Goal: Task Accomplishment & Management: Manage account settings

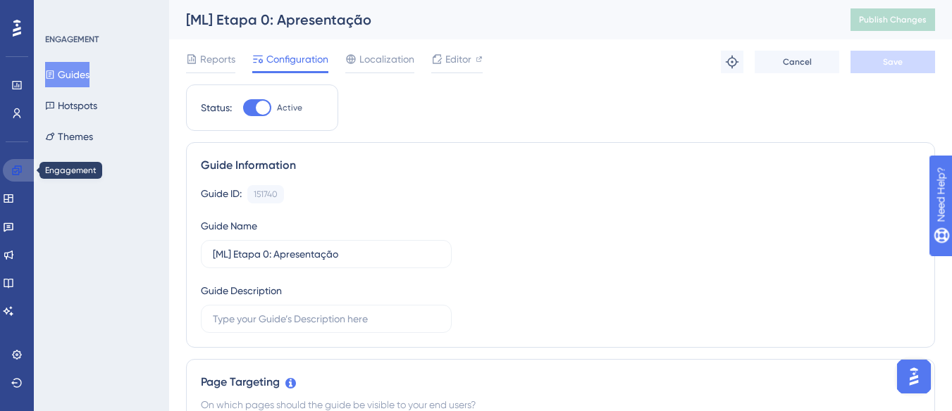
click at [20, 172] on icon at bounding box center [16, 170] width 9 height 9
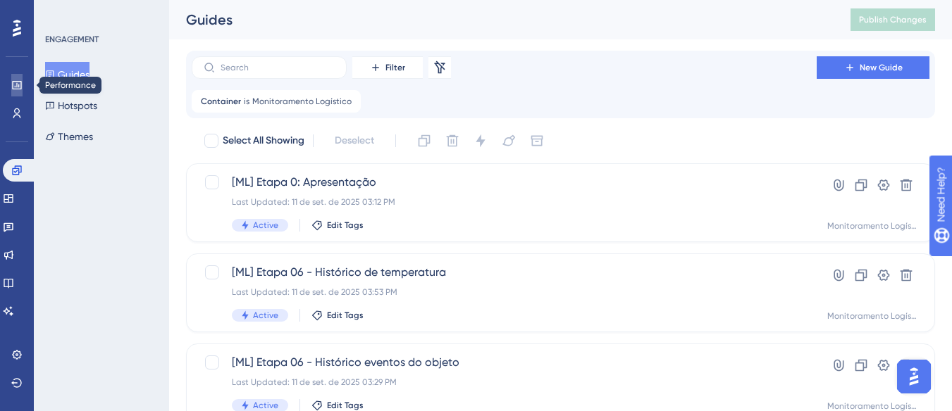
click at [17, 84] on icon at bounding box center [16, 85] width 9 height 8
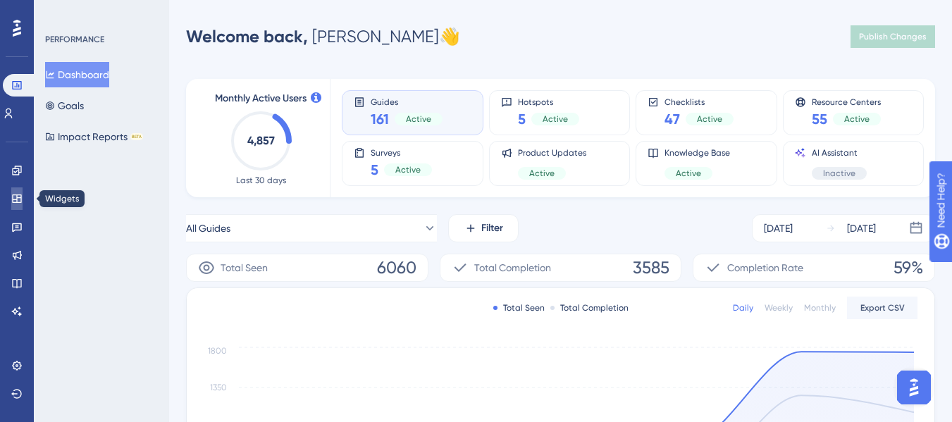
click at [11, 204] on link at bounding box center [16, 198] width 11 height 23
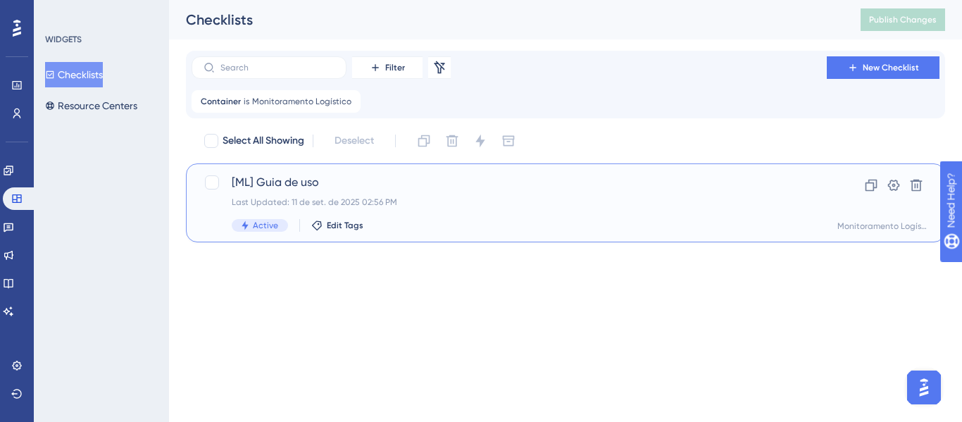
click at [440, 184] on span "[ML] Guia de uso" at bounding box center [509, 182] width 555 height 17
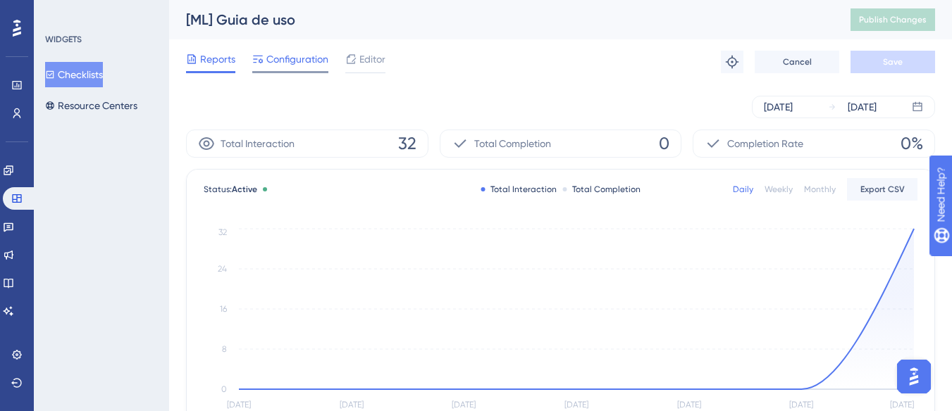
click at [311, 67] on span "Configuration" at bounding box center [297, 59] width 62 height 17
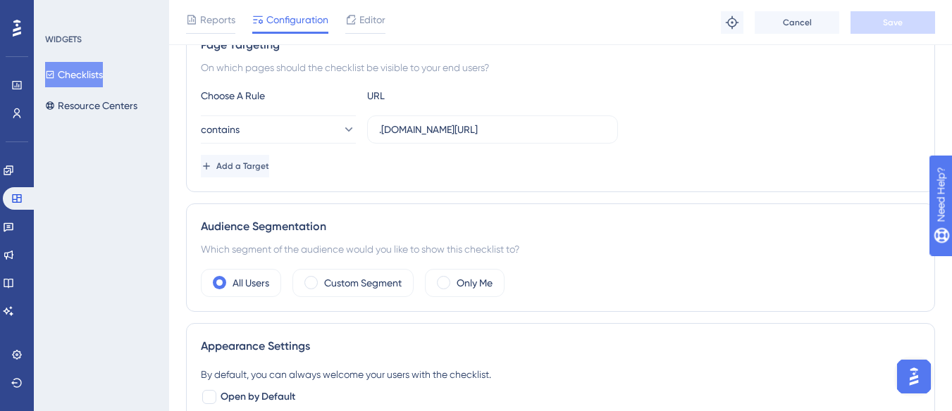
scroll to position [282, 0]
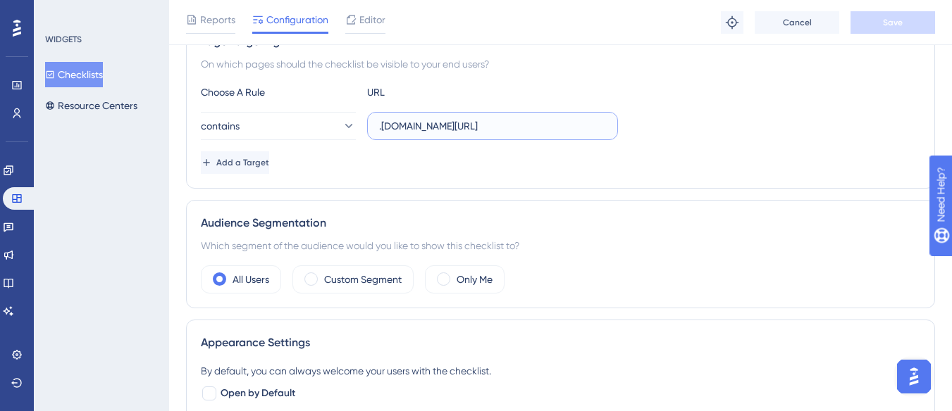
drag, startPoint x: 420, startPoint y: 127, endPoint x: 456, endPoint y: 128, distance: 35.9
click at [456, 128] on input ".[DOMAIN_NAME][URL]" at bounding box center [492, 125] width 227 height 15
type input ".[DOMAIN_NAME][URL]"
click at [684, 137] on div "contains .[DOMAIN_NAME][URL]" at bounding box center [560, 126] width 719 height 28
click at [89, 75] on button "Checklists" at bounding box center [74, 74] width 58 height 25
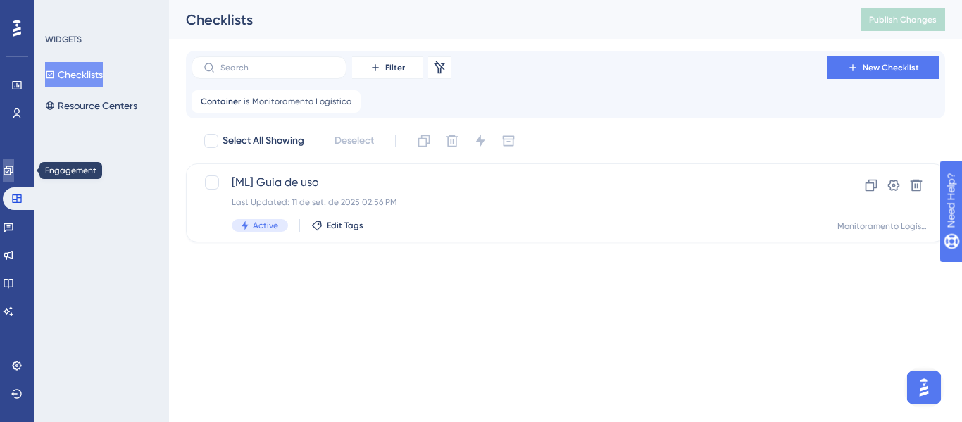
click at [13, 171] on icon at bounding box center [8, 170] width 9 height 9
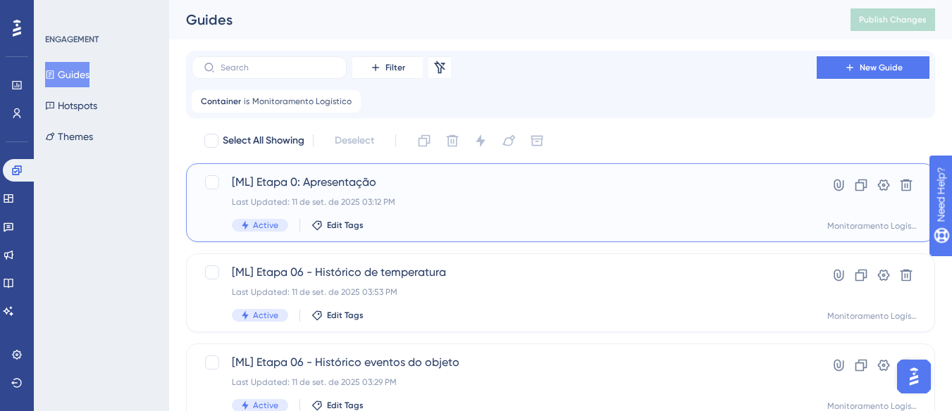
click at [456, 199] on div "Last Updated: 11 de set. de 2025 03:12 PM" at bounding box center [504, 202] width 545 height 11
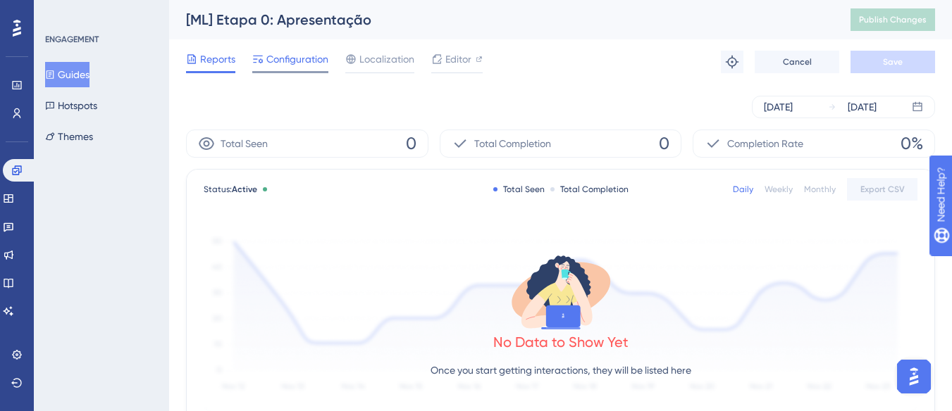
click at [307, 51] on span "Configuration" at bounding box center [297, 59] width 62 height 17
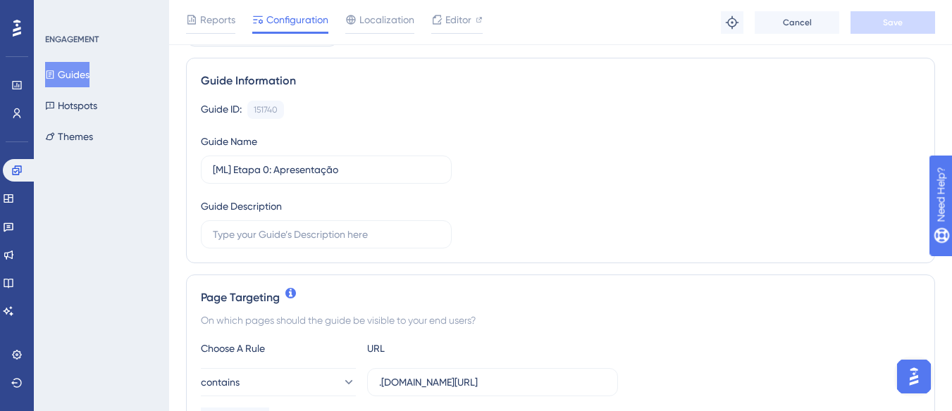
scroll to position [282, 0]
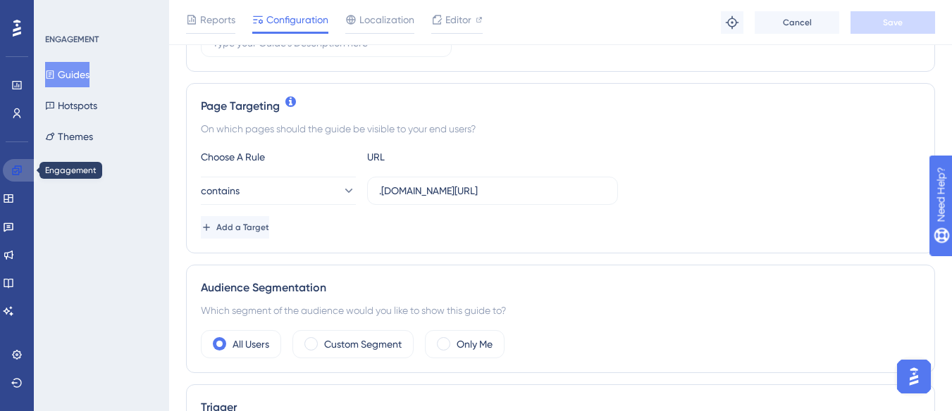
click at [5, 166] on link at bounding box center [20, 170] width 34 height 23
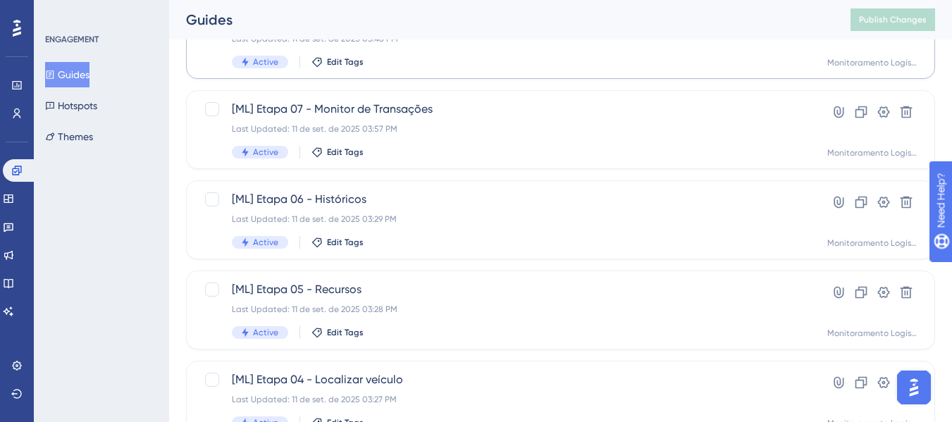
scroll to position [705, 0]
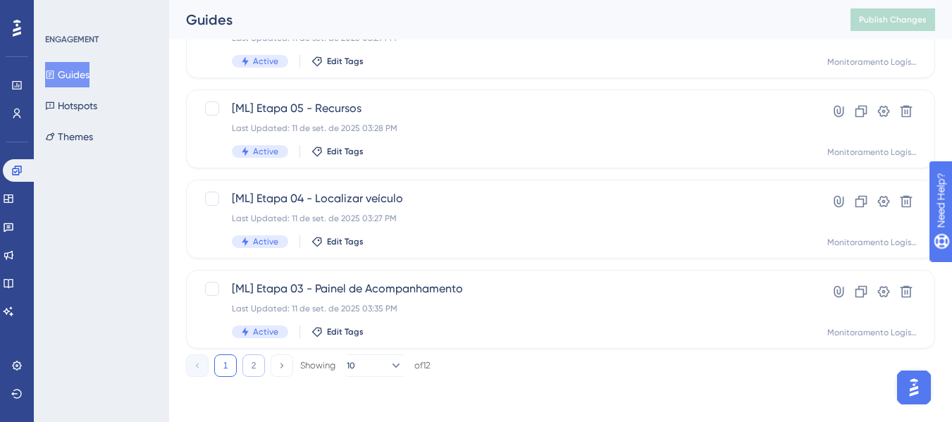
click at [249, 363] on button "2" at bounding box center [253, 365] width 23 height 23
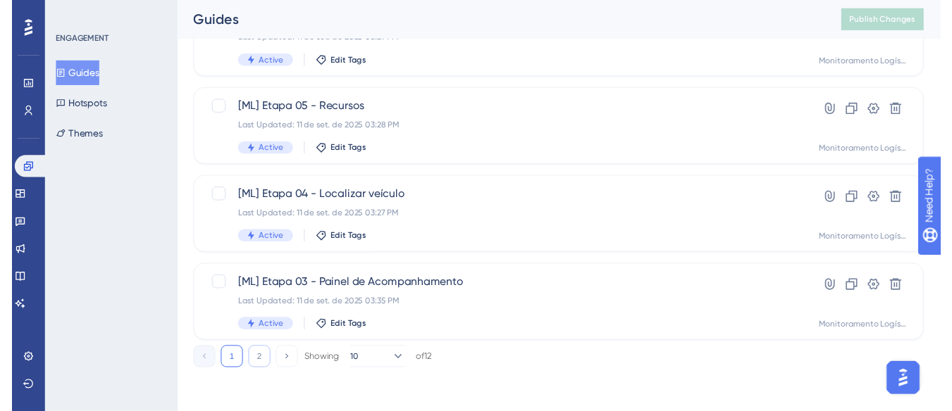
scroll to position [0, 0]
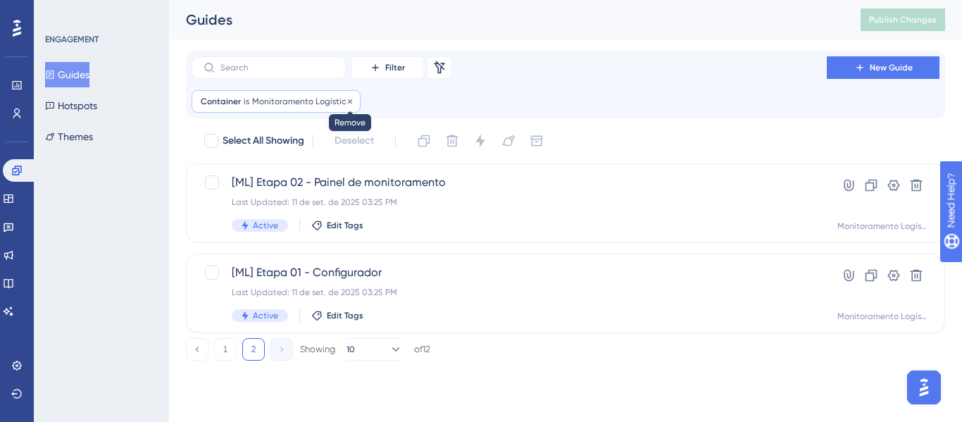
click at [348, 100] on icon at bounding box center [350, 101] width 4 height 4
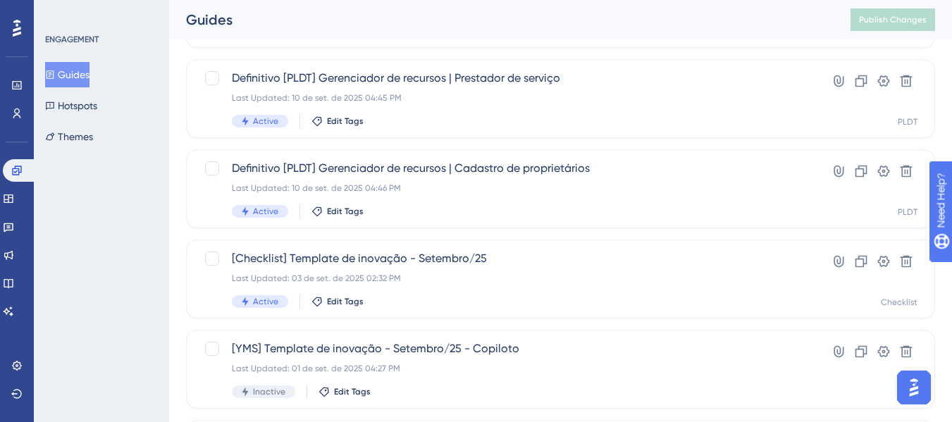
scroll to position [352, 0]
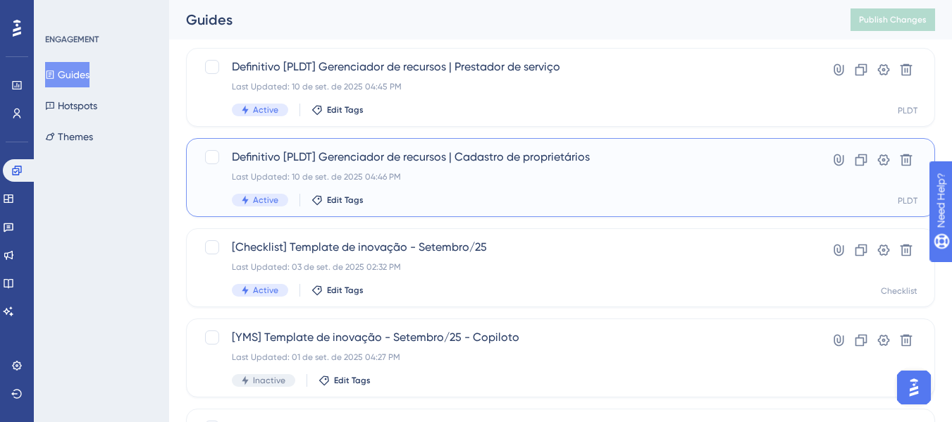
click at [465, 170] on div "Definitivo [PLDT] Gerenciador de recursos | Cadastro de proprietários Last Upda…" at bounding box center [504, 178] width 545 height 58
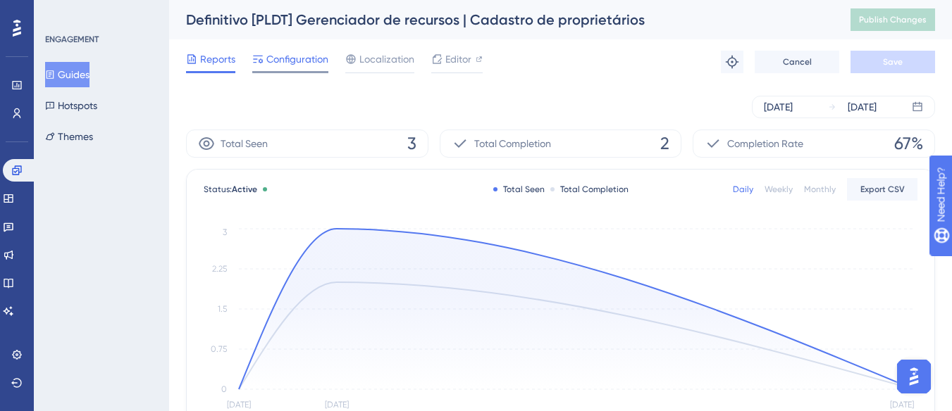
click at [305, 64] on span "Configuration" at bounding box center [297, 59] width 62 height 17
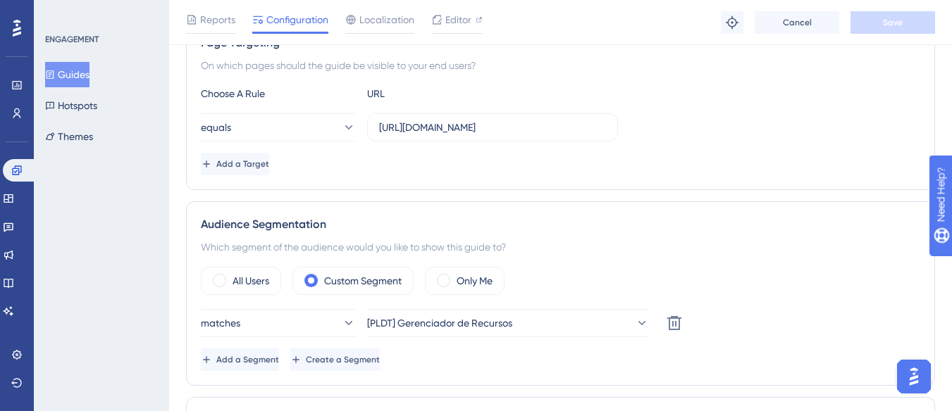
scroll to position [352, 0]
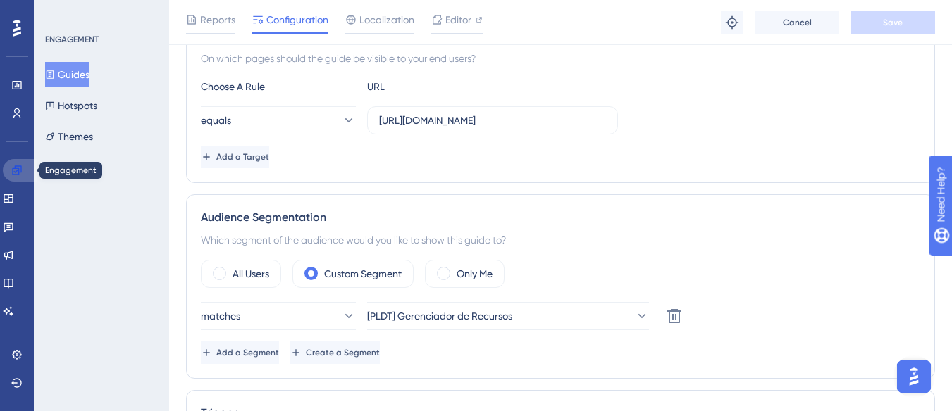
click at [17, 175] on icon at bounding box center [16, 170] width 11 height 11
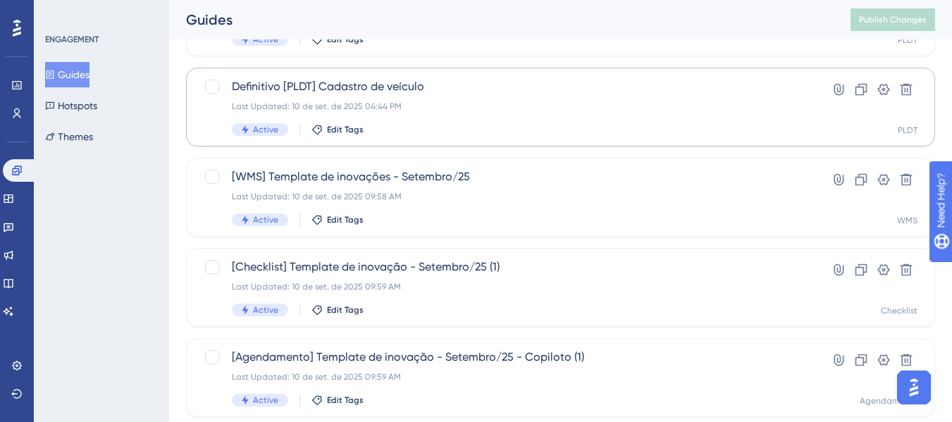
scroll to position [671, 0]
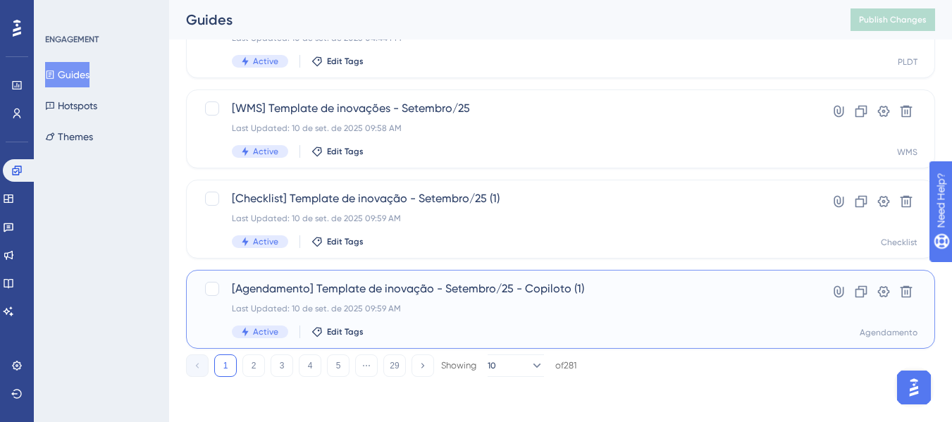
click at [508, 292] on span "[Agendamento] Template de inovação - Setembro/25 - Copiloto (1)" at bounding box center [504, 288] width 545 height 17
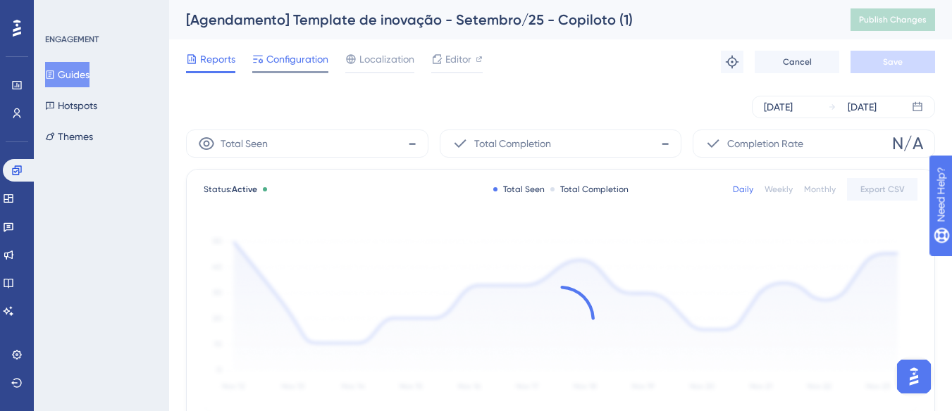
click at [304, 61] on span "Configuration" at bounding box center [297, 59] width 62 height 17
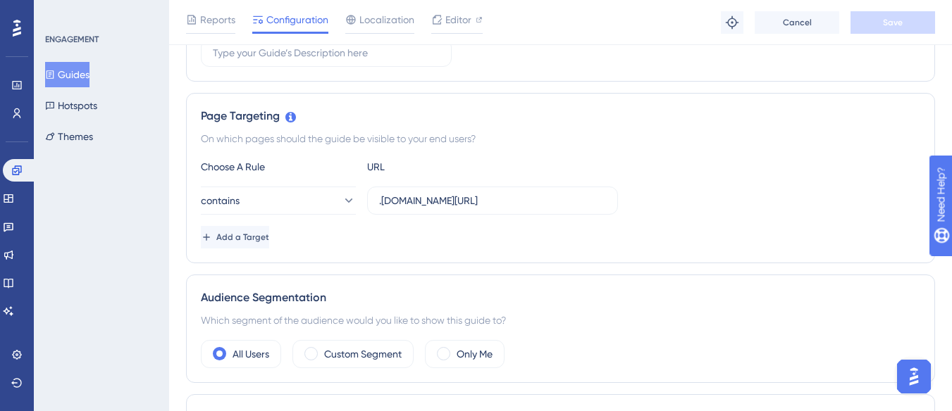
scroll to position [282, 0]
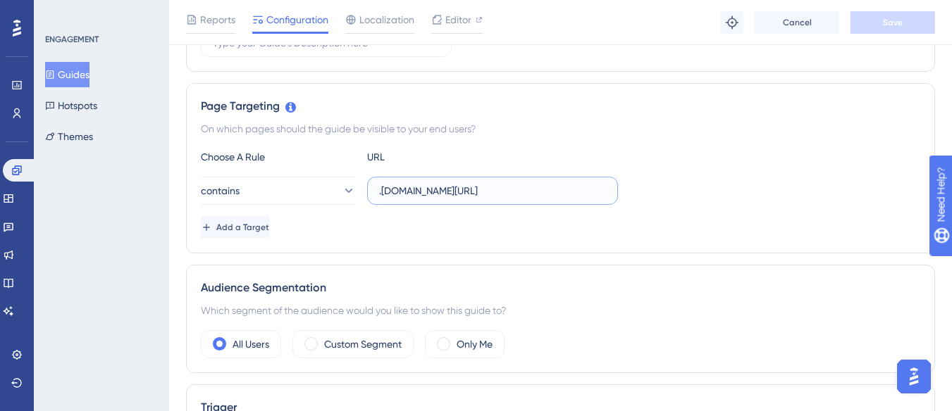
drag, startPoint x: 561, startPoint y: 188, endPoint x: 367, endPoint y: 199, distance: 194.8
click at [367, 199] on label ".[DOMAIN_NAME][URL]" at bounding box center [492, 191] width 251 height 28
click at [13, 81] on icon at bounding box center [16, 85] width 9 height 8
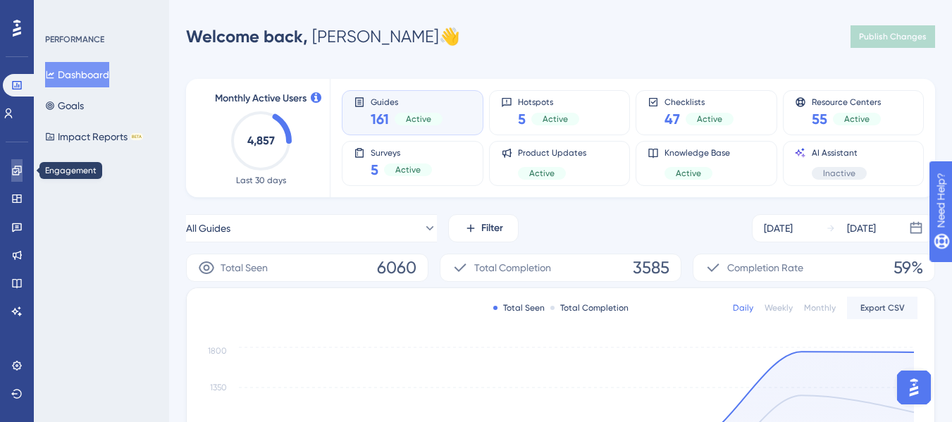
click at [11, 168] on link at bounding box center [16, 170] width 11 height 23
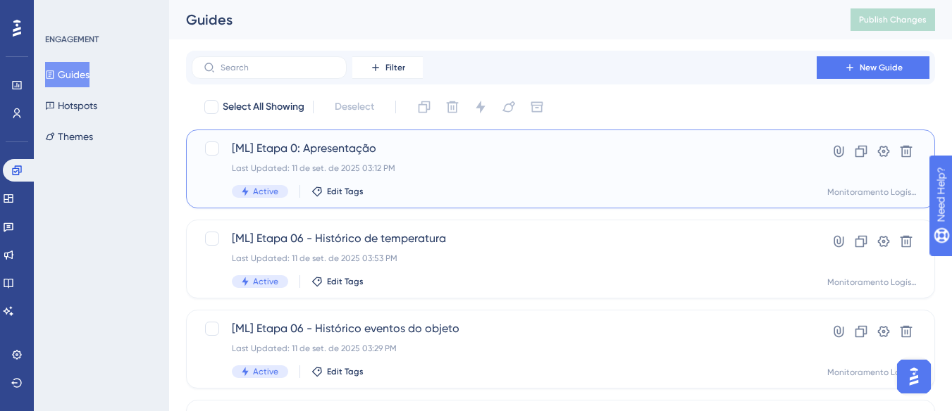
click at [449, 156] on span "[ML] Etapa 0: Apresentação" at bounding box center [504, 148] width 545 height 17
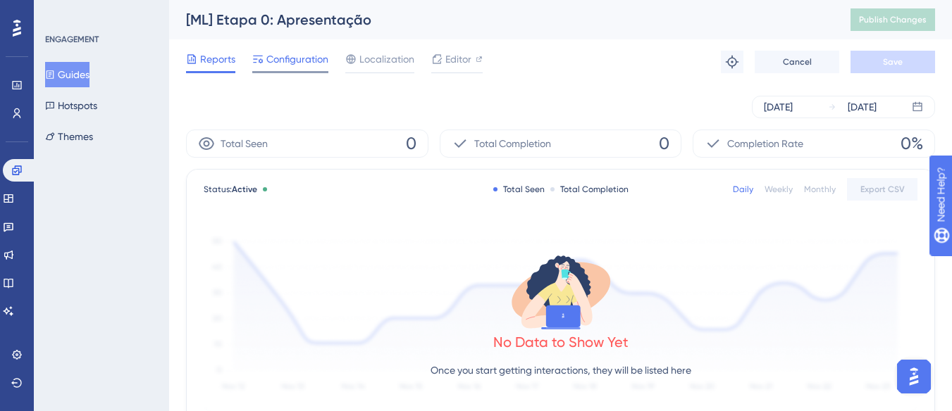
click at [299, 56] on span "Configuration" at bounding box center [297, 59] width 62 height 17
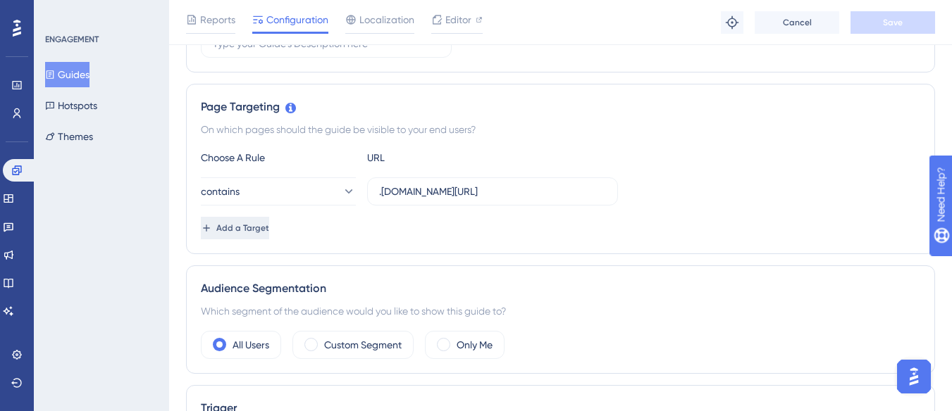
scroll to position [282, 0]
click at [271, 223] on span "Add a Target" at bounding box center [244, 227] width 53 height 11
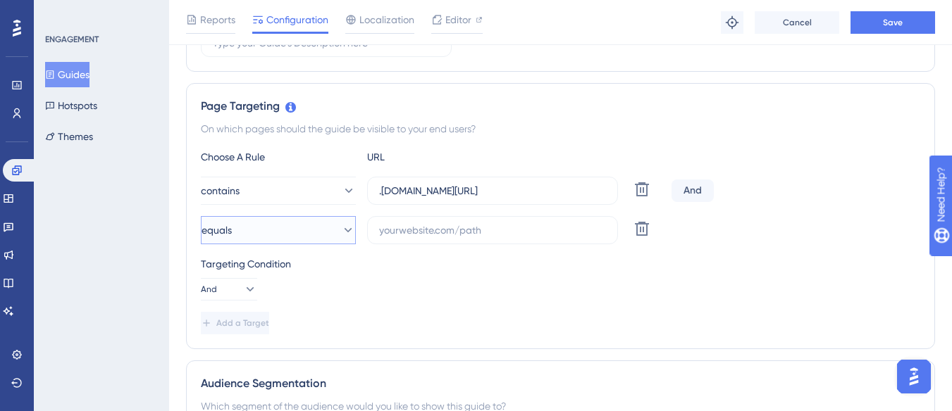
click at [273, 231] on button "equals" at bounding box center [278, 230] width 155 height 28
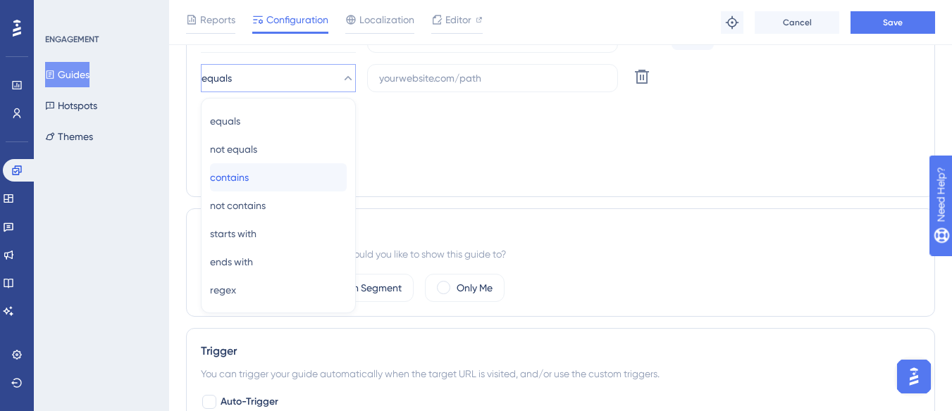
click at [289, 182] on div "contains contains" at bounding box center [278, 177] width 137 height 28
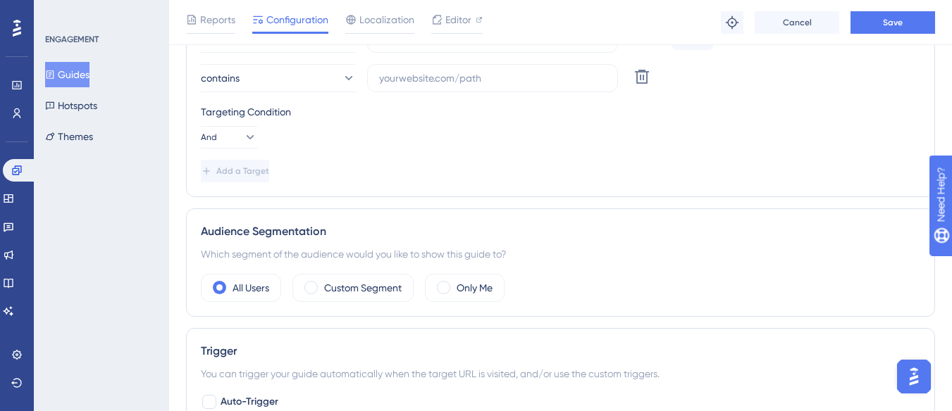
click at [397, 120] on div "Targeting Condition" at bounding box center [560, 112] width 719 height 17
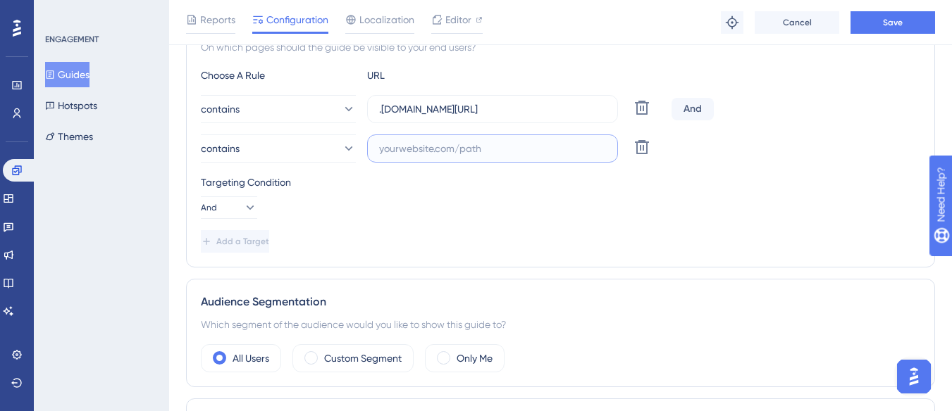
click at [379, 144] on input "text" at bounding box center [492, 148] width 227 height 15
paste input ".[DOMAIN_NAME][URL]"
drag, startPoint x: 501, startPoint y: 111, endPoint x: 617, endPoint y: 118, distance: 116.4
click at [617, 118] on div ".[DOMAIN_NAME][URL]" at bounding box center [492, 109] width 251 height 28
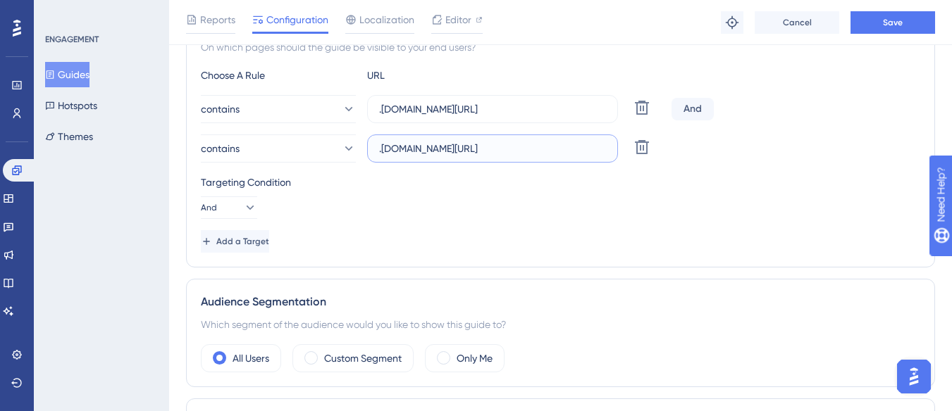
scroll to position [0, 0]
drag, startPoint x: 465, startPoint y: 146, endPoint x: 559, endPoint y: 154, distance: 94.0
click at [558, 154] on input ".[DOMAIN_NAME][URL]" at bounding box center [492, 148] width 227 height 15
paste input "monitoramentologistic"
type input ".[DOMAIN_NAME][URL]"
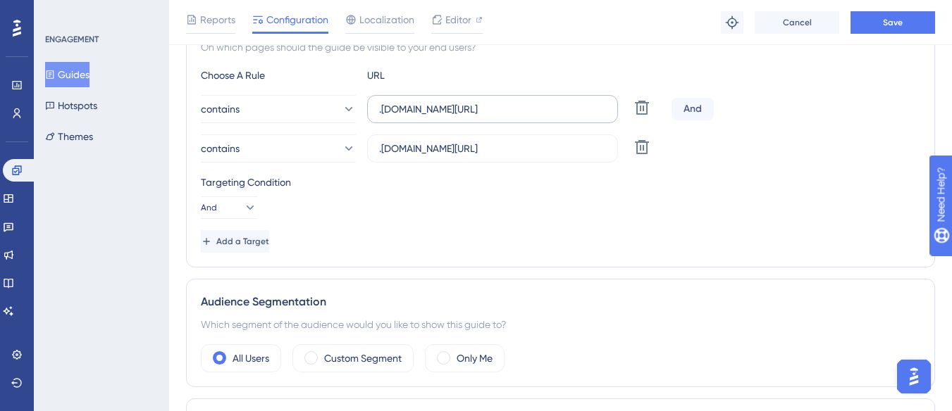
drag, startPoint x: 560, startPoint y: 100, endPoint x: 609, endPoint y: 100, distance: 48.6
click at [609, 100] on label ".[DOMAIN_NAME][URL]" at bounding box center [492, 109] width 251 height 28
click at [606, 101] on input ".[DOMAIN_NAME][URL]" at bounding box center [492, 108] width 227 height 15
click at [543, 106] on input ".[DOMAIN_NAME][URL]" at bounding box center [492, 108] width 227 height 15
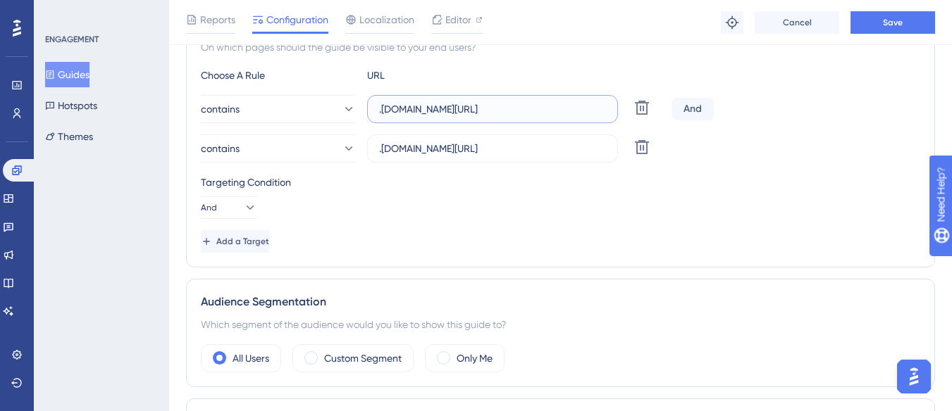
drag, startPoint x: 492, startPoint y: 106, endPoint x: 626, endPoint y: 108, distance: 134.6
click at [626, 108] on div "contains .[DOMAIN_NAME][URL] Delete" at bounding box center [433, 109] width 465 height 28
click at [731, 229] on div "Choose A Rule URL contains .[DOMAIN_NAME][URL] Delete And contains .[DOMAIN_NAM…" at bounding box center [560, 160] width 719 height 186
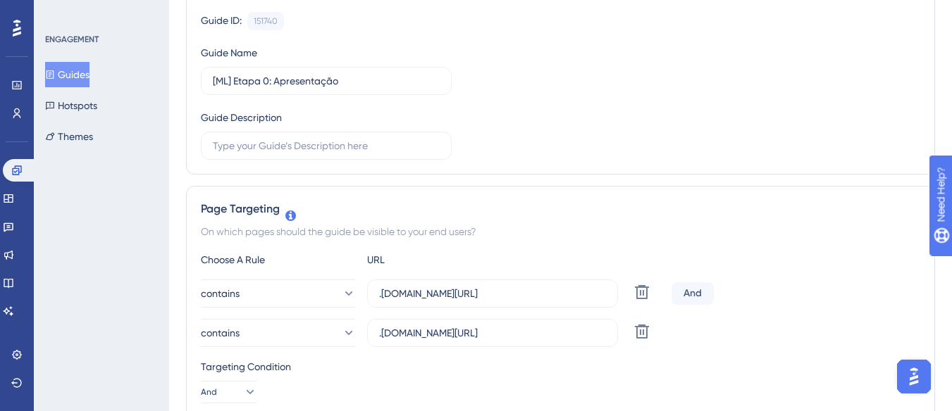
scroll to position [282, 0]
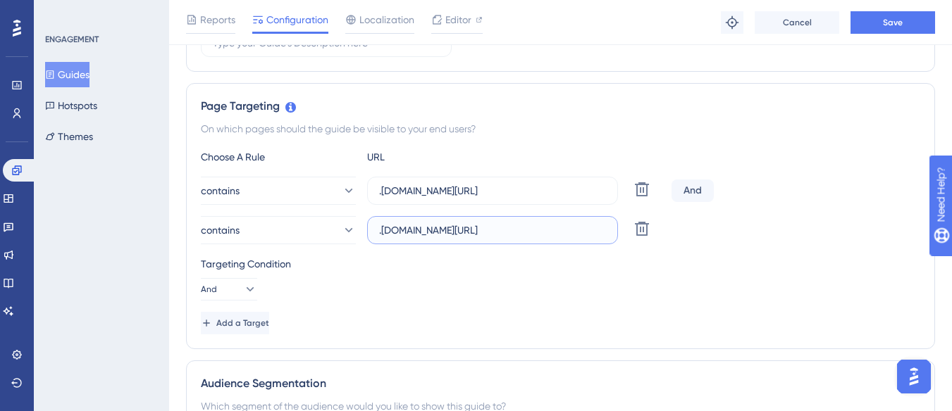
click at [487, 237] on input ".[DOMAIN_NAME][URL]" at bounding box center [492, 230] width 227 height 15
click at [882, 20] on button "Save" at bounding box center [892, 22] width 85 height 23
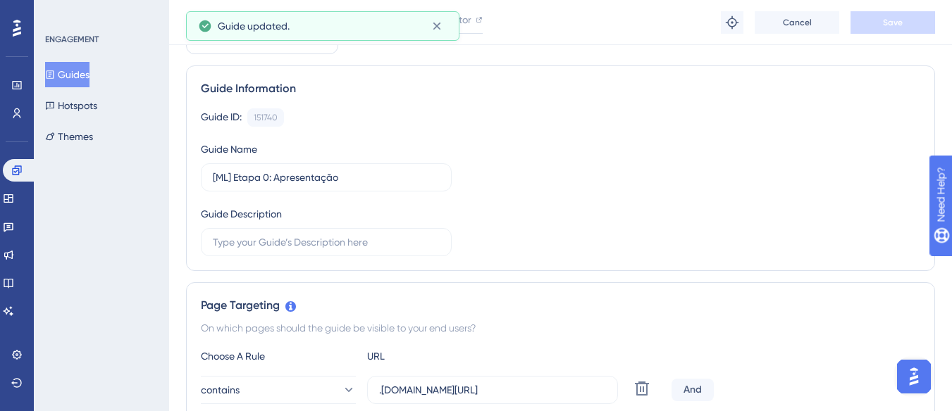
scroll to position [0, 0]
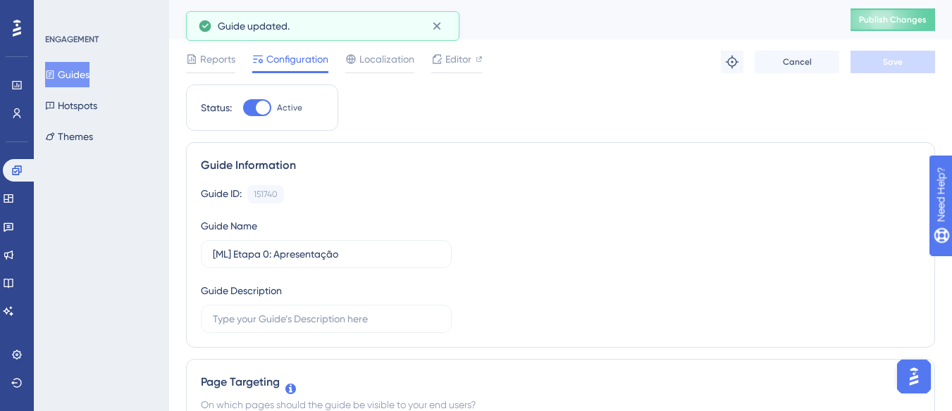
click at [84, 72] on button "Guides" at bounding box center [67, 74] width 44 height 25
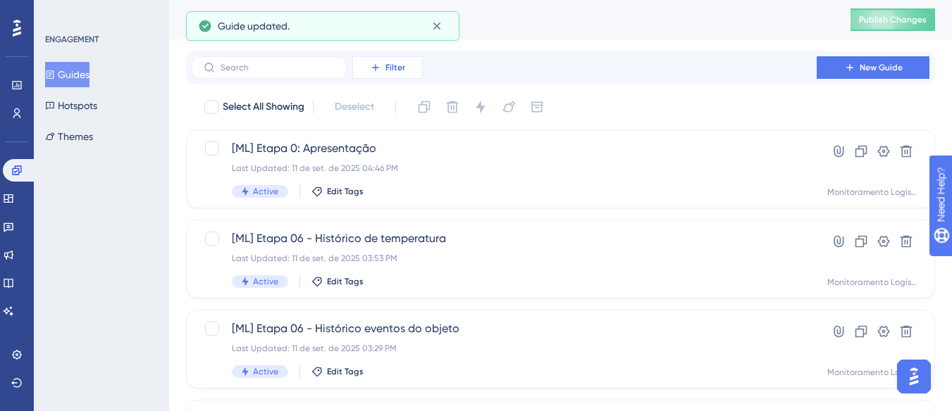
click at [391, 73] on button "Filter" at bounding box center [387, 67] width 70 height 23
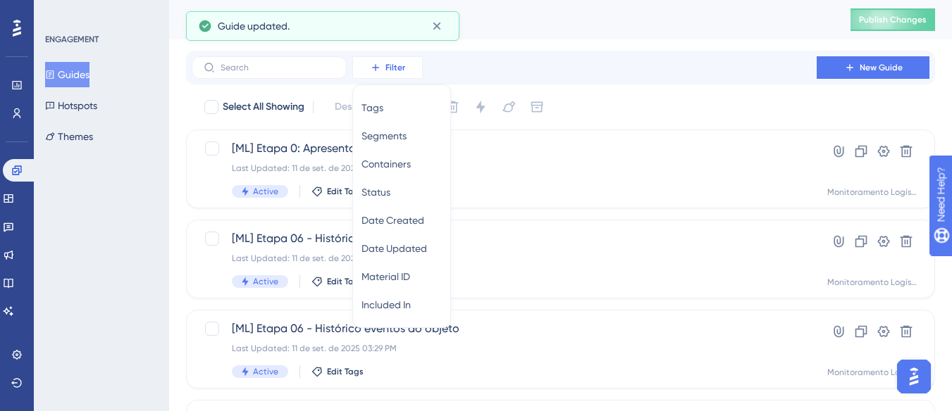
scroll to position [1, 0]
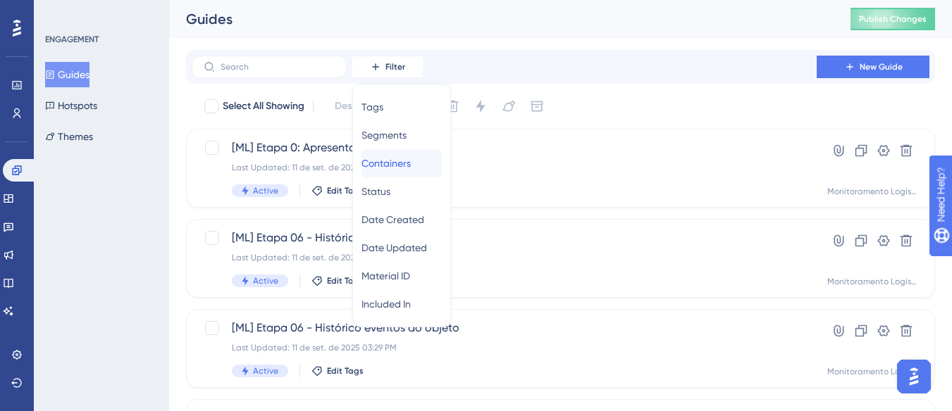
click at [411, 162] on span "Containers" at bounding box center [385, 163] width 49 height 17
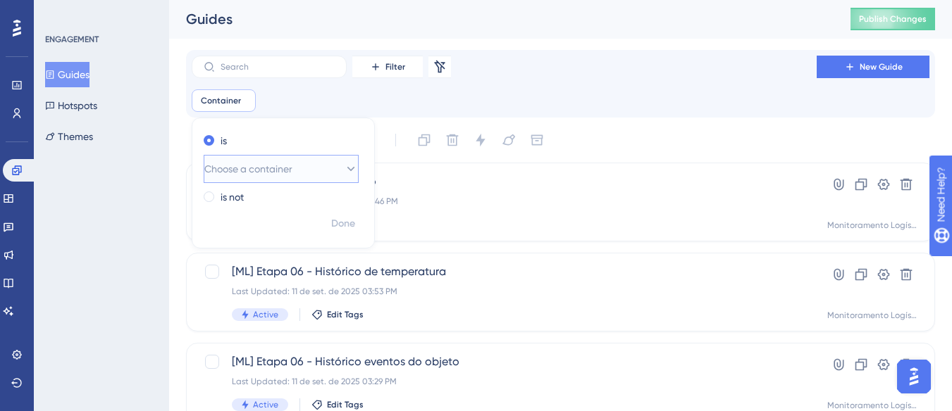
click at [325, 166] on button "Choose a container" at bounding box center [281, 169] width 155 height 28
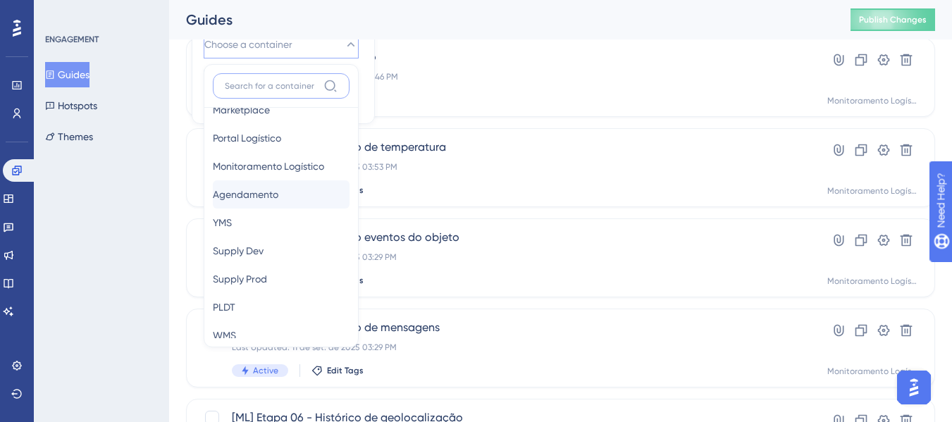
scroll to position [195, 0]
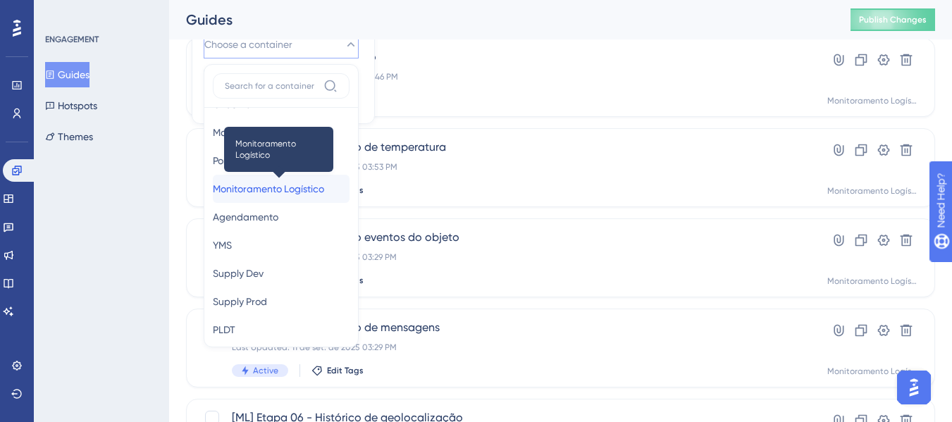
click at [291, 190] on span "Monitoramento Logístico" at bounding box center [268, 188] width 111 height 17
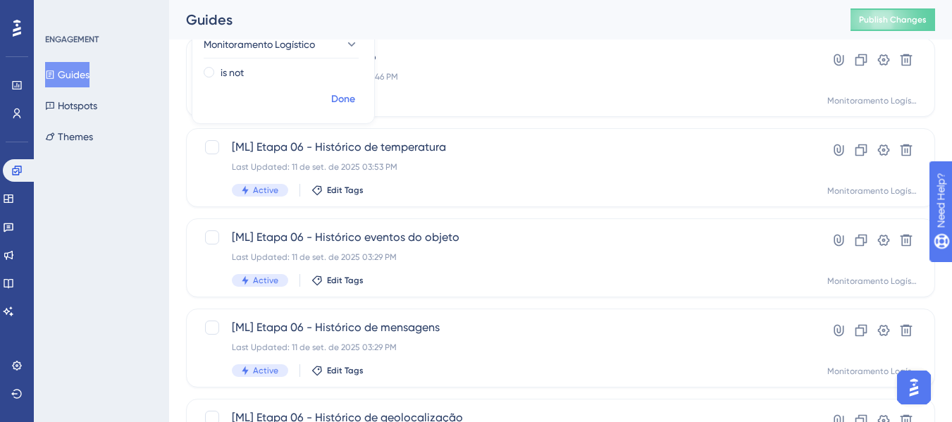
click at [328, 101] on button "Done" at bounding box center [342, 99] width 39 height 25
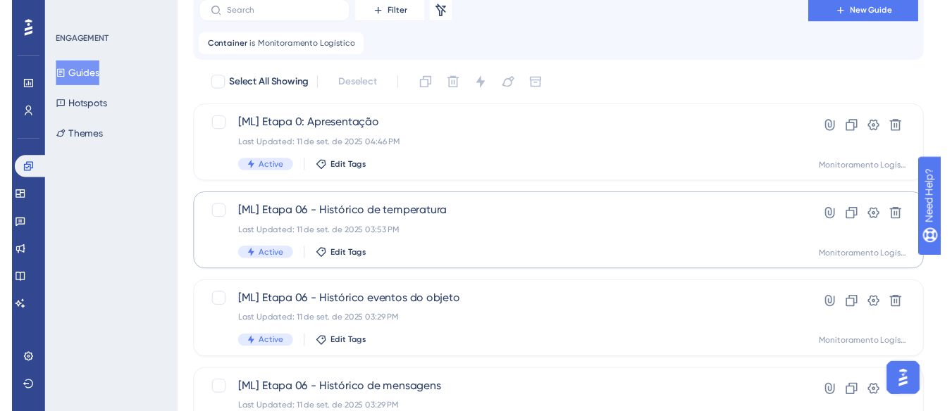
scroll to position [0, 0]
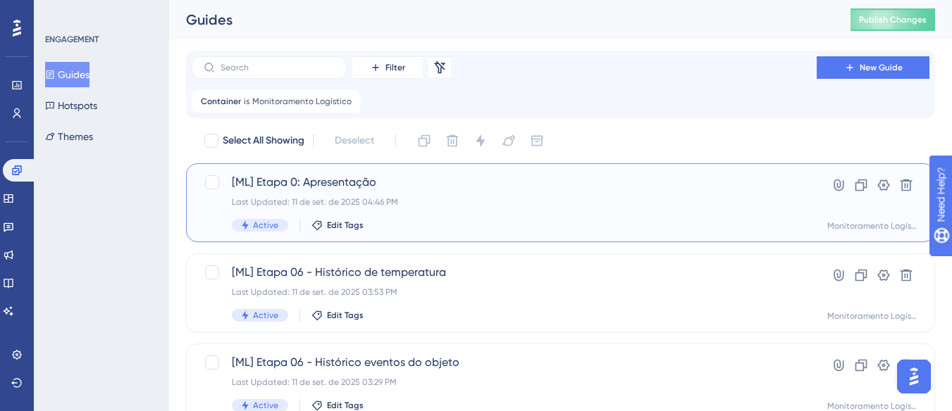
click at [421, 184] on span "[ML] Etapa 0: Apresentação" at bounding box center [504, 182] width 545 height 17
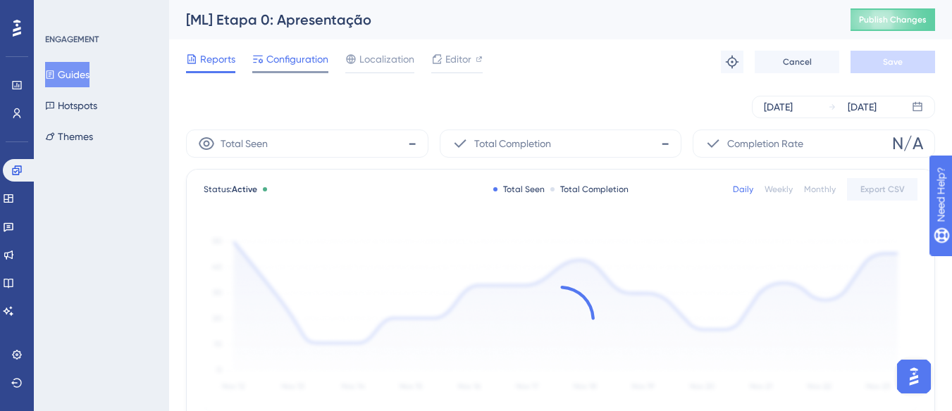
click at [297, 56] on span "Configuration" at bounding box center [297, 59] width 62 height 17
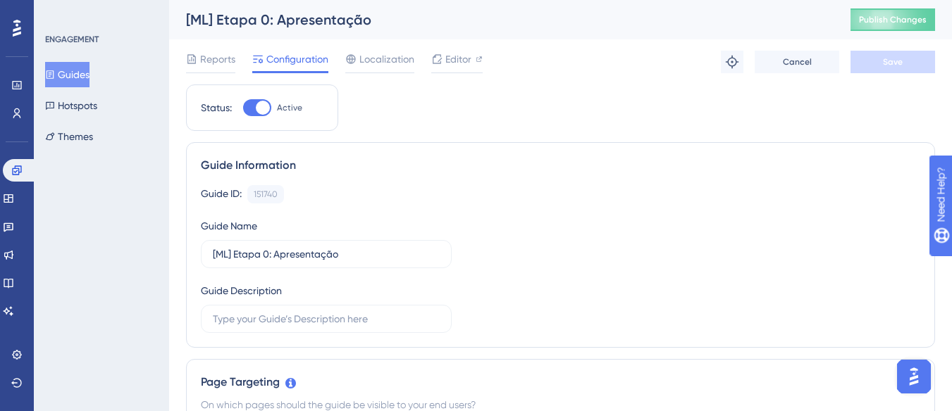
click at [78, 72] on button "Guides" at bounding box center [67, 74] width 44 height 25
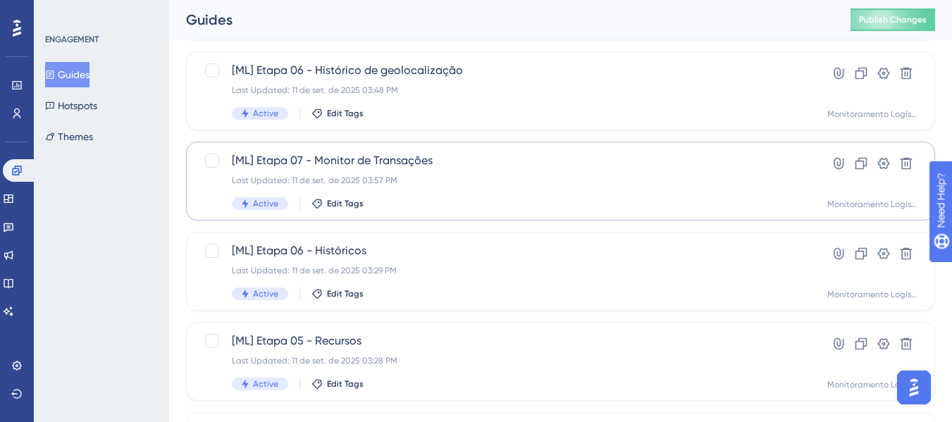
scroll to position [705, 0]
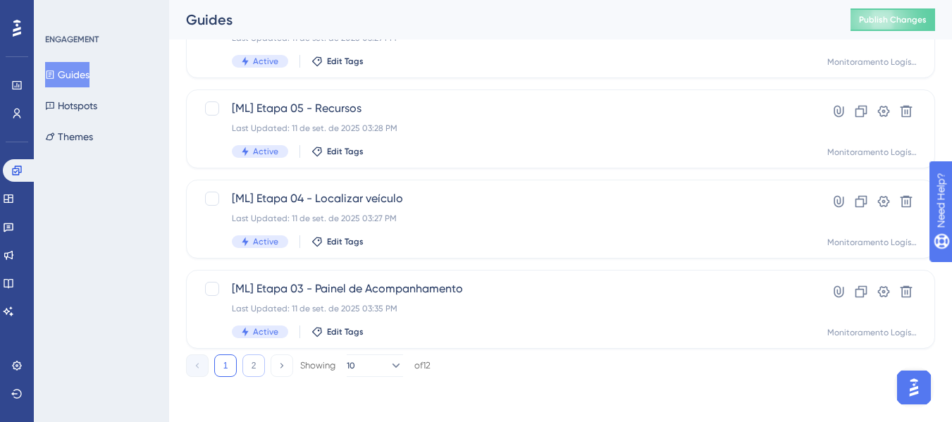
click at [251, 365] on button "2" at bounding box center [253, 365] width 23 height 23
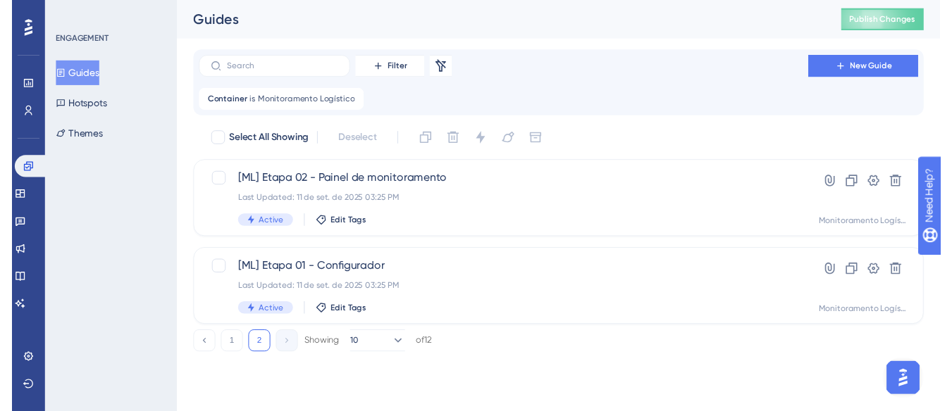
scroll to position [0, 0]
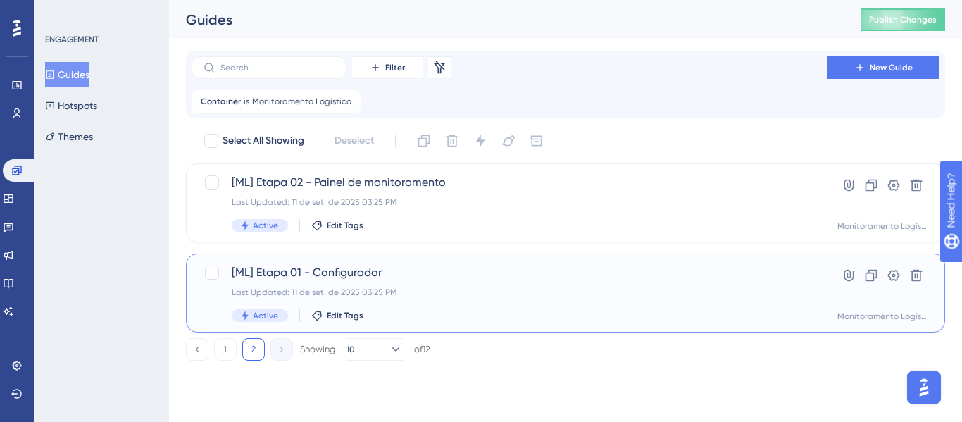
click at [378, 285] on div "[ML] Etapa 01 - Configurador Last Updated: 11 de set. de 2025 03:25 PM Active E…" at bounding box center [509, 293] width 555 height 58
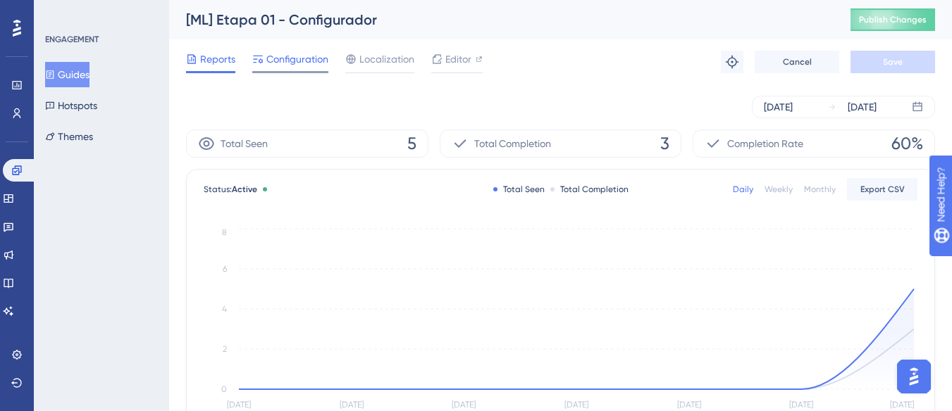
click at [301, 61] on span "Configuration" at bounding box center [297, 59] width 62 height 17
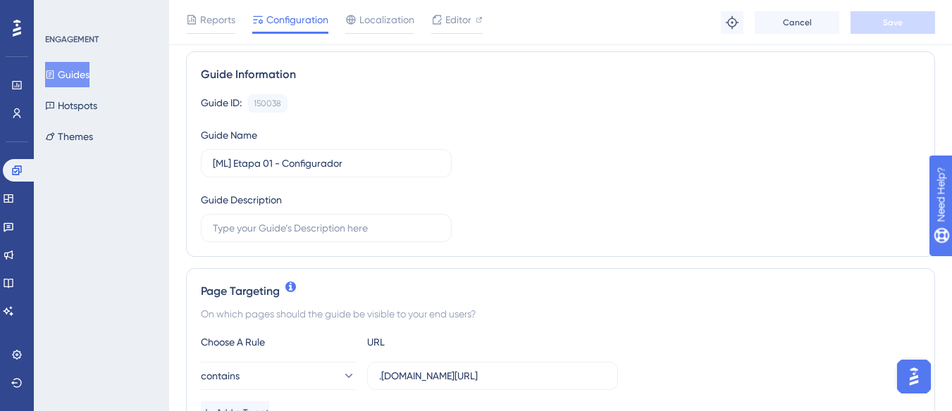
scroll to position [352, 0]
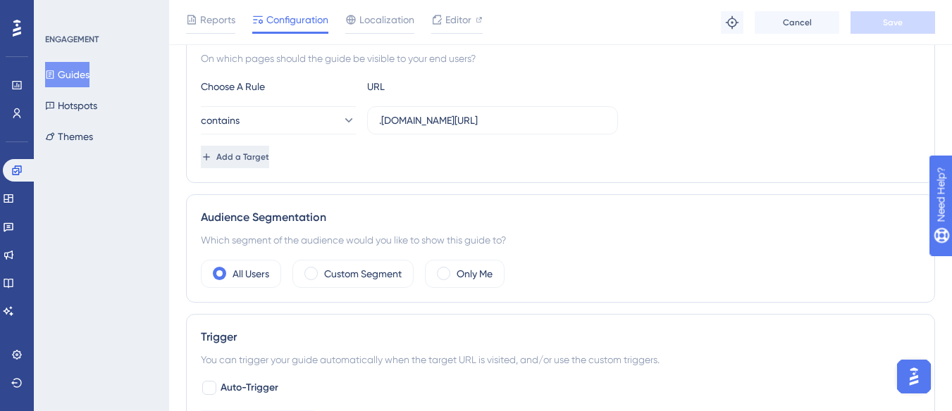
click at [269, 153] on span "Add a Target" at bounding box center [242, 156] width 53 height 11
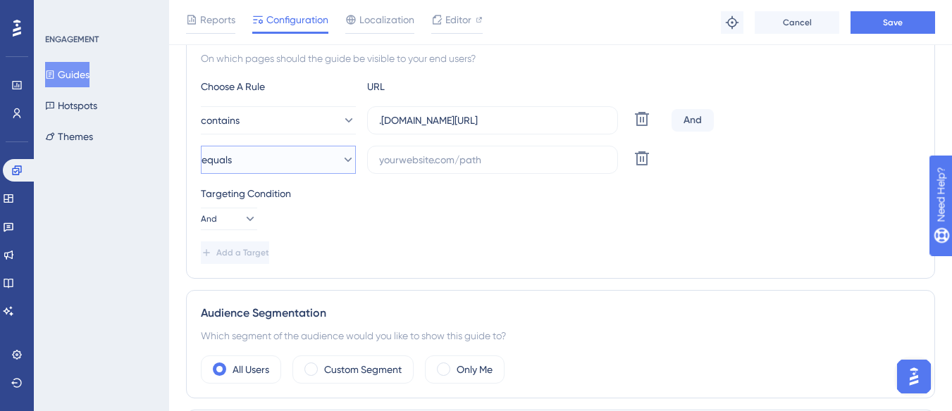
click at [285, 159] on button "equals" at bounding box center [278, 160] width 155 height 28
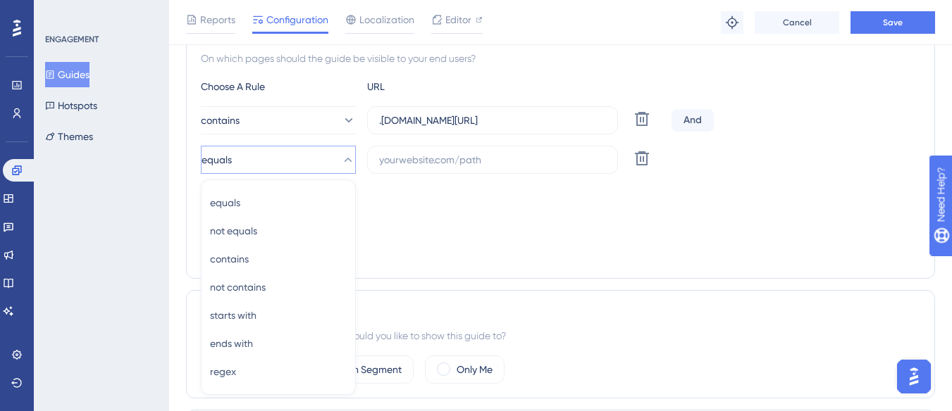
scroll to position [434, 0]
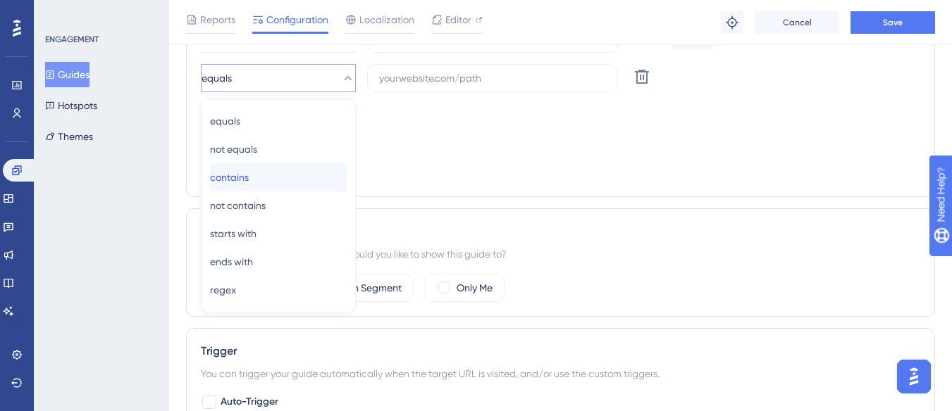
click at [287, 172] on div "contains contains" at bounding box center [278, 177] width 137 height 28
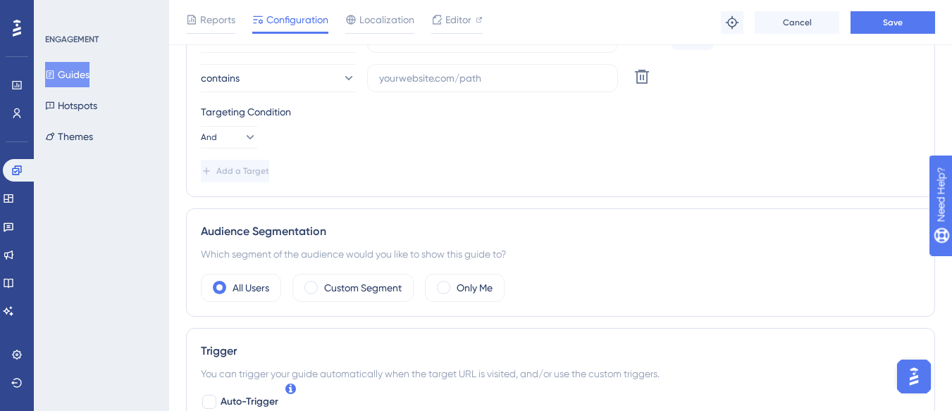
scroll to position [293, 0]
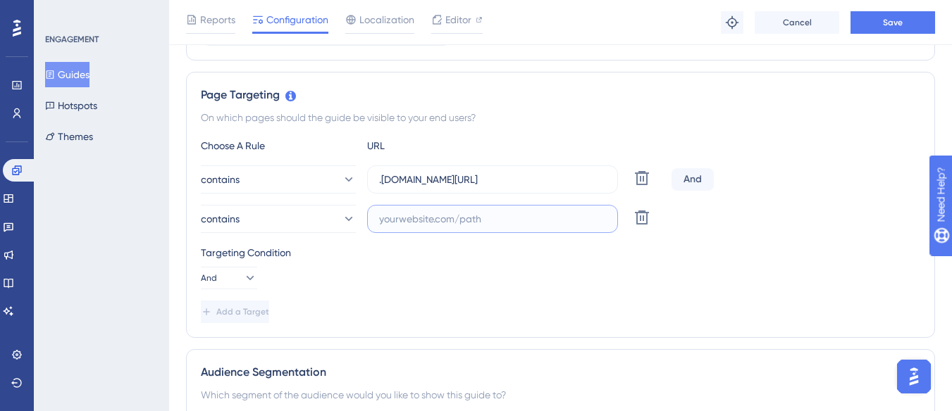
click at [411, 220] on input "text" at bounding box center [492, 218] width 227 height 15
paste input ".[DOMAIN_NAME][URL]"
drag, startPoint x: 415, startPoint y: 181, endPoint x: 609, endPoint y: 190, distance: 194.6
click at [609, 190] on label ".[DOMAIN_NAME][URL]" at bounding box center [492, 180] width 251 height 28
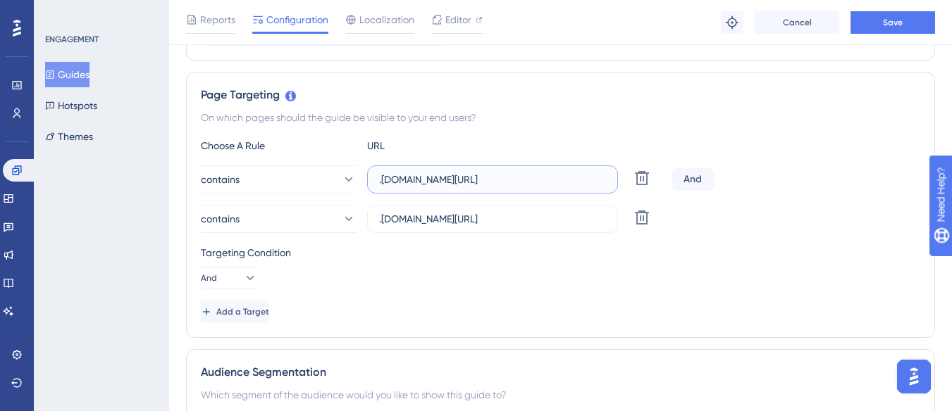
click at [566, 181] on input ".[DOMAIN_NAME][URL]" at bounding box center [492, 179] width 227 height 15
drag, startPoint x: 542, startPoint y: 177, endPoint x: 561, endPoint y: 178, distance: 18.4
click at [558, 178] on input ".[DOMAIN_NAME][URL]" at bounding box center [492, 179] width 227 height 15
click at [559, 180] on input ".[DOMAIN_NAME][URL]" at bounding box center [492, 179] width 227 height 15
drag, startPoint x: 547, startPoint y: 182, endPoint x: 609, endPoint y: 187, distance: 62.2
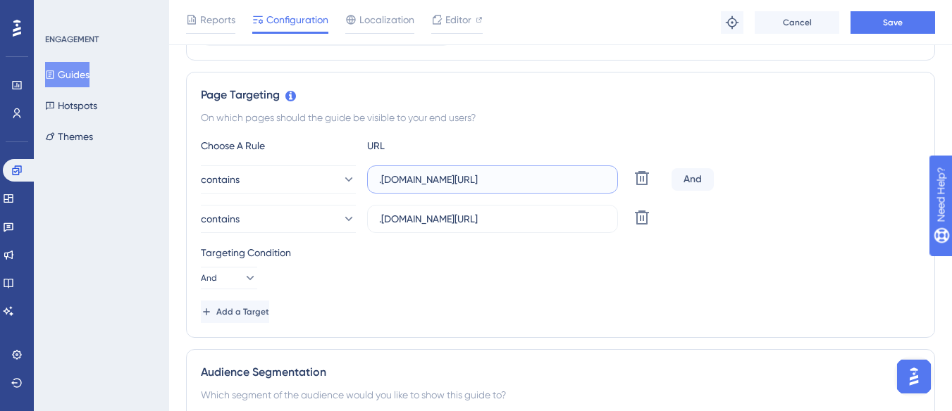
click at [609, 187] on label ".[DOMAIN_NAME][URL]" at bounding box center [492, 180] width 251 height 28
click at [583, 220] on input ".[DOMAIN_NAME][URL]" at bounding box center [492, 218] width 227 height 15
paste input "configurador"
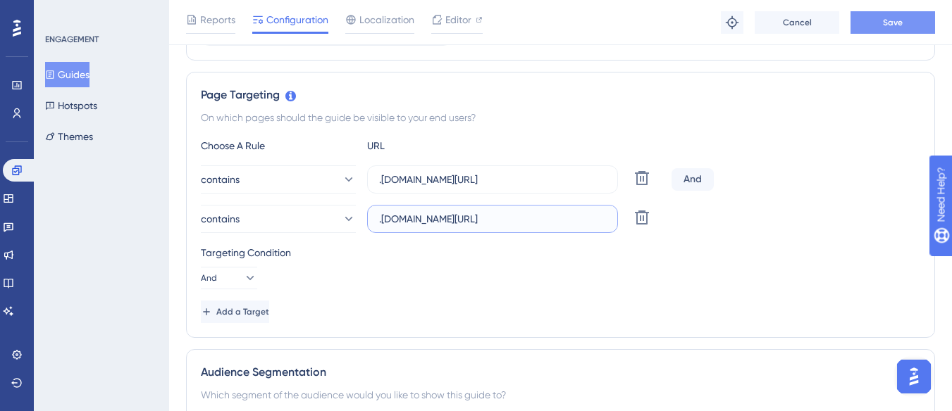
type input ".[DOMAIN_NAME][URL]"
click at [876, 20] on button "Save" at bounding box center [892, 22] width 85 height 23
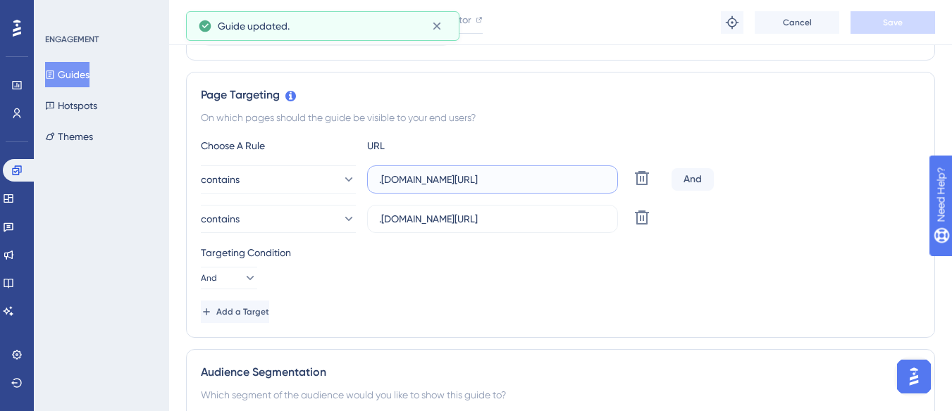
scroll to position [0, 72]
drag, startPoint x: 381, startPoint y: 178, endPoint x: 671, endPoint y: 199, distance: 291.0
click at [671, 199] on div "contains .[DOMAIN_NAME][URL] Delete And contains .[DOMAIN_NAME][URL] Delete" at bounding box center [560, 200] width 719 height 68
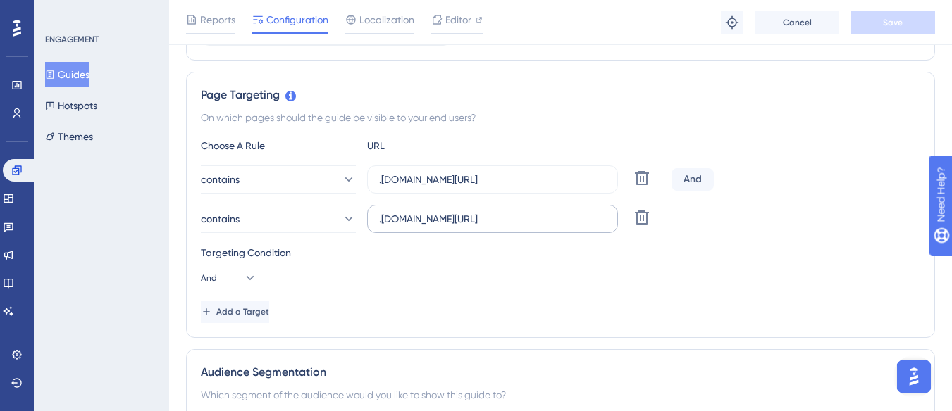
click at [375, 223] on label ".[DOMAIN_NAME][URL]" at bounding box center [492, 219] width 251 height 28
click at [379, 223] on input ".[DOMAIN_NAME][URL]" at bounding box center [492, 218] width 227 height 15
click at [804, 181] on div "contains .[DOMAIN_NAME][URL] Delete And" at bounding box center [560, 180] width 719 height 28
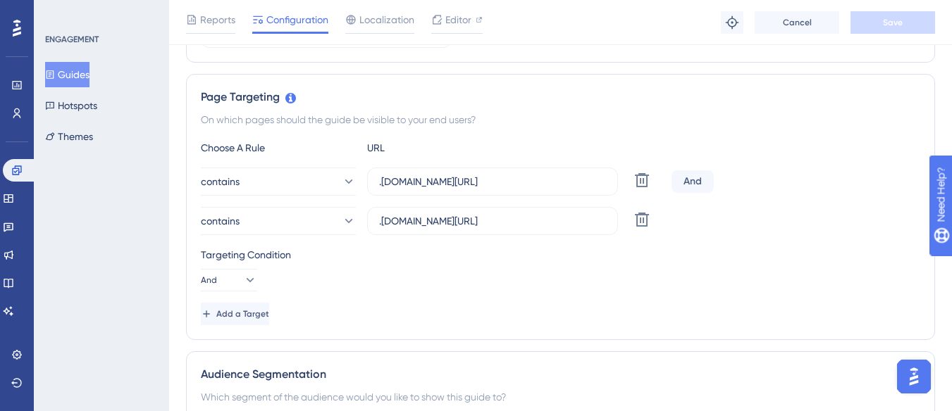
scroll to position [293, 0]
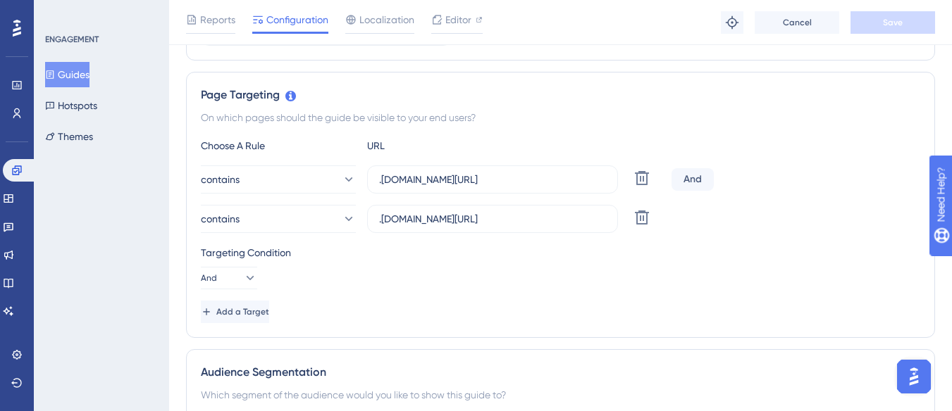
click at [63, 79] on button "Guides" at bounding box center [67, 74] width 44 height 25
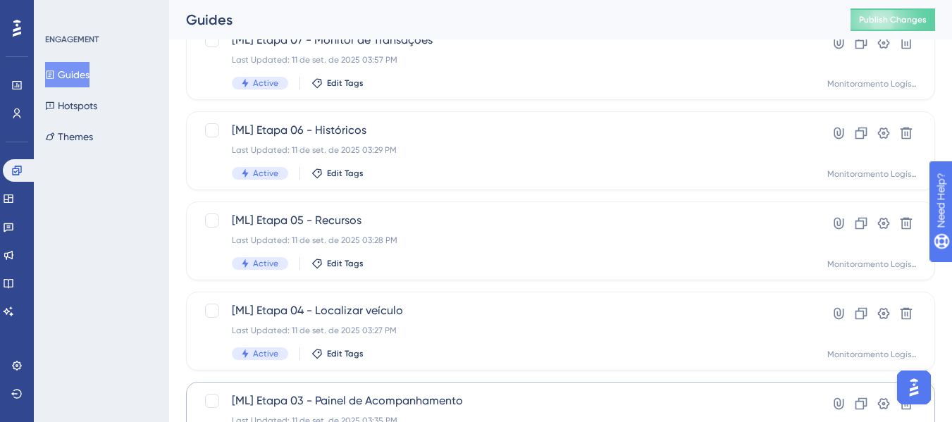
scroll to position [705, 0]
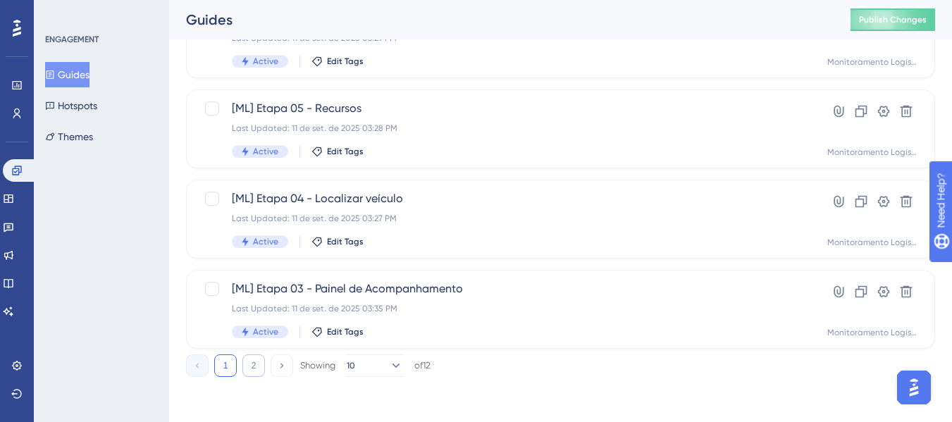
click at [257, 363] on button "2" at bounding box center [253, 365] width 23 height 23
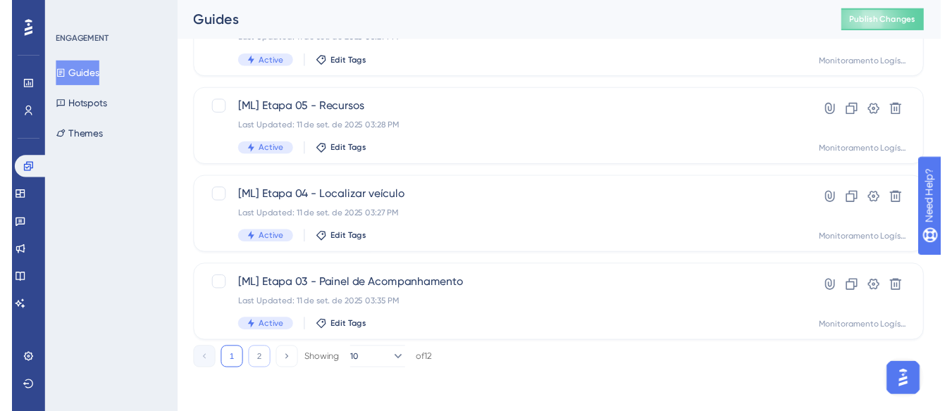
scroll to position [0, 0]
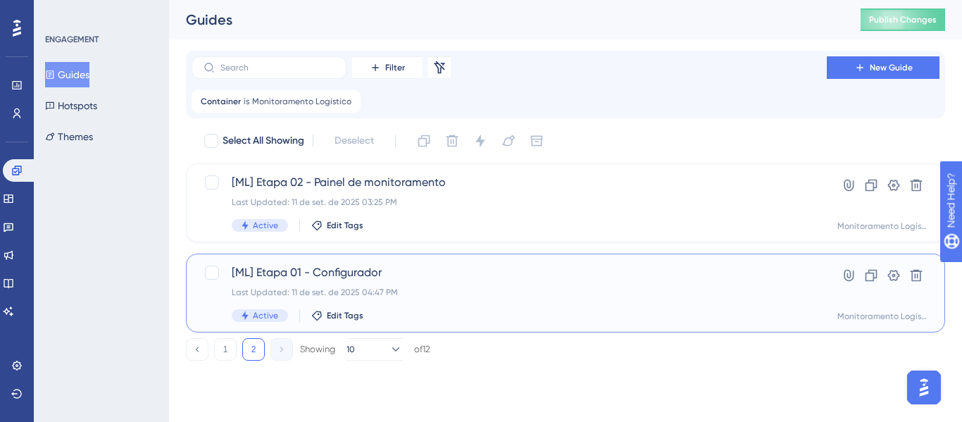
click at [440, 268] on span "[ML] Etapa 01 - Configurador" at bounding box center [509, 272] width 555 height 17
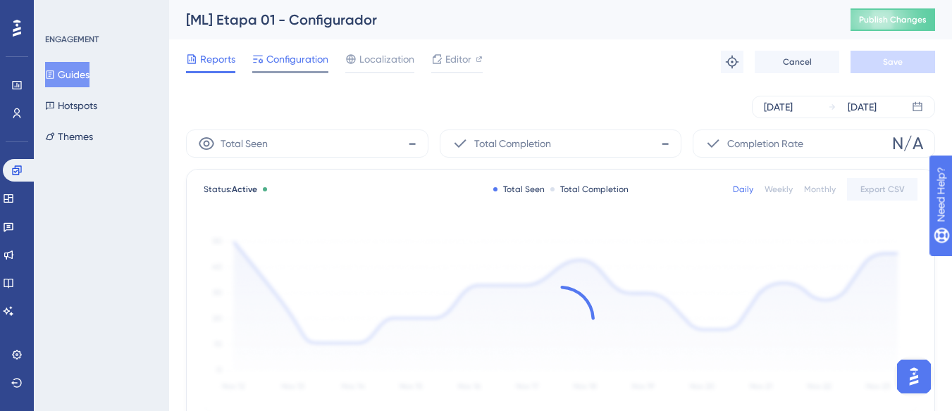
click at [301, 62] on span "Configuration" at bounding box center [297, 59] width 62 height 17
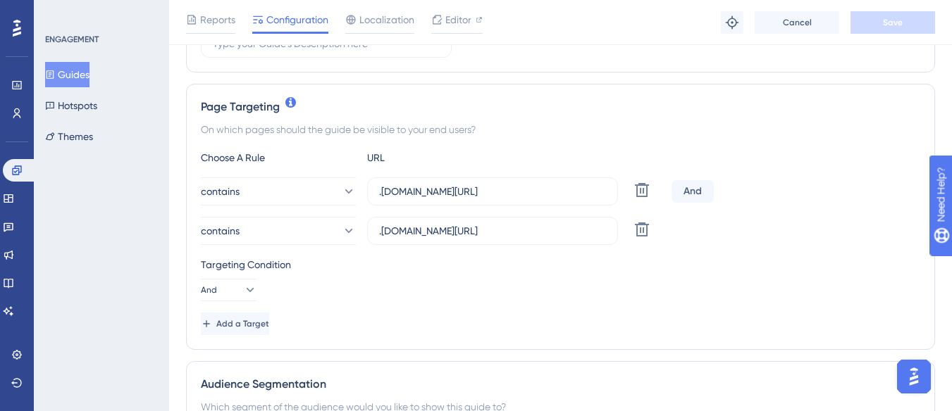
scroll to position [282, 0]
click at [381, 233] on input ".[DOMAIN_NAME][URL]" at bounding box center [492, 230] width 227 height 15
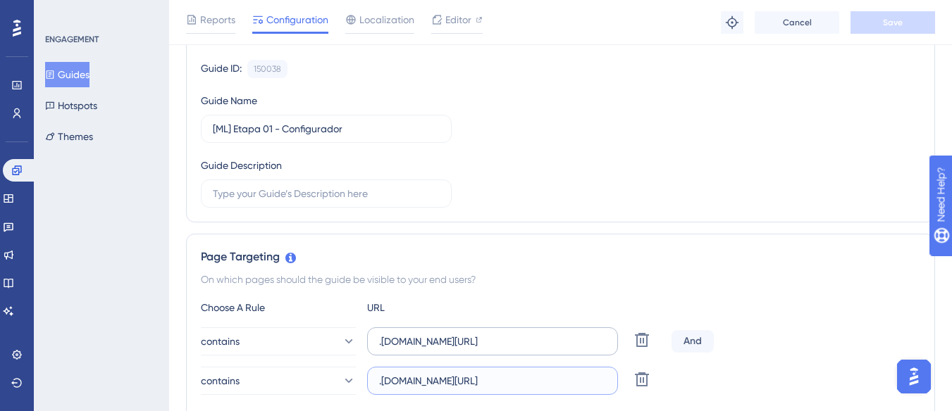
scroll to position [0, 0]
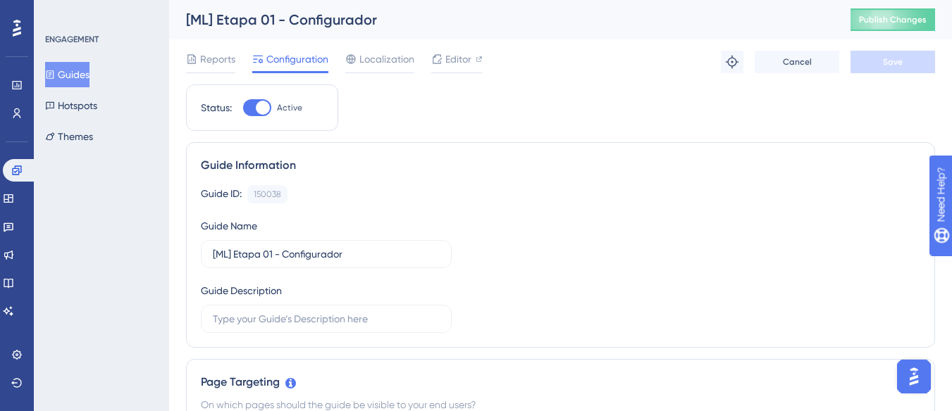
click at [85, 78] on button "Guides" at bounding box center [67, 74] width 44 height 25
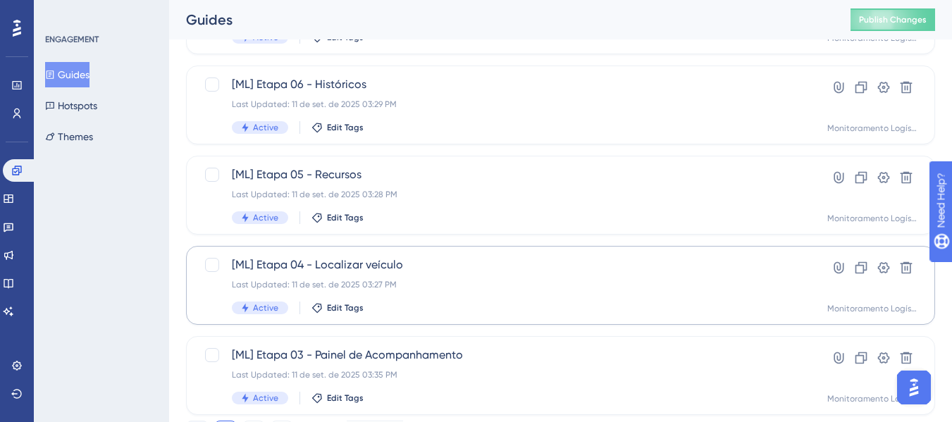
scroll to position [705, 0]
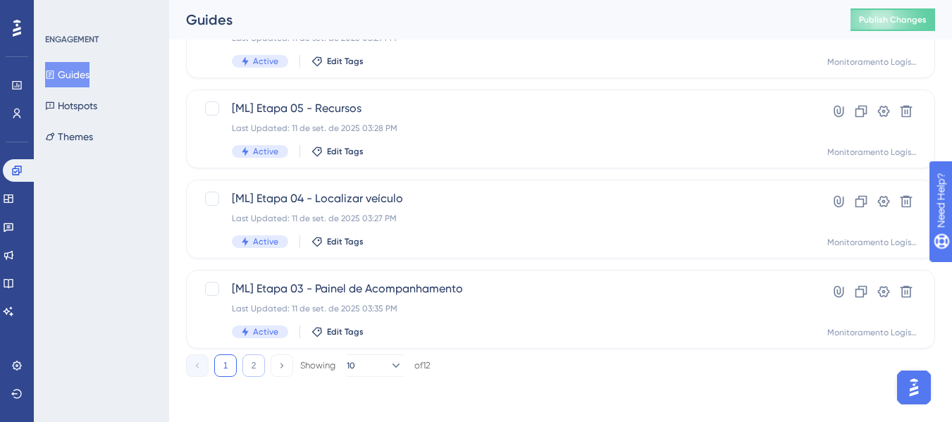
click at [254, 371] on button "2" at bounding box center [253, 365] width 23 height 23
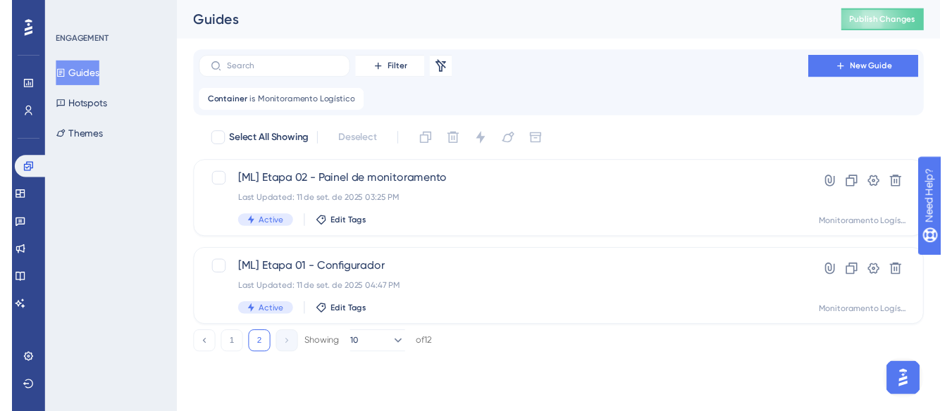
scroll to position [0, 0]
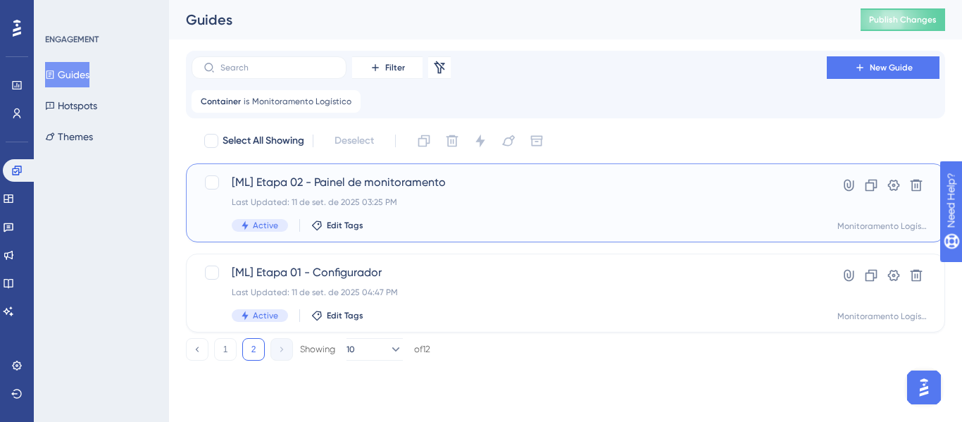
click at [404, 189] on span "[ML] Etapa 02 - Painel de monitoramento" at bounding box center [509, 182] width 555 height 17
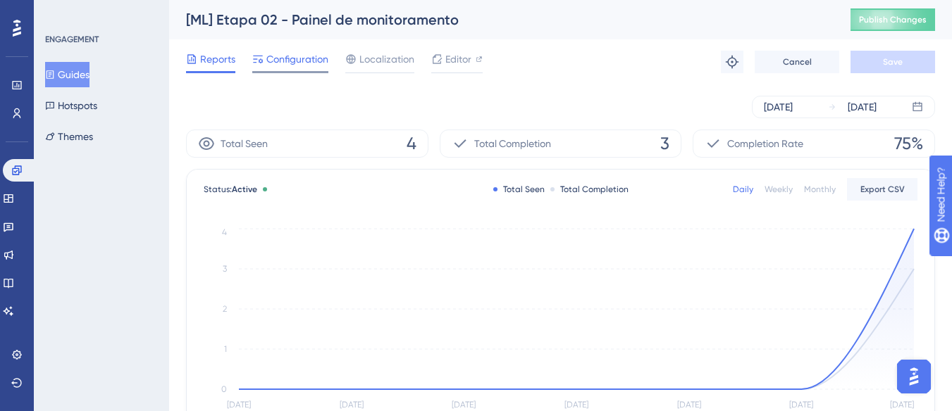
click at [299, 56] on span "Configuration" at bounding box center [297, 59] width 62 height 17
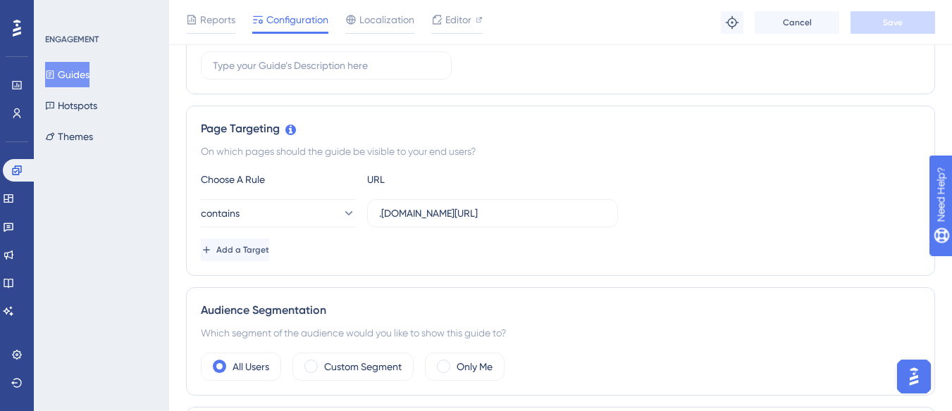
scroll to position [282, 0]
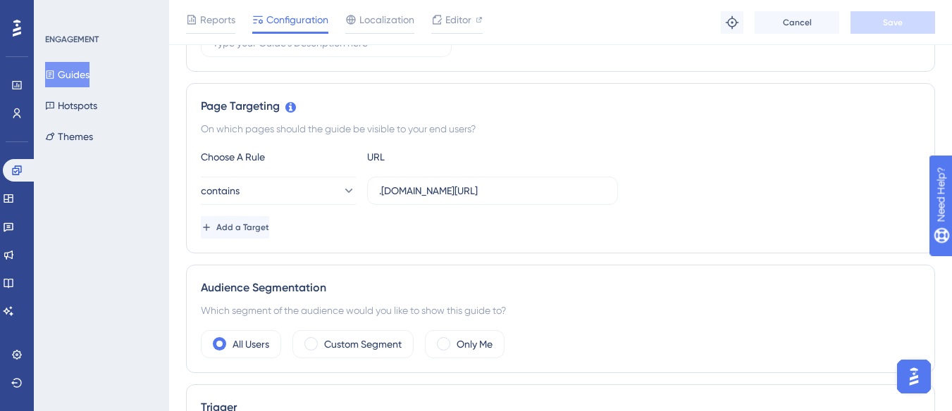
click at [268, 213] on div "Choose A Rule URL contains .[DOMAIN_NAME][URL] Add a Target" at bounding box center [560, 194] width 719 height 90
click at [268, 222] on span "Add a Target" at bounding box center [244, 227] width 53 height 11
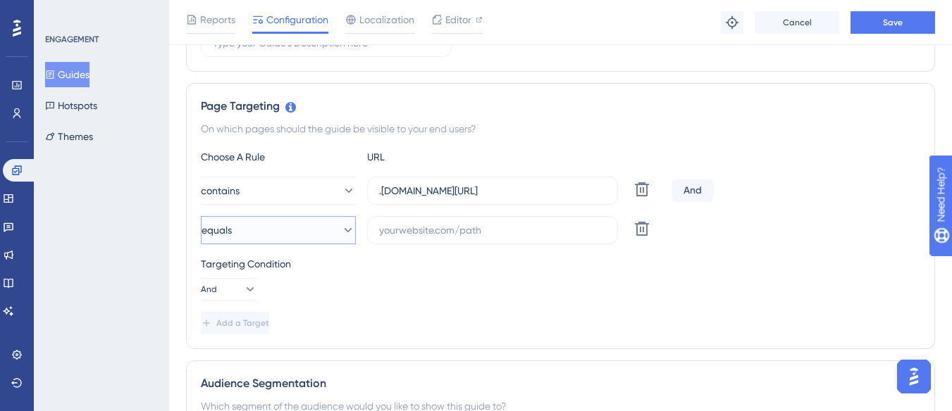
click at [271, 226] on button "equals" at bounding box center [278, 230] width 155 height 28
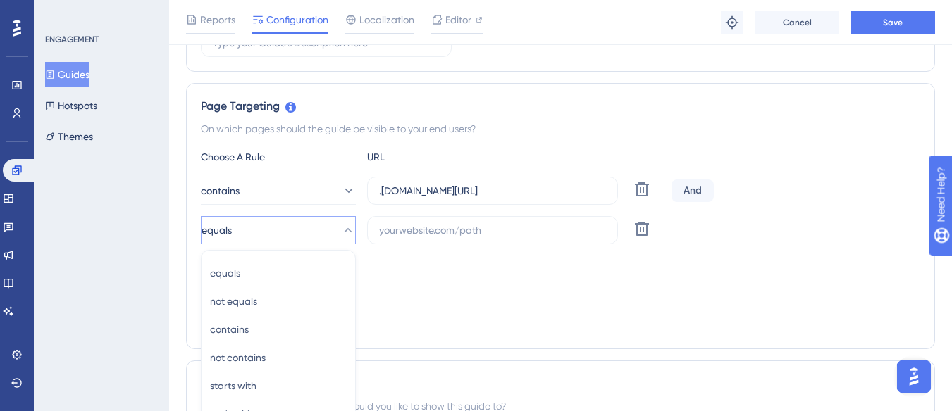
scroll to position [434, 0]
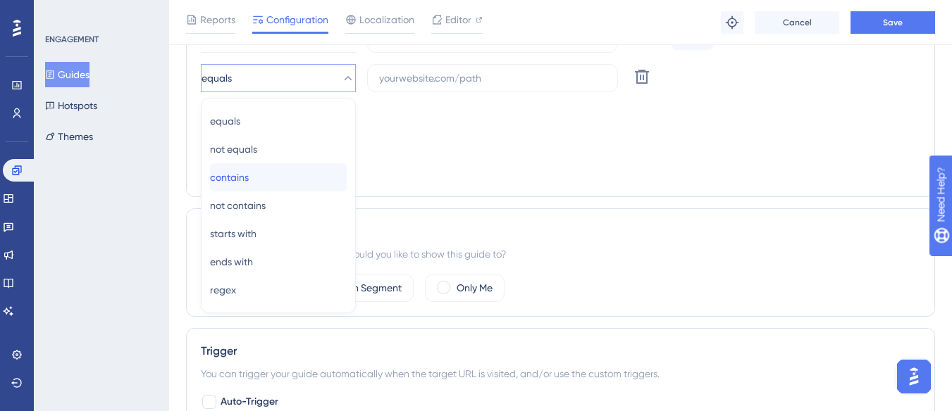
click at [280, 180] on div "contains contains" at bounding box center [278, 177] width 137 height 28
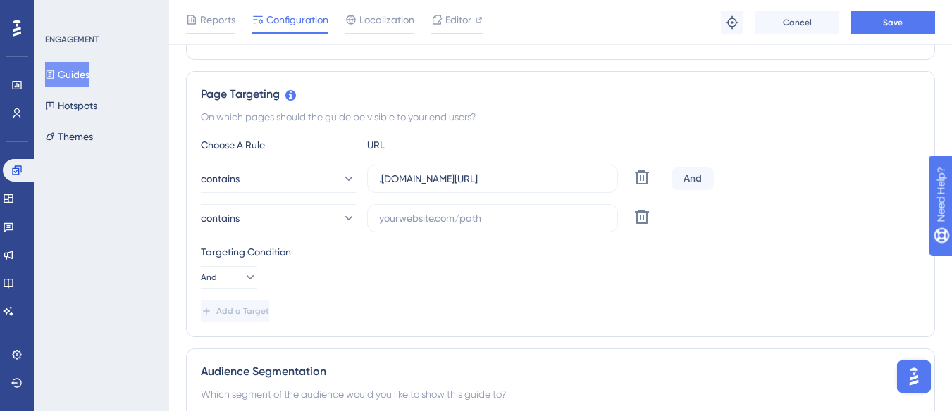
scroll to position [293, 0]
click at [410, 218] on input "text" at bounding box center [492, 218] width 227 height 15
paste input "configurador"
drag, startPoint x: 459, startPoint y: 218, endPoint x: 349, endPoint y: 224, distance: 110.0
click at [349, 224] on div "contains configurador Delete" at bounding box center [433, 219] width 465 height 28
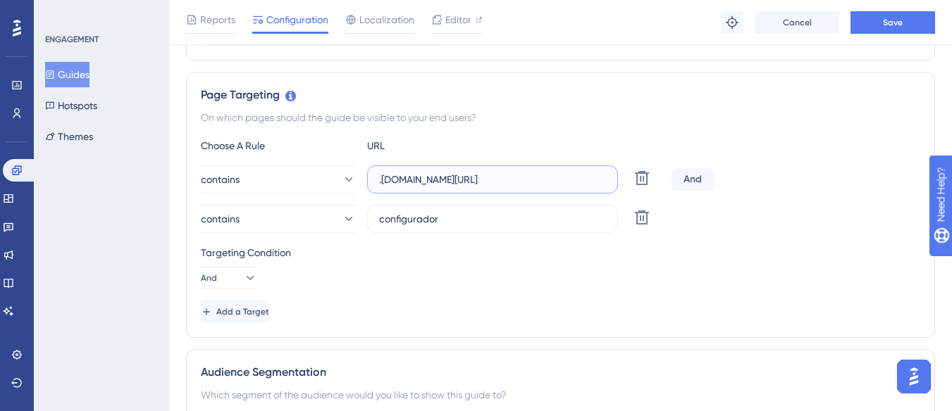
click at [379, 181] on input ".[DOMAIN_NAME][URL]" at bounding box center [492, 179] width 227 height 15
click at [516, 183] on input ".[DOMAIN_NAME][URL]" at bounding box center [492, 179] width 227 height 15
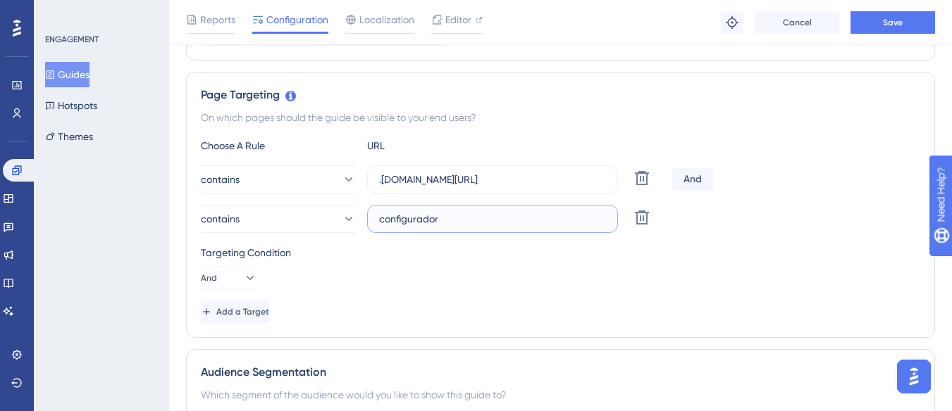
click at [407, 222] on input "configurador" at bounding box center [492, 218] width 227 height 15
paste input ".[DOMAIN_NAME][URL]"
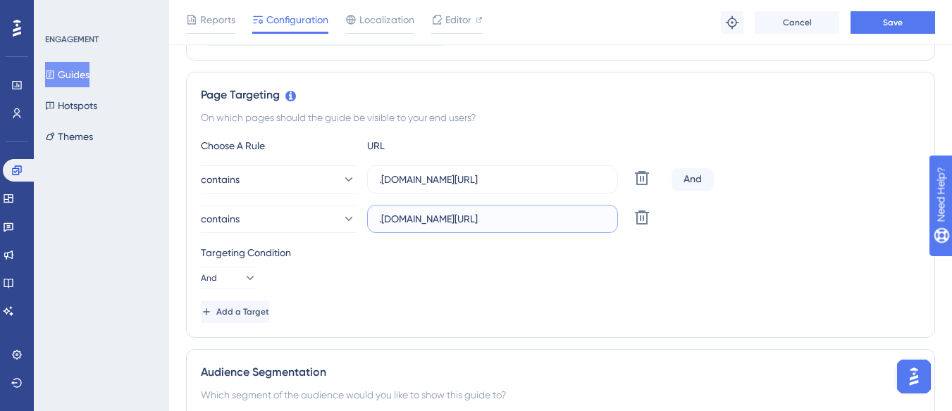
scroll to position [0, 83]
drag, startPoint x: 599, startPoint y: 216, endPoint x: 615, endPoint y: 217, distance: 15.5
click at [615, 217] on label ".[DOMAIN_NAME][URL]" at bounding box center [492, 219] width 251 height 28
drag, startPoint x: 569, startPoint y: 176, endPoint x: 616, endPoint y: 175, distance: 46.5
click at [616, 175] on label ".[DOMAIN_NAME][URL]" at bounding box center [492, 180] width 251 height 28
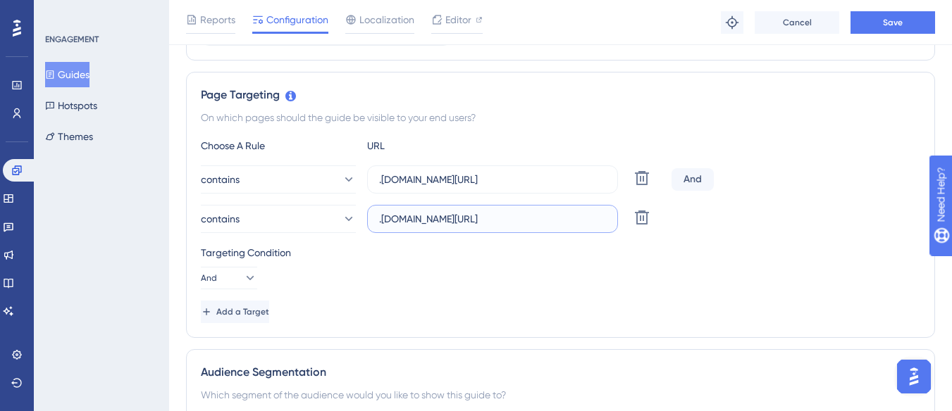
scroll to position [0, 0]
drag, startPoint x: 471, startPoint y: 215, endPoint x: 360, endPoint y: 218, distance: 111.4
click at [360, 218] on div "contains .[DOMAIN_NAME][URL] Delete" at bounding box center [433, 219] width 465 height 28
click at [458, 225] on input ".[DOMAIN_NAME][URL]" at bounding box center [492, 218] width 227 height 15
type input ".[DOMAIN_NAME][URL]"
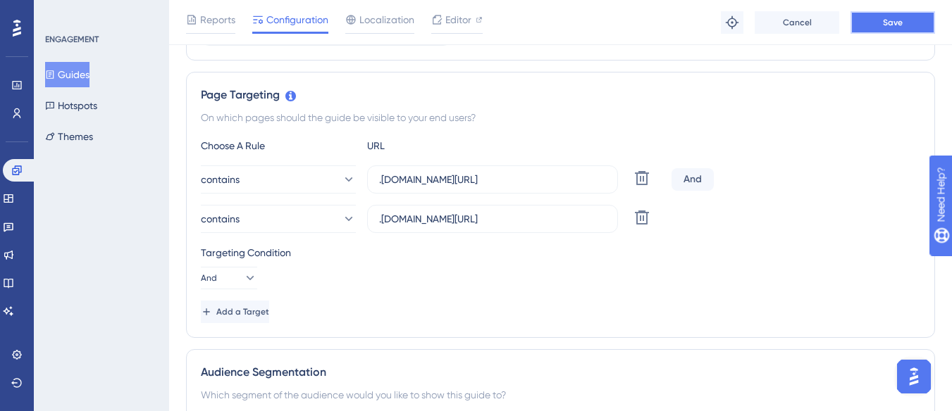
click at [877, 30] on button "Save" at bounding box center [892, 22] width 85 height 23
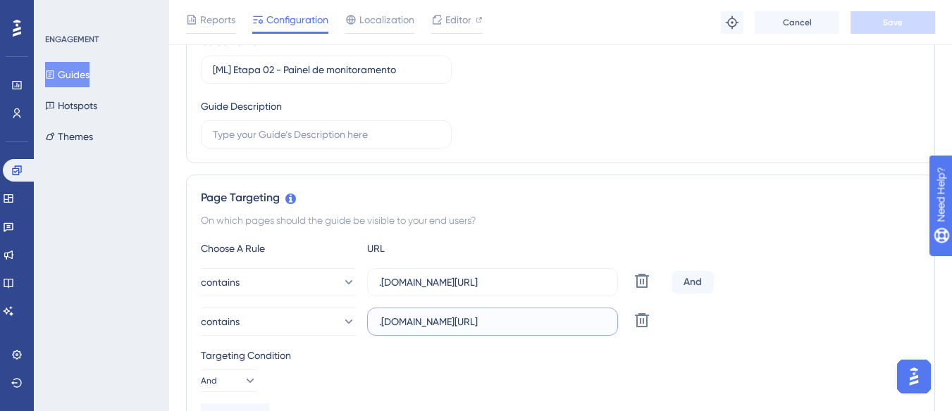
scroll to position [0, 46]
drag, startPoint x: 402, startPoint y: 321, endPoint x: 621, endPoint y: 329, distance: 219.9
click at [621, 329] on div "contains .[DOMAIN_NAME][URL] Delete" at bounding box center [433, 322] width 465 height 28
drag, startPoint x: 497, startPoint y: 284, endPoint x: 651, endPoint y: 275, distance: 153.8
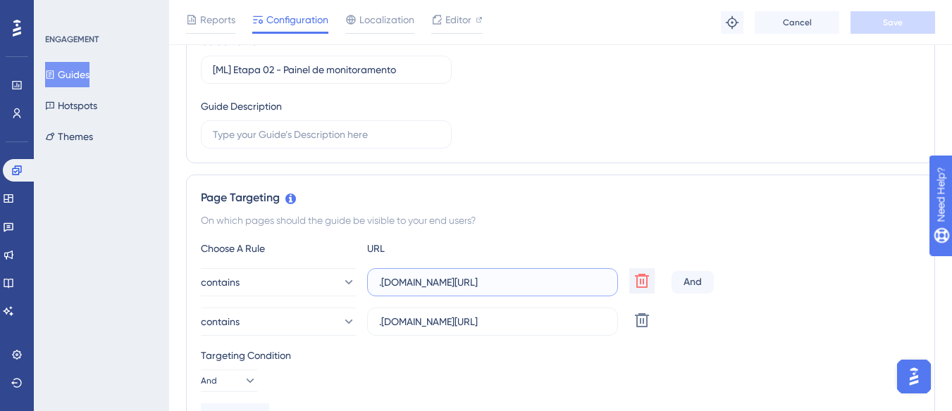
click at [630, 282] on div "contains .[DOMAIN_NAME][URL] Delete" at bounding box center [433, 282] width 465 height 28
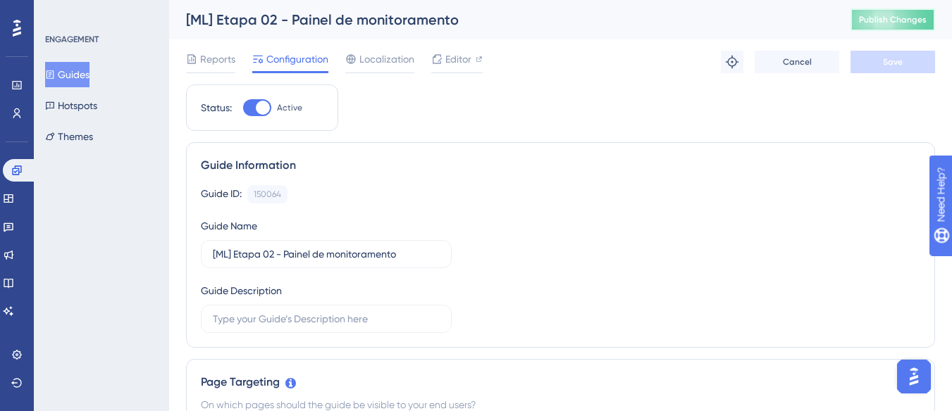
click at [893, 21] on span "Publish Changes" at bounding box center [893, 19] width 68 height 11
click at [68, 67] on button "Guides" at bounding box center [67, 74] width 44 height 25
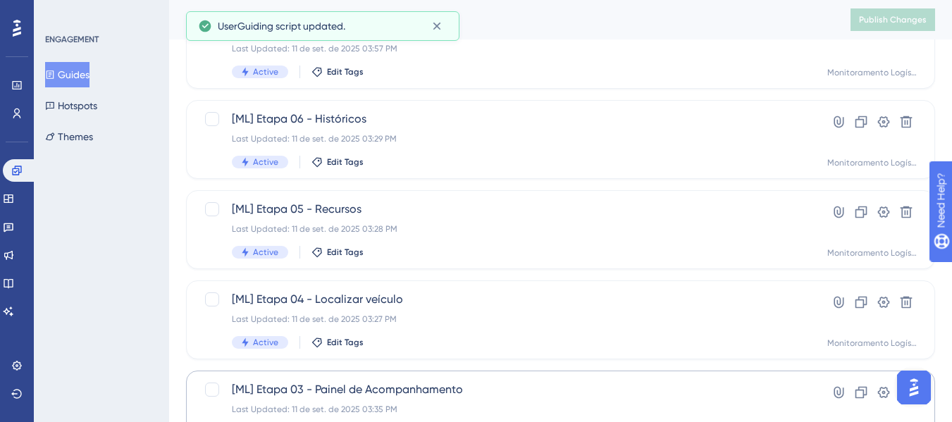
scroll to position [705, 0]
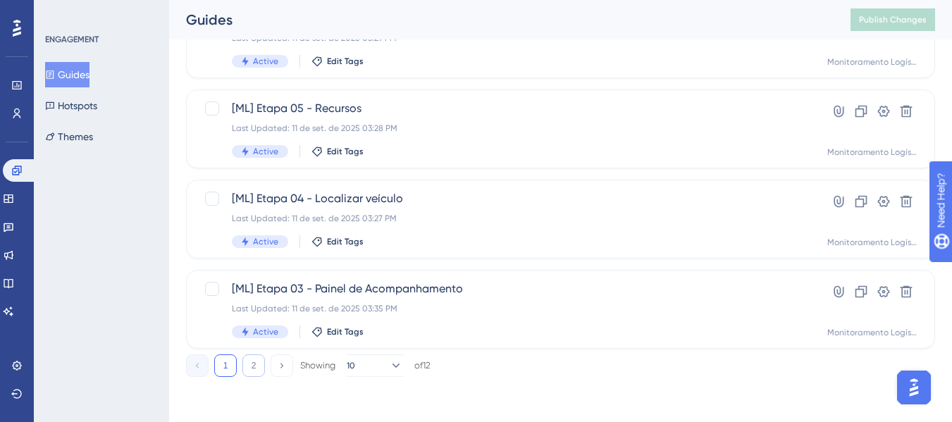
click at [251, 365] on button "2" at bounding box center [253, 365] width 23 height 23
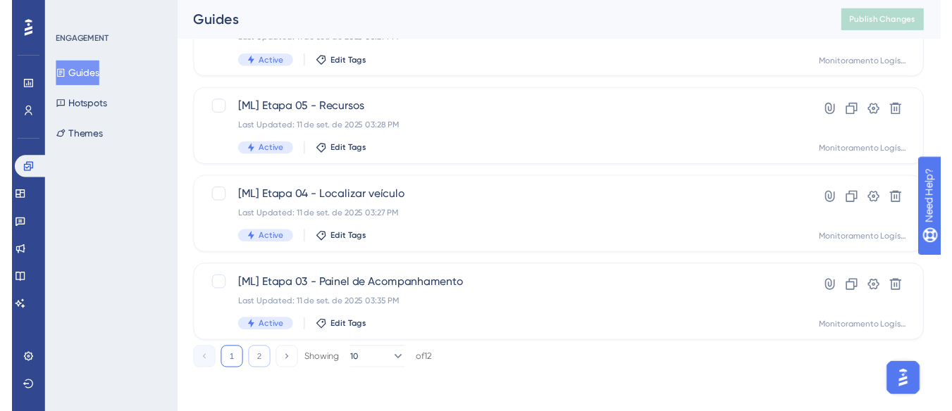
scroll to position [0, 0]
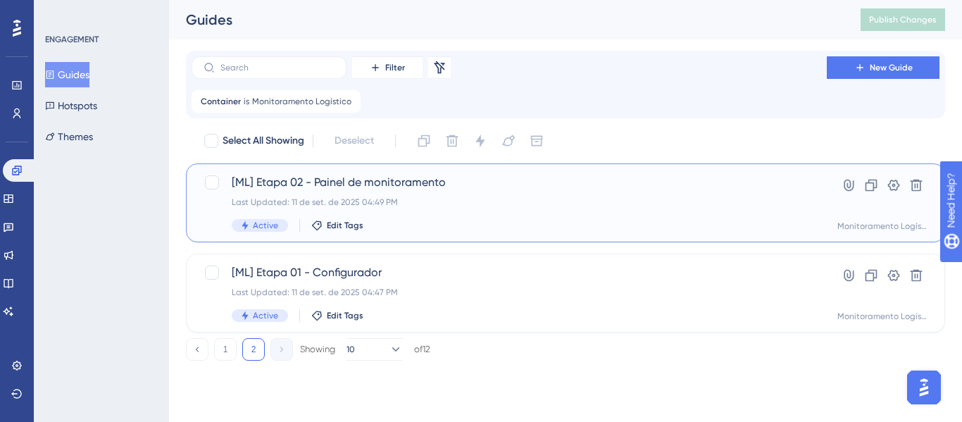
click at [428, 177] on span "[ML] Etapa 02 - Painel de monitoramento" at bounding box center [509, 182] width 555 height 17
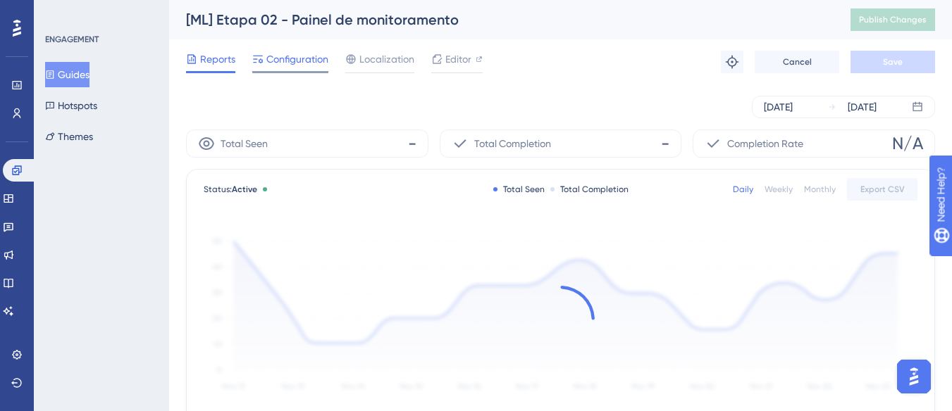
click at [309, 71] on div at bounding box center [290, 72] width 76 height 2
click at [309, 63] on span "Configuration" at bounding box center [297, 59] width 62 height 17
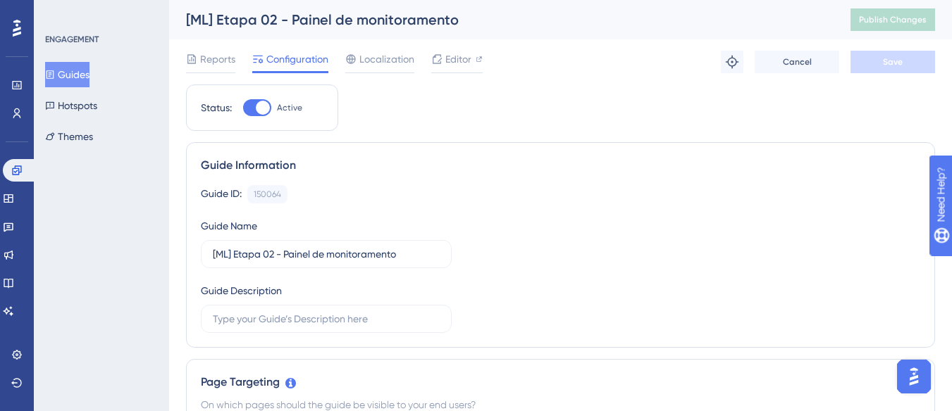
click at [304, 57] on span "Configuration" at bounding box center [297, 59] width 62 height 17
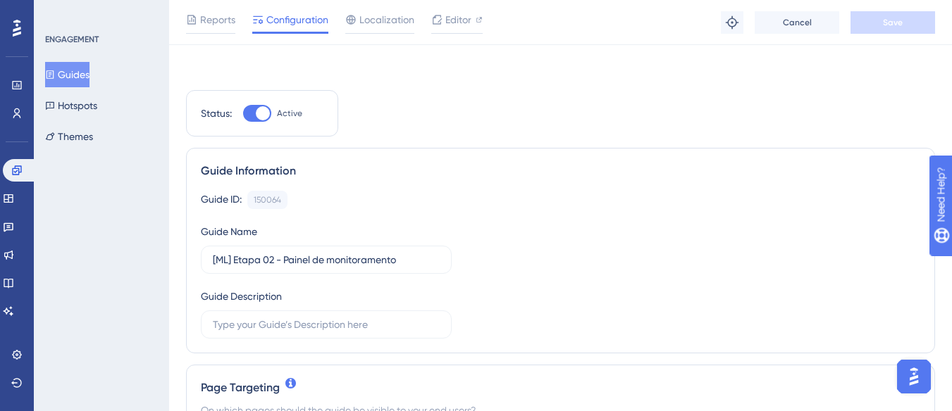
scroll to position [282, 0]
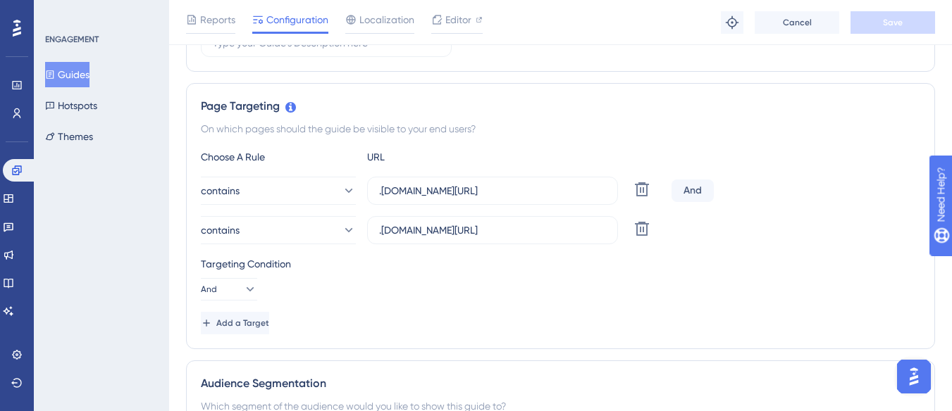
click at [85, 64] on button "Guides" at bounding box center [67, 74] width 44 height 25
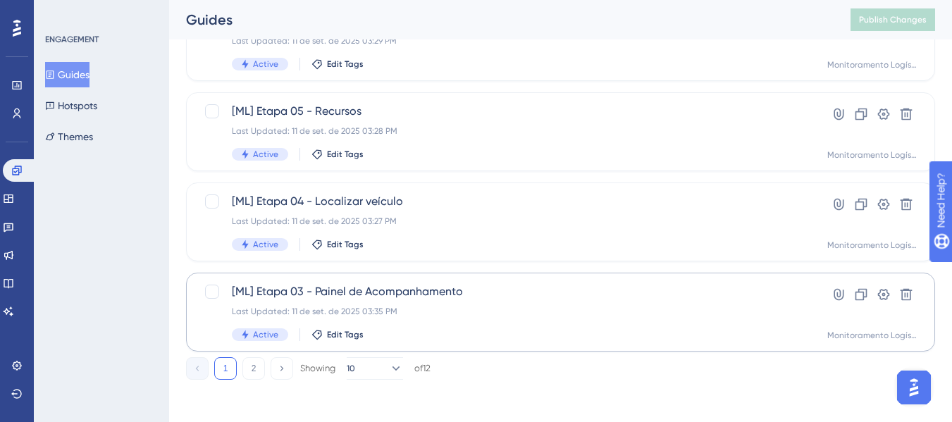
scroll to position [705, 0]
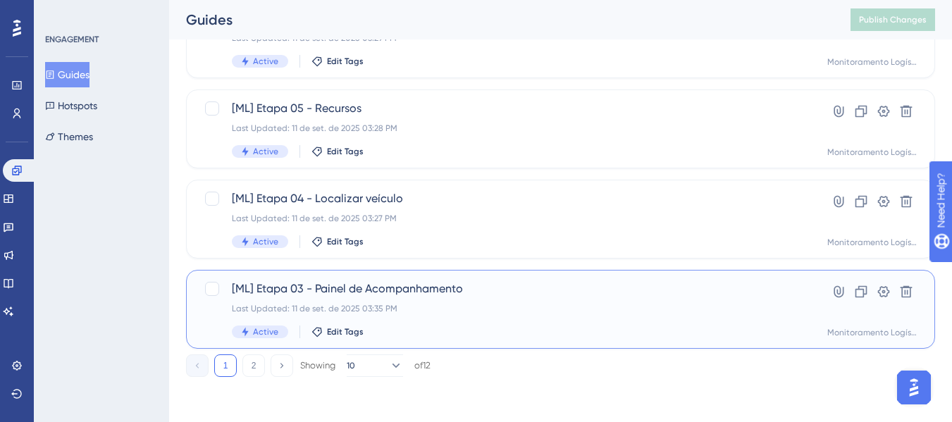
click at [374, 286] on span "[ML] Etapa 03 - Painel de Acompanhamento" at bounding box center [504, 288] width 545 height 17
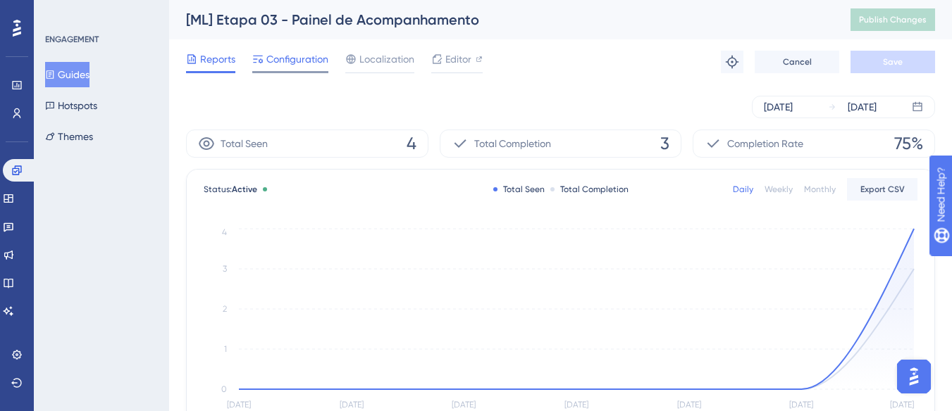
click at [311, 65] on span "Configuration" at bounding box center [297, 59] width 62 height 17
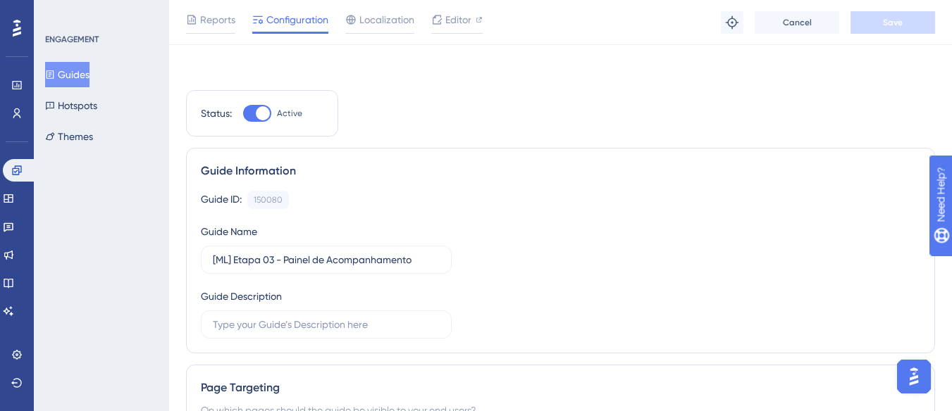
scroll to position [282, 0]
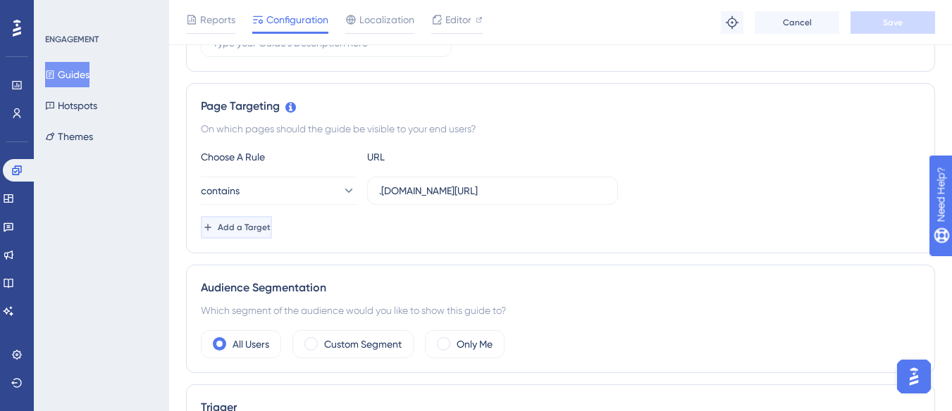
click at [272, 223] on button "Add a Target" at bounding box center [236, 227] width 71 height 23
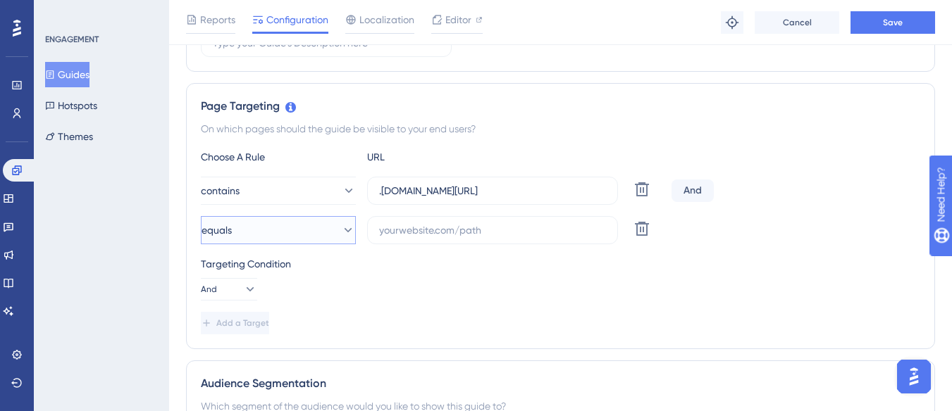
click at [292, 228] on button "equals" at bounding box center [278, 230] width 155 height 28
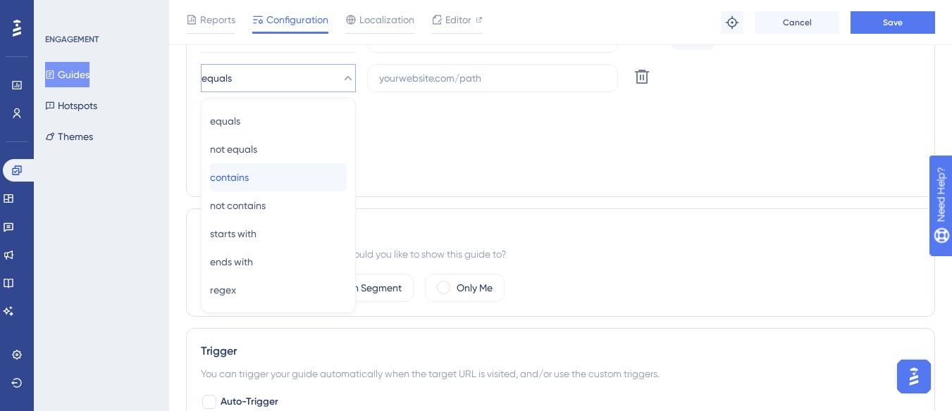
click at [292, 166] on div "contains contains" at bounding box center [278, 177] width 137 height 28
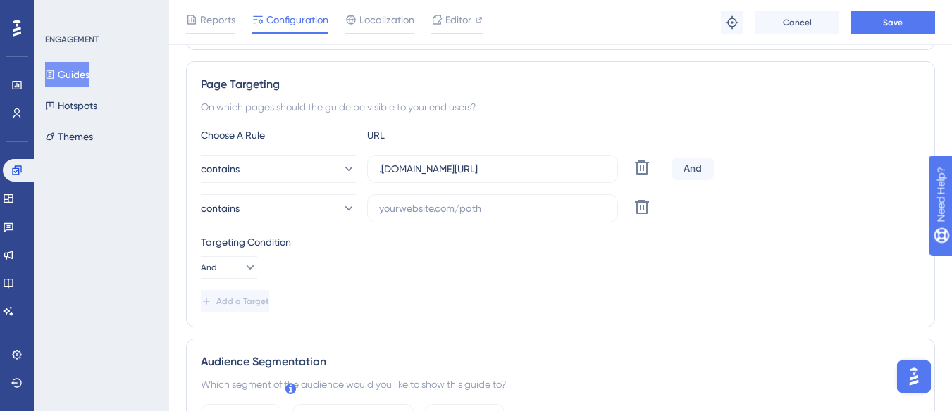
scroll to position [293, 0]
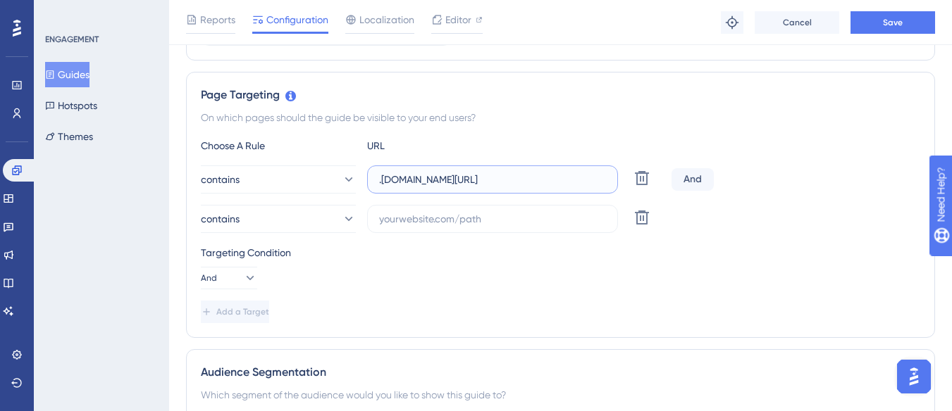
click at [406, 182] on input ".[DOMAIN_NAME][URL]" at bounding box center [492, 179] width 227 height 15
click at [425, 180] on input ".[DOMAIN_NAME][URL]" at bounding box center [492, 179] width 227 height 15
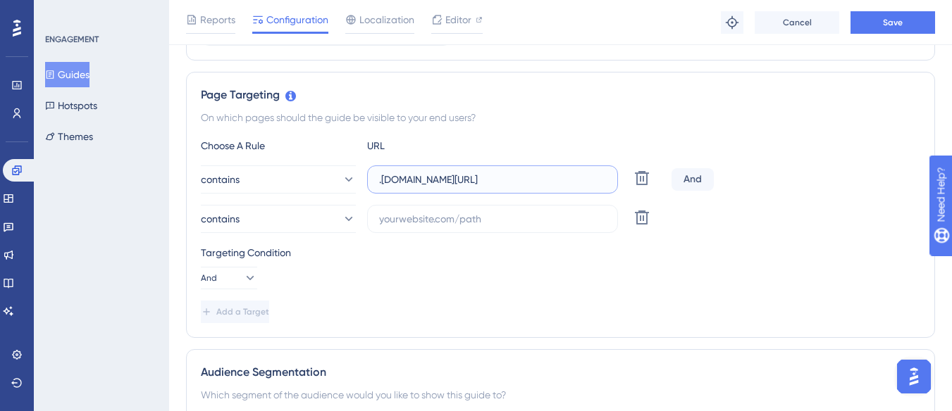
click at [425, 180] on input ".[DOMAIN_NAME][URL]" at bounding box center [492, 179] width 227 height 15
click at [399, 212] on input "text" at bounding box center [492, 218] width 227 height 15
paste input ".[DOMAIN_NAME][URL]"
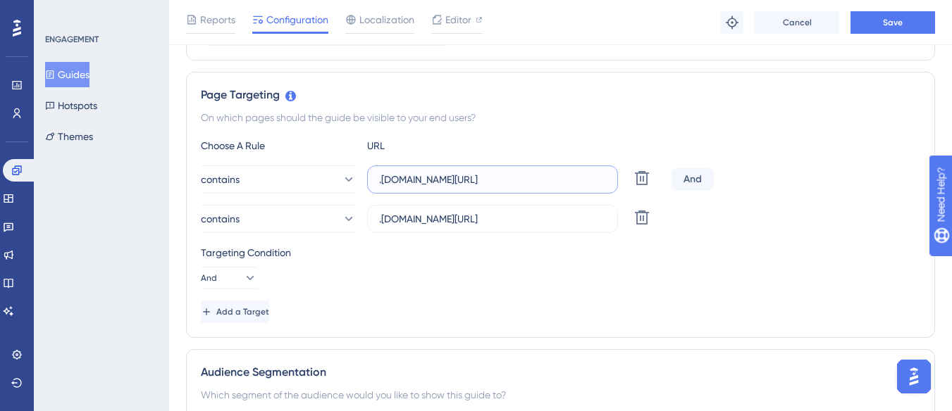
scroll to position [0, 134]
drag, startPoint x: 520, startPoint y: 180, endPoint x: 607, endPoint y: 180, distance: 86.6
click at [607, 180] on label ".[DOMAIN_NAME][URL]" at bounding box center [492, 180] width 251 height 28
click at [464, 221] on input ".[DOMAIN_NAME][URL]" at bounding box center [492, 218] width 227 height 15
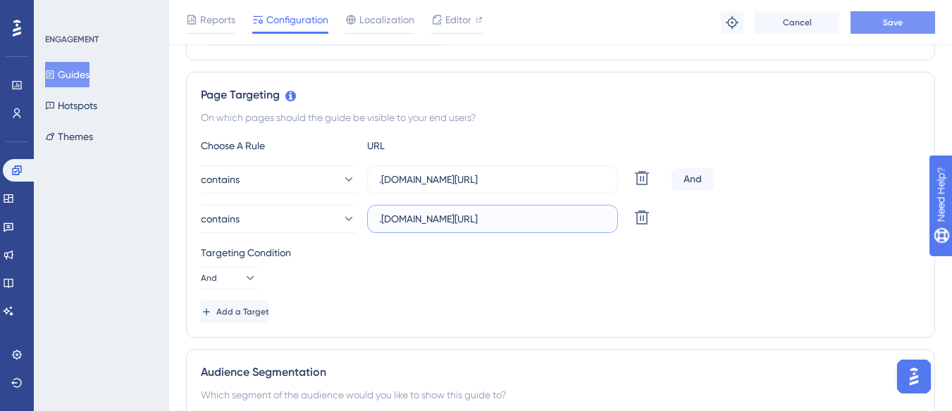
type input ".[DOMAIN_NAME][URL]"
click at [909, 19] on button "Save" at bounding box center [892, 22] width 85 height 23
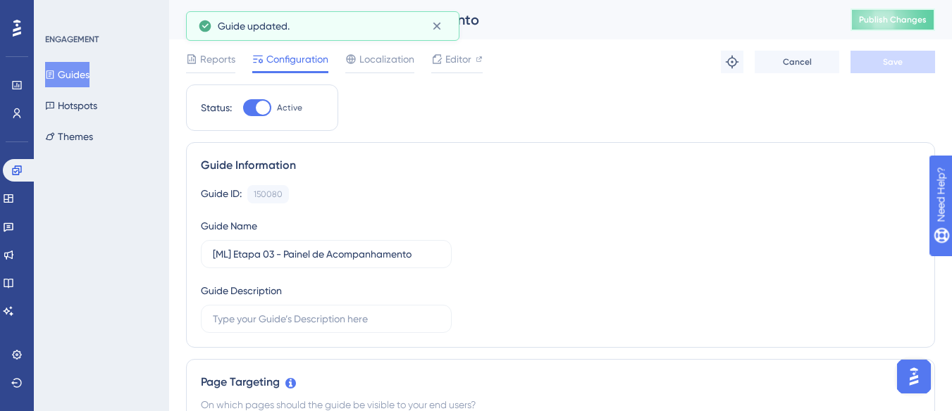
click at [902, 25] on button "Publish Changes" at bounding box center [892, 19] width 85 height 23
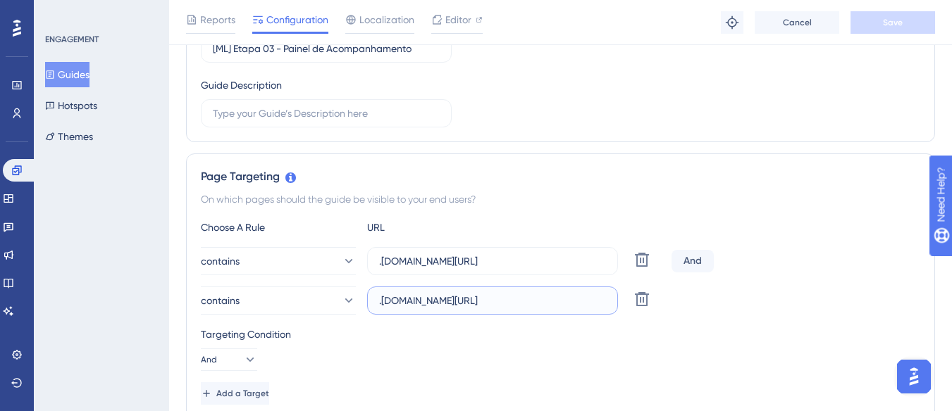
scroll to position [0, 97]
drag, startPoint x: 441, startPoint y: 297, endPoint x: 622, endPoint y: 288, distance: 181.3
click at [614, 301] on label ".[DOMAIN_NAME][URL]" at bounding box center [492, 301] width 251 height 28
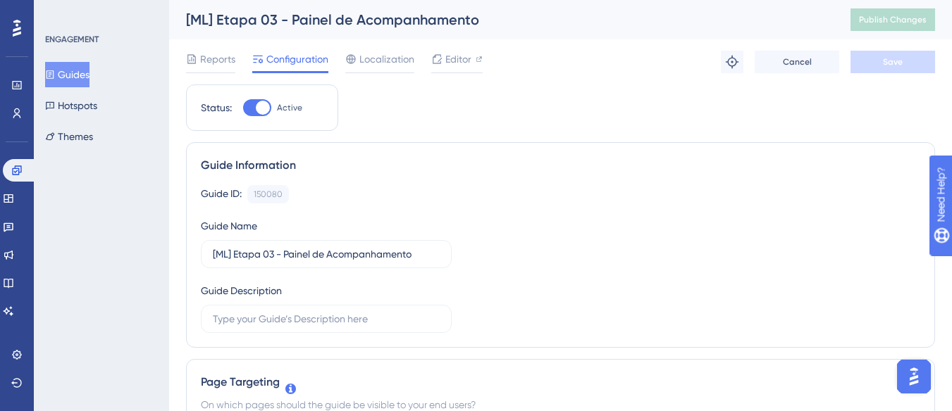
scroll to position [0, 0]
click at [70, 77] on button "Guides" at bounding box center [67, 74] width 44 height 25
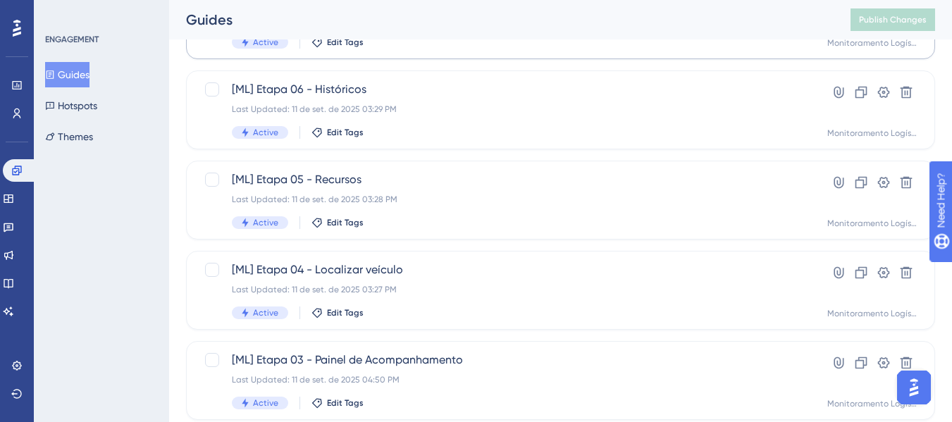
scroll to position [705, 0]
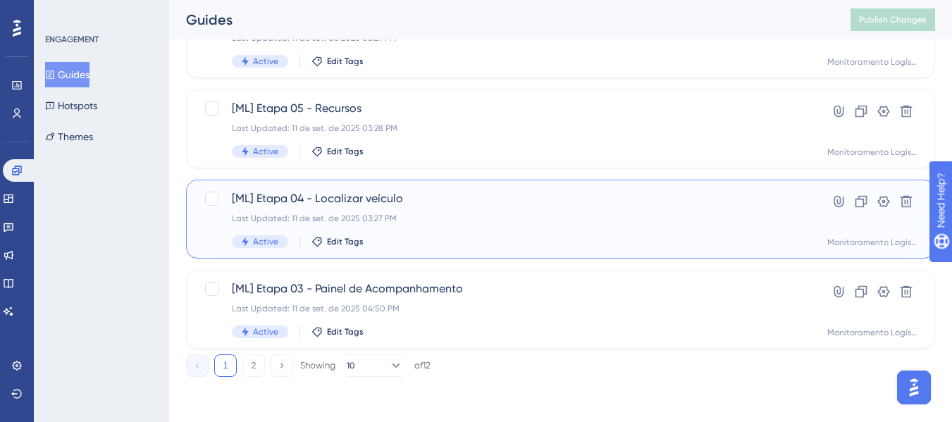
click at [444, 208] on div "[ML] [GEOGRAPHIC_DATA] 04 - Localizar veículo Last Updated: 11 de set. de 2025 …" at bounding box center [504, 219] width 545 height 58
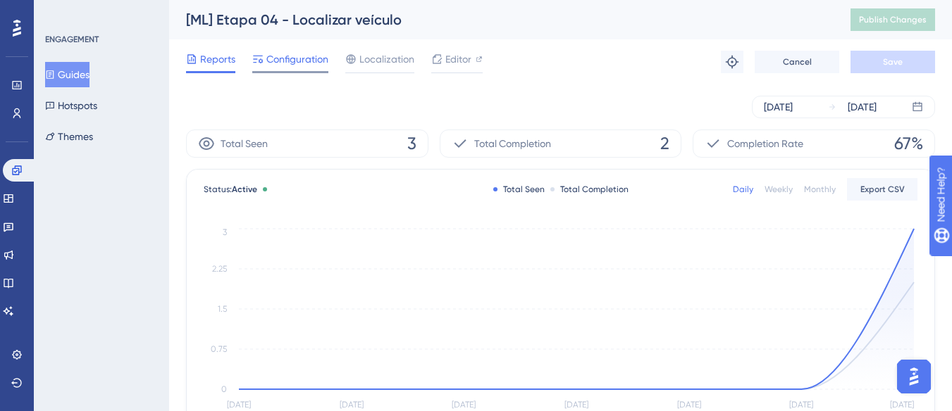
click at [290, 62] on span "Configuration" at bounding box center [297, 59] width 62 height 17
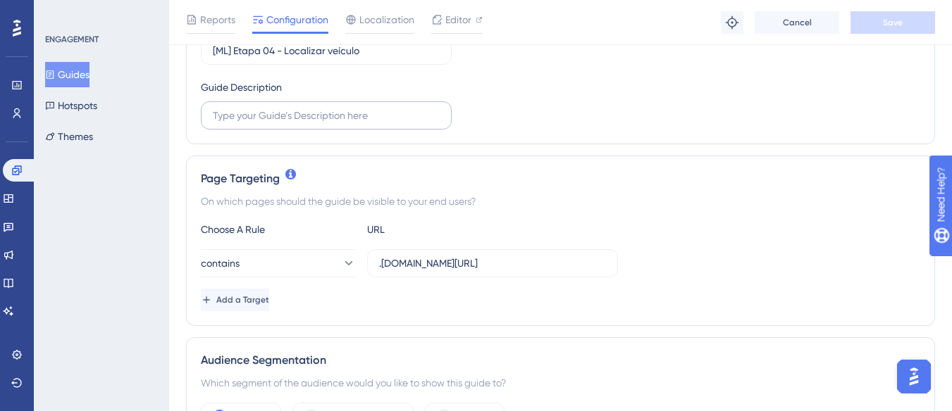
scroll to position [211, 0]
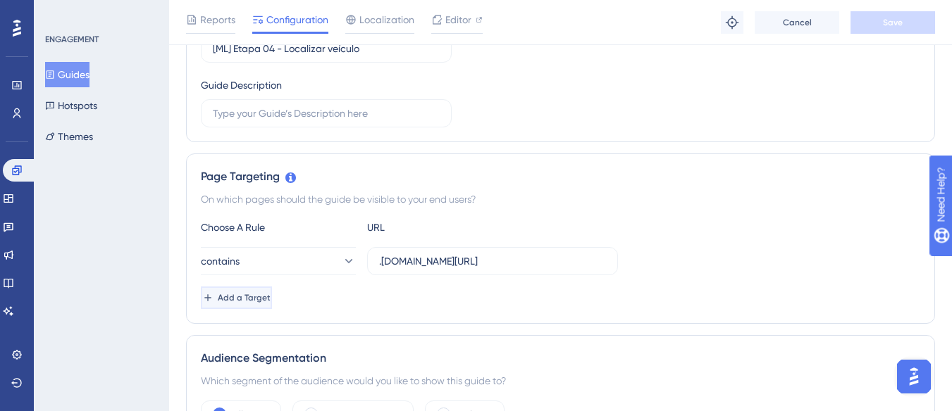
click at [272, 290] on button "Add a Target" at bounding box center [236, 298] width 71 height 23
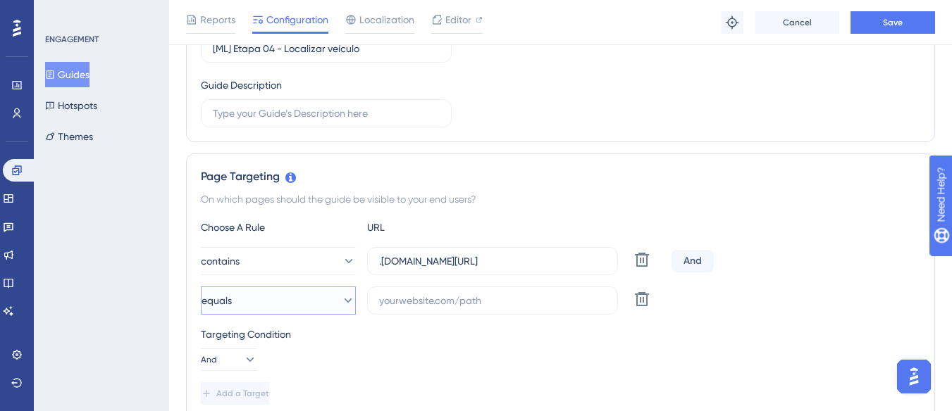
click at [275, 301] on button "equals" at bounding box center [278, 301] width 155 height 28
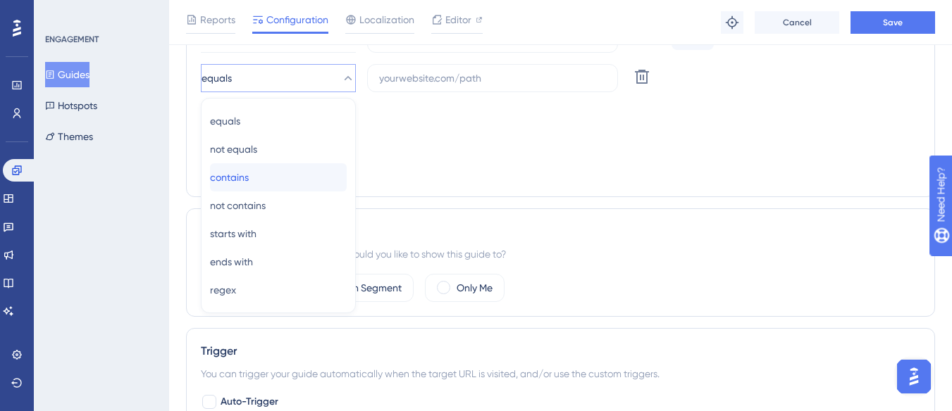
click at [292, 179] on div "contains contains" at bounding box center [278, 177] width 137 height 28
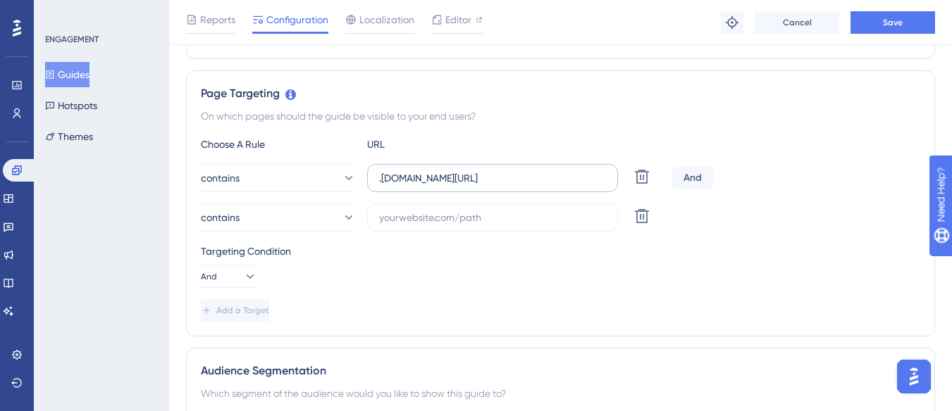
scroll to position [293, 0]
click at [432, 179] on input ".[DOMAIN_NAME][URL]" at bounding box center [492, 179] width 227 height 15
click at [402, 219] on input "text" at bounding box center [492, 218] width 227 height 15
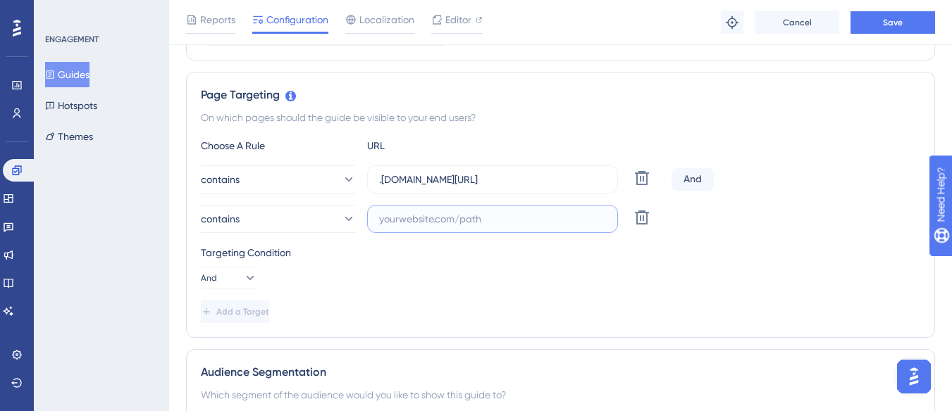
paste input ".[DOMAIN_NAME][URL]"
drag, startPoint x: 440, startPoint y: 219, endPoint x: 363, endPoint y: 216, distance: 76.8
click at [363, 216] on div "contains .[DOMAIN_NAME][URL] Delete" at bounding box center [433, 219] width 465 height 28
click at [462, 216] on input ".[DOMAIN_NAME][URL]" at bounding box center [492, 218] width 227 height 15
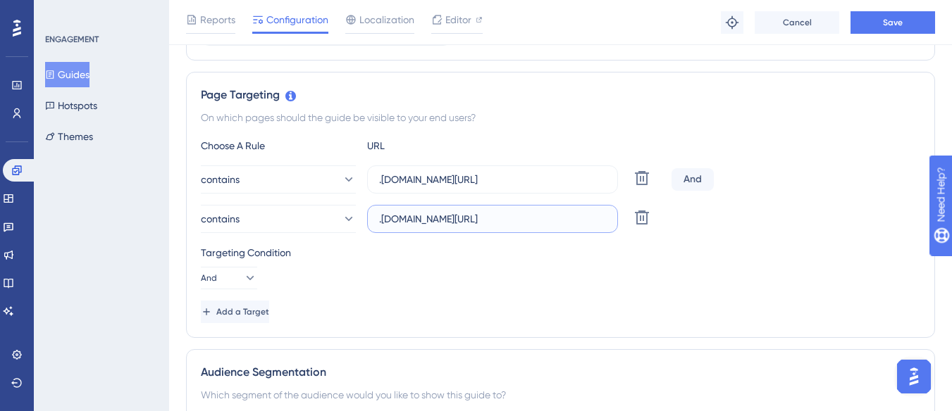
click at [459, 220] on input ".[DOMAIN_NAME][URL]" at bounding box center [492, 218] width 227 height 15
type input ".[DOMAIN_NAME][URL]"
click at [897, 13] on button "Save" at bounding box center [892, 22] width 85 height 23
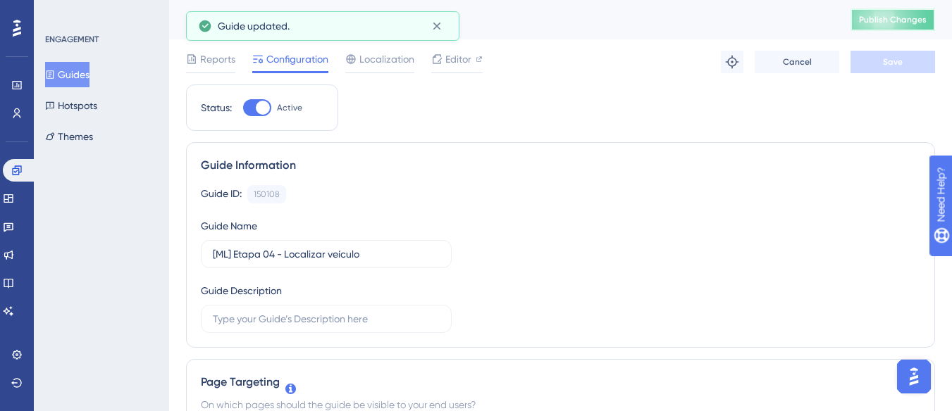
click at [906, 21] on span "Publish Changes" at bounding box center [893, 19] width 68 height 11
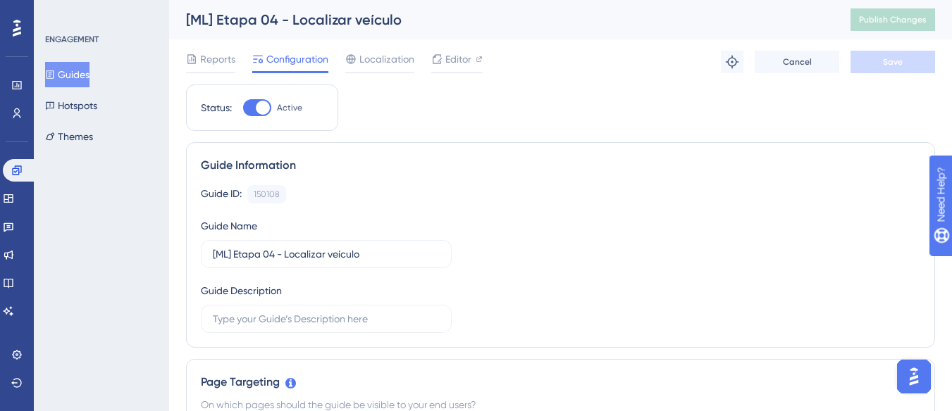
click at [89, 70] on button "Guides" at bounding box center [67, 74] width 44 height 25
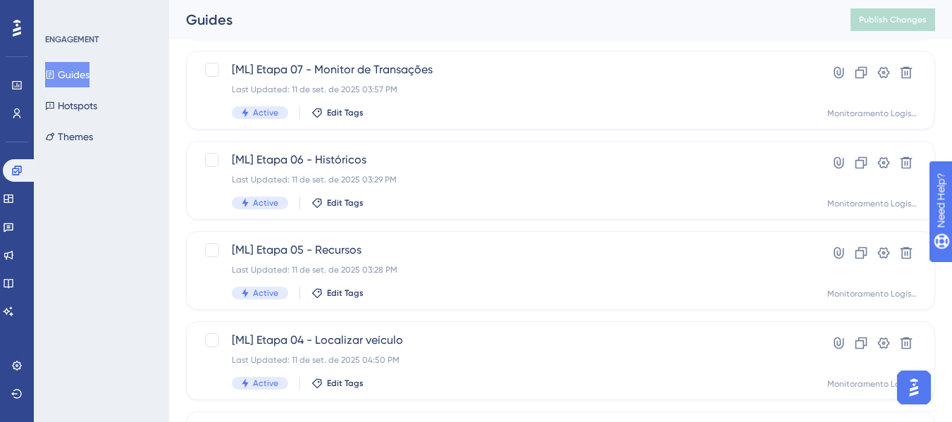
scroll to position [705, 0]
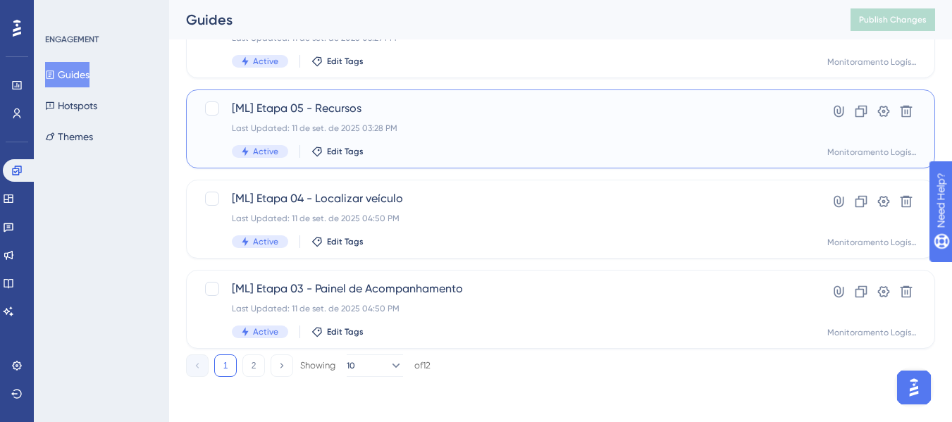
click at [449, 113] on span "[ML] Etapa 05 - Recursos" at bounding box center [504, 108] width 545 height 17
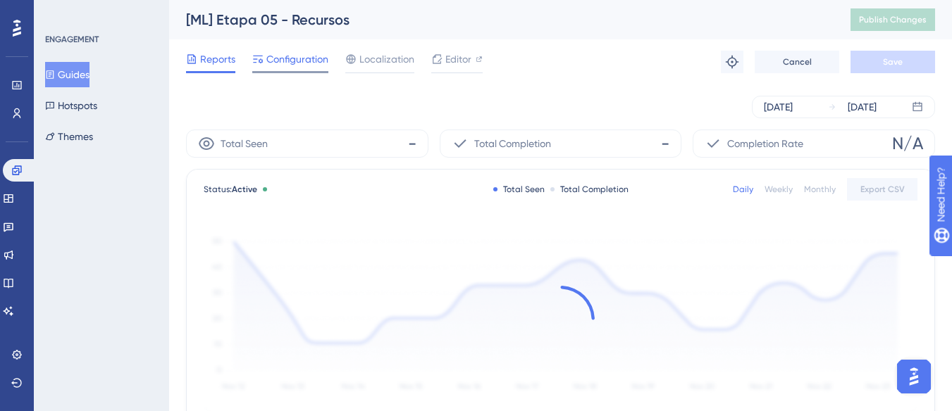
click at [313, 53] on span "Configuration" at bounding box center [297, 59] width 62 height 17
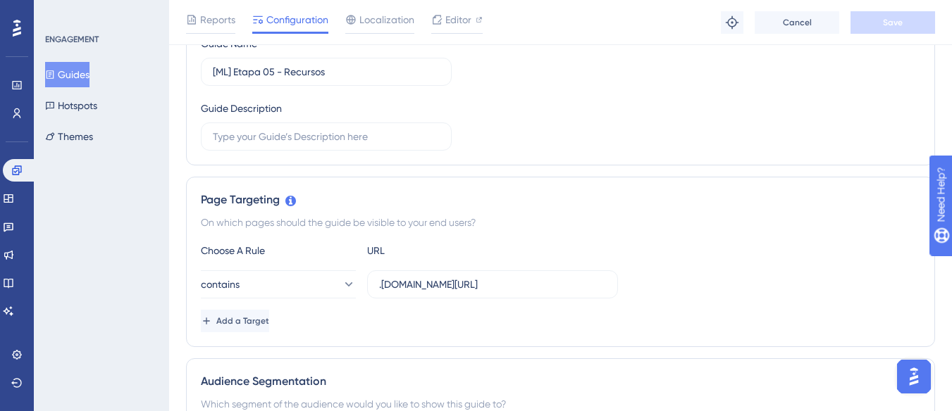
scroll to position [282, 0]
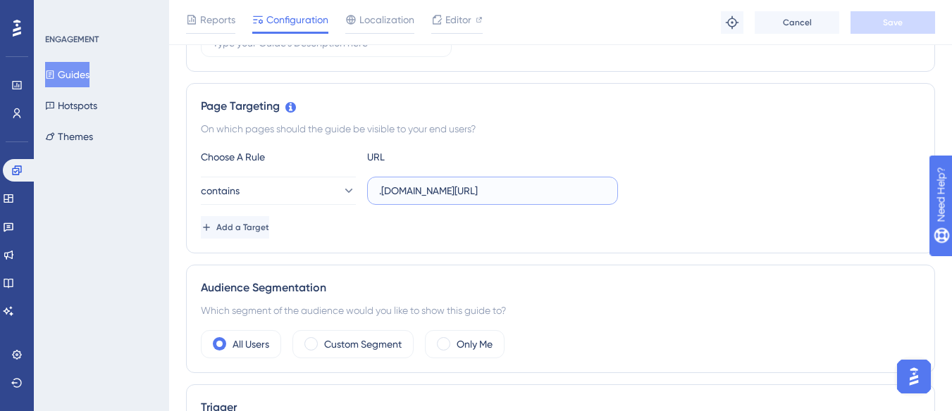
click at [499, 189] on input ".[DOMAIN_NAME][URL]" at bounding box center [492, 190] width 227 height 15
click at [272, 235] on button "Add a Target" at bounding box center [236, 227] width 71 height 23
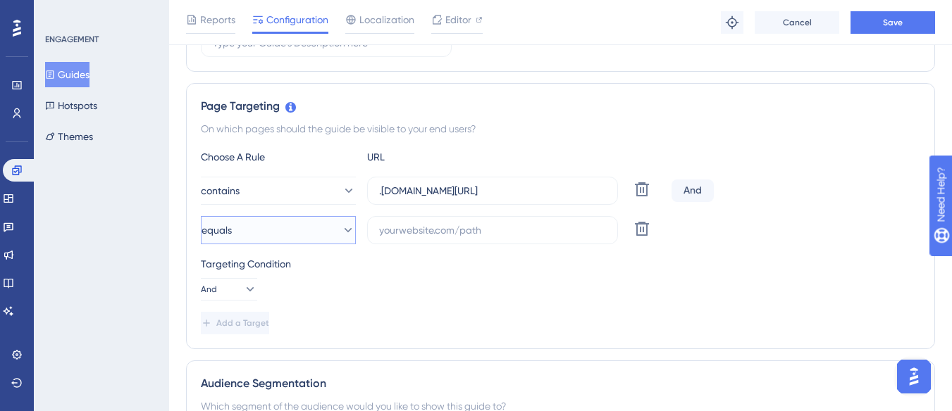
click at [298, 235] on button "equals" at bounding box center [278, 230] width 155 height 28
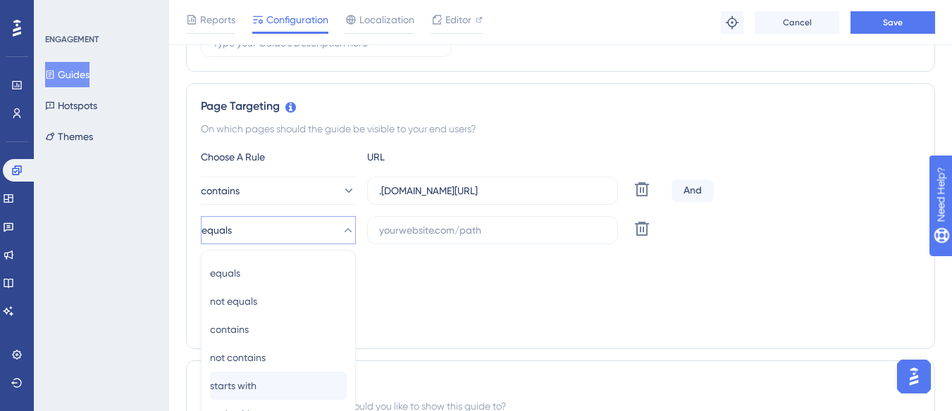
scroll to position [434, 0]
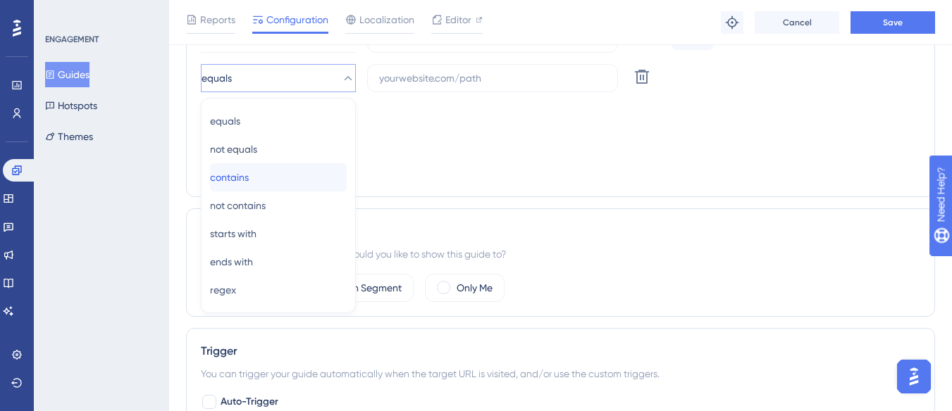
click at [301, 180] on div "contains contains" at bounding box center [278, 177] width 137 height 28
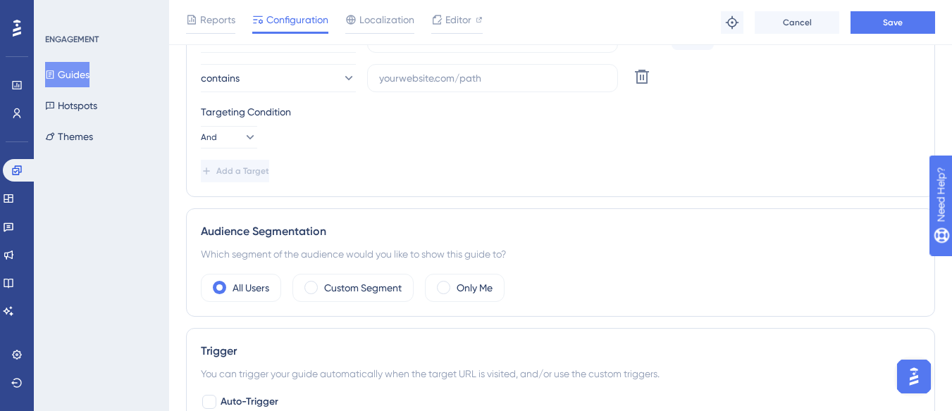
scroll to position [363, 0]
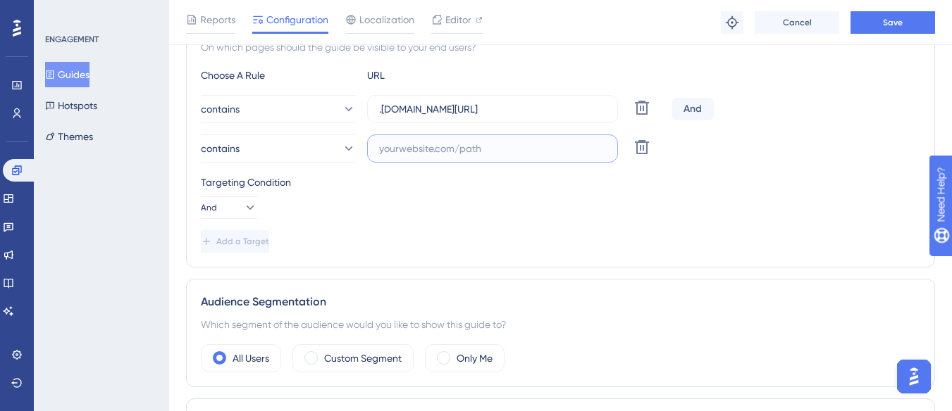
click at [409, 148] on input "text" at bounding box center [492, 148] width 227 height 15
paste input ".[DOMAIN_NAME][URL]"
drag, startPoint x: 459, startPoint y: 149, endPoint x: 367, endPoint y: 147, distance: 91.6
click at [367, 147] on label ".[DOMAIN_NAME][URL]" at bounding box center [492, 149] width 251 height 28
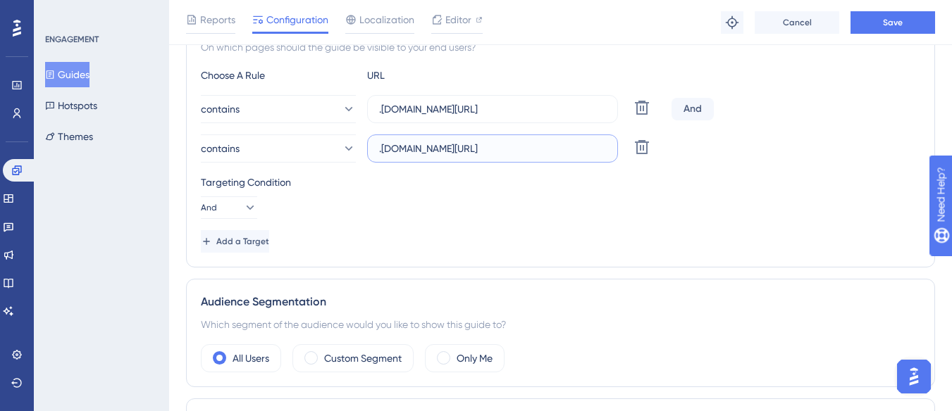
click at [447, 143] on input ".[DOMAIN_NAME][URL]" at bounding box center [492, 148] width 227 height 15
click at [457, 148] on input ".[DOMAIN_NAME][URL]" at bounding box center [492, 148] width 227 height 15
click at [456, 150] on input ".[DOMAIN_NAME][URL]" at bounding box center [492, 148] width 227 height 15
type input ".[DOMAIN_NAME][URL]"
click at [885, 20] on span "Save" at bounding box center [893, 22] width 20 height 11
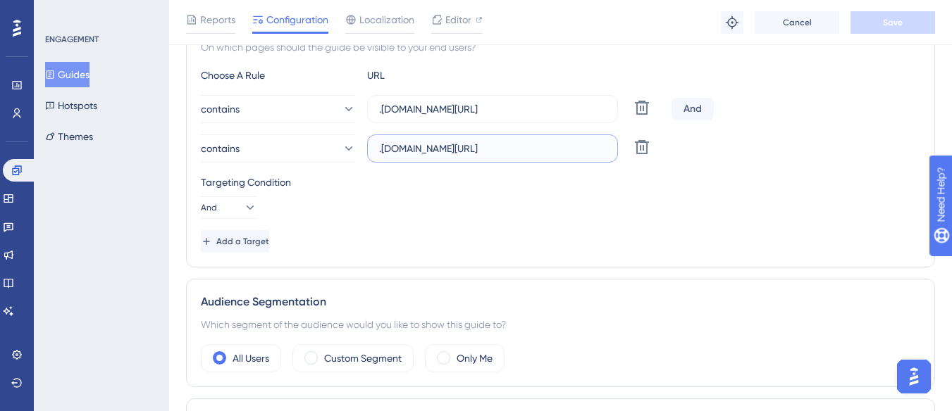
scroll to position [0, 19]
drag, startPoint x: 555, startPoint y: 147, endPoint x: 614, endPoint y: 145, distance: 59.2
click at [614, 145] on label ".[DOMAIN_NAME][URL]" at bounding box center [492, 149] width 251 height 28
drag, startPoint x: 542, startPoint y: 104, endPoint x: 622, endPoint y: 111, distance: 79.9
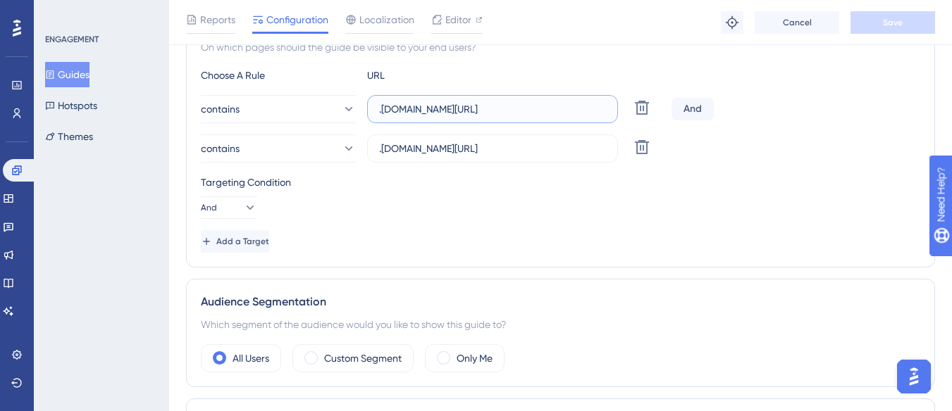
click at [622, 111] on div "contains .[DOMAIN_NAME][URL] Delete" at bounding box center [433, 109] width 465 height 28
click at [89, 73] on button "Guides" at bounding box center [67, 74] width 44 height 25
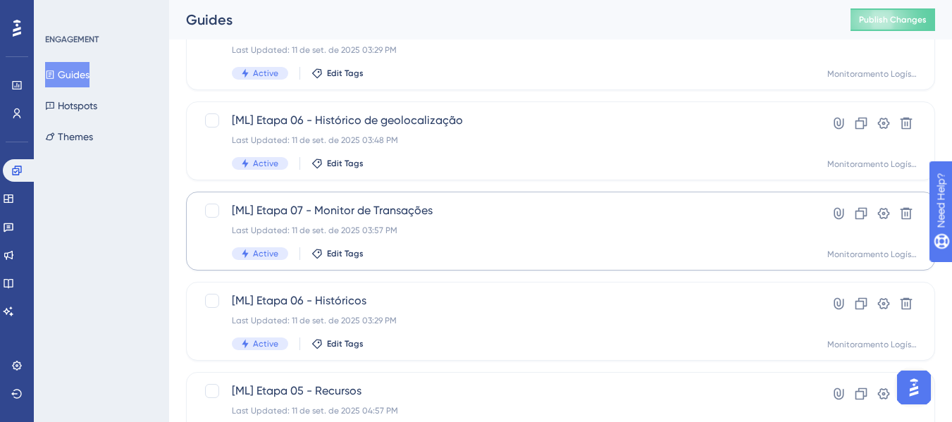
scroll to position [493, 0]
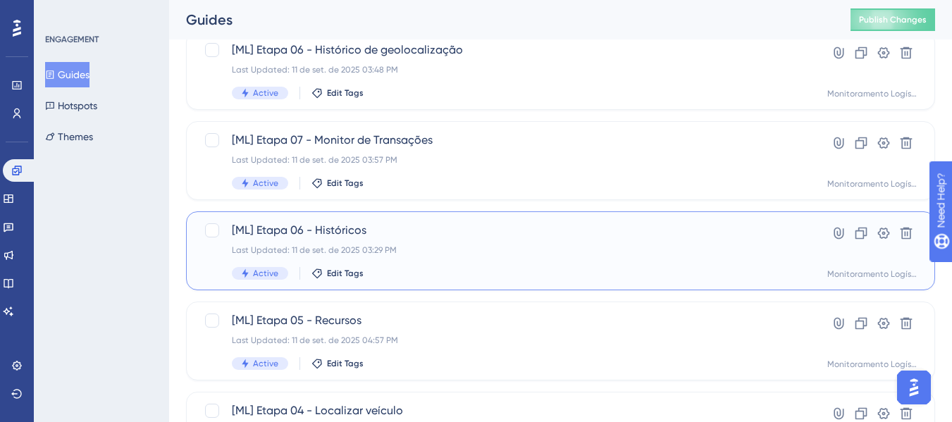
click at [457, 229] on span "[ML] Etapa 06 - Históricos" at bounding box center [504, 230] width 545 height 17
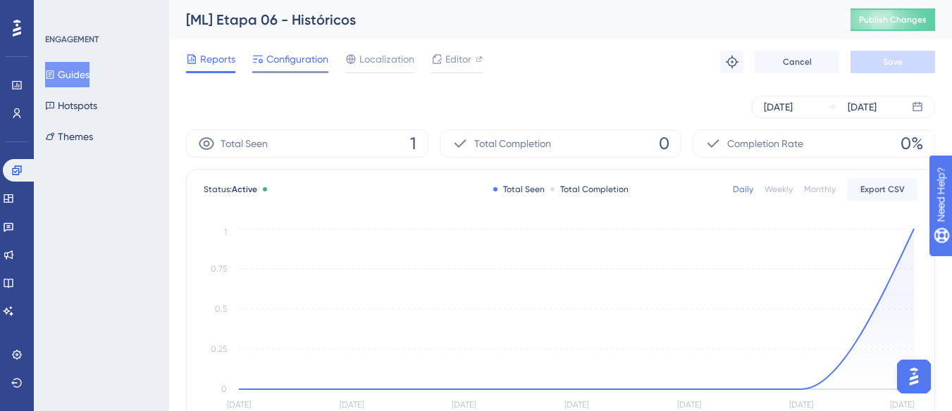
click at [283, 51] on span "Configuration" at bounding box center [297, 59] width 62 height 17
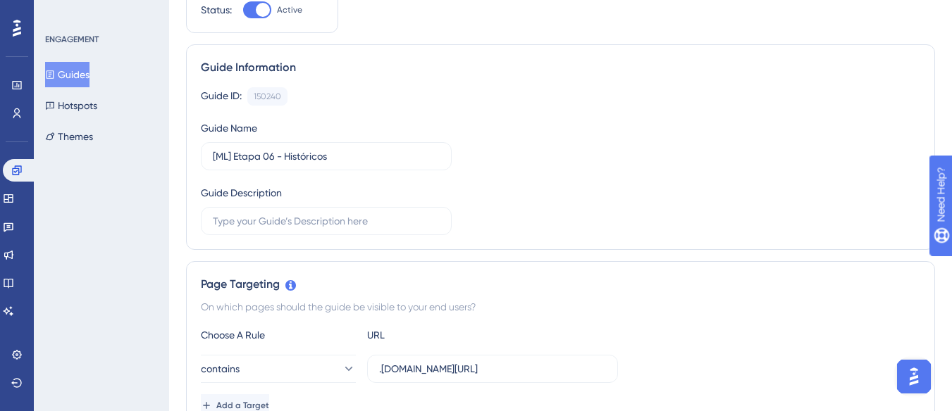
scroll to position [211, 0]
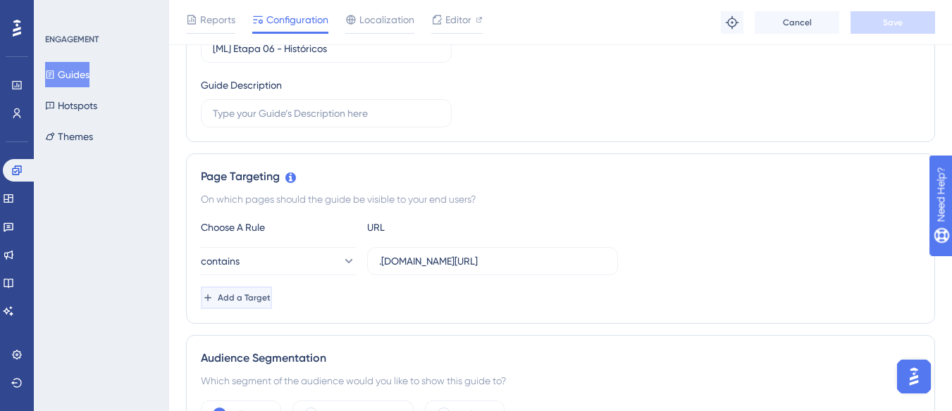
click at [271, 303] on span "Add a Target" at bounding box center [244, 297] width 53 height 11
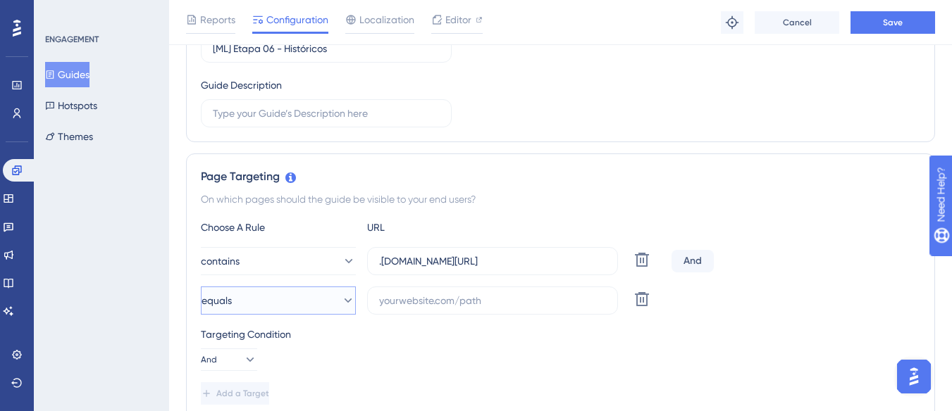
click at [275, 301] on button "equals" at bounding box center [278, 301] width 155 height 28
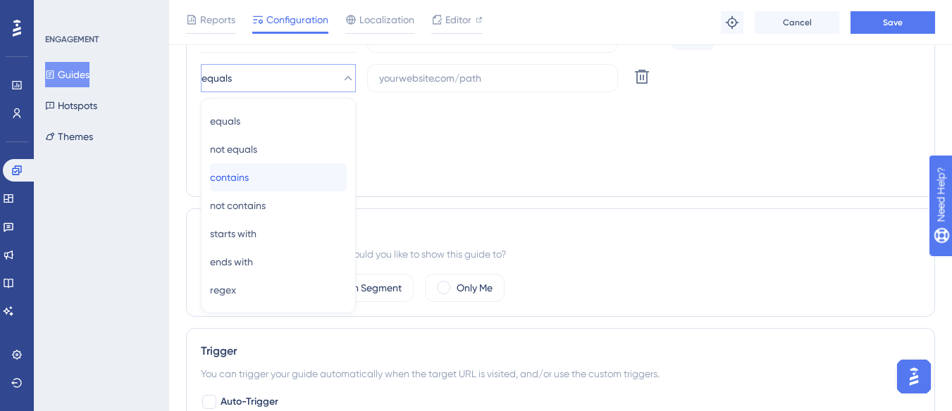
click at [292, 166] on div "contains contains" at bounding box center [278, 177] width 137 height 28
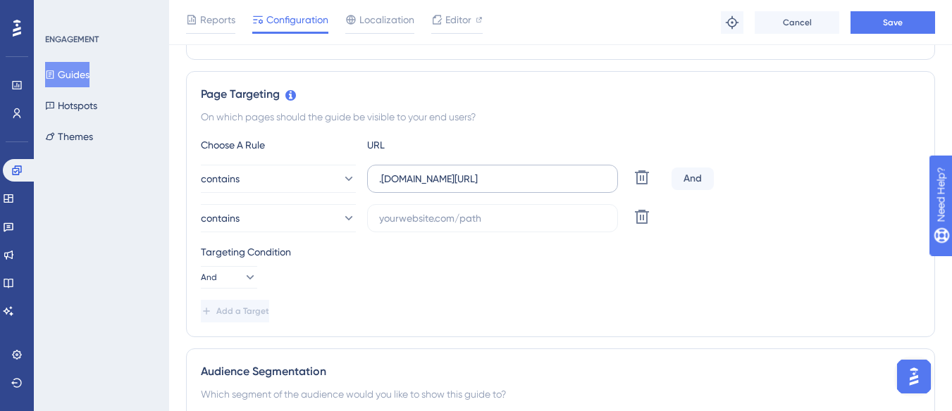
scroll to position [293, 0]
click at [428, 174] on input ".[DOMAIN_NAME][URL]" at bounding box center [492, 179] width 227 height 15
click at [412, 218] on input "text" at bounding box center [492, 218] width 227 height 15
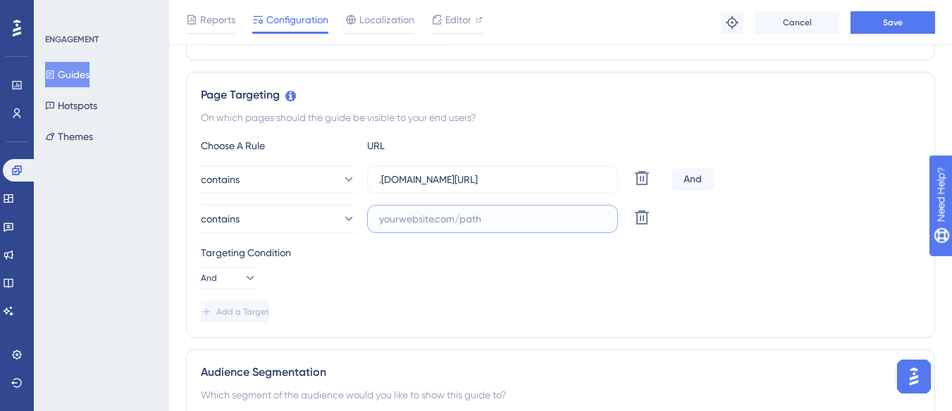
paste input ".[DOMAIN_NAME][URL]"
drag, startPoint x: 467, startPoint y: 222, endPoint x: 366, endPoint y: 216, distance: 100.9
click at [366, 216] on div "contains .[DOMAIN_NAME][URL] Delete" at bounding box center [433, 219] width 465 height 28
click at [456, 223] on input ".[DOMAIN_NAME][URL]" at bounding box center [492, 218] width 227 height 15
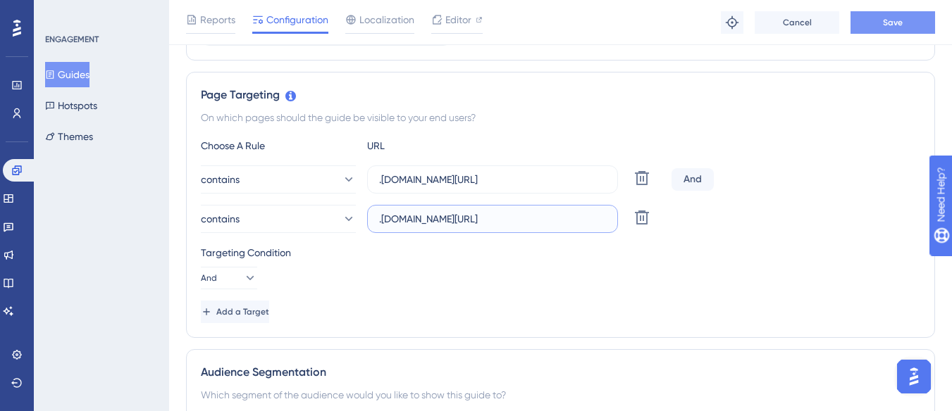
type input ".[DOMAIN_NAME][URL]"
click at [894, 23] on span "Save" at bounding box center [893, 22] width 20 height 11
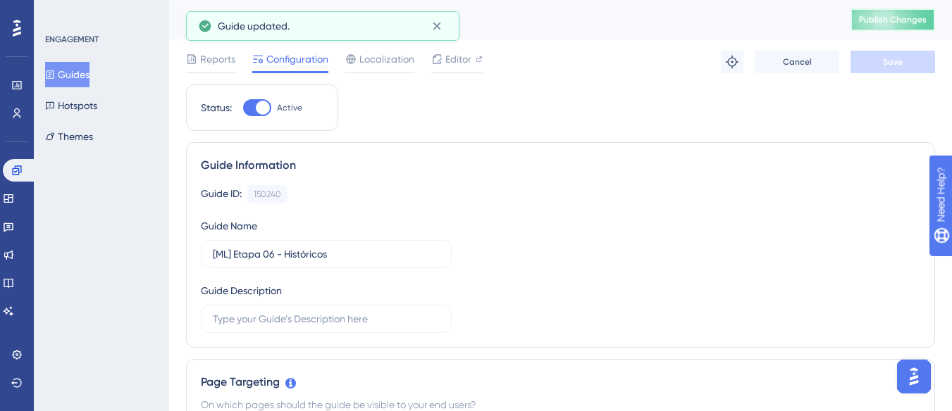
click at [911, 22] on span "Publish Changes" at bounding box center [893, 19] width 68 height 11
click at [88, 69] on button "Guides" at bounding box center [67, 74] width 44 height 25
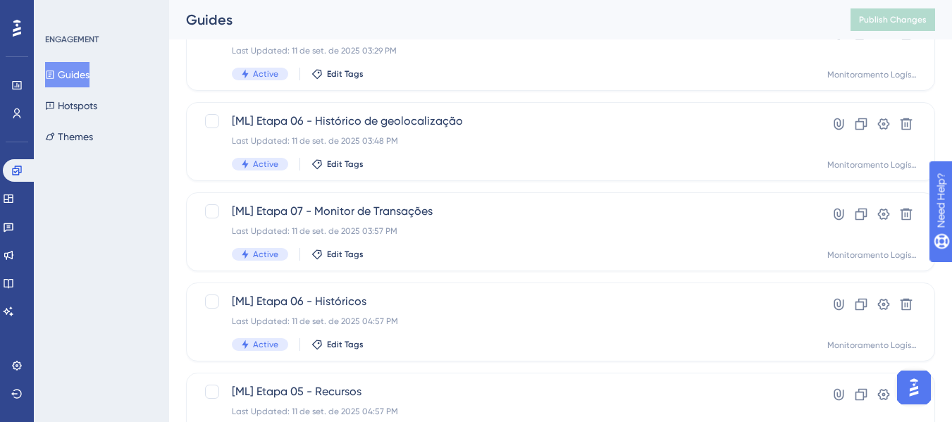
scroll to position [423, 0]
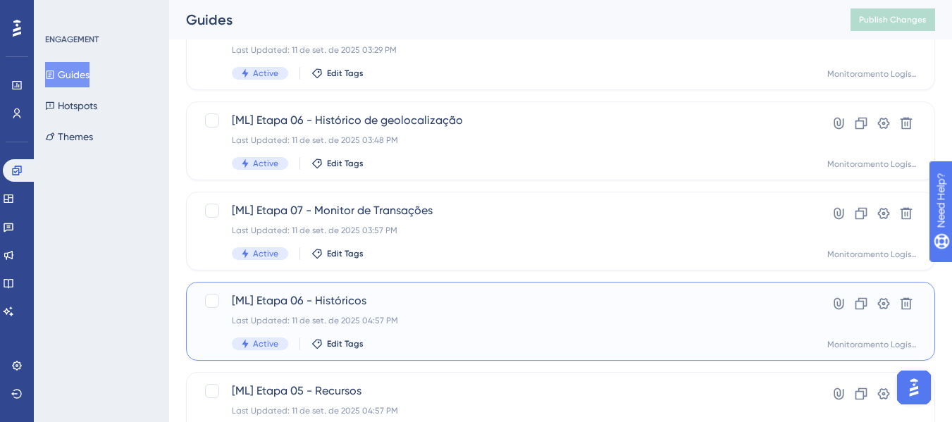
click at [475, 313] on div "[ML] Etapa 06 - Históricos Last Updated: 11 de set. de 2025 04:57 PM Active Edi…" at bounding box center [504, 321] width 545 height 58
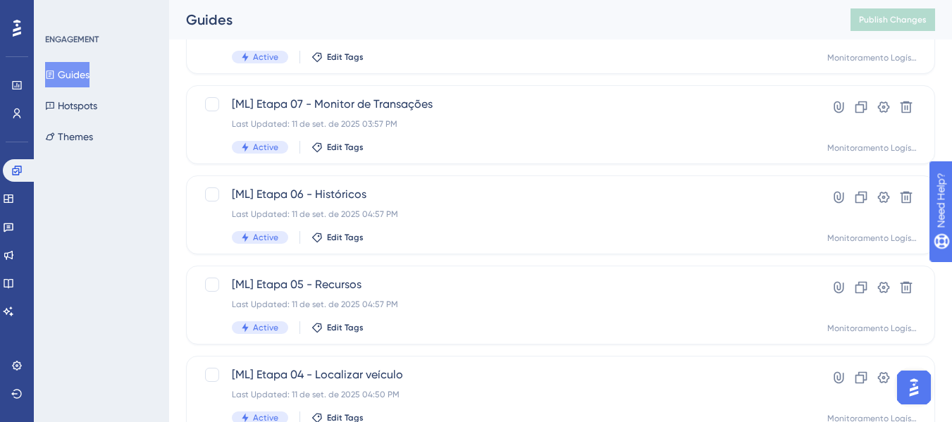
scroll to position [494, 0]
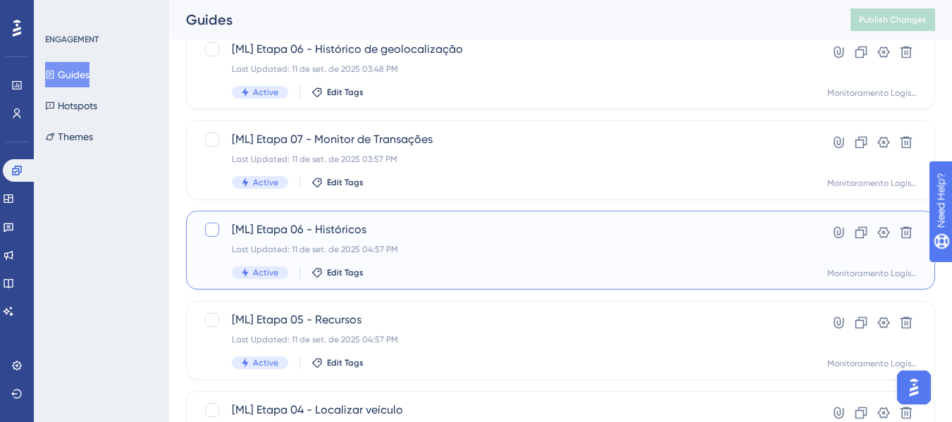
click at [209, 235] on div at bounding box center [212, 230] width 14 height 14
checkbox input "true"
click at [904, 232] on icon at bounding box center [906, 232] width 14 height 14
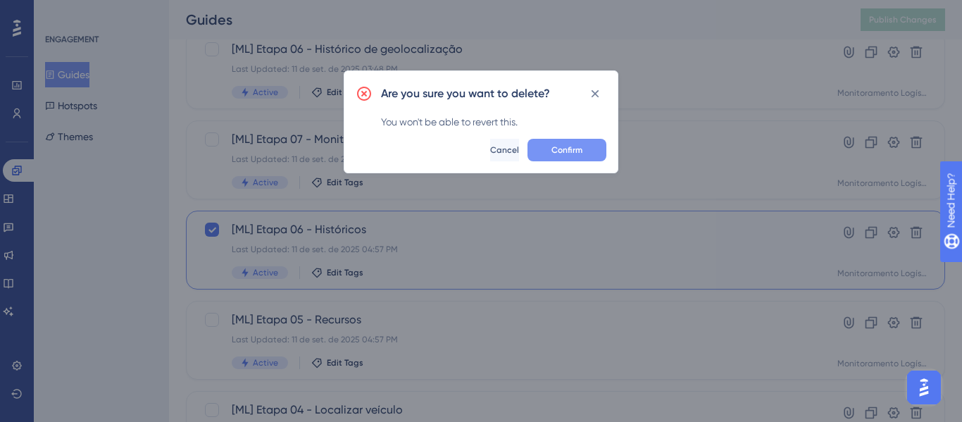
click at [588, 144] on button "Confirm" at bounding box center [567, 150] width 79 height 23
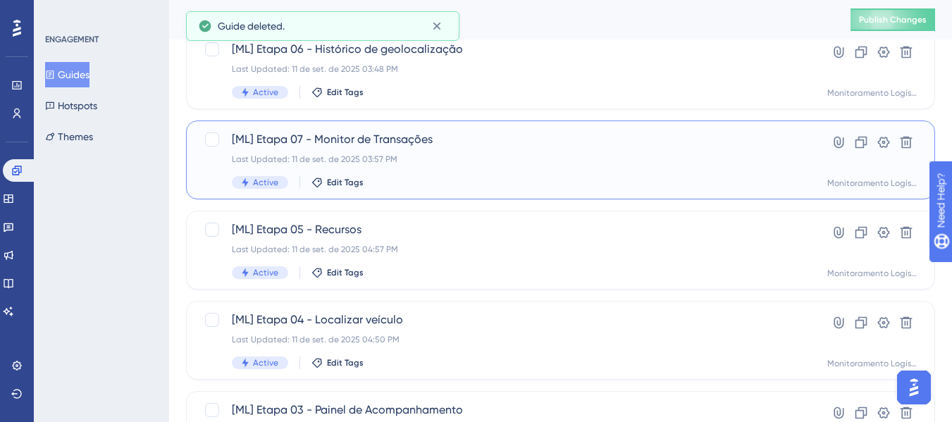
click at [410, 157] on div "Last Updated: 11 de set. de 2025 03:57 PM" at bounding box center [504, 159] width 545 height 11
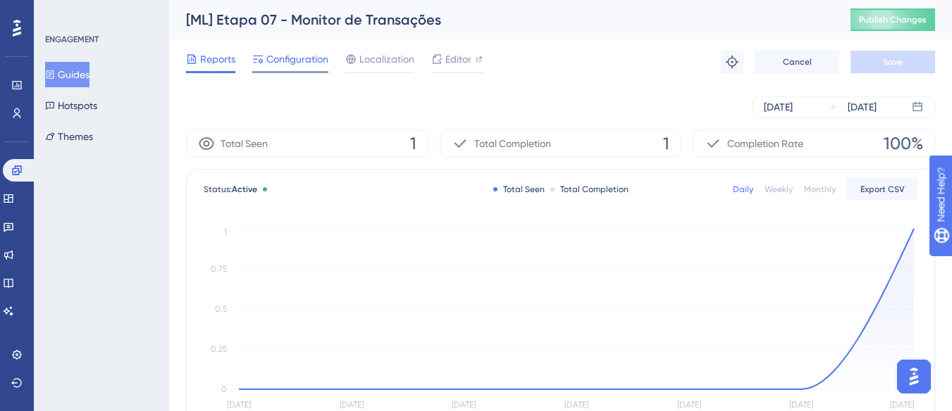
click at [311, 64] on span "Configuration" at bounding box center [297, 59] width 62 height 17
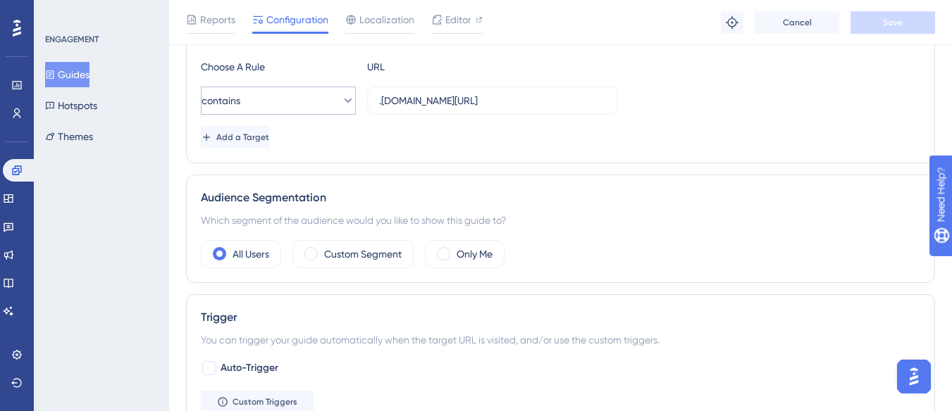
scroll to position [423, 0]
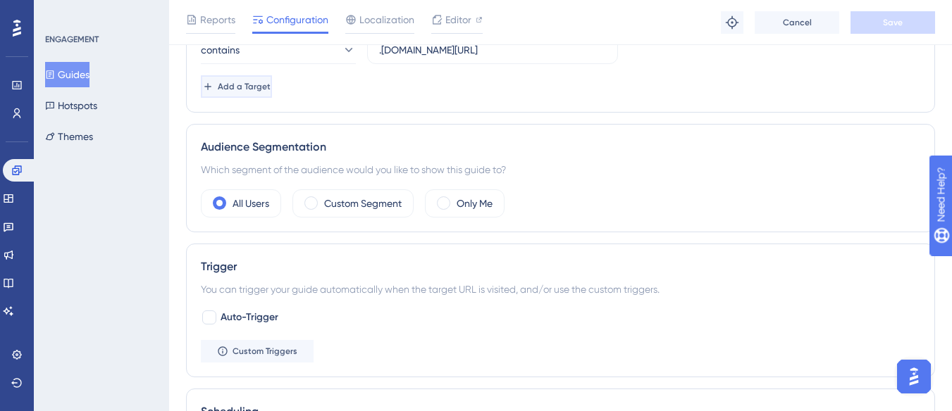
click at [259, 77] on button "Add a Target" at bounding box center [236, 86] width 71 height 23
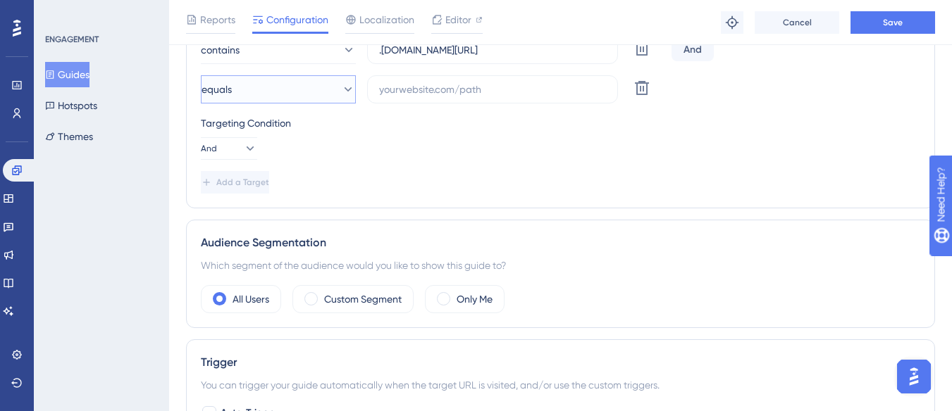
click at [263, 94] on button "equals" at bounding box center [278, 89] width 155 height 28
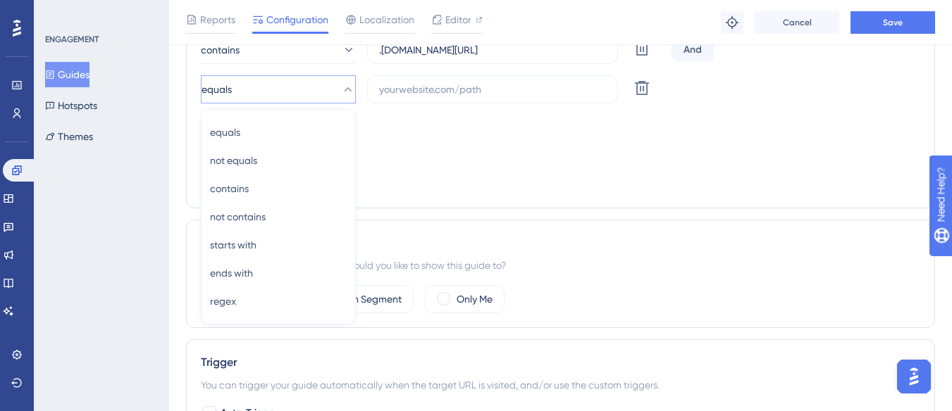
scroll to position [434, 0]
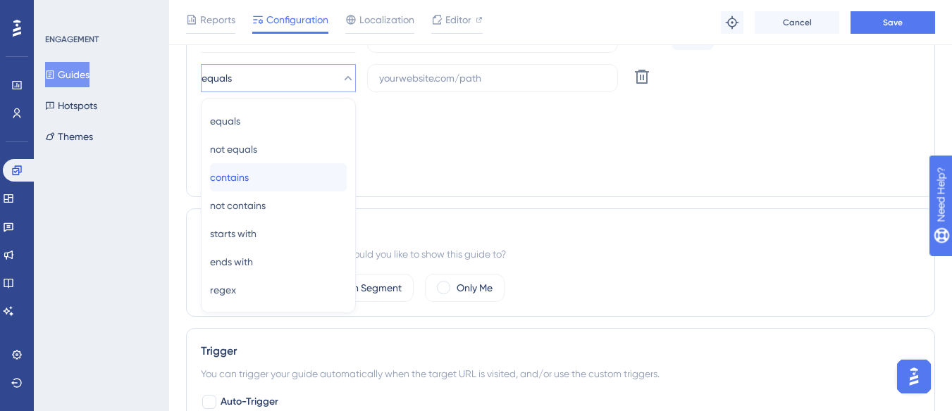
click at [275, 178] on div "contains contains" at bounding box center [278, 177] width 137 height 28
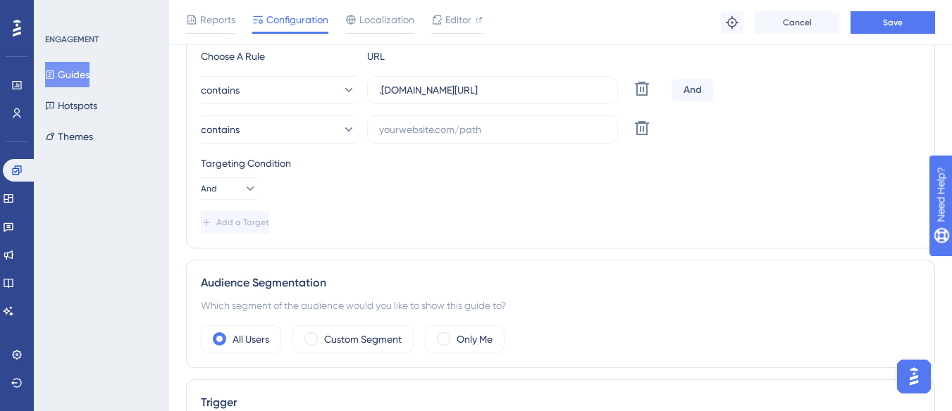
scroll to position [293, 0]
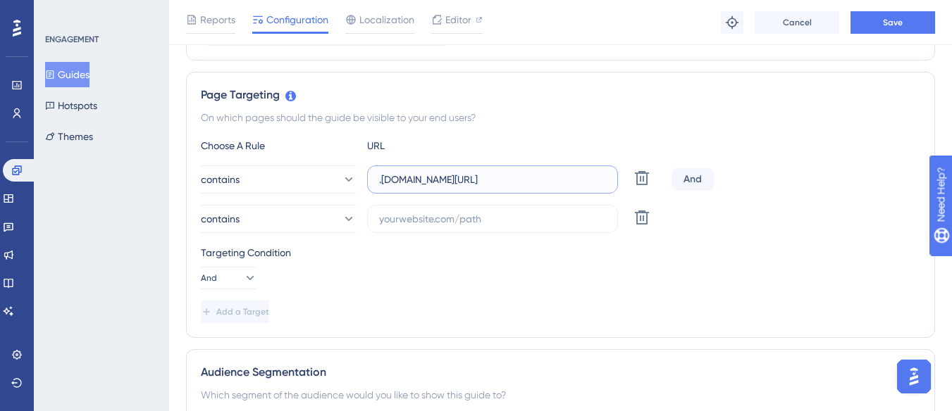
click at [457, 181] on input ".[DOMAIN_NAME][URL]" at bounding box center [492, 179] width 227 height 15
click at [443, 215] on input "text" at bounding box center [492, 218] width 227 height 15
click at [440, 216] on input "text" at bounding box center [492, 218] width 227 height 15
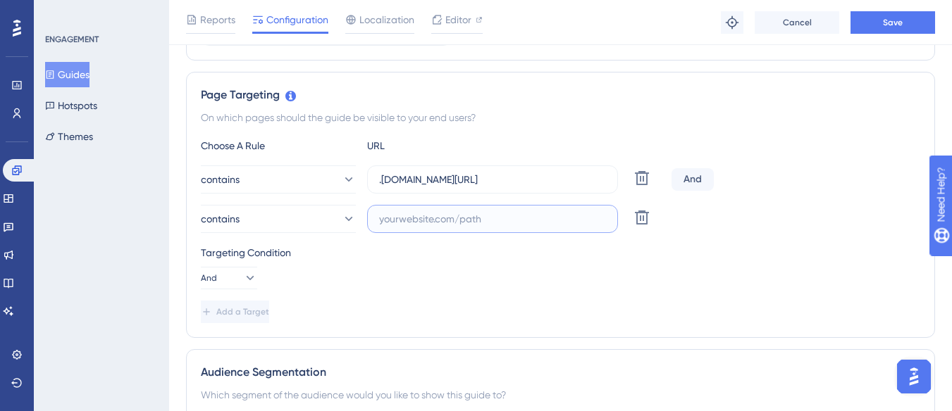
paste input ".[DOMAIN_NAME][URL]"
drag, startPoint x: 423, startPoint y: 222, endPoint x: 366, endPoint y: 225, distance: 57.9
click at [366, 225] on div "contains .[DOMAIN_NAME][URL] Delete" at bounding box center [433, 219] width 465 height 28
click at [468, 218] on input ".[DOMAIN_NAME][URL]" at bounding box center [492, 218] width 227 height 15
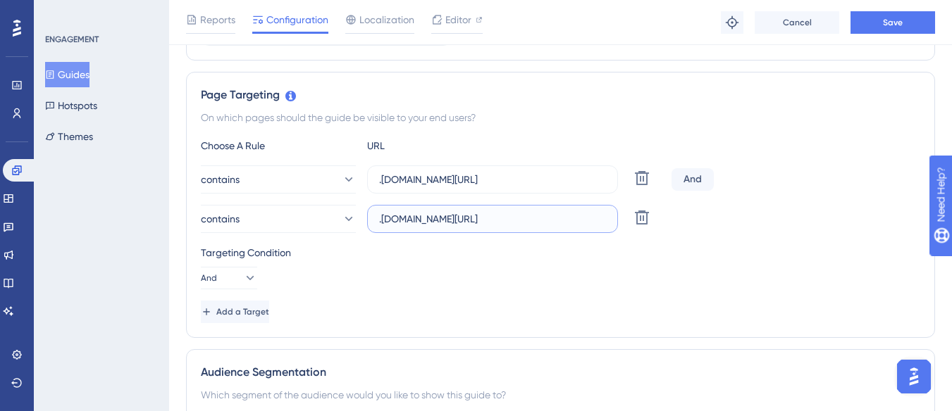
click at [457, 220] on input ".[DOMAIN_NAME][URL]" at bounding box center [492, 218] width 227 height 15
type input ".[DOMAIN_NAME][URL]"
click at [901, 18] on span "Save" at bounding box center [893, 22] width 20 height 11
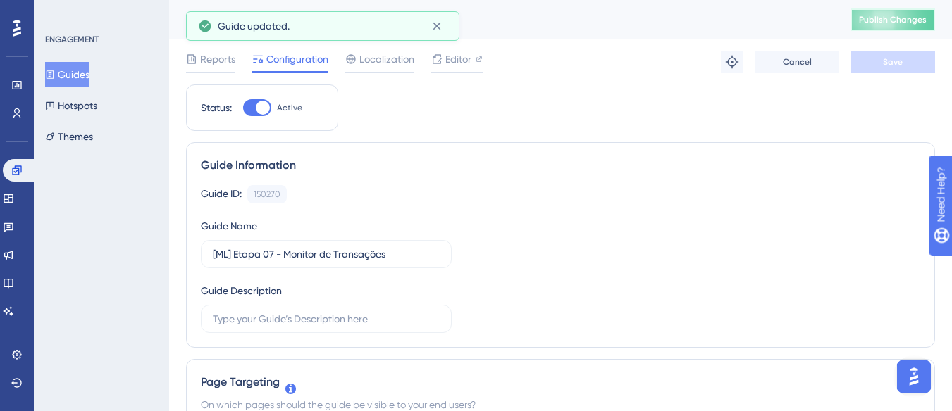
click at [905, 20] on span "Publish Changes" at bounding box center [893, 19] width 68 height 11
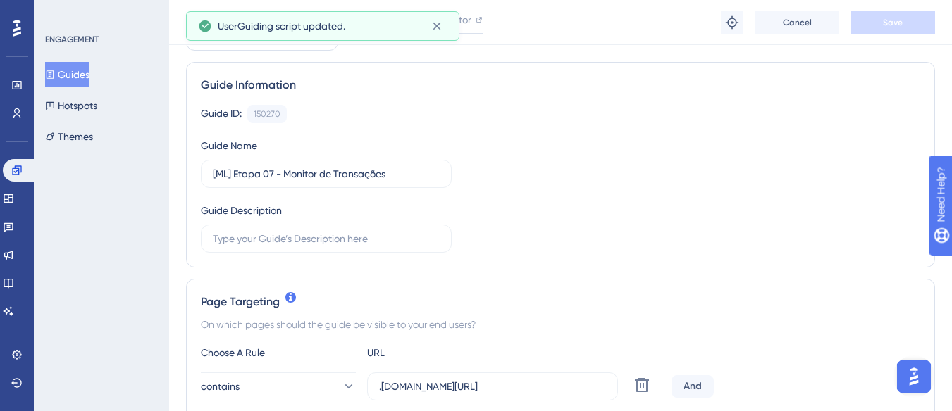
scroll to position [211, 0]
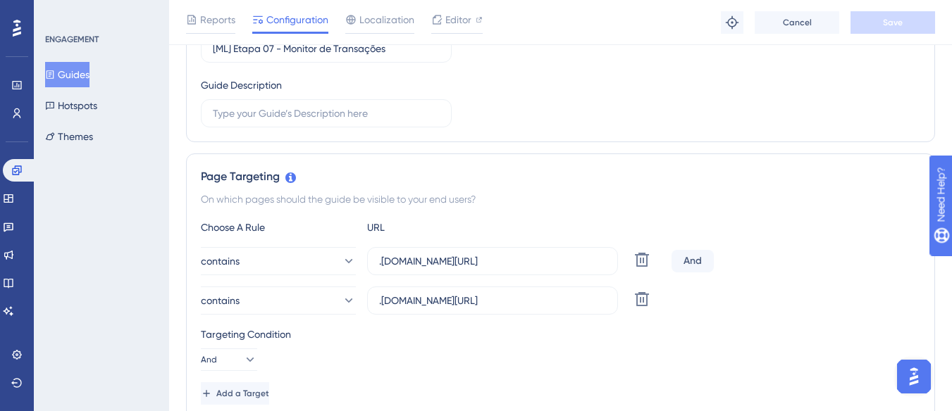
click at [68, 80] on button "Guides" at bounding box center [67, 74] width 44 height 25
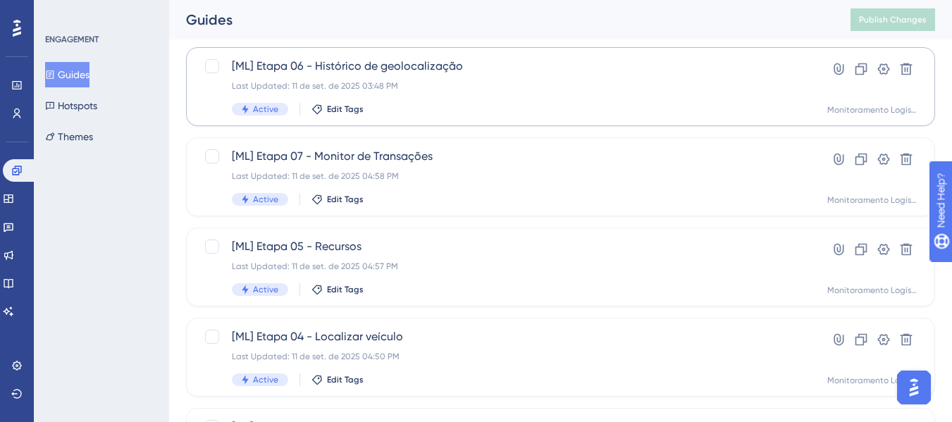
scroll to position [493, 0]
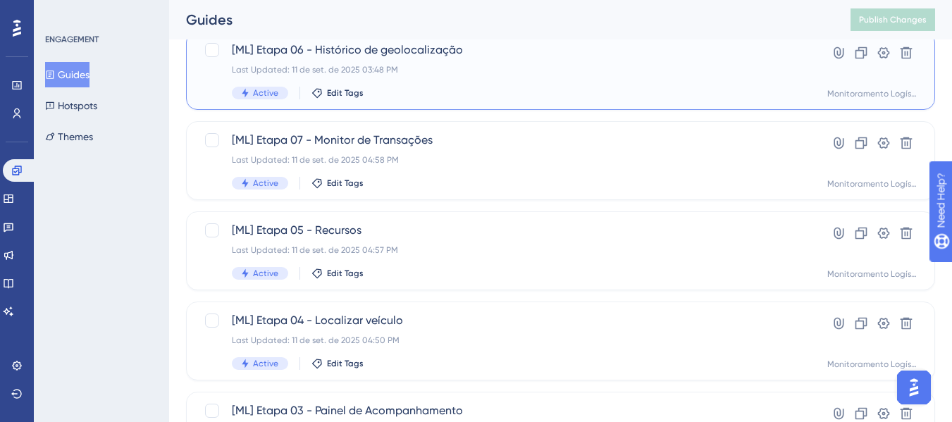
click at [466, 73] on div "Last Updated: 11 de set. de 2025 03:48 PM" at bounding box center [504, 69] width 545 height 11
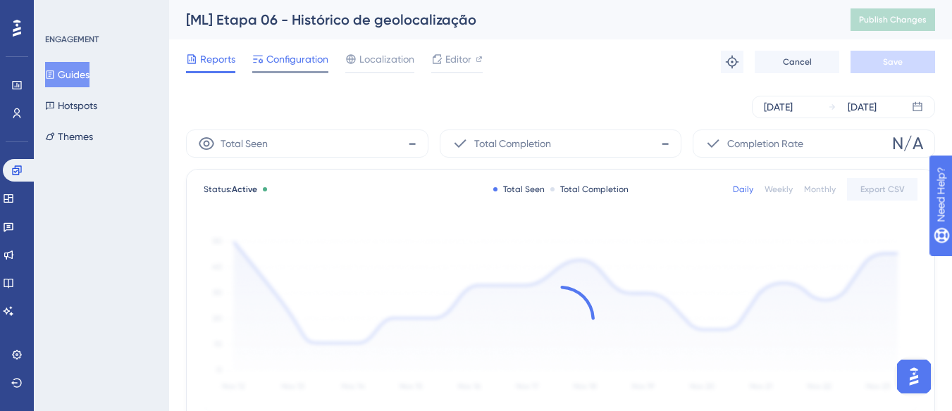
click at [297, 66] on span "Configuration" at bounding box center [297, 59] width 62 height 17
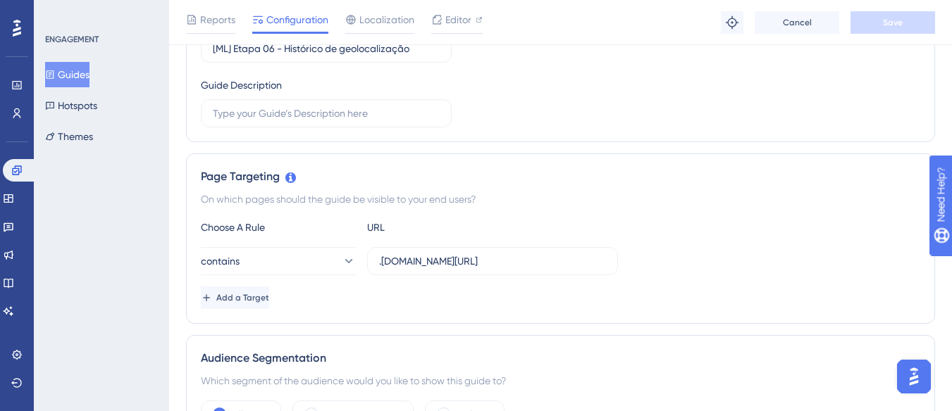
scroll to position [282, 0]
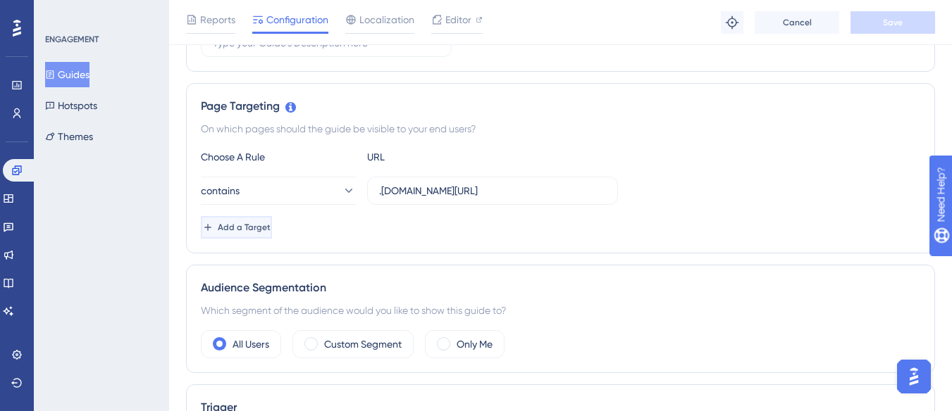
click at [271, 223] on span "Add a Target" at bounding box center [244, 227] width 53 height 11
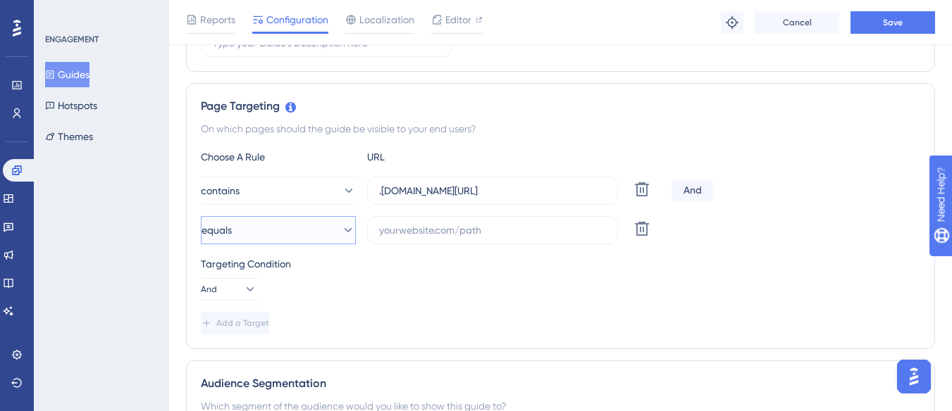
click at [280, 223] on button "equals" at bounding box center [278, 230] width 155 height 28
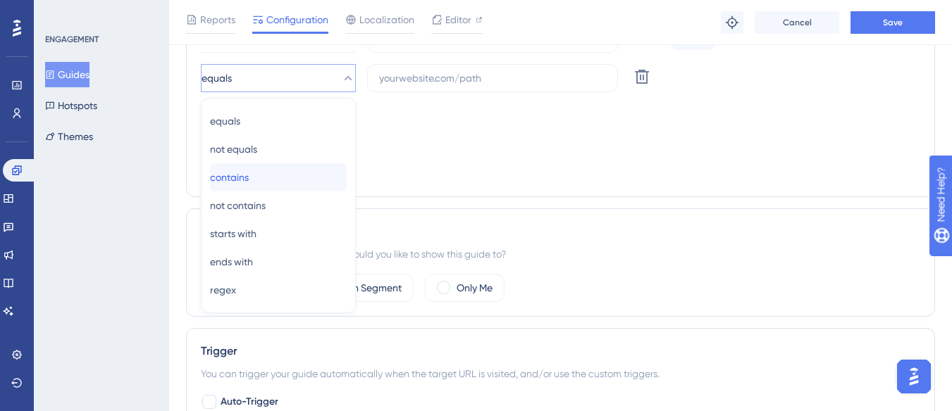
click at [280, 185] on div "contains contains" at bounding box center [278, 177] width 137 height 28
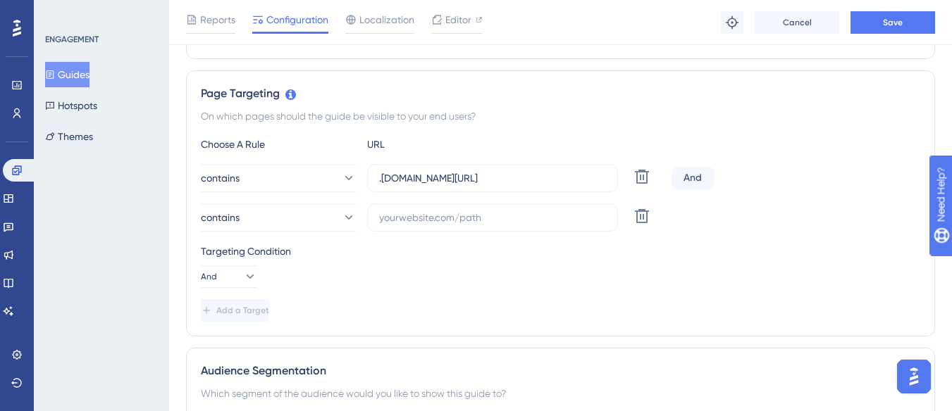
scroll to position [293, 0]
click at [438, 175] on input ".[DOMAIN_NAME][URL]" at bounding box center [492, 179] width 227 height 15
click at [428, 220] on input "text" at bounding box center [492, 218] width 227 height 15
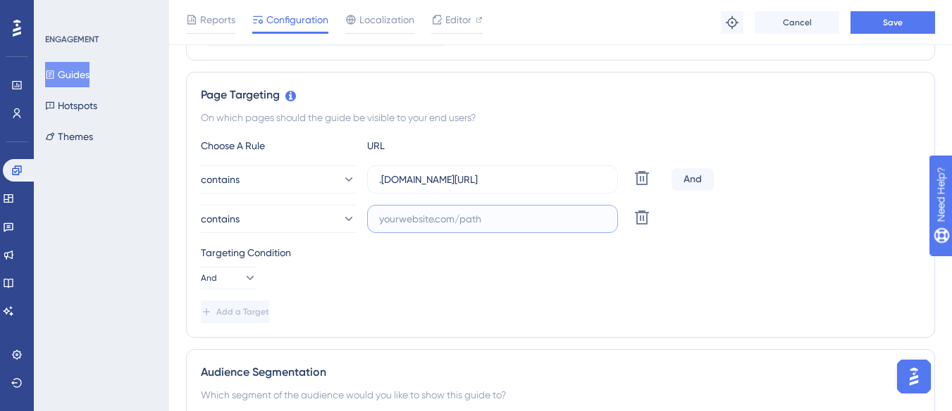
paste input ".[DOMAIN_NAME][URL]"
click at [509, 221] on input ".[DOMAIN_NAME][URL]" at bounding box center [492, 218] width 227 height 15
drag, startPoint x: 564, startPoint y: 218, endPoint x: 368, endPoint y: 216, distance: 195.1
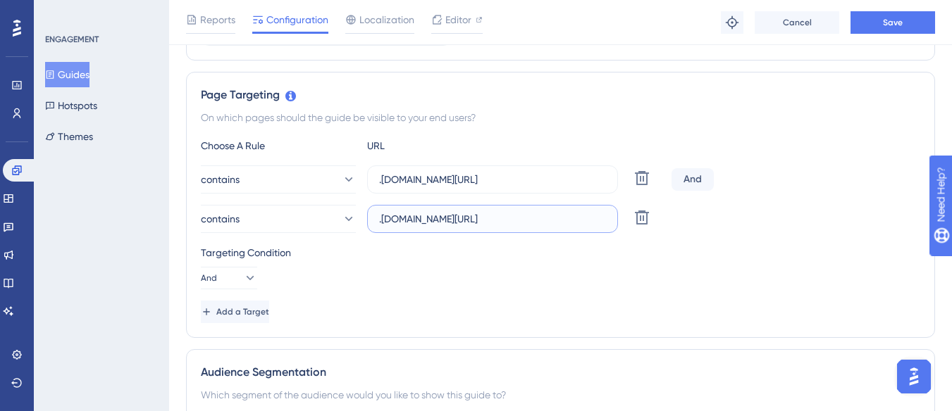
click at [368, 216] on label ".[DOMAIN_NAME][URL]" at bounding box center [492, 219] width 251 height 28
click at [467, 216] on input ".[DOMAIN_NAME][URL]" at bounding box center [492, 218] width 227 height 15
click at [456, 220] on input ".[DOMAIN_NAME][URL]" at bounding box center [492, 218] width 227 height 15
click at [462, 222] on input ".[DOMAIN_NAME][URL]" at bounding box center [492, 218] width 227 height 15
click at [459, 221] on input ".[DOMAIN_NAME][URL]" at bounding box center [492, 218] width 227 height 15
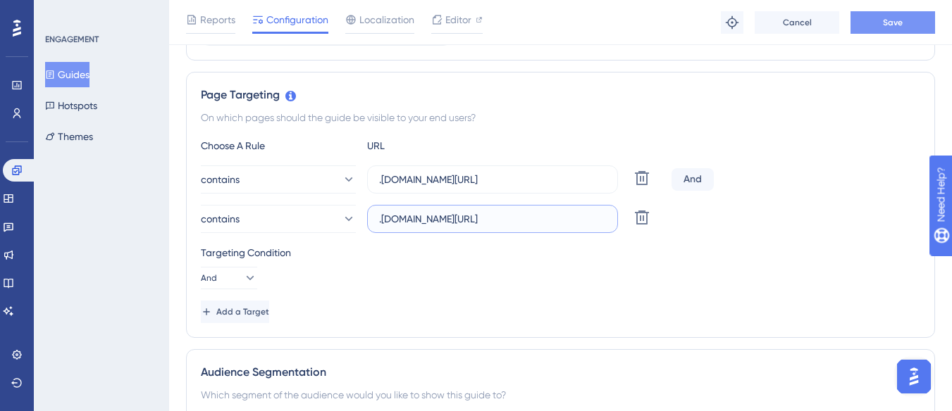
type input ".[DOMAIN_NAME][URL]"
click at [900, 15] on button "Save" at bounding box center [892, 22] width 85 height 23
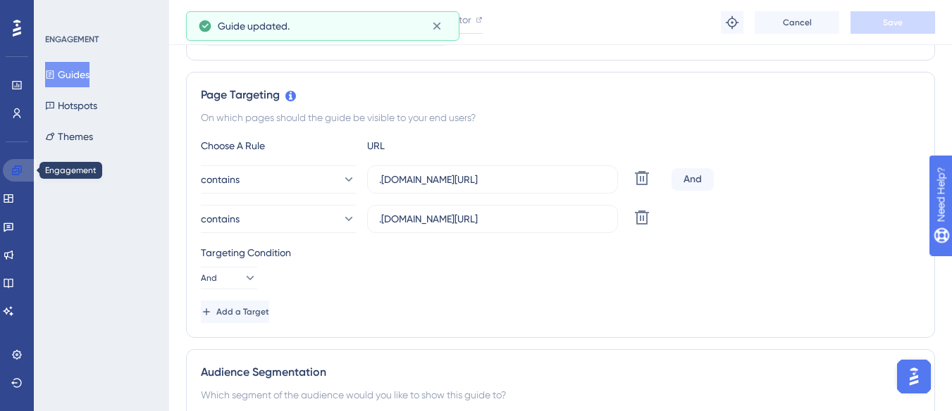
click at [12, 170] on icon at bounding box center [16, 170] width 11 height 11
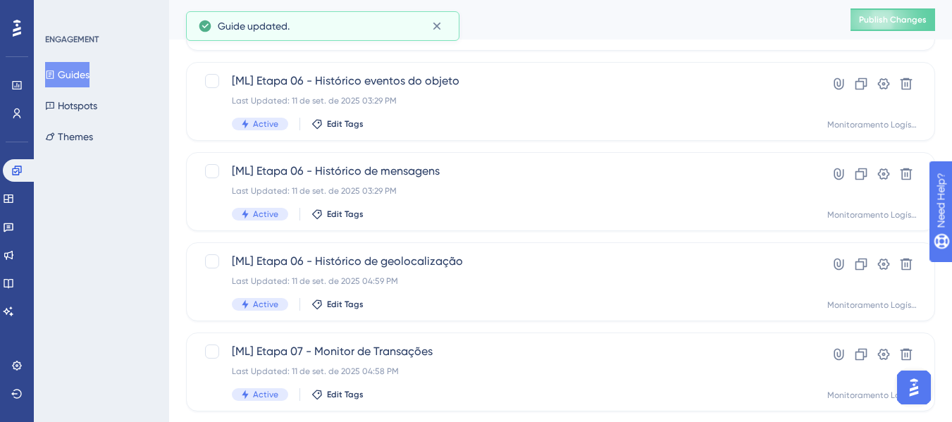
scroll to position [352, 0]
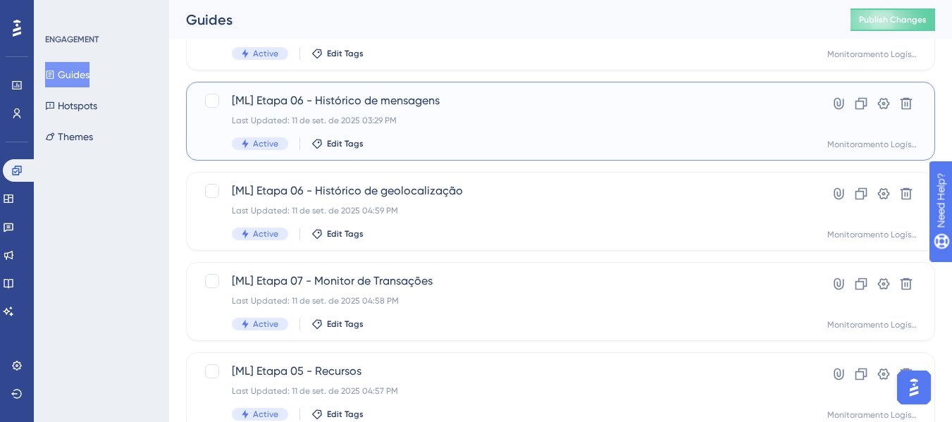
click at [478, 109] on div "[ML] Etapa 06 - Histórico de mensagens Last Updated: 11 de set. de 2025 03:29 P…" at bounding box center [504, 121] width 545 height 58
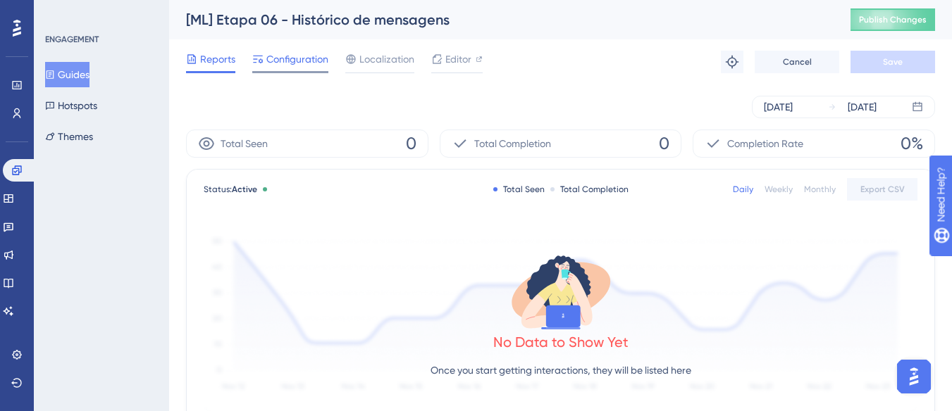
click at [296, 63] on span "Configuration" at bounding box center [297, 59] width 62 height 17
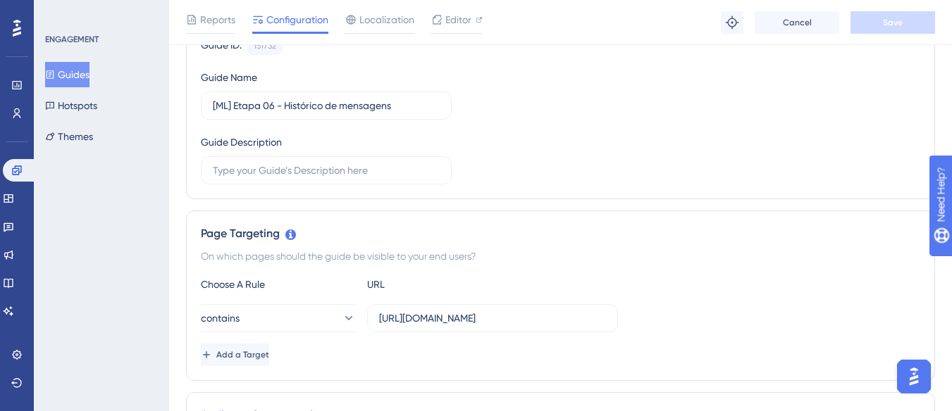
scroll to position [211, 0]
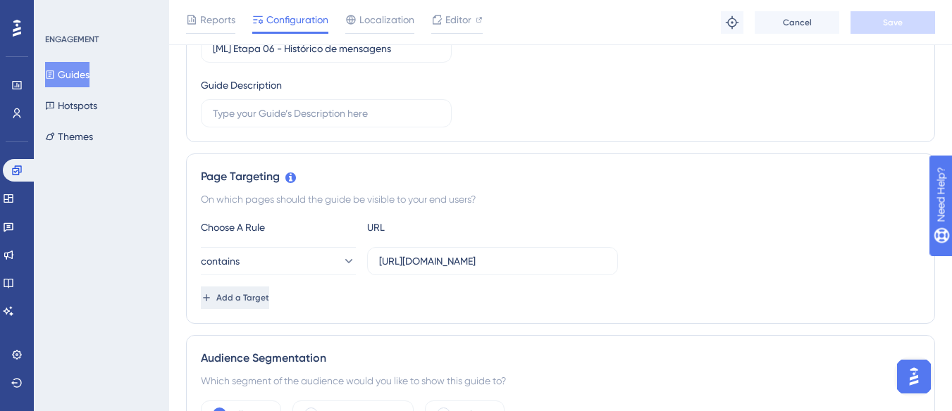
click at [265, 302] on span "Add a Target" at bounding box center [242, 297] width 53 height 11
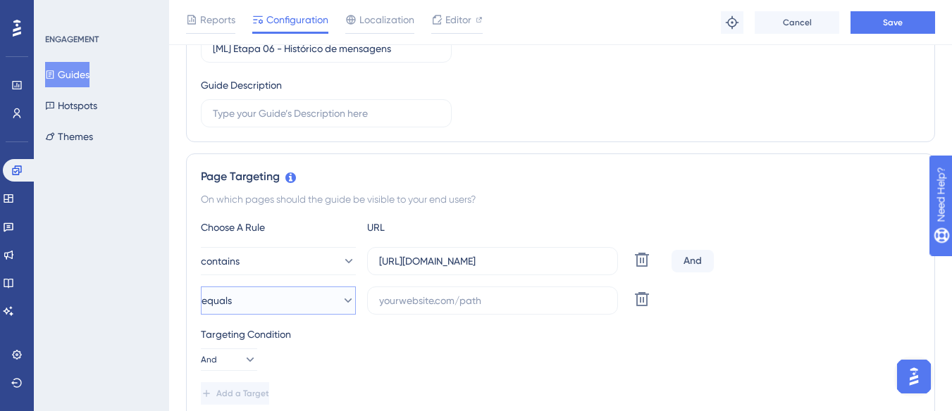
click at [277, 294] on button "equals" at bounding box center [278, 301] width 155 height 28
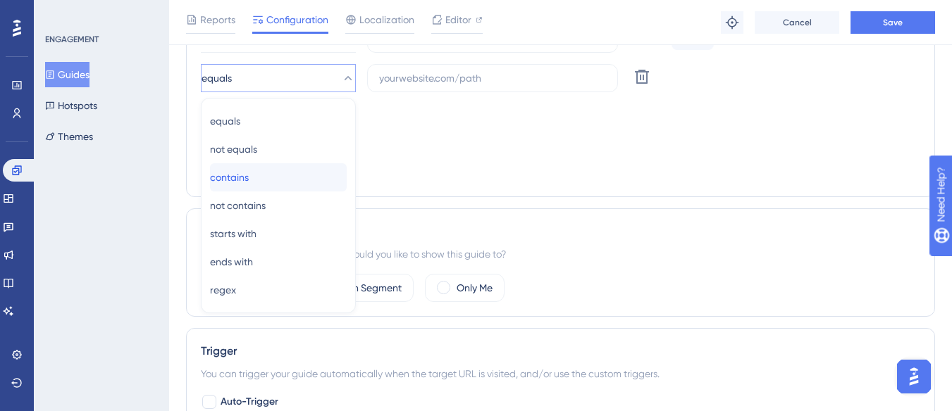
click at [309, 168] on div "contains contains" at bounding box center [278, 177] width 137 height 28
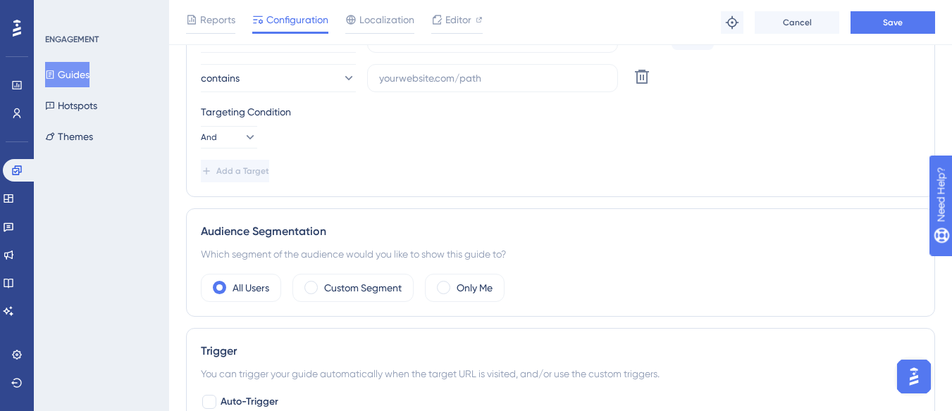
scroll to position [293, 0]
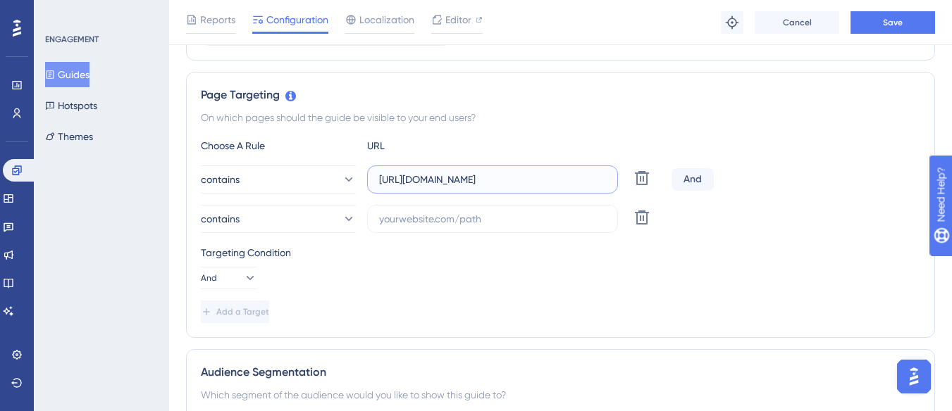
click at [474, 179] on input "[URL][DOMAIN_NAME]" at bounding box center [492, 179] width 227 height 15
click at [434, 216] on input "text" at bounding box center [492, 218] width 227 height 15
paste input "[URL][DOMAIN_NAME]"
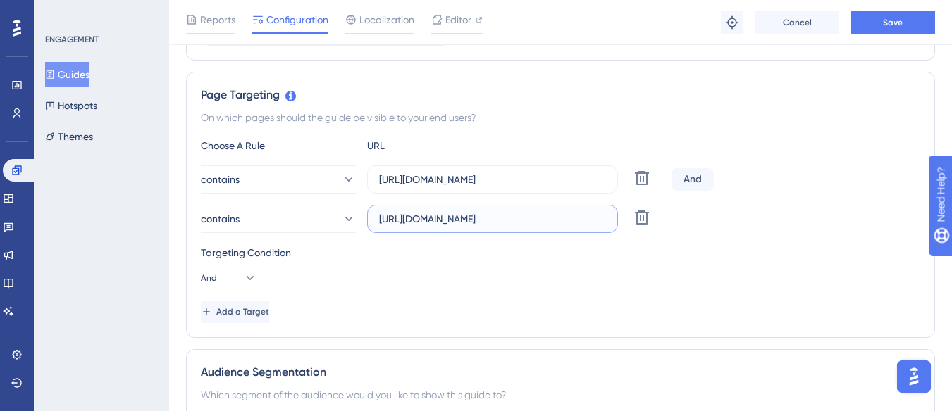
scroll to position [0, 173]
type input "[URL][DOMAIN_NAME]"
click at [411, 178] on input "[URL][DOMAIN_NAME]" at bounding box center [492, 179] width 227 height 15
drag, startPoint x: 444, startPoint y: 180, endPoint x: 377, endPoint y: 180, distance: 66.9
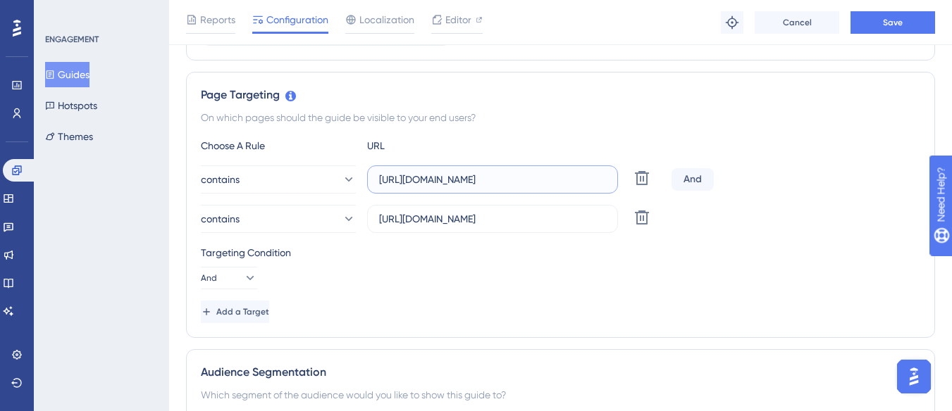
click at [377, 180] on label "[URL][DOMAIN_NAME]" at bounding box center [492, 180] width 251 height 28
type input ".[DOMAIN_NAME][URL]"
drag, startPoint x: 406, startPoint y: 218, endPoint x: 359, endPoint y: 226, distance: 47.1
click at [359, 226] on div "contains [URL][DOMAIN_NAME] Delete" at bounding box center [433, 219] width 465 height 28
drag, startPoint x: 449, startPoint y: 223, endPoint x: 484, endPoint y: 222, distance: 34.5
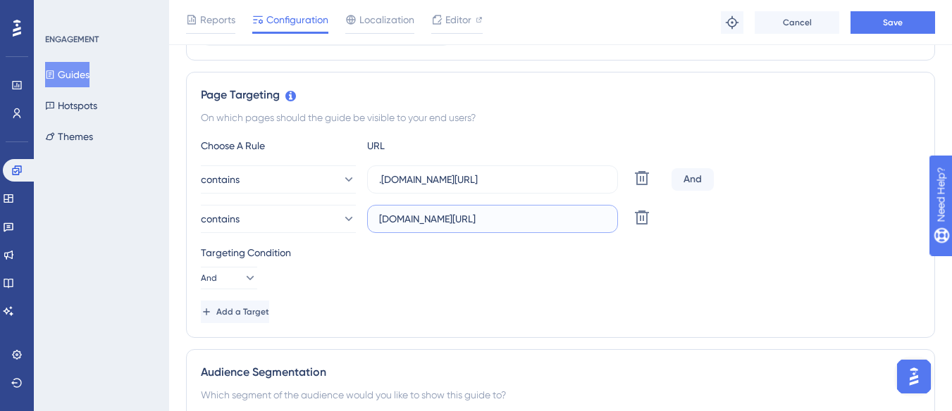
click at [484, 222] on input "[DOMAIN_NAME][URL]" at bounding box center [492, 218] width 227 height 15
click at [860, 22] on button "Save" at bounding box center [892, 22] width 85 height 23
drag, startPoint x: 406, startPoint y: 222, endPoint x: 370, endPoint y: 224, distance: 36.0
click at [370, 224] on label "[DOMAIN_NAME][URL]" at bounding box center [492, 219] width 251 height 28
type input ".[DOMAIN_NAME][URL]"
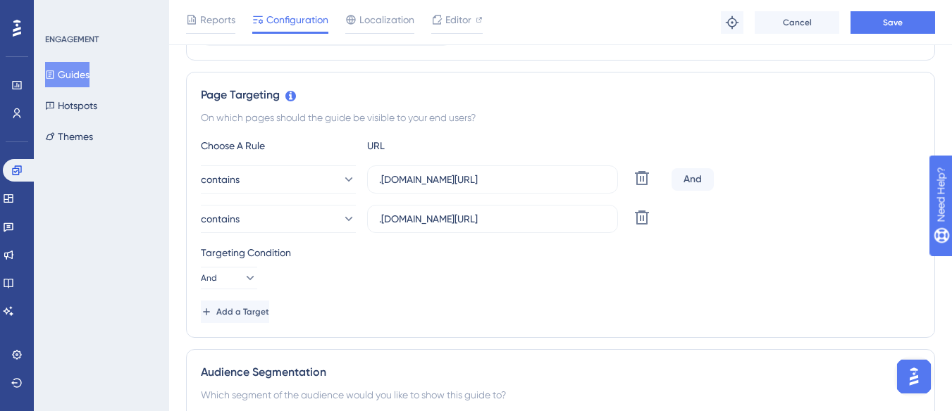
click at [893, 10] on div "Reports Configuration Localization Editor Troubleshoot Cancel Save" at bounding box center [560, 22] width 783 height 45
click at [891, 18] on span "Save" at bounding box center [893, 22] width 20 height 11
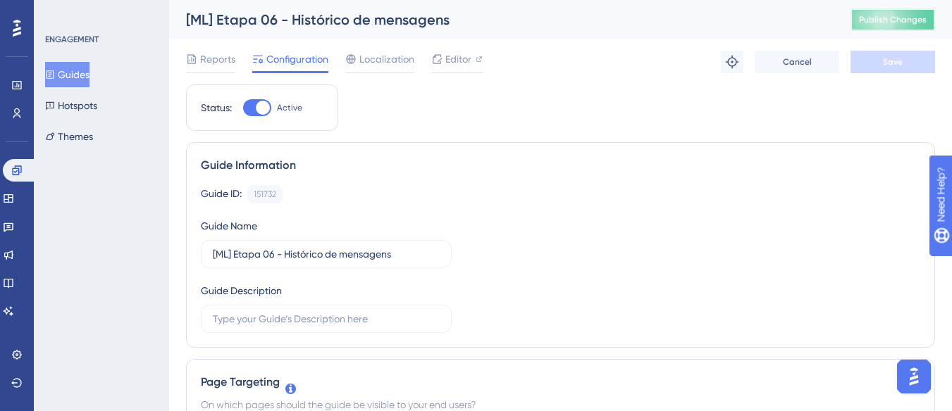
click at [901, 13] on button "Publish Changes" at bounding box center [892, 19] width 85 height 23
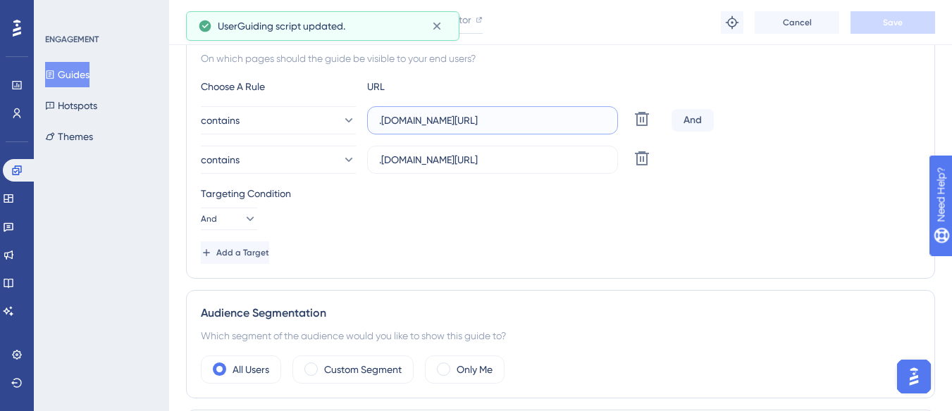
scroll to position [0, 109]
drag, startPoint x: 501, startPoint y: 123, endPoint x: 607, endPoint y: 123, distance: 106.4
click at [607, 123] on label ".[DOMAIN_NAME][URL]" at bounding box center [492, 120] width 251 height 28
drag, startPoint x: 476, startPoint y: 156, endPoint x: 604, endPoint y: 161, distance: 128.3
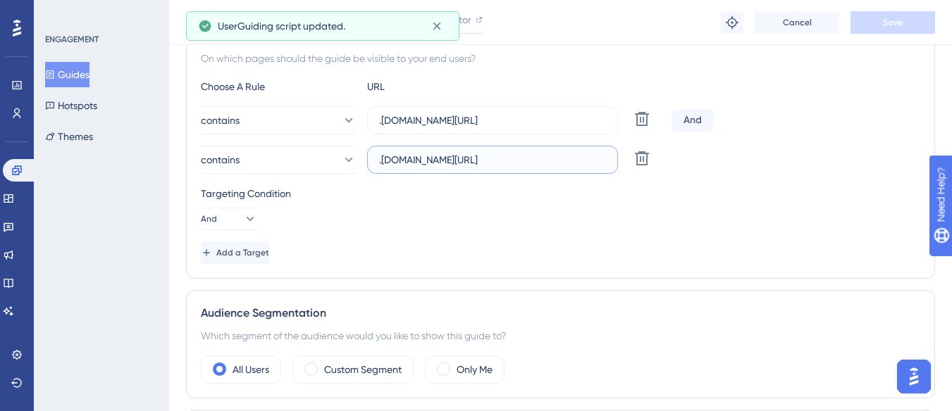
click at [604, 161] on input ".[DOMAIN_NAME][URL]" at bounding box center [492, 159] width 227 height 15
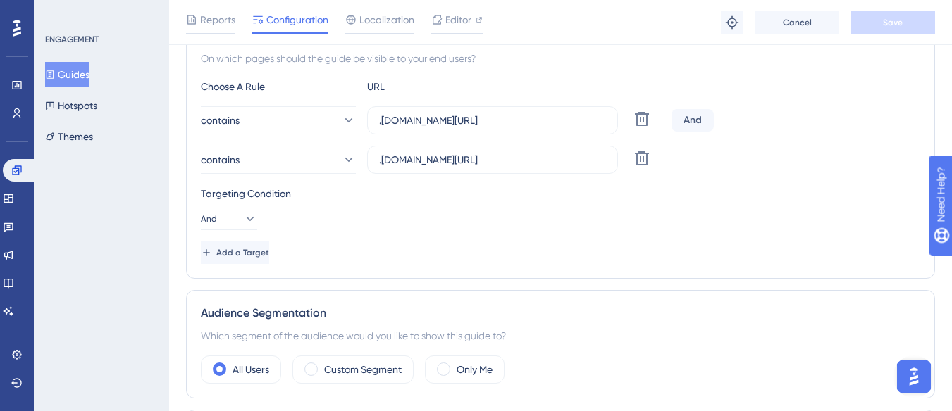
scroll to position [0, 0]
click at [710, 195] on div "Targeting Condition" at bounding box center [560, 193] width 719 height 17
click at [68, 69] on button "Guides" at bounding box center [67, 74] width 44 height 25
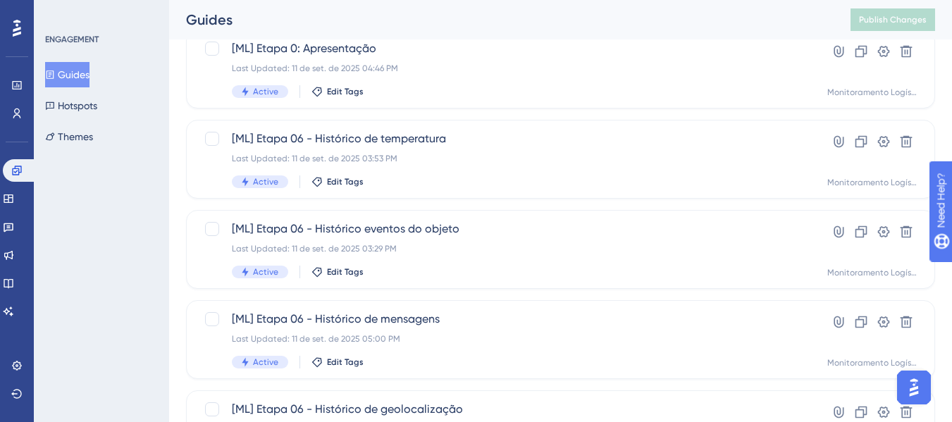
scroll to position [211, 0]
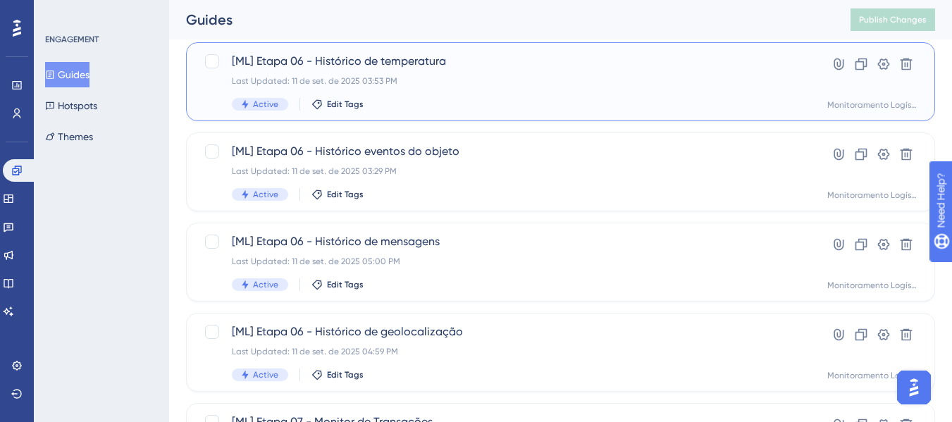
click at [432, 89] on div "[ML] Etapa 06 - Histórico de temperatura Last Updated: 11 de set. de 2025 03:53…" at bounding box center [504, 82] width 545 height 58
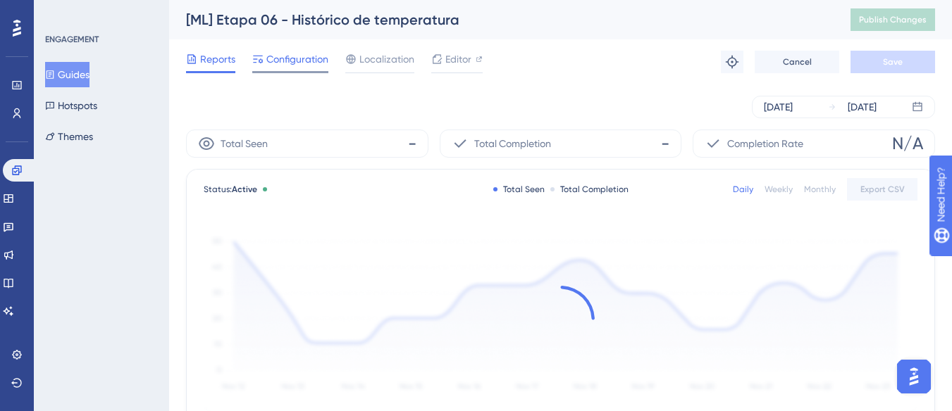
click at [306, 58] on span "Configuration" at bounding box center [297, 59] width 62 height 17
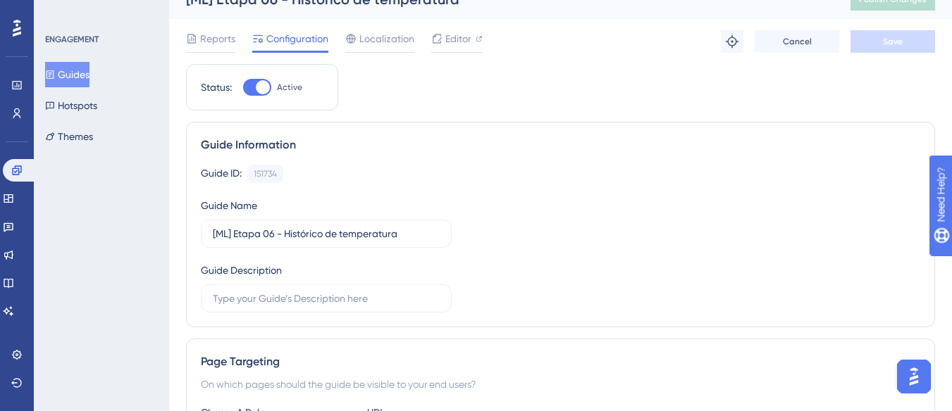
scroll to position [211, 0]
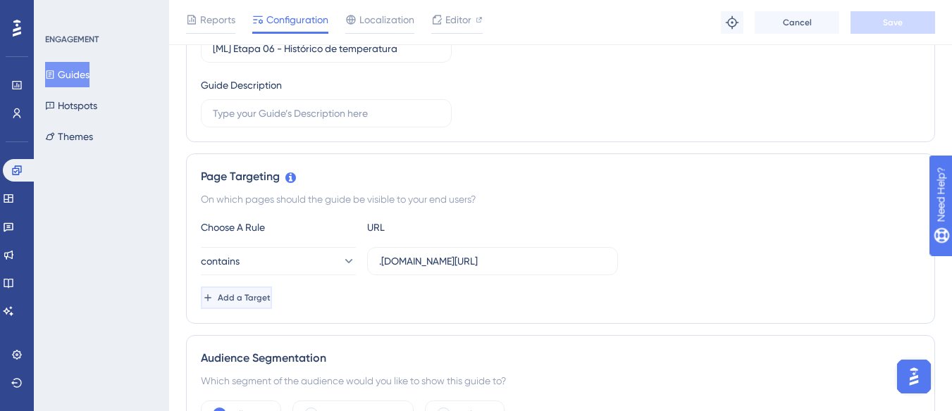
click at [264, 301] on span "Add a Target" at bounding box center [244, 297] width 53 height 11
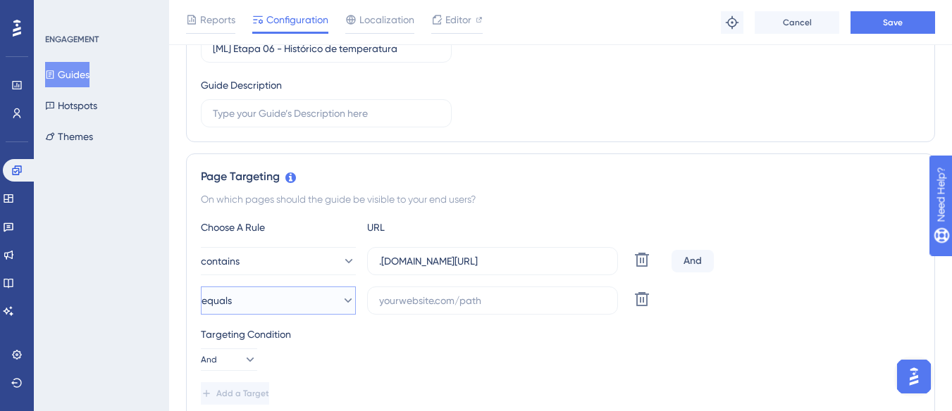
click at [266, 295] on button "equals" at bounding box center [278, 301] width 155 height 28
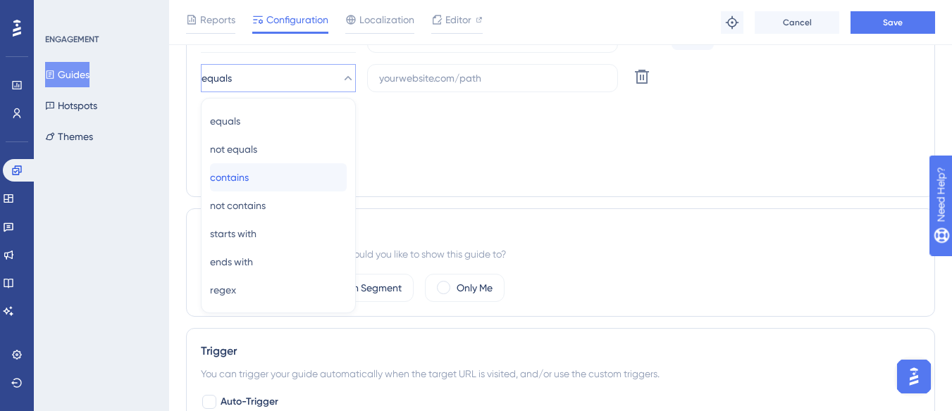
click at [282, 182] on div "contains contains" at bounding box center [278, 177] width 137 height 28
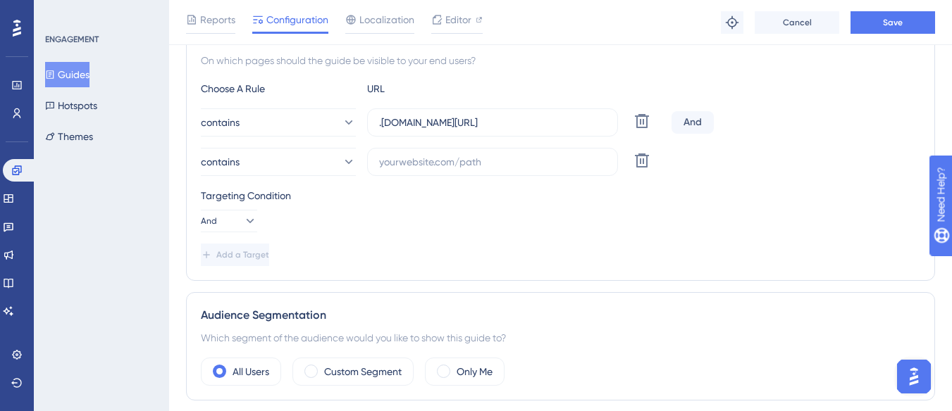
scroll to position [293, 0]
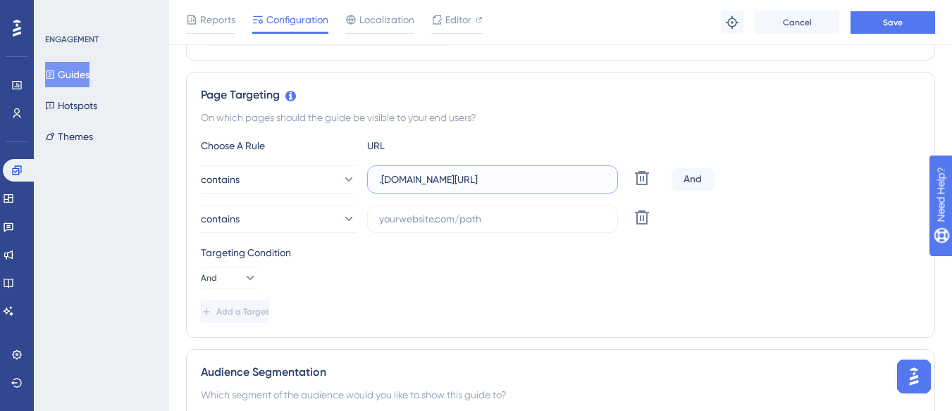
click at [446, 180] on input ".[DOMAIN_NAME][URL]" at bounding box center [492, 179] width 227 height 15
click at [421, 220] on input "text" at bounding box center [492, 218] width 227 height 15
paste input ".[DOMAIN_NAME][URL]"
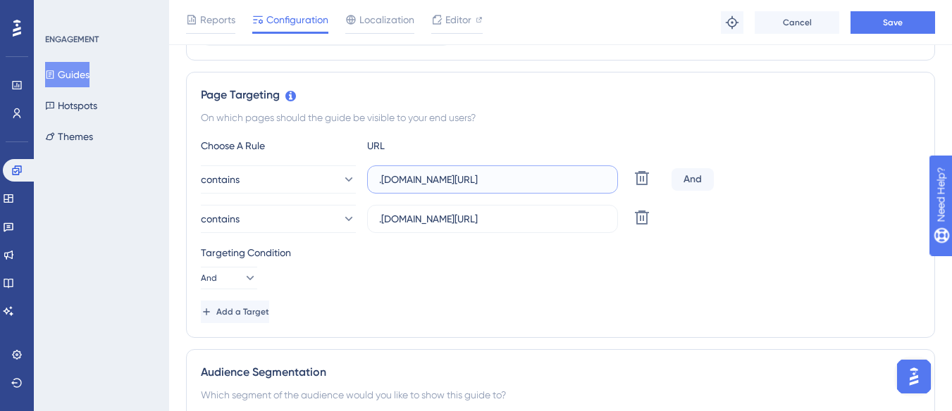
scroll to position [0, 113]
drag, startPoint x: 552, startPoint y: 181, endPoint x: 609, endPoint y: 180, distance: 56.4
click at [609, 180] on label ".[DOMAIN_NAME][URL]" at bounding box center [492, 180] width 251 height 28
drag, startPoint x: 586, startPoint y: 220, endPoint x: 340, endPoint y: 215, distance: 246.6
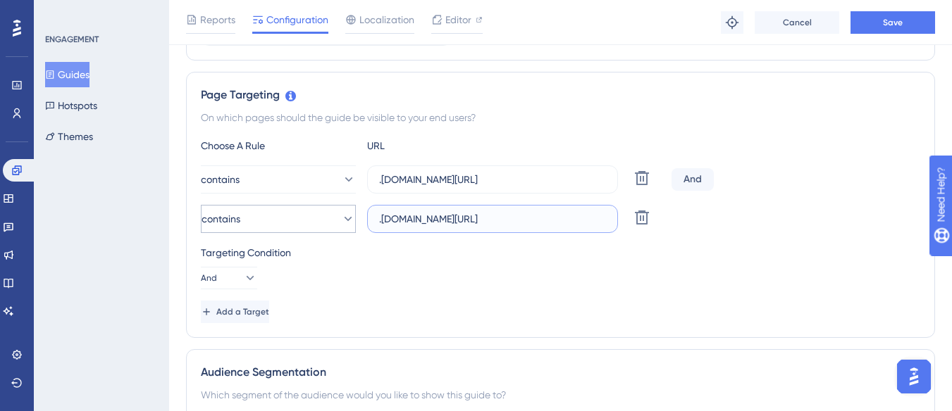
click at [340, 215] on div "contains .[DOMAIN_NAME][URL] Delete" at bounding box center [433, 219] width 465 height 28
drag, startPoint x: 447, startPoint y: 227, endPoint x: 372, endPoint y: 227, distance: 74.7
click at [372, 227] on label ".[DOMAIN_NAME][URL]" at bounding box center [492, 219] width 251 height 28
click at [379, 227] on input ".[DOMAIN_NAME][URL]" at bounding box center [492, 218] width 227 height 15
click at [415, 225] on input ".[DOMAIN_NAME][URL]" at bounding box center [492, 218] width 227 height 15
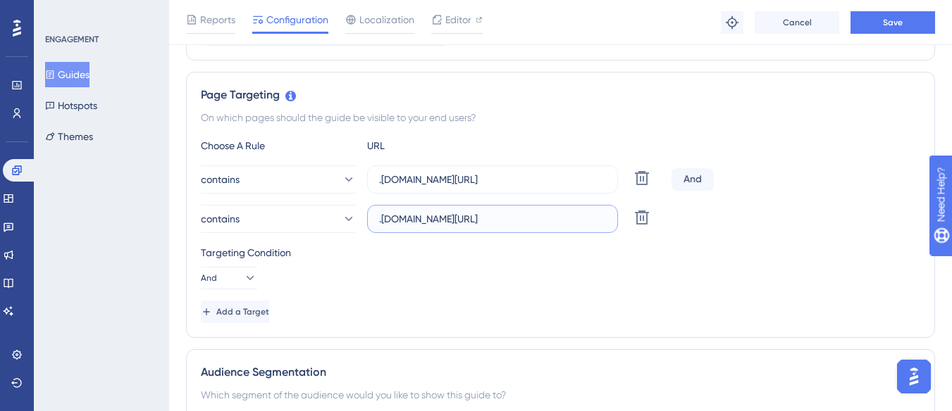
drag, startPoint x: 420, startPoint y: 220, endPoint x: 458, endPoint y: 227, distance: 38.6
click at [458, 227] on label ".[DOMAIN_NAME][URL]" at bounding box center [492, 219] width 251 height 28
type input ".[DOMAIN_NAME][URL]"
click at [874, 18] on button "Save" at bounding box center [892, 22] width 85 height 23
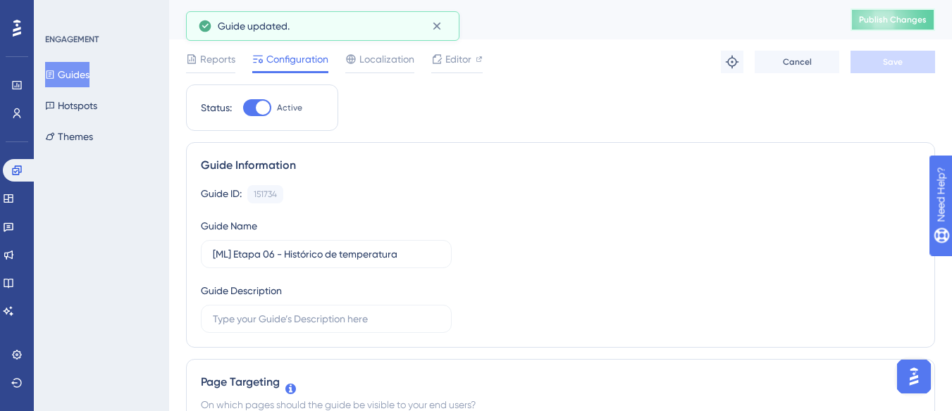
click at [915, 13] on button "Publish Changes" at bounding box center [892, 19] width 85 height 23
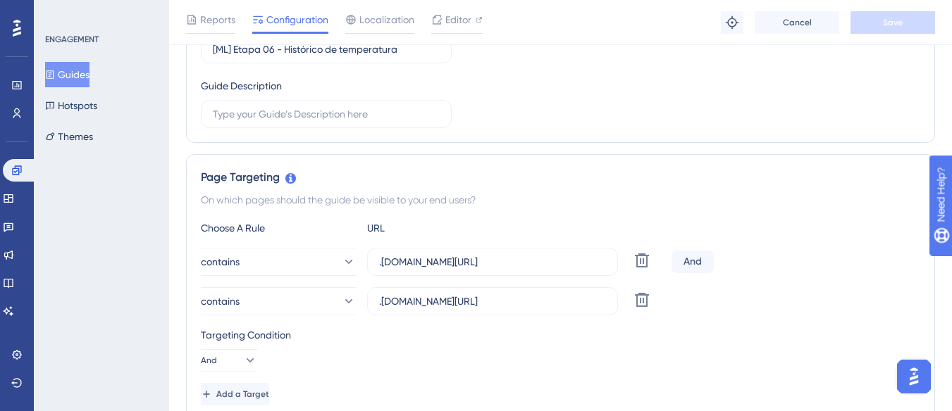
scroll to position [211, 0]
drag, startPoint x: 376, startPoint y: 301, endPoint x: 493, endPoint y: 303, distance: 117.0
click at [493, 303] on label ".[DOMAIN_NAME][URL]" at bounding box center [492, 301] width 251 height 28
click at [493, 303] on input ".[DOMAIN_NAME][URL]" at bounding box center [492, 300] width 227 height 15
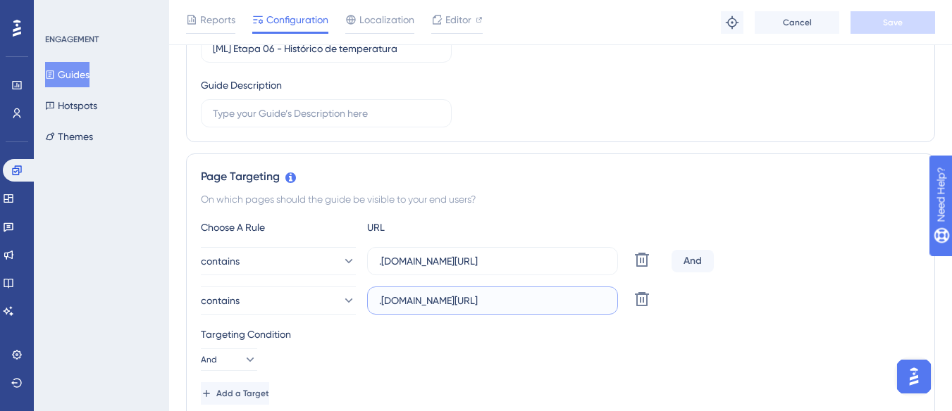
drag, startPoint x: 515, startPoint y: 300, endPoint x: 610, endPoint y: 301, distance: 95.1
click at [610, 301] on label ".[DOMAIN_NAME][URL]" at bounding box center [492, 301] width 251 height 28
click at [735, 207] on div "On which pages should the guide be visible to your end users?" at bounding box center [560, 199] width 719 height 17
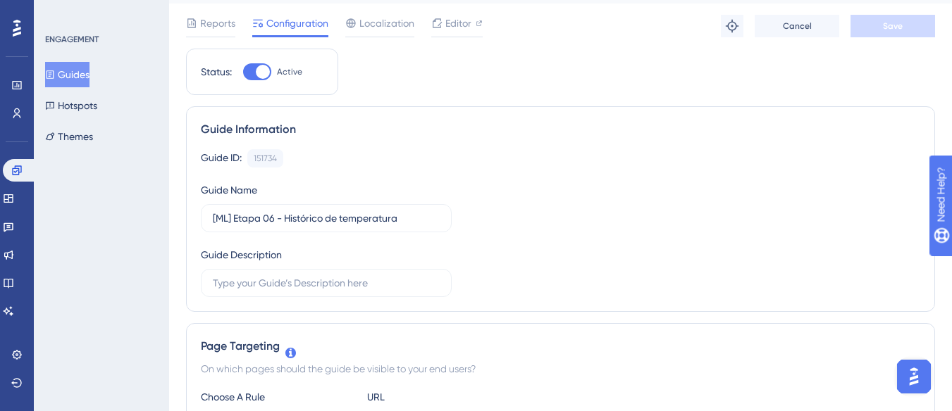
scroll to position [0, 0]
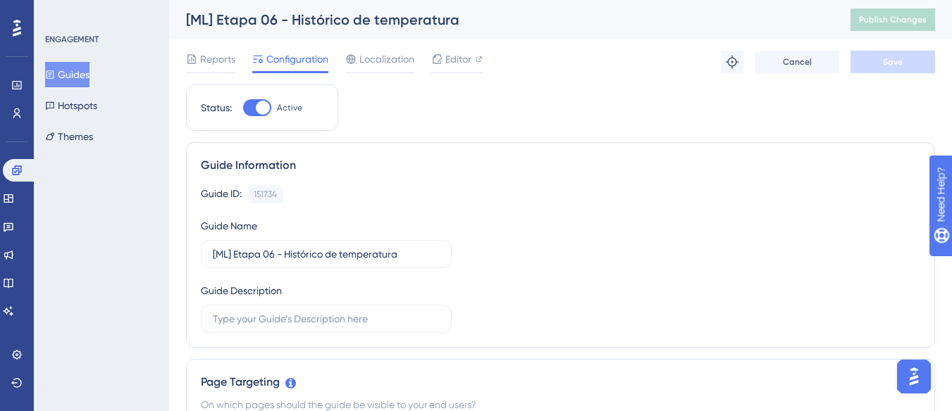
click at [82, 73] on button "Guides" at bounding box center [67, 74] width 44 height 25
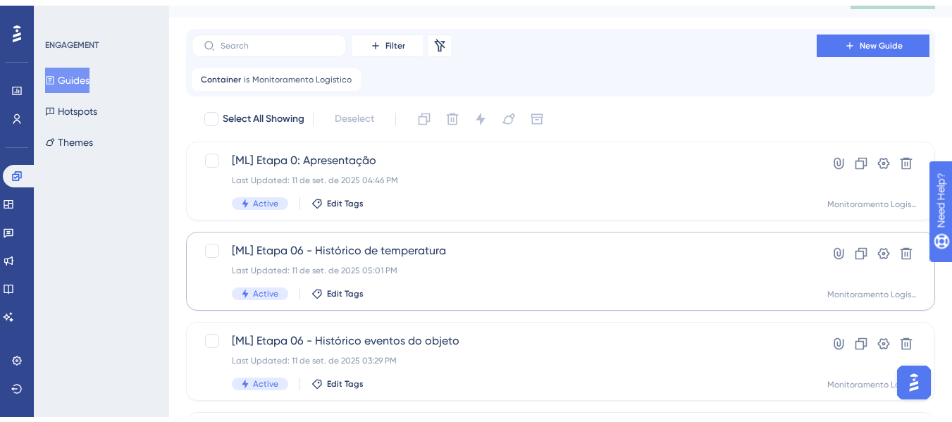
scroll to position [70, 0]
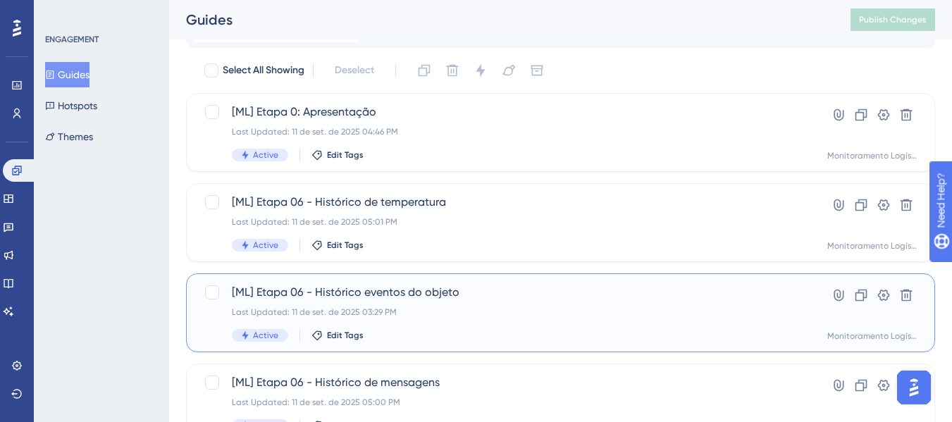
click at [412, 293] on span "[ML] Etapa 06 - Histórico eventos do objeto" at bounding box center [504, 292] width 545 height 17
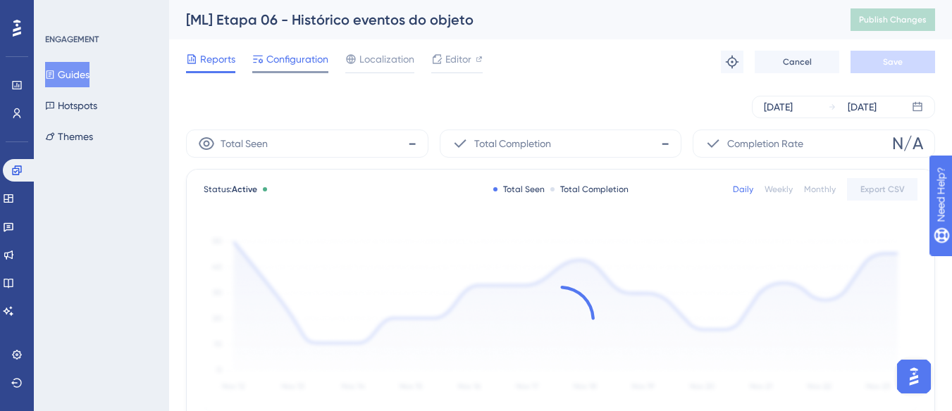
click at [290, 58] on span "Configuration" at bounding box center [297, 59] width 62 height 17
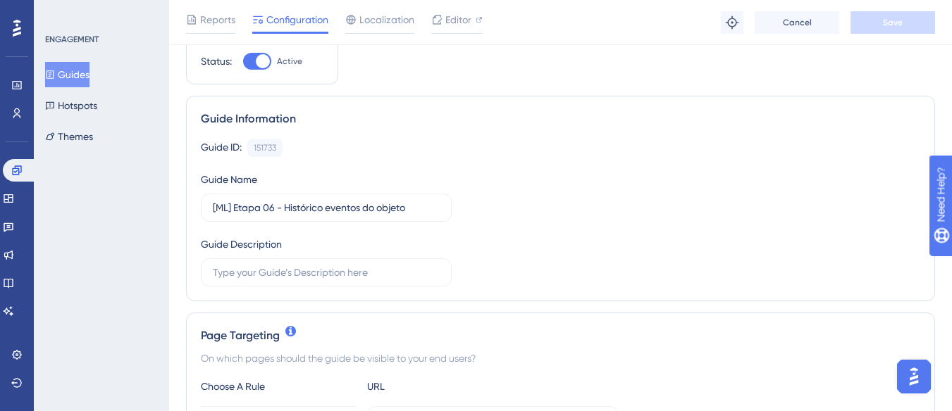
scroll to position [141, 0]
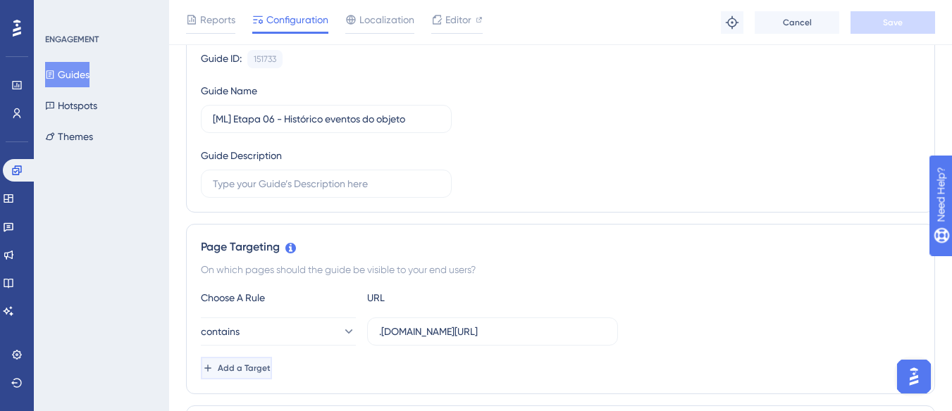
click at [269, 367] on span "Add a Target" at bounding box center [244, 368] width 53 height 11
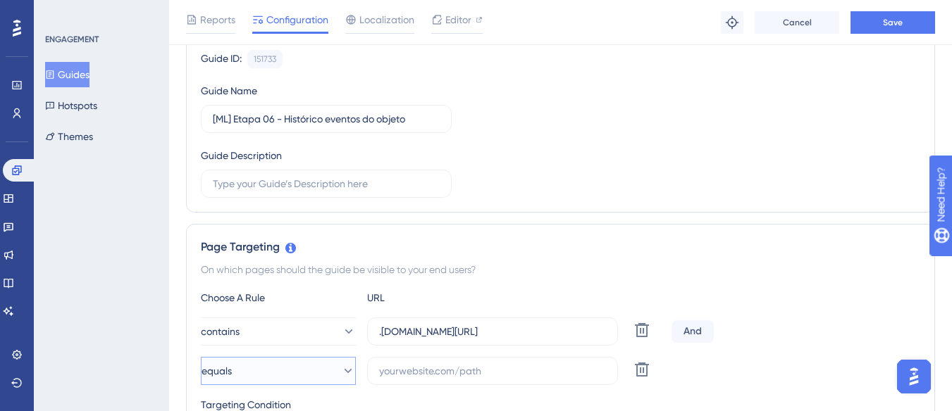
click at [273, 361] on button "equals" at bounding box center [278, 371] width 155 height 28
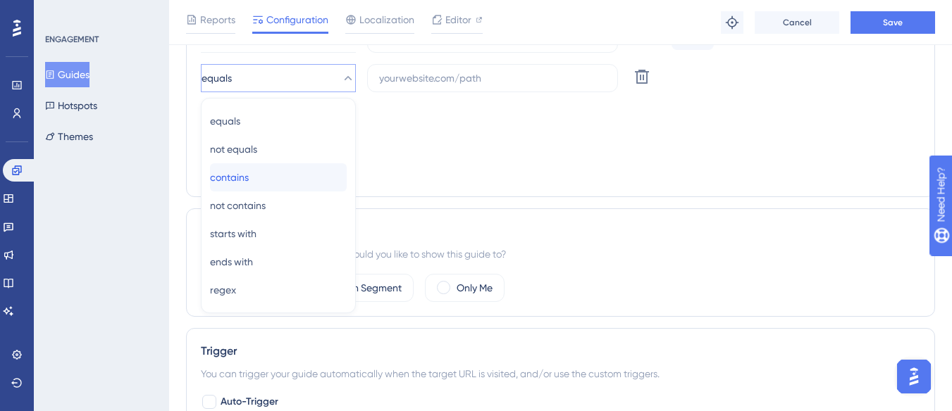
click at [293, 180] on div "contains contains" at bounding box center [278, 177] width 137 height 28
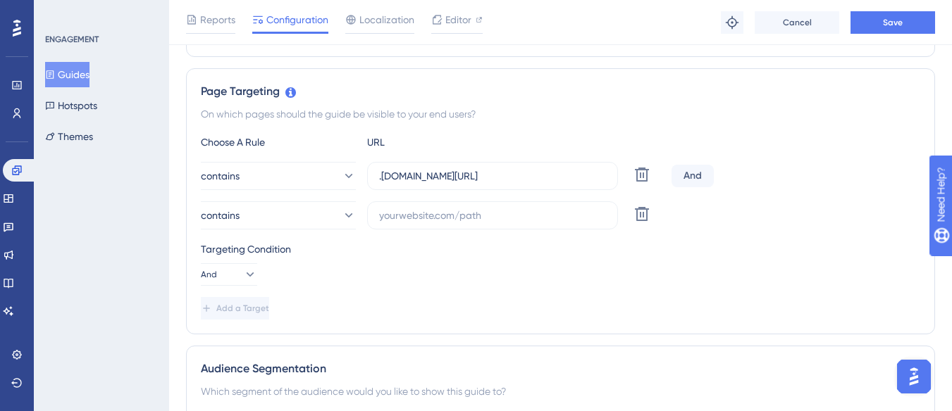
scroll to position [293, 0]
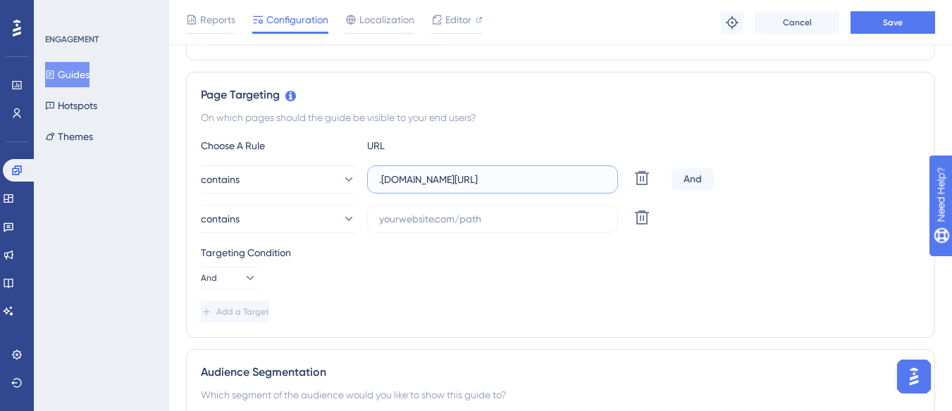
click at [440, 175] on input ".[DOMAIN_NAME][URL]" at bounding box center [492, 179] width 227 height 15
click at [396, 224] on input "text" at bounding box center [492, 218] width 227 height 15
paste input ".[DOMAIN_NAME][URL]"
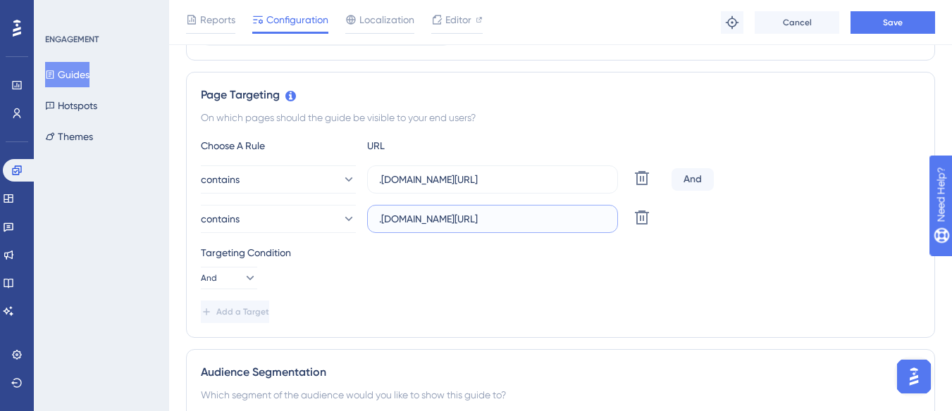
scroll to position [0, 126]
click at [432, 218] on input ".[DOMAIN_NAME][URL]" at bounding box center [492, 218] width 227 height 15
drag, startPoint x: 458, startPoint y: 220, endPoint x: 450, endPoint y: 221, distance: 7.8
click at [451, 220] on input ".[DOMAIN_NAME][URL]" at bounding box center [492, 218] width 227 height 15
click at [416, 223] on input ".[DOMAIN_NAME][URL]" at bounding box center [492, 218] width 227 height 15
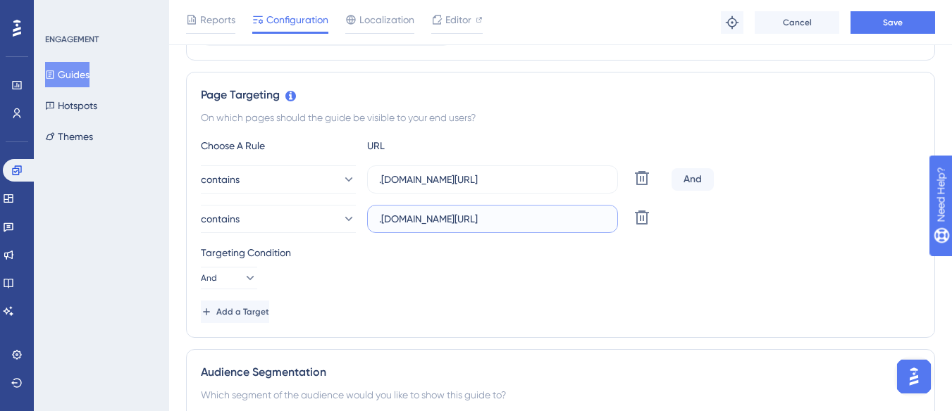
scroll to position [0, 0]
drag, startPoint x: 439, startPoint y: 220, endPoint x: 386, endPoint y: 220, distance: 52.8
click at [386, 220] on input ".[DOMAIN_NAME][URL]" at bounding box center [492, 218] width 227 height 15
click at [421, 220] on input ".[DOMAIN_NAME][URL]" at bounding box center [492, 218] width 227 height 15
click at [456, 218] on input ".[DOMAIN_NAME][URL]" at bounding box center [492, 218] width 227 height 15
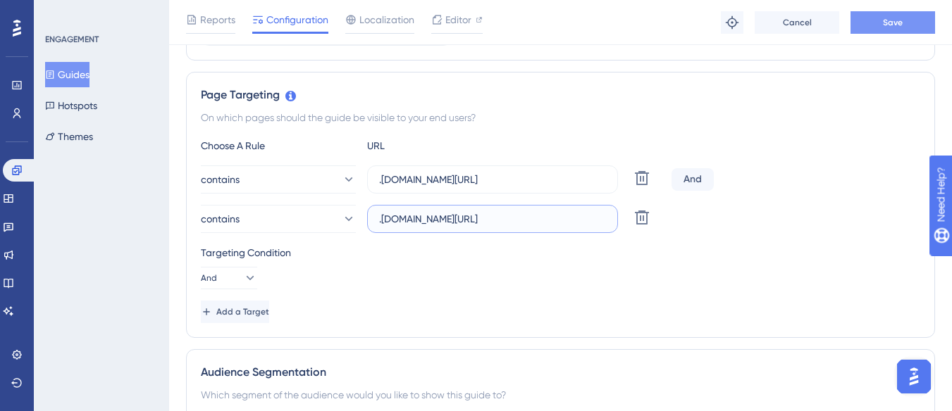
type input ".[DOMAIN_NAME][URL]"
click at [869, 29] on button "Save" at bounding box center [892, 22] width 85 height 23
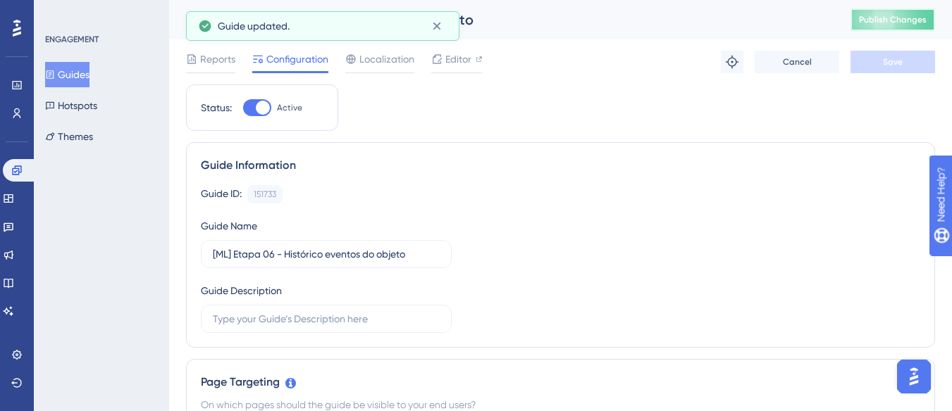
click at [896, 19] on span "Publish Changes" at bounding box center [893, 19] width 68 height 11
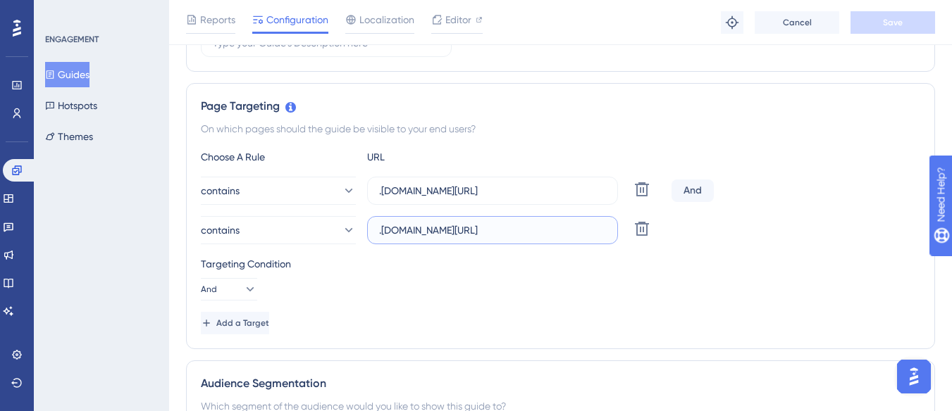
scroll to position [0, 89]
drag, startPoint x: 379, startPoint y: 231, endPoint x: 619, endPoint y: 237, distance: 240.3
click at [619, 237] on div "contains .[DOMAIN_NAME][URL] Delete" at bounding box center [433, 230] width 465 height 28
click at [23, 168] on link at bounding box center [20, 170] width 34 height 23
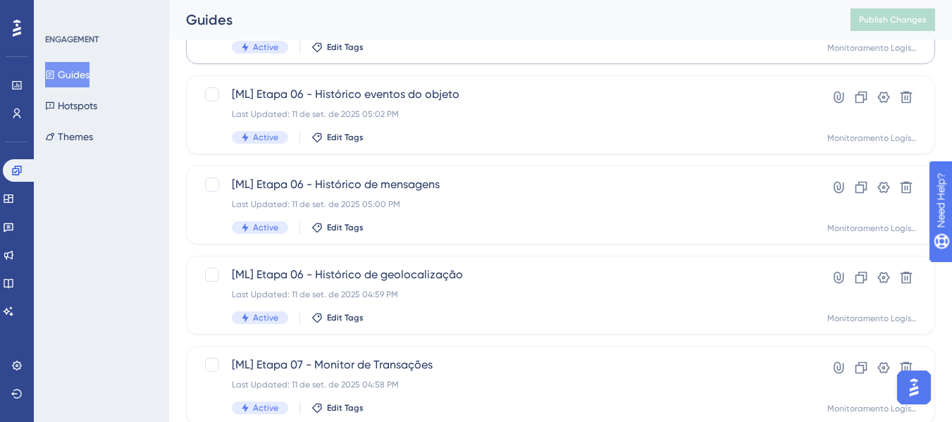
scroll to position [282, 0]
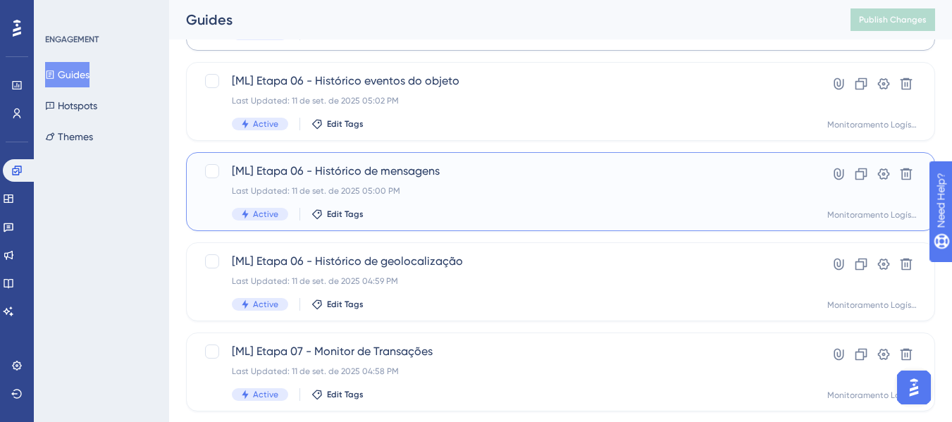
click at [456, 185] on div "[ML] Etapa 06 - Histórico de mensagens Last Updated: 11 de set. de 2025 05:00 P…" at bounding box center [504, 192] width 545 height 58
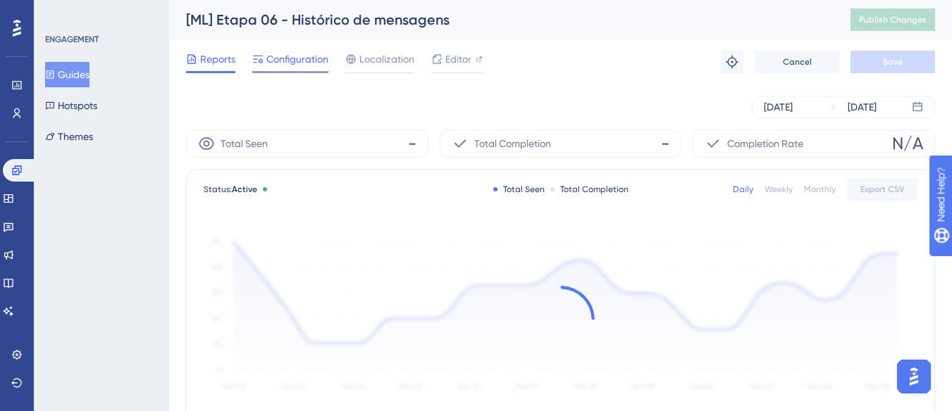
click at [268, 60] on span "Configuration" at bounding box center [297, 59] width 62 height 17
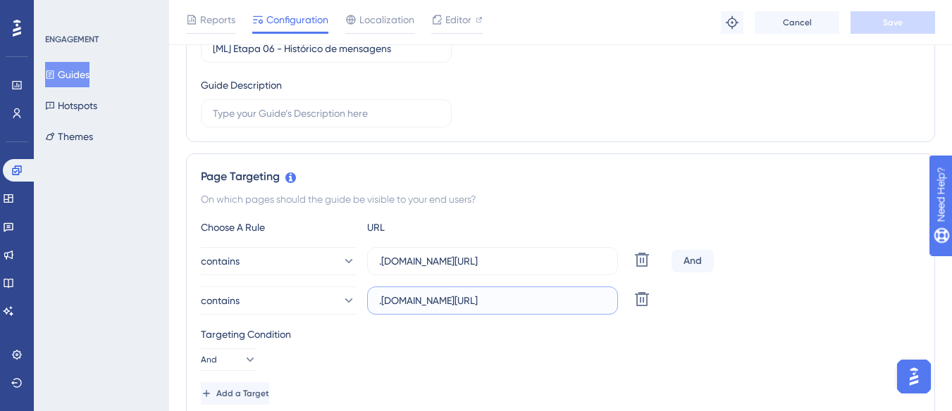
scroll to position [0, 73]
drag, startPoint x: 452, startPoint y: 299, endPoint x: 604, endPoint y: 312, distance: 153.4
click at [604, 312] on label ".[DOMAIN_NAME][URL]" at bounding box center [492, 301] width 251 height 28
drag, startPoint x: 551, startPoint y: 263, endPoint x: 607, endPoint y: 261, distance: 56.4
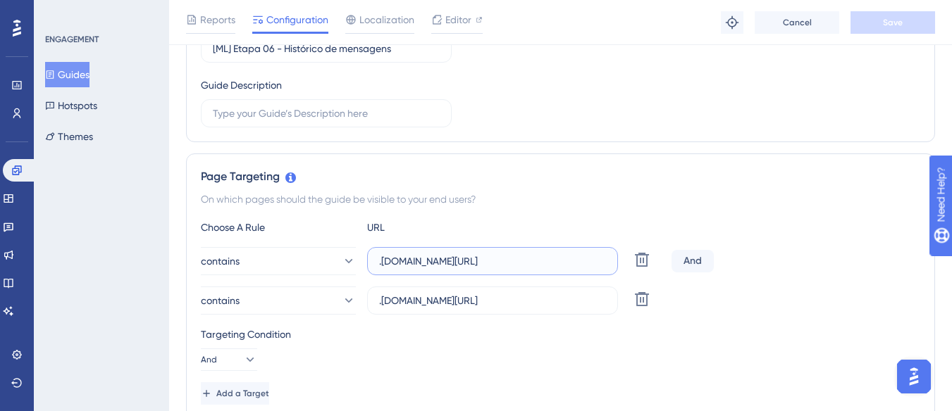
click at [607, 261] on label ".[DOMAIN_NAME][URL]" at bounding box center [492, 261] width 251 height 28
drag, startPoint x: 562, startPoint y: 304, endPoint x: 611, endPoint y: 302, distance: 48.7
click at [611, 302] on label ".[DOMAIN_NAME][URL]" at bounding box center [492, 301] width 251 height 28
click at [85, 68] on button "Guides" at bounding box center [67, 74] width 44 height 25
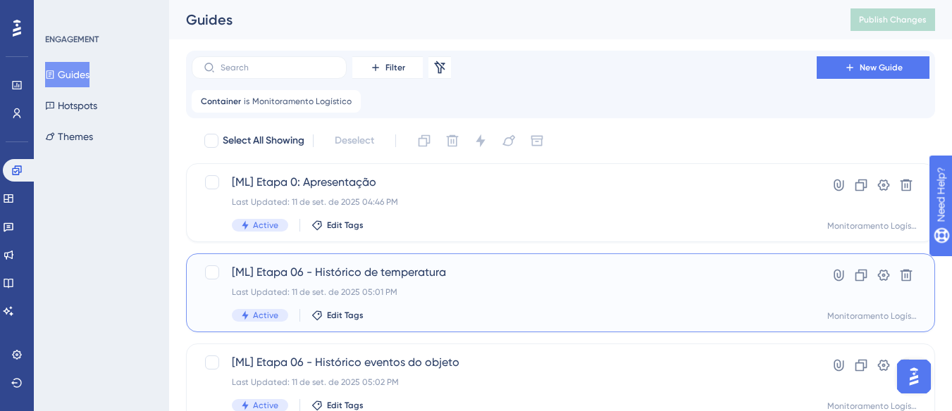
click at [423, 280] on span "[ML] Etapa 06 - Histórico de temperatura" at bounding box center [504, 272] width 545 height 17
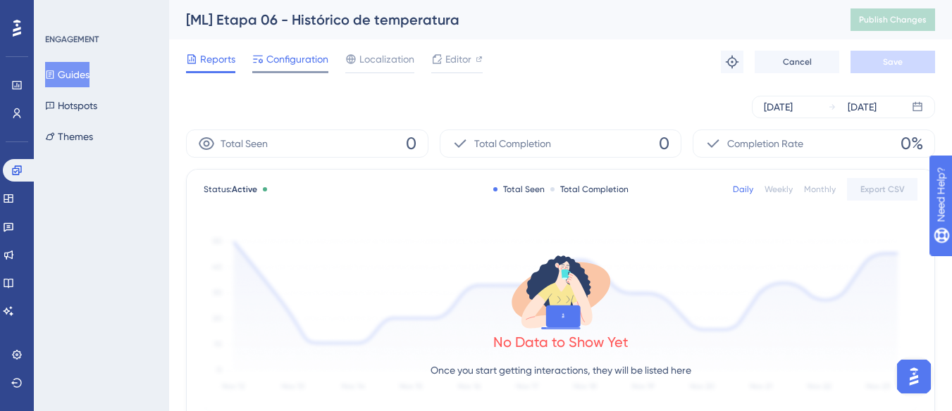
click at [301, 55] on span "Configuration" at bounding box center [297, 59] width 62 height 17
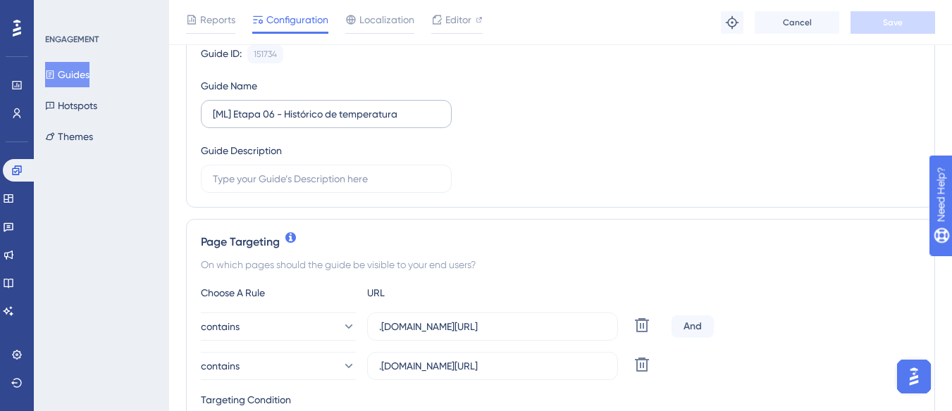
scroll to position [282, 0]
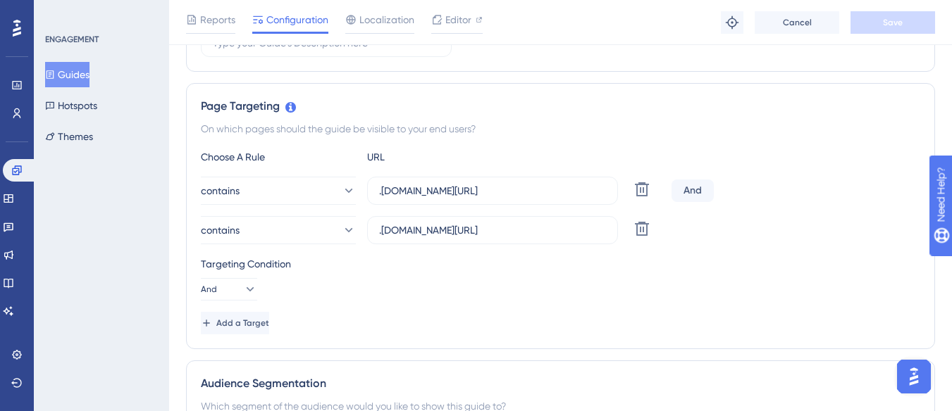
click at [85, 68] on button "Guides" at bounding box center [67, 74] width 44 height 25
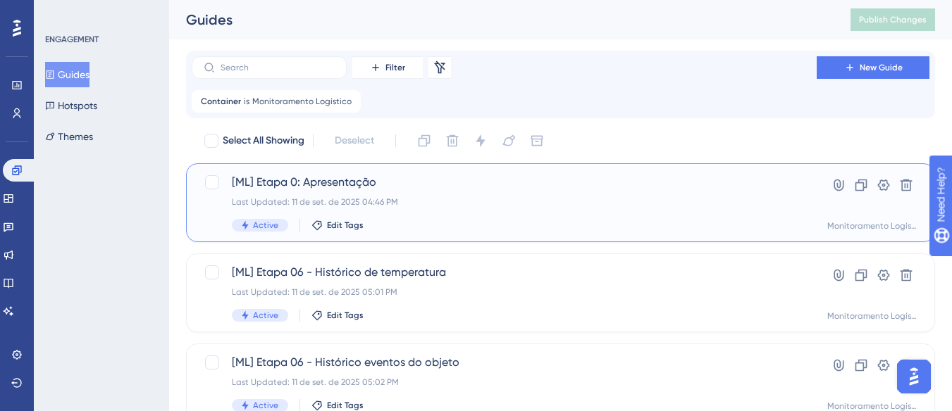
click at [307, 194] on div "[ML] Etapa 0: Apresentação Last Updated: 11 de set. de 2025 04:46 PM Active Edi…" at bounding box center [504, 203] width 545 height 58
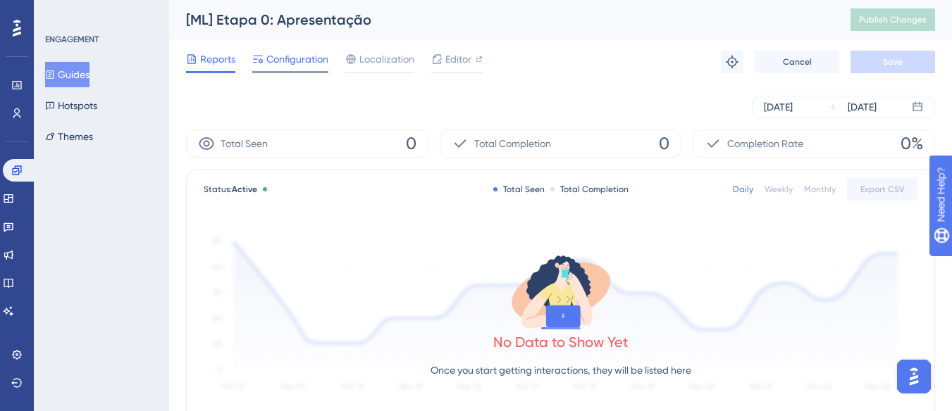
click at [282, 66] on span "Configuration" at bounding box center [297, 59] width 62 height 17
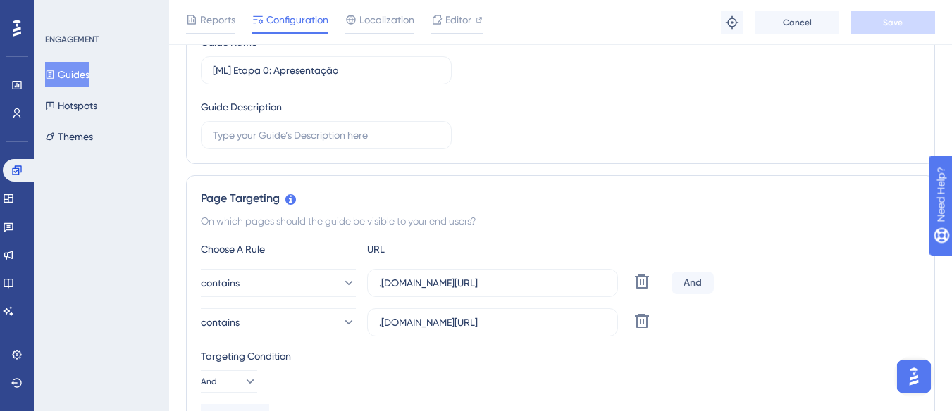
scroll to position [211, 0]
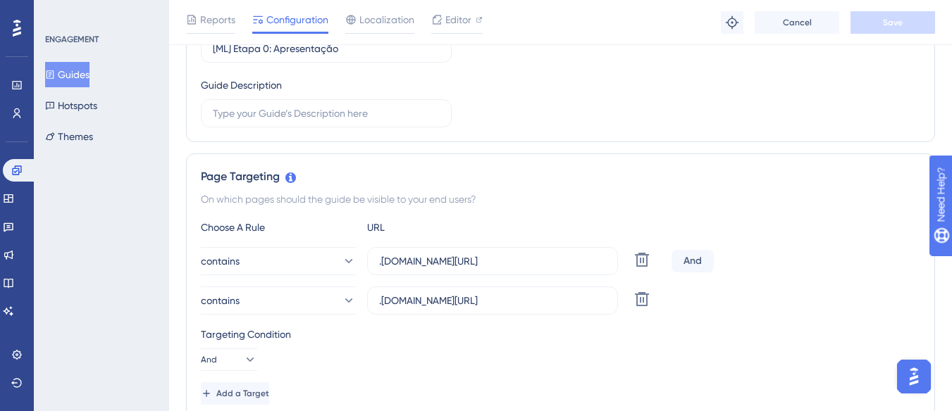
click at [89, 75] on button "Guides" at bounding box center [67, 74] width 44 height 25
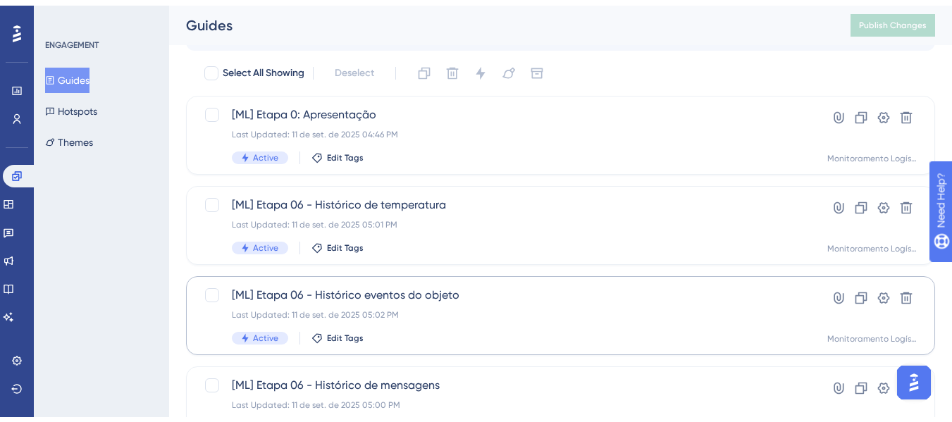
scroll to position [141, 0]
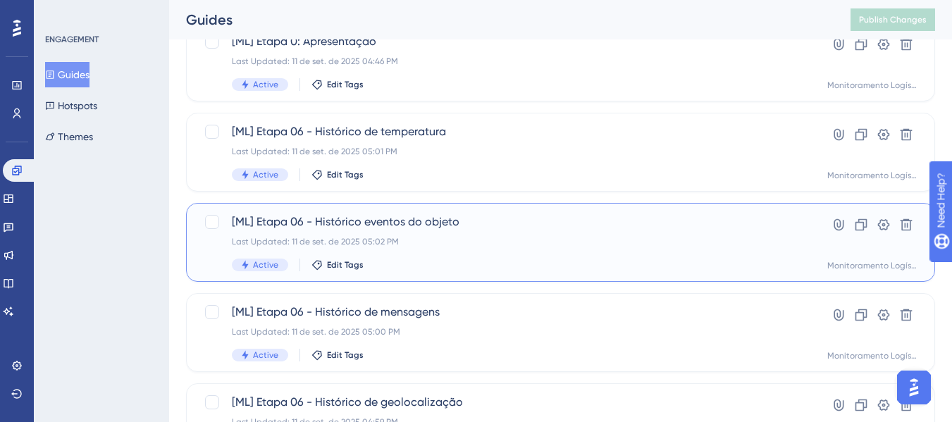
click at [334, 220] on span "[ML] Etapa 06 - Histórico eventos do objeto" at bounding box center [504, 221] width 545 height 17
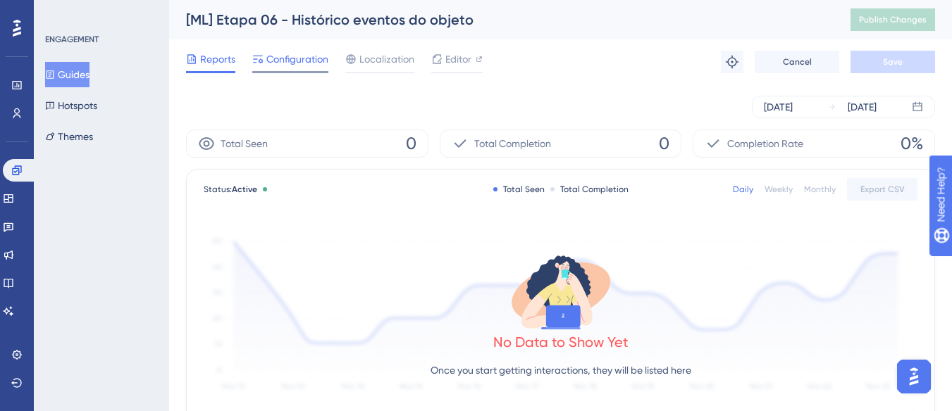
click at [291, 64] on span "Configuration" at bounding box center [297, 59] width 62 height 17
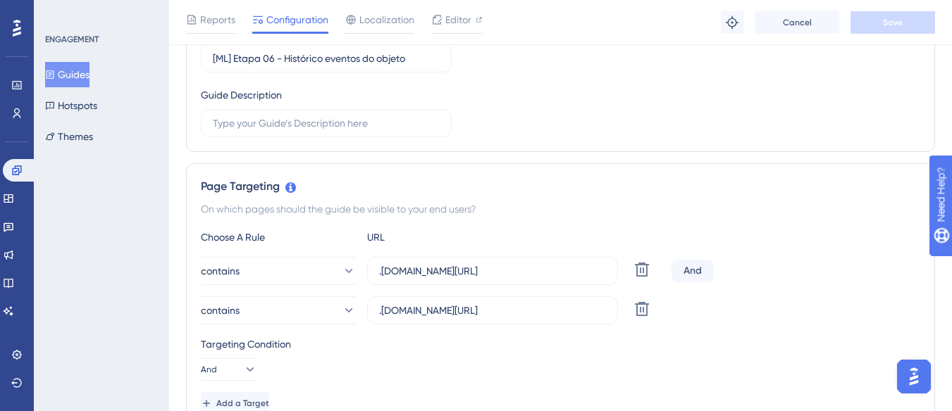
scroll to position [282, 0]
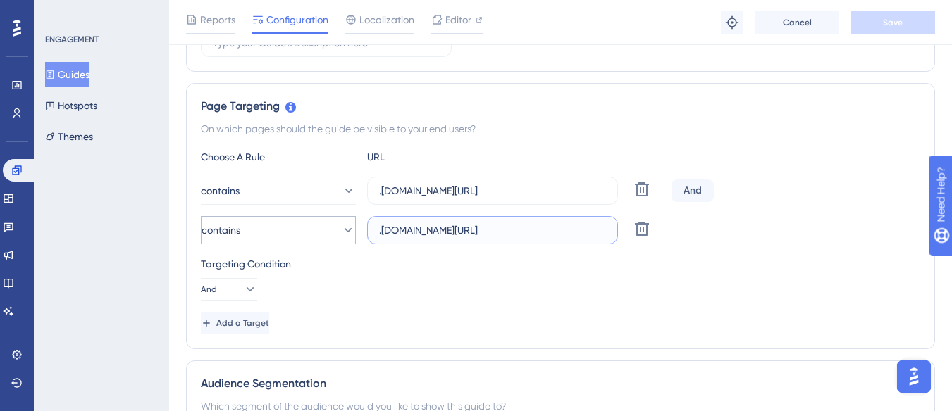
drag, startPoint x: 536, startPoint y: 228, endPoint x: 352, endPoint y: 222, distance: 184.7
click at [352, 222] on div "contains .[DOMAIN_NAME][URL] Delete" at bounding box center [433, 230] width 465 height 28
click at [380, 229] on input ".[DOMAIN_NAME][URL]" at bounding box center [492, 230] width 227 height 15
drag, startPoint x: 381, startPoint y: 232, endPoint x: 608, endPoint y: 225, distance: 226.9
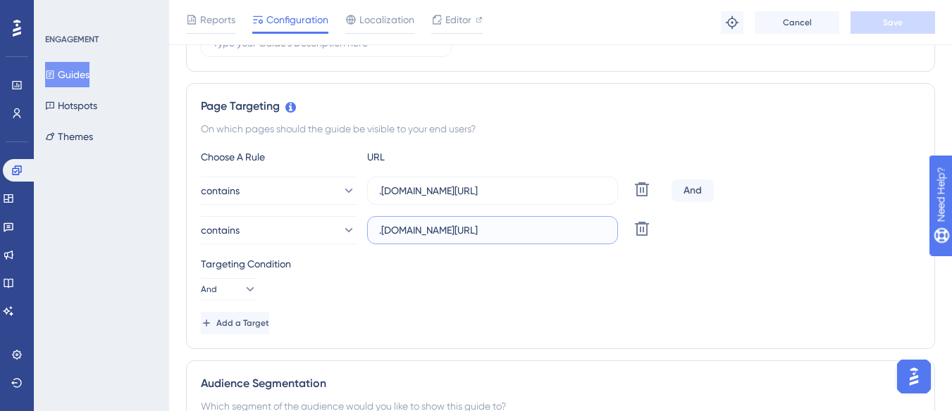
click at [608, 225] on label ".[DOMAIN_NAME][URL]" at bounding box center [492, 230] width 251 height 28
click at [75, 73] on button "Guides" at bounding box center [67, 74] width 44 height 25
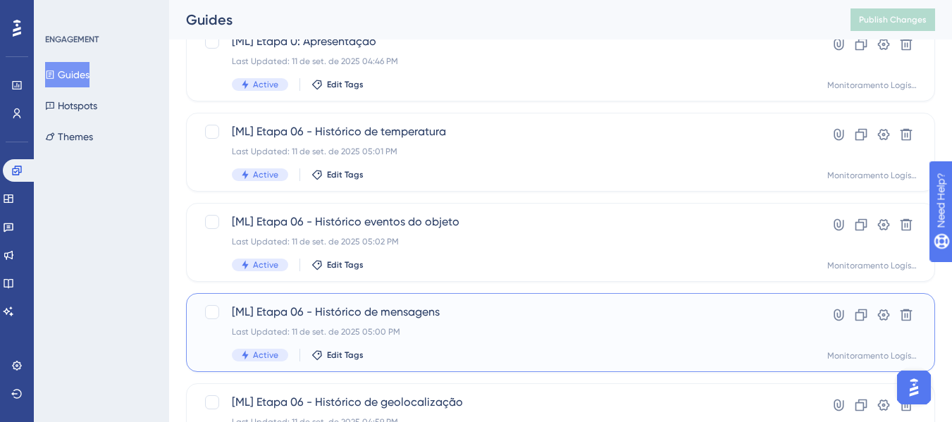
click at [318, 293] on div "[ML] Etapa 06 - Histórico de mensagens Last Updated: 11 de set. de 2025 05:00 P…" at bounding box center [560, 332] width 749 height 79
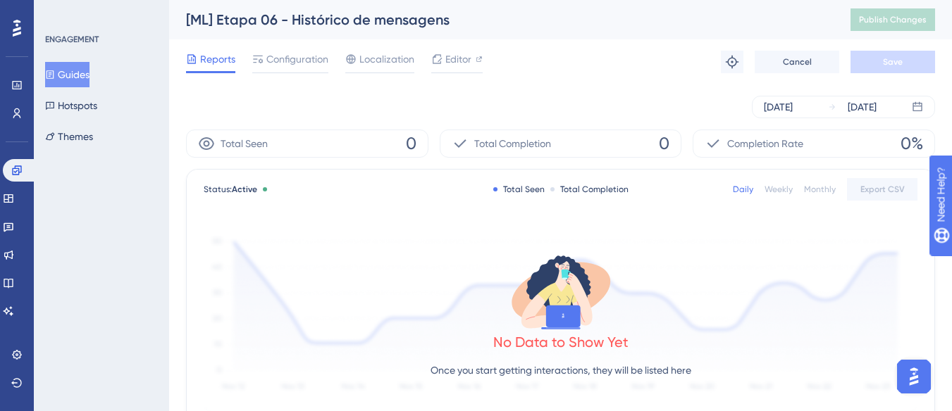
click at [82, 74] on button "Guides" at bounding box center [67, 74] width 44 height 25
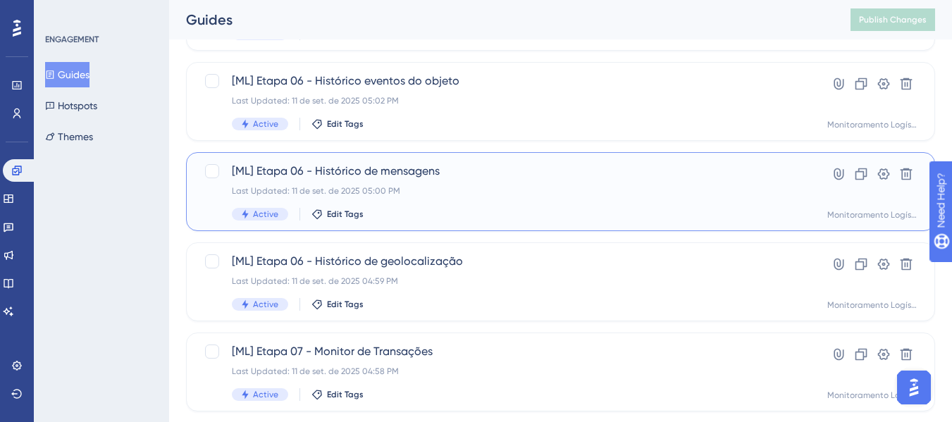
click at [420, 187] on div "Last Updated: 11 de set. de 2025 05:00 PM" at bounding box center [504, 190] width 545 height 11
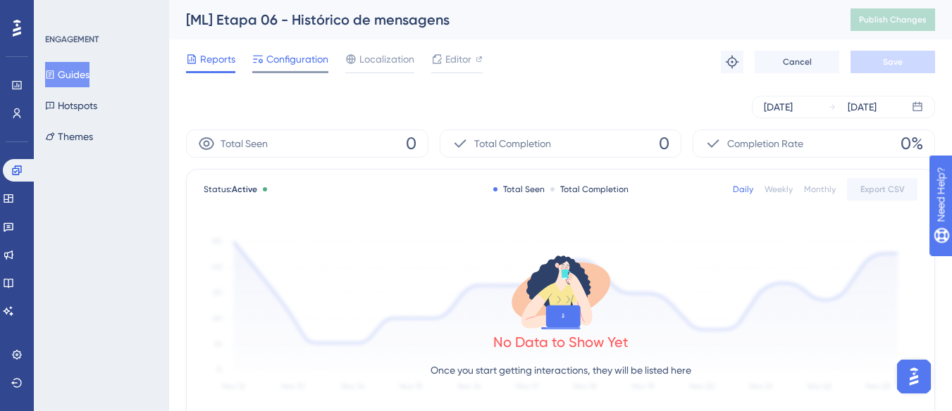
click at [280, 67] on span "Configuration" at bounding box center [297, 59] width 62 height 17
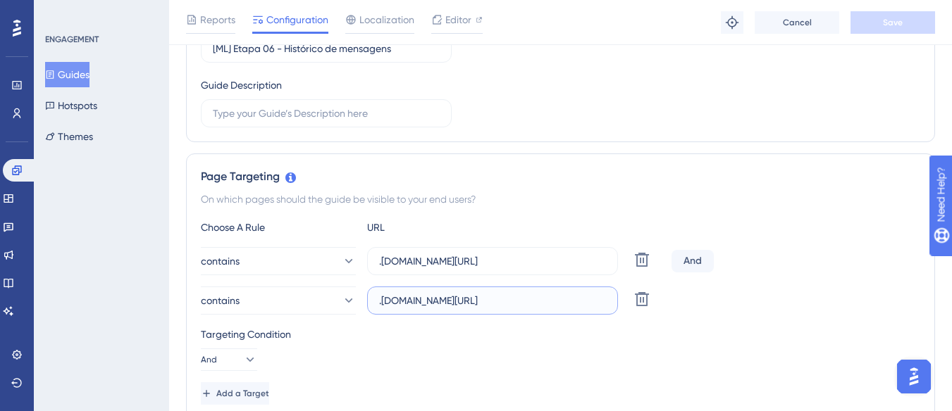
drag, startPoint x: 442, startPoint y: 304, endPoint x: 607, endPoint y: 309, distance: 165.6
click at [607, 309] on label ".[DOMAIN_NAME][URL]" at bounding box center [492, 301] width 251 height 28
click at [82, 70] on button "Guides" at bounding box center [67, 74] width 44 height 25
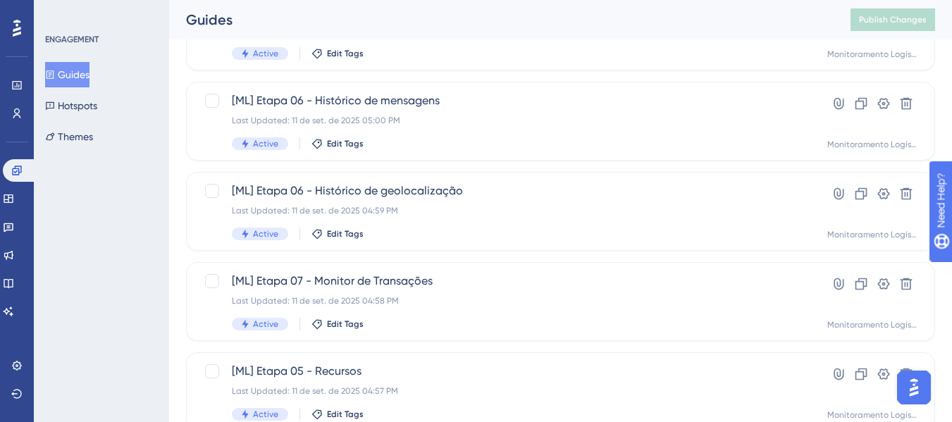
click at [403, 169] on div "Select All Showing Deselect [ML] Etapa 0: Apresentação Last Updated: 11 de set.…" at bounding box center [560, 239] width 749 height 924
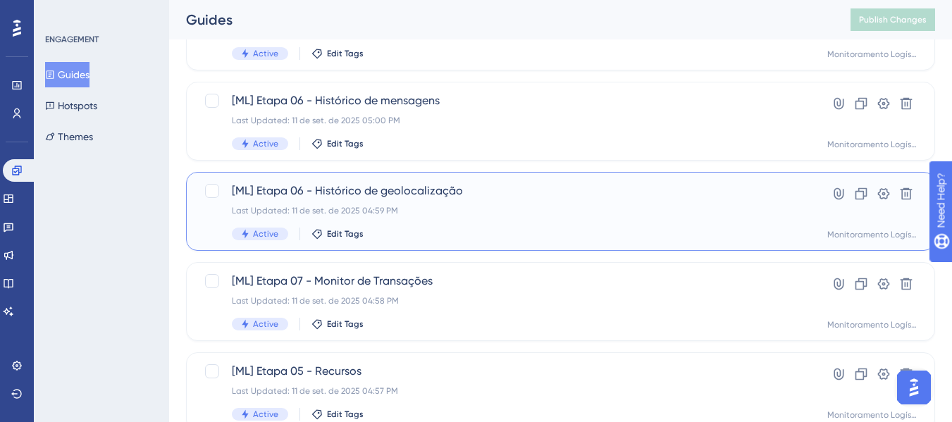
click at [402, 193] on span "[ML] Etapa 06 - Histórico de geolocalização" at bounding box center [504, 190] width 545 height 17
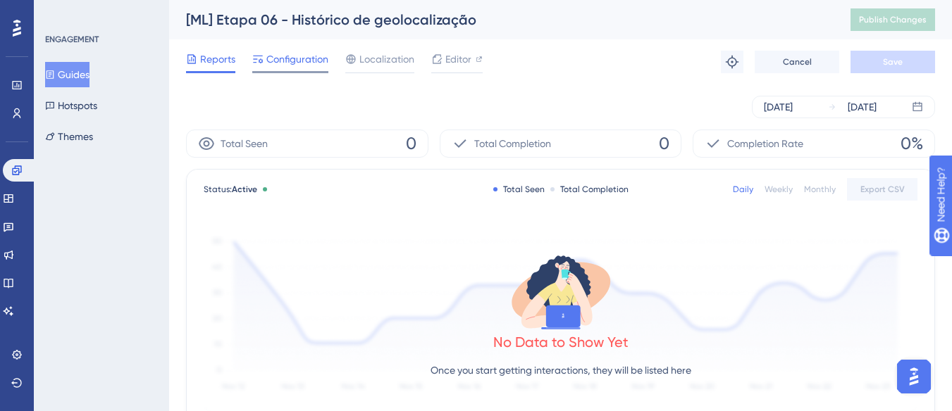
click at [277, 61] on span "Configuration" at bounding box center [297, 59] width 62 height 17
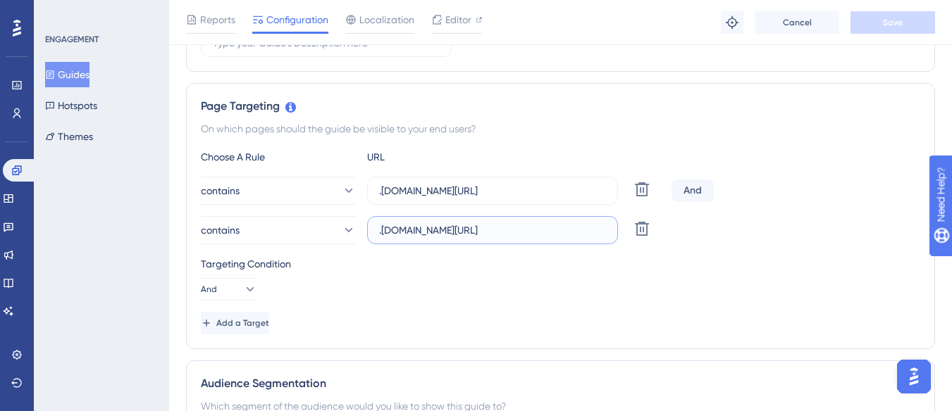
drag, startPoint x: 389, startPoint y: 230, endPoint x: 613, endPoint y: 235, distance: 224.1
click at [613, 235] on label ".[DOMAIN_NAME][URL]" at bounding box center [492, 230] width 251 height 28
click at [82, 73] on button "Guides" at bounding box center [67, 74] width 44 height 25
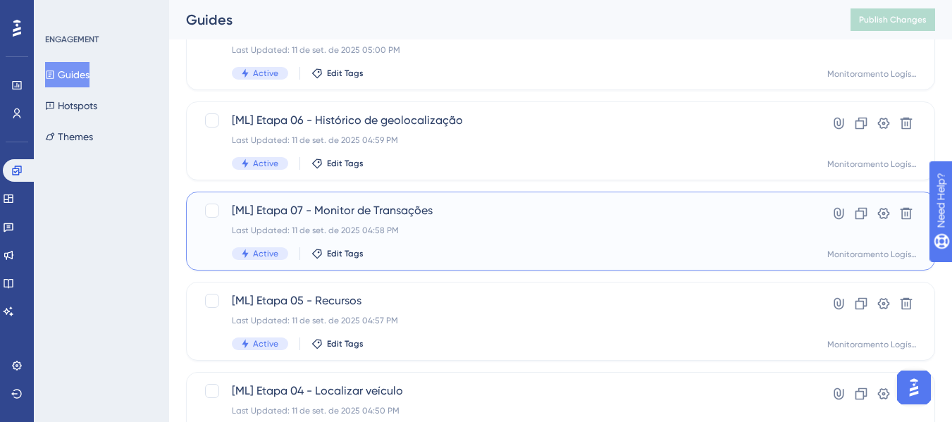
click at [342, 214] on span "[ML] Etapa 07 - Monitor de Transações" at bounding box center [504, 210] width 545 height 17
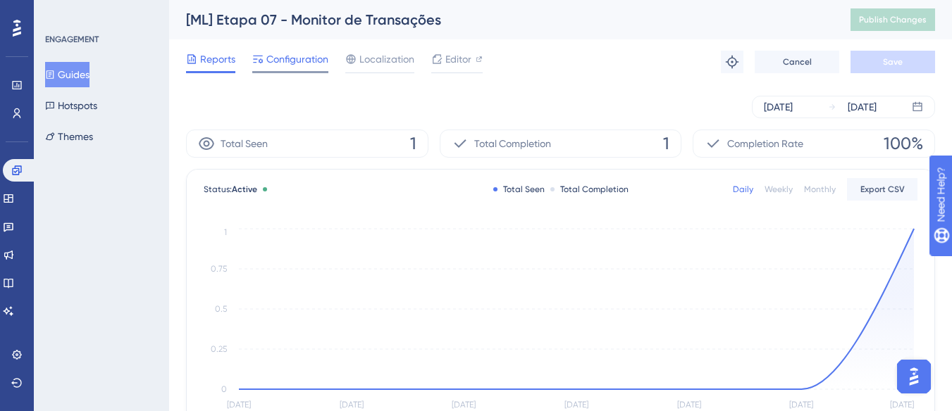
click at [288, 56] on span "Configuration" at bounding box center [297, 59] width 62 height 17
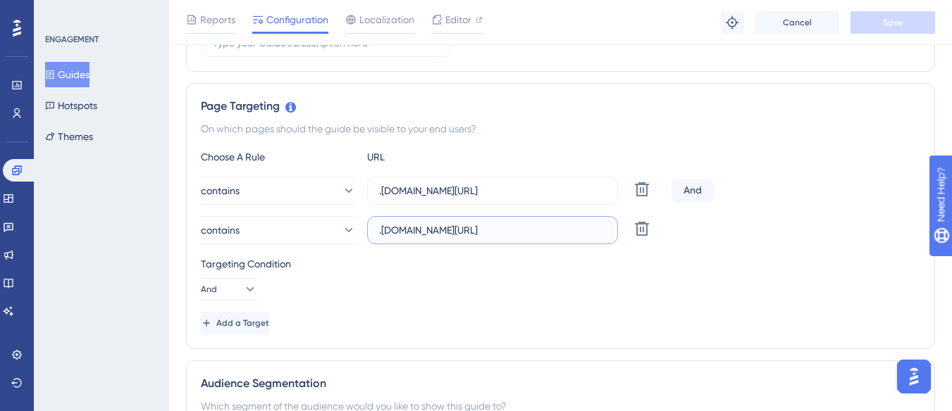
drag, startPoint x: 402, startPoint y: 235, endPoint x: 607, endPoint y: 229, distance: 205.1
click at [607, 229] on label ".[DOMAIN_NAME][URL]" at bounding box center [492, 230] width 251 height 28
click at [69, 79] on button "Guides" at bounding box center [67, 74] width 44 height 25
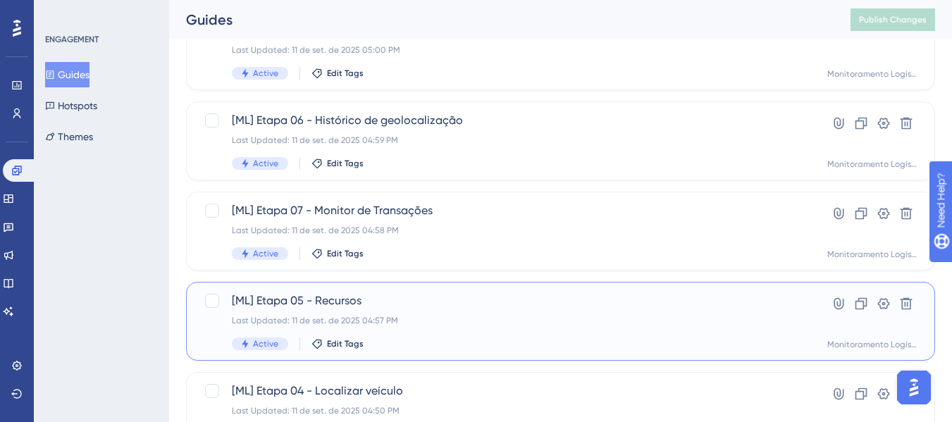
click at [440, 321] on div "Last Updated: 11 de set. de 2025 04:57 PM" at bounding box center [504, 320] width 545 height 11
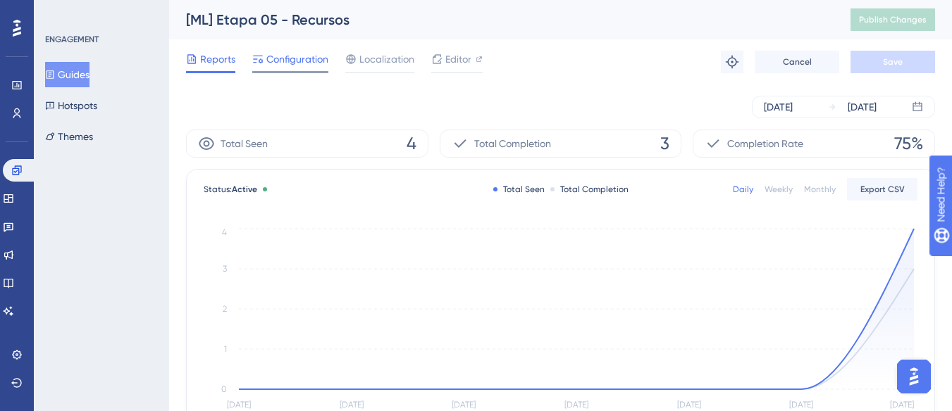
click at [306, 58] on span "Configuration" at bounding box center [297, 59] width 62 height 17
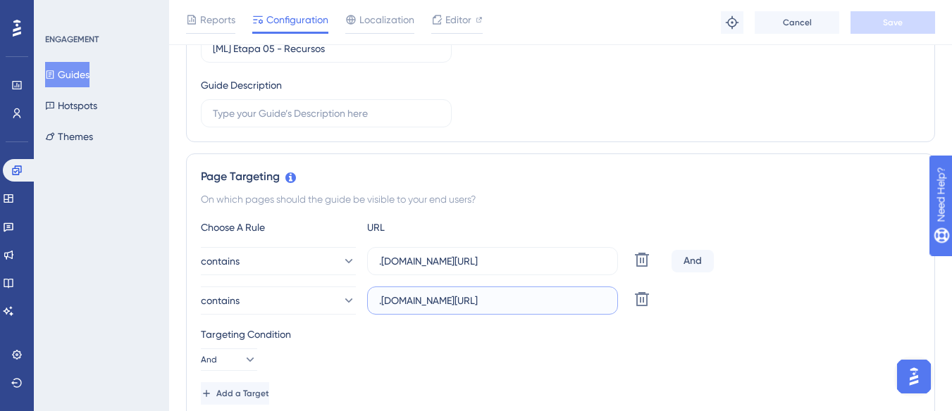
drag, startPoint x: 474, startPoint y: 298, endPoint x: 608, endPoint y: 299, distance: 133.9
click at [608, 299] on label ".[DOMAIN_NAME][URL]" at bounding box center [492, 301] width 251 height 28
click at [86, 73] on button "Guides" at bounding box center [67, 74] width 44 height 25
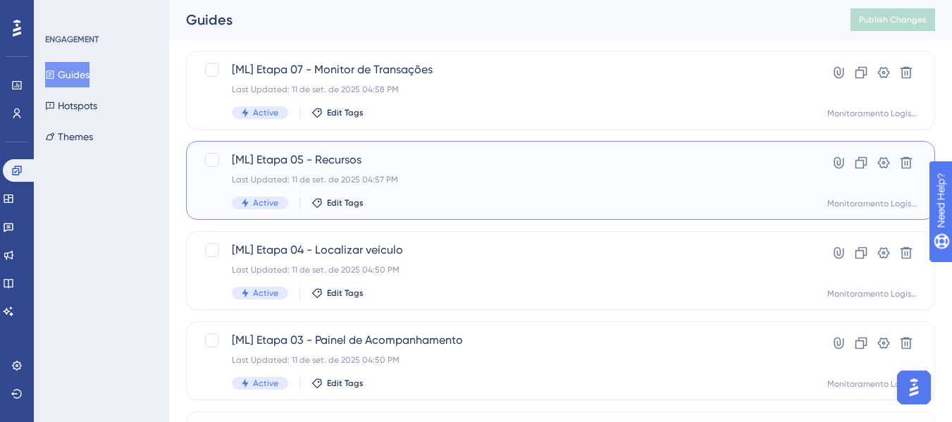
click at [440, 175] on div "Last Updated: 11 de set. de 2025 04:57 PM" at bounding box center [504, 179] width 545 height 11
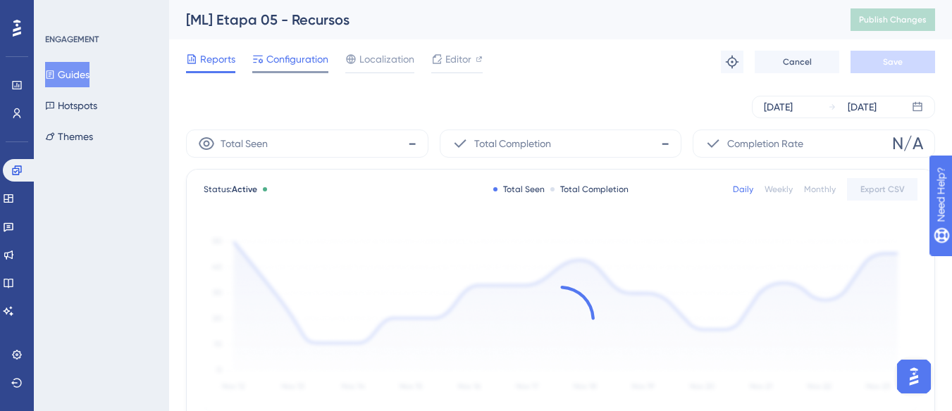
click at [287, 64] on span "Configuration" at bounding box center [297, 59] width 62 height 17
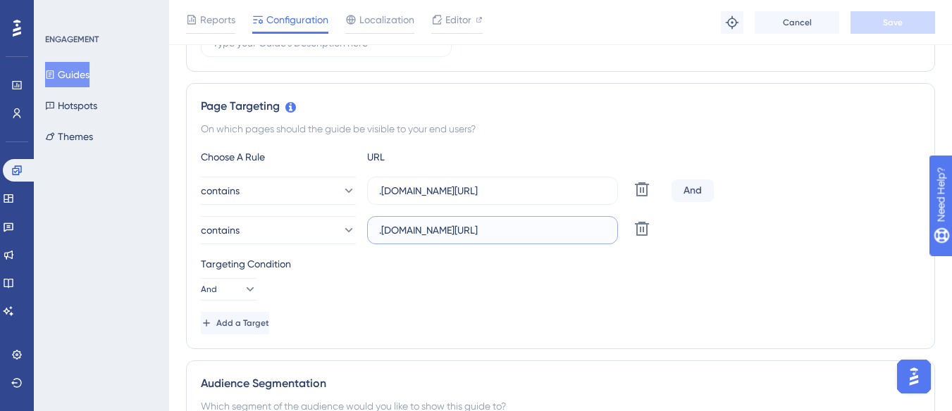
drag, startPoint x: 392, startPoint y: 228, endPoint x: 458, endPoint y: 254, distance: 70.9
click at [458, 254] on div "Choose A Rule URL contains .[DOMAIN_NAME][URL] Delete And contains .[DOMAIN_NAM…" at bounding box center [560, 242] width 719 height 186
click at [454, 262] on div "Targeting Condition" at bounding box center [560, 264] width 719 height 17
drag, startPoint x: 404, startPoint y: 229, endPoint x: 621, endPoint y: 231, distance: 216.3
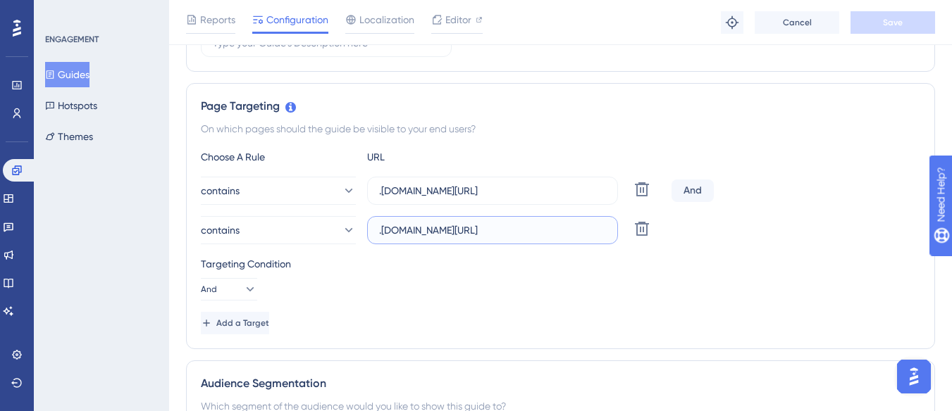
click at [621, 231] on div "contains .[DOMAIN_NAME][URL] Delete" at bounding box center [433, 230] width 465 height 28
click at [87, 80] on button "Guides" at bounding box center [67, 74] width 44 height 25
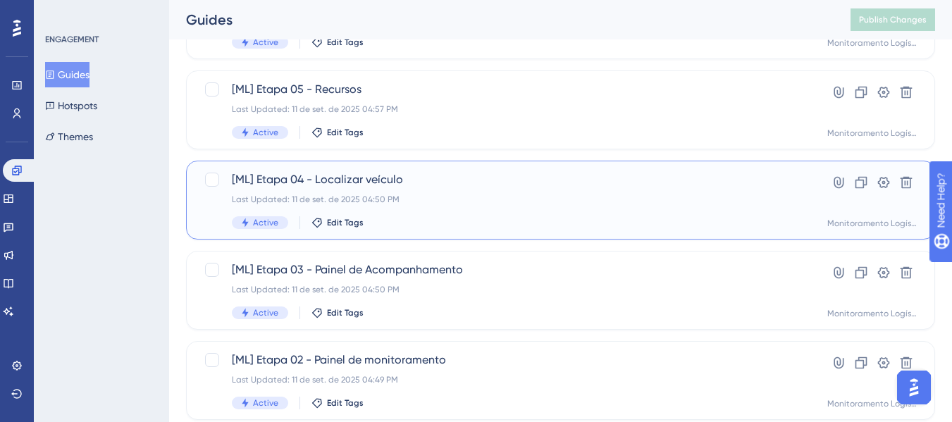
click at [415, 192] on div "[ML] [GEOGRAPHIC_DATA] 04 - Localizar veículo Last Updated: 11 de set. de 2025 …" at bounding box center [504, 200] width 545 height 58
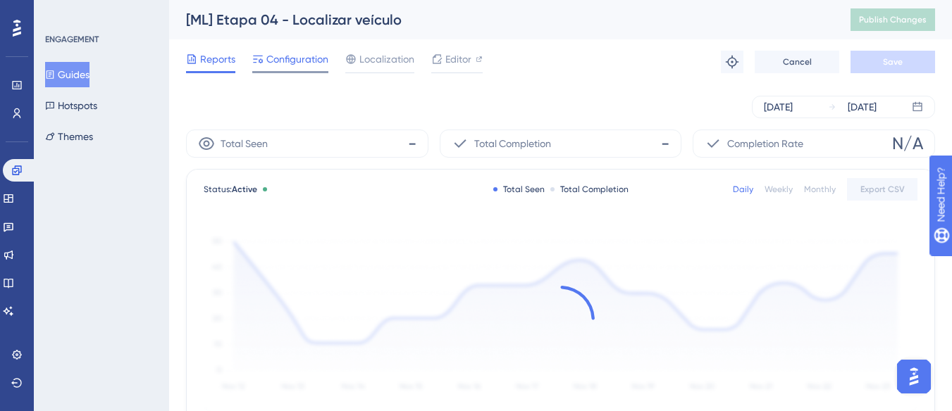
click at [280, 60] on span "Configuration" at bounding box center [297, 59] width 62 height 17
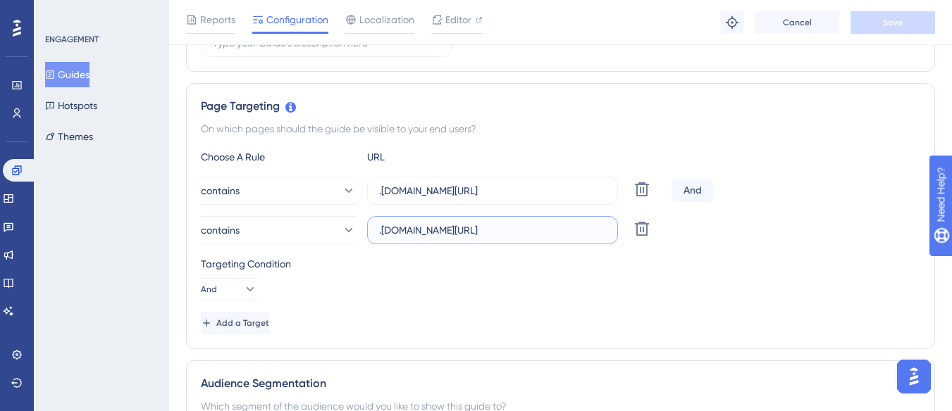
drag, startPoint x: 419, startPoint y: 231, endPoint x: 628, endPoint y: 232, distance: 208.5
click at [628, 232] on div "contains .[DOMAIN_NAME][URL] Delete" at bounding box center [433, 230] width 465 height 28
click at [85, 79] on button "Guides" at bounding box center [67, 74] width 44 height 25
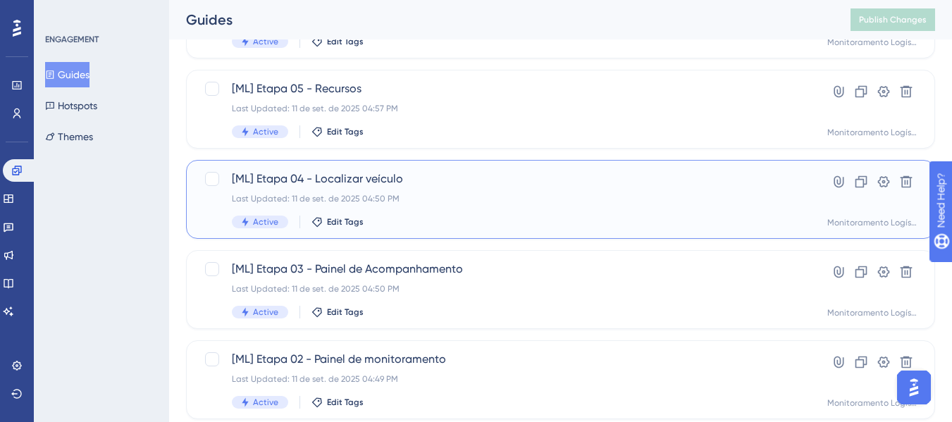
click at [400, 194] on div "Last Updated: 11 de set. de 2025 04:50 PM" at bounding box center [504, 198] width 545 height 11
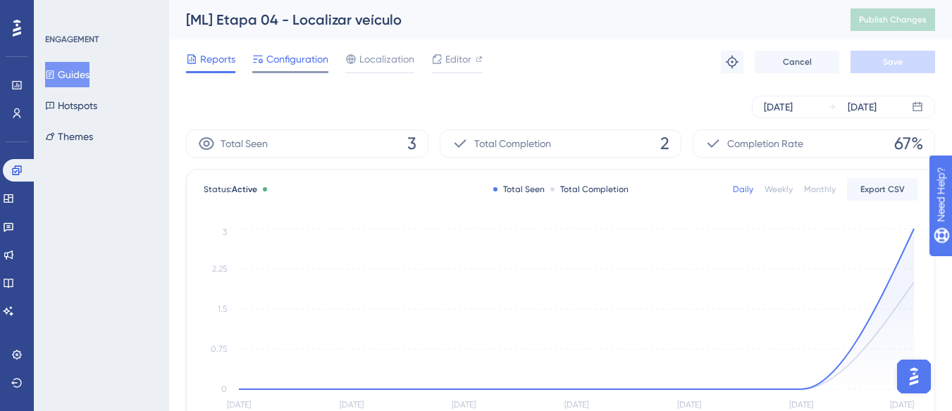
click at [276, 63] on span "Configuration" at bounding box center [297, 59] width 62 height 17
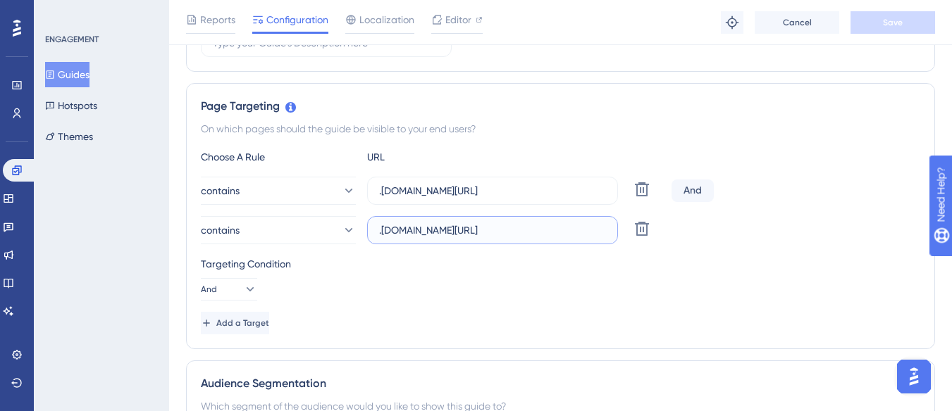
drag, startPoint x: 429, startPoint y: 234, endPoint x: 625, endPoint y: 238, distance: 195.9
click at [625, 238] on div "contains .[DOMAIN_NAME][URL] Delete" at bounding box center [433, 230] width 465 height 28
click at [89, 69] on button "Guides" at bounding box center [67, 74] width 44 height 25
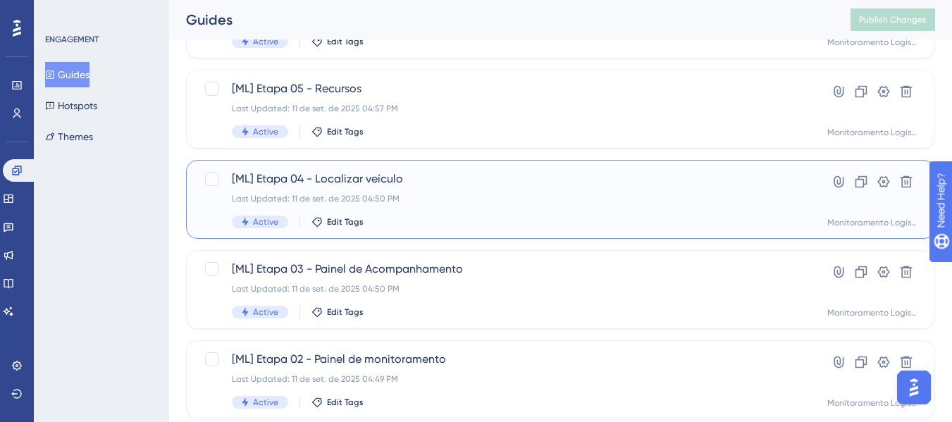
click at [464, 187] on div "[ML] [GEOGRAPHIC_DATA] 04 - Localizar veículo Last Updated: 11 de set. de 2025 …" at bounding box center [504, 199] width 545 height 58
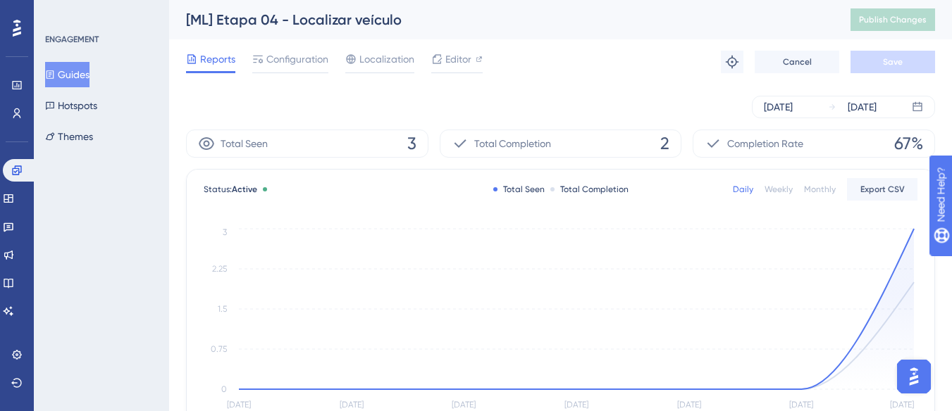
click at [68, 79] on button "Guides" at bounding box center [67, 74] width 44 height 25
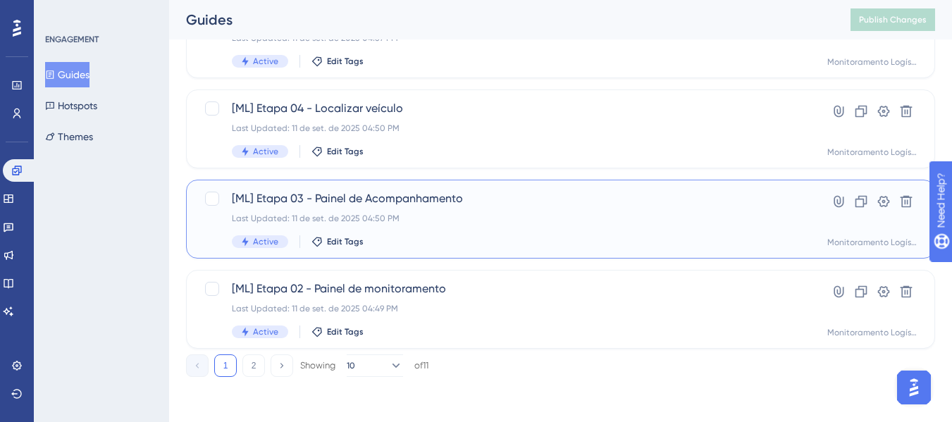
click at [399, 209] on div "[ML] Etapa 03 - Painel de Acompanhamento Last Updated: 11 de set. de 2025 04:50…" at bounding box center [504, 219] width 545 height 58
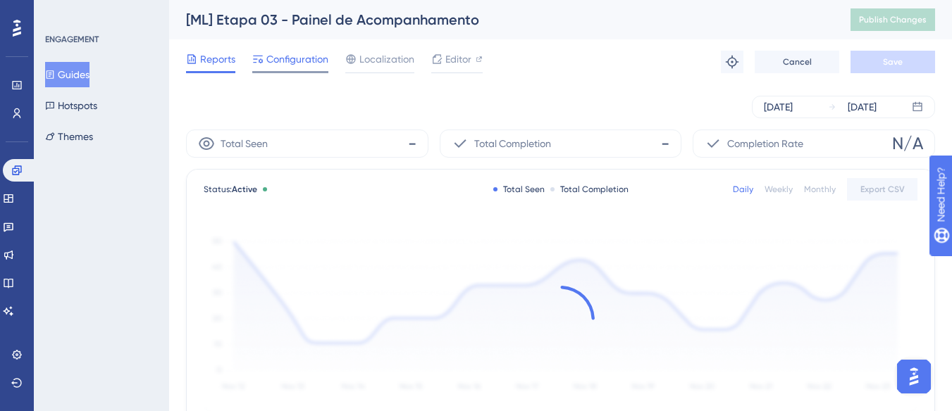
click at [293, 66] on span "Configuration" at bounding box center [297, 59] width 62 height 17
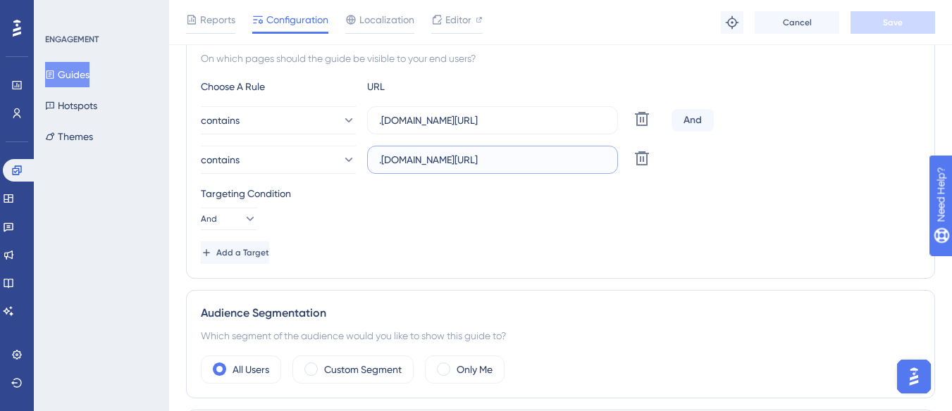
scroll to position [0, 97]
drag, startPoint x: 484, startPoint y: 158, endPoint x: 610, endPoint y: 157, distance: 126.1
click at [610, 157] on label ".[DOMAIN_NAME][URL]" at bounding box center [492, 160] width 251 height 28
click at [82, 71] on button "Guides" at bounding box center [67, 74] width 44 height 25
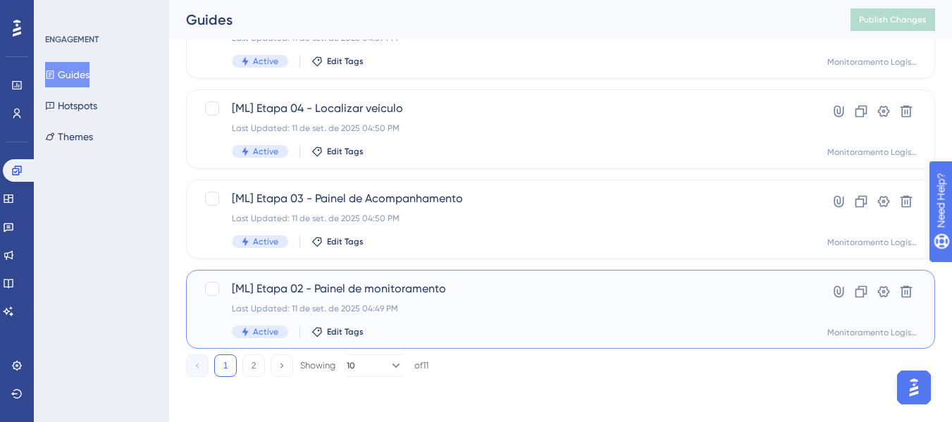
click at [415, 290] on span "[ML] Etapa 02 - Painel de monitoramento" at bounding box center [504, 288] width 545 height 17
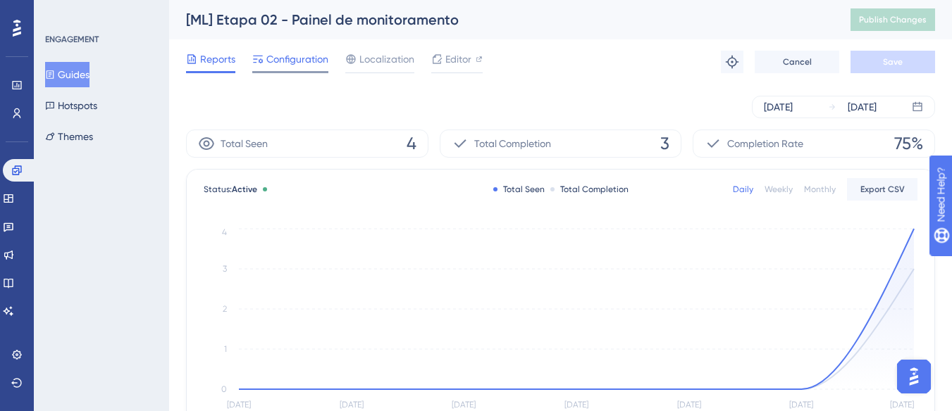
click at [301, 61] on span "Configuration" at bounding box center [297, 59] width 62 height 17
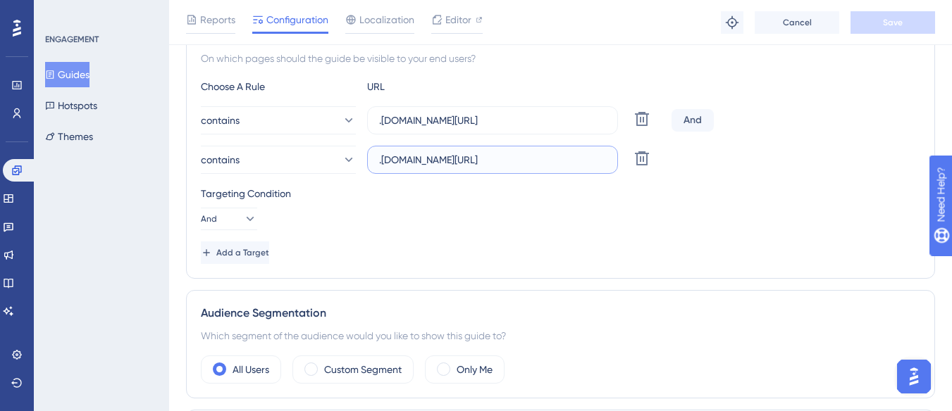
drag, startPoint x: 403, startPoint y: 161, endPoint x: 612, endPoint y: 161, distance: 209.2
click at [612, 161] on label ".[DOMAIN_NAME][URL]" at bounding box center [492, 160] width 251 height 28
click at [89, 77] on button "Guides" at bounding box center [67, 74] width 44 height 25
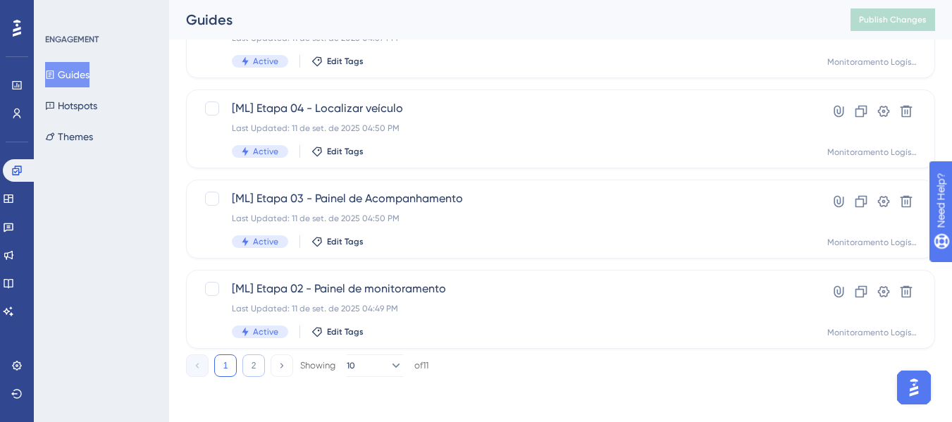
click at [262, 370] on button "2" at bounding box center [253, 365] width 23 height 23
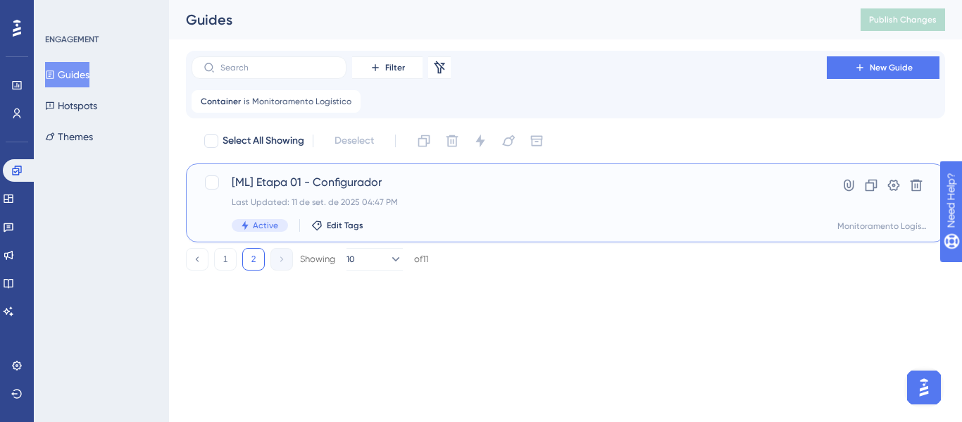
click at [371, 191] on div "[ML] Etapa 01 - Configurador Last Updated: 11 de set. de 2025 04:47 PM Active E…" at bounding box center [509, 203] width 555 height 58
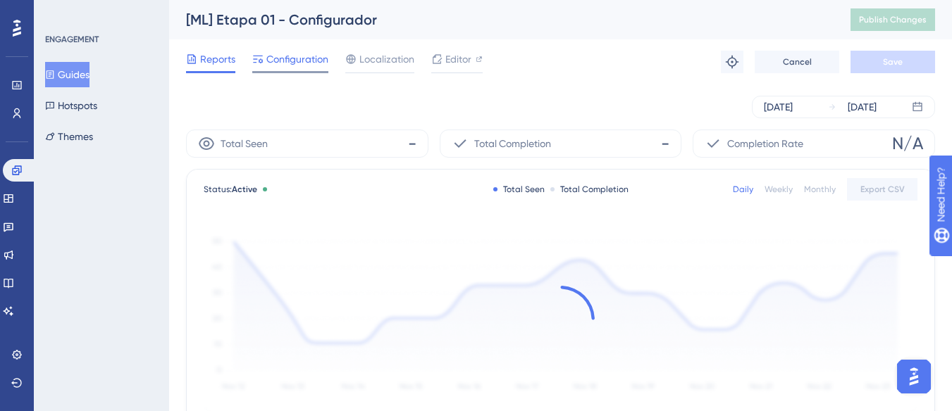
click at [304, 62] on span "Configuration" at bounding box center [297, 59] width 62 height 17
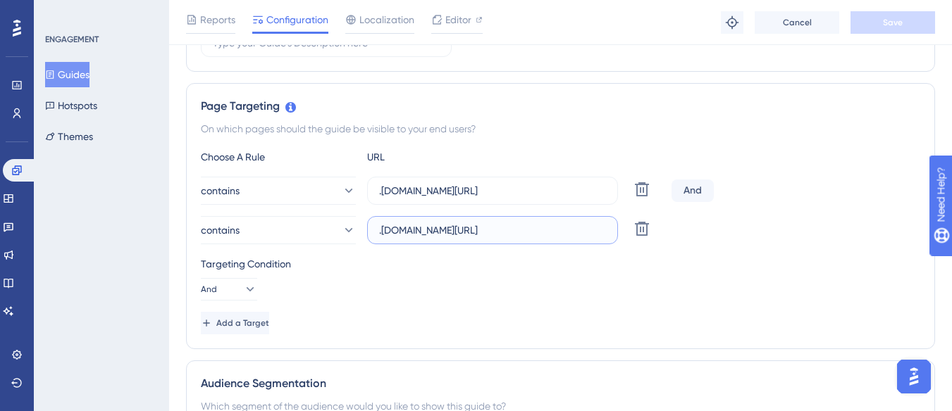
drag, startPoint x: 434, startPoint y: 224, endPoint x: 614, endPoint y: 235, distance: 179.9
click at [614, 235] on label ".[DOMAIN_NAME][URL]" at bounding box center [492, 230] width 251 height 28
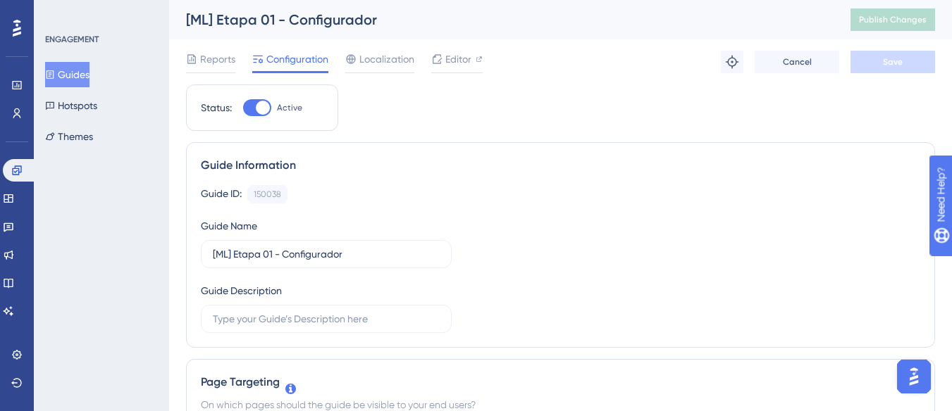
click at [89, 73] on button "Guides" at bounding box center [67, 74] width 44 height 25
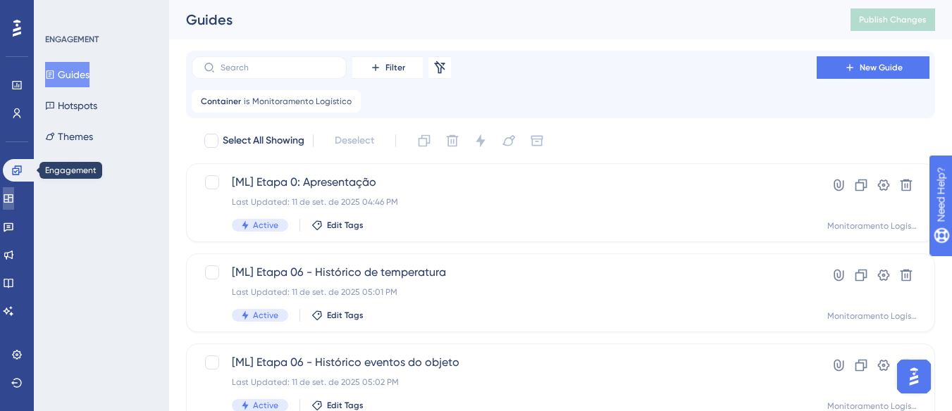
click at [14, 197] on icon at bounding box center [8, 198] width 11 height 11
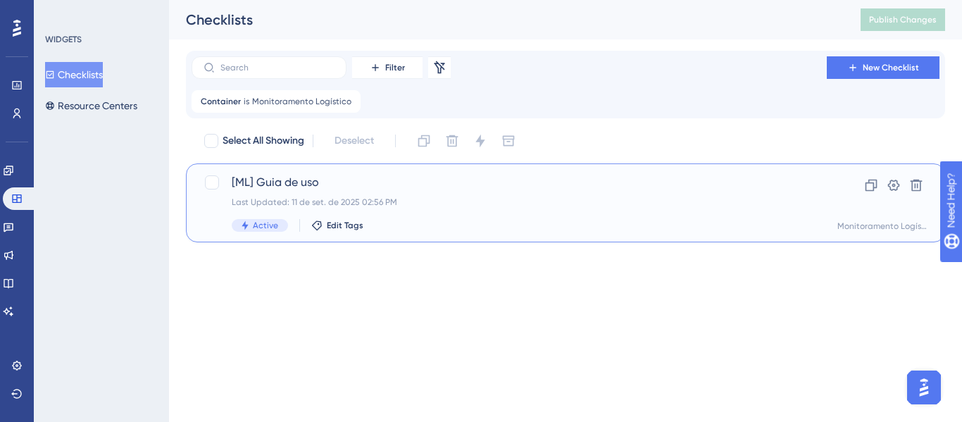
click at [345, 183] on span "[ML] Guia de uso" at bounding box center [509, 182] width 555 height 17
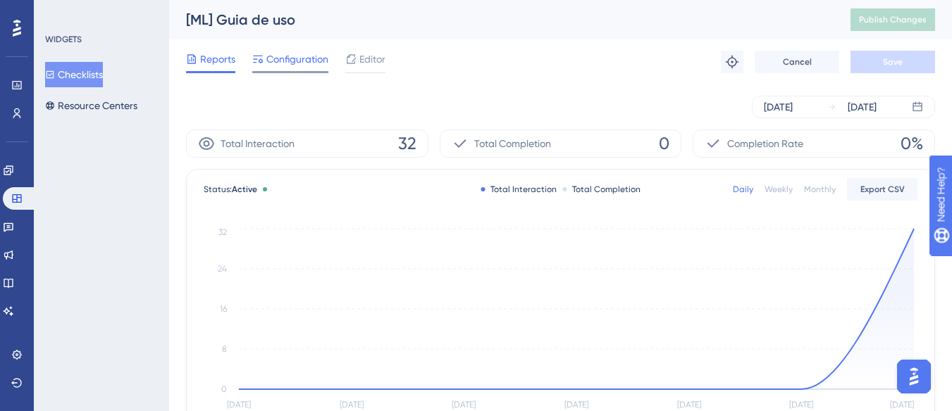
click at [294, 56] on span "Configuration" at bounding box center [297, 59] width 62 height 17
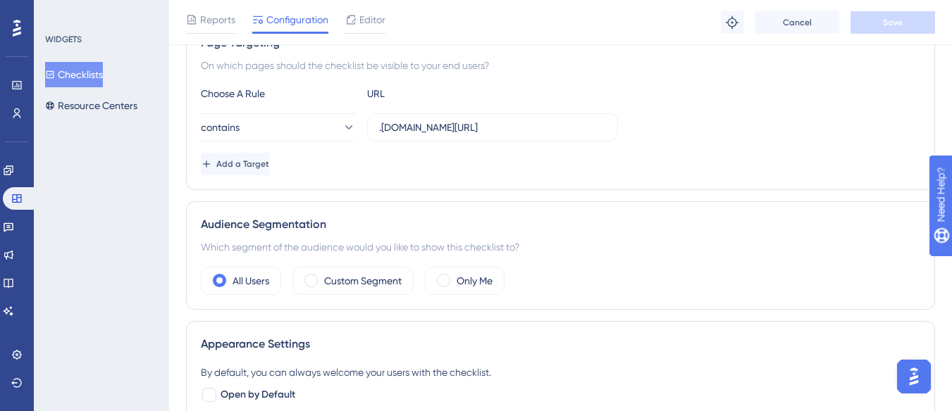
scroll to position [282, 0]
click at [269, 163] on span "Add a Target" at bounding box center [242, 162] width 53 height 11
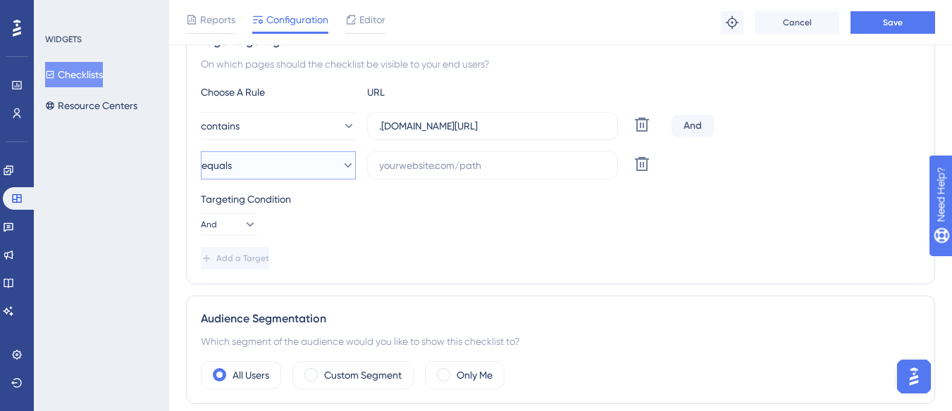
click at [280, 168] on button "equals" at bounding box center [278, 165] width 155 height 28
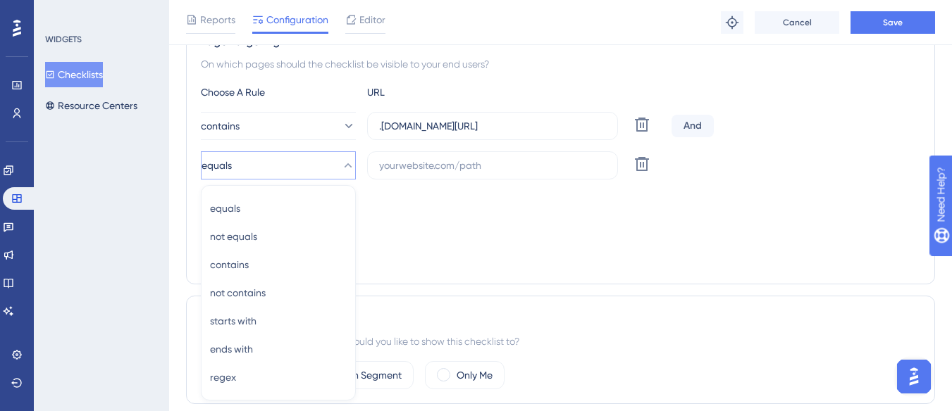
scroll to position [369, 0]
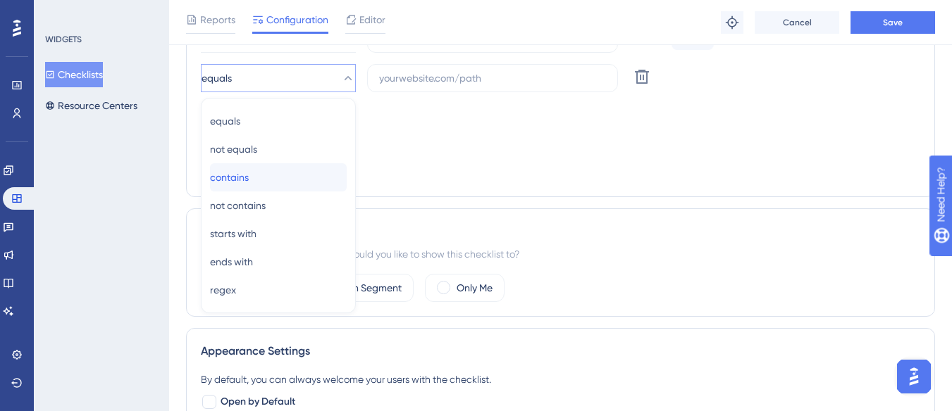
click at [275, 183] on div "contains contains" at bounding box center [278, 177] width 137 height 28
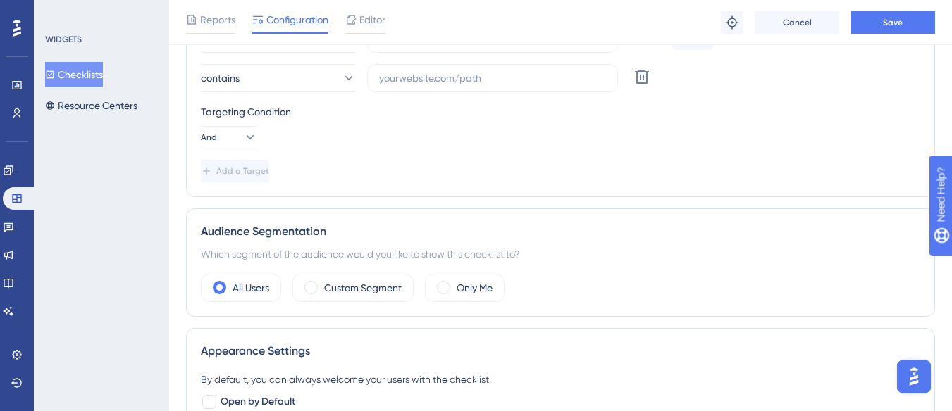
scroll to position [87, 0]
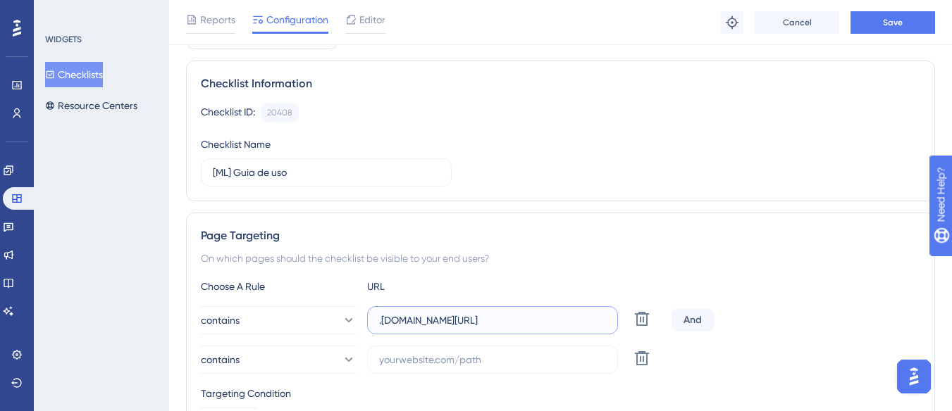
click at [413, 324] on input ".[DOMAIN_NAME][URL]" at bounding box center [492, 320] width 227 height 15
click at [395, 360] on input "text" at bounding box center [492, 359] width 227 height 15
paste input ".[DOMAIN_NAME][URL]"
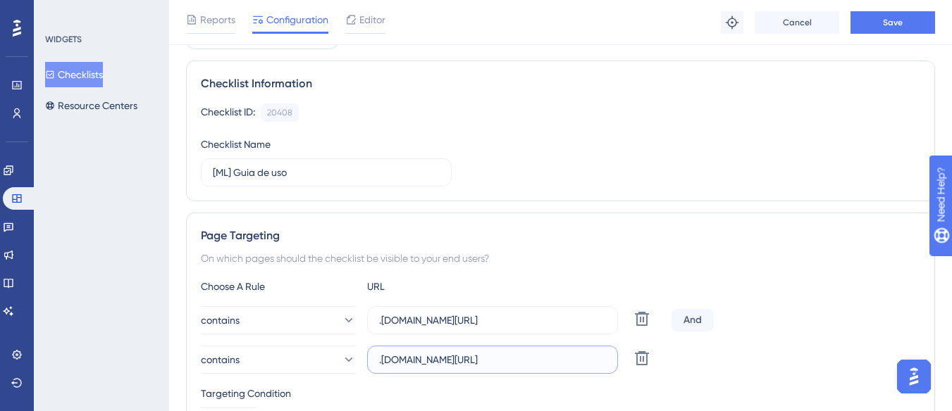
scroll to position [0, 13]
click at [448, 362] on input ".[DOMAIN_NAME][URL]" at bounding box center [492, 359] width 227 height 15
drag, startPoint x: 446, startPoint y: 363, endPoint x: 423, endPoint y: 375, distance: 25.9
click at [423, 375] on div "Choose A Rule URL contains .[DOMAIN_NAME][URL] Delete And contains .[DOMAIN_NAM…" at bounding box center [560, 371] width 719 height 186
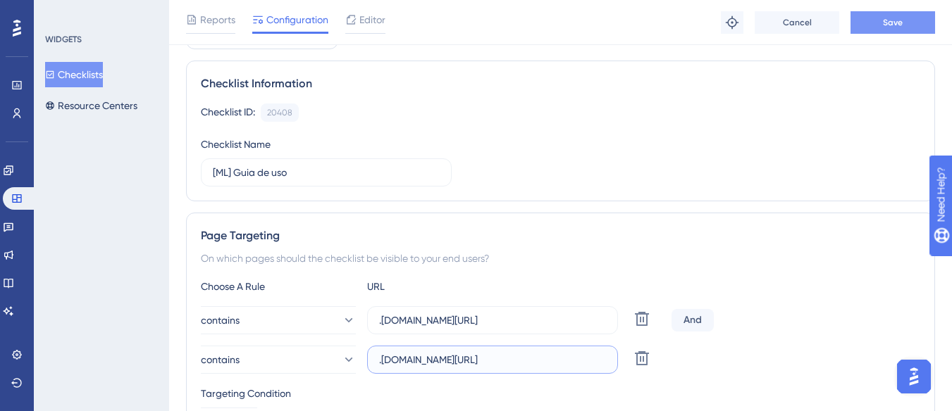
type input ".[DOMAIN_NAME][URL]"
click at [903, 25] on button "Save" at bounding box center [892, 22] width 85 height 23
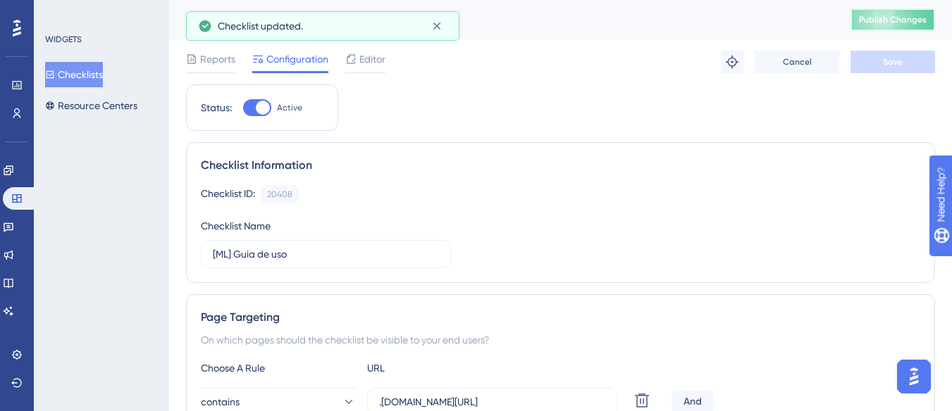
click at [903, 25] on span "Publish Changes" at bounding box center [893, 19] width 68 height 11
click at [84, 102] on button "Resource Centers" at bounding box center [91, 105] width 92 height 25
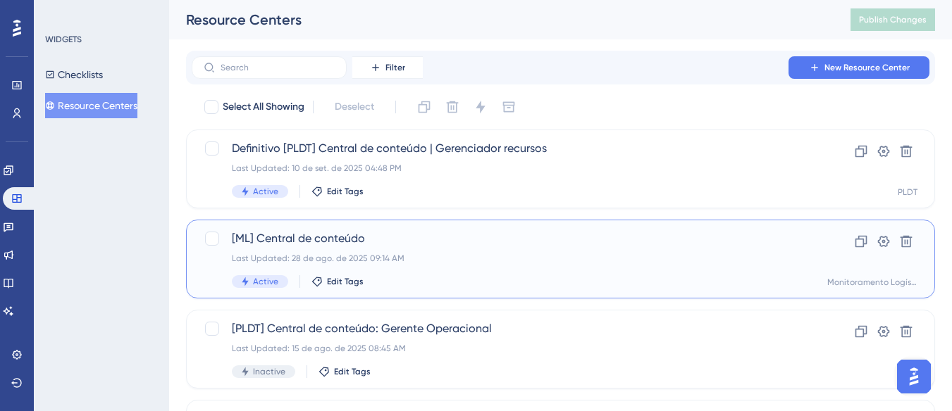
click at [416, 242] on span "[ML] Central de conteúdo" at bounding box center [504, 238] width 545 height 17
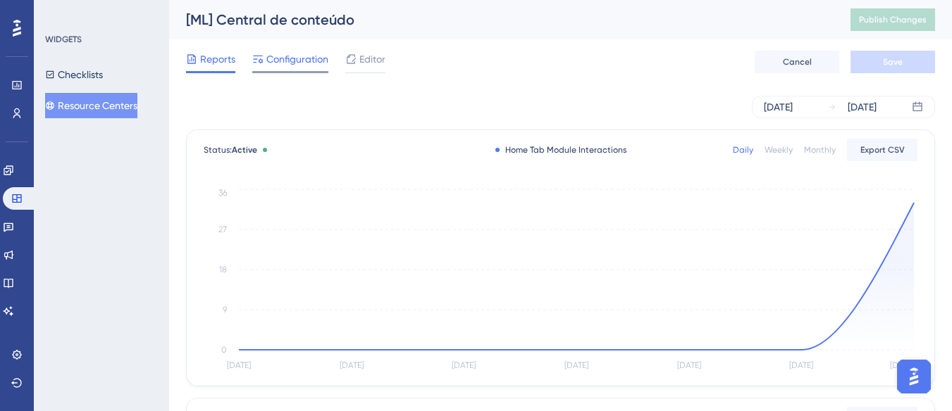
click at [294, 68] on div "Configuration" at bounding box center [290, 62] width 76 height 23
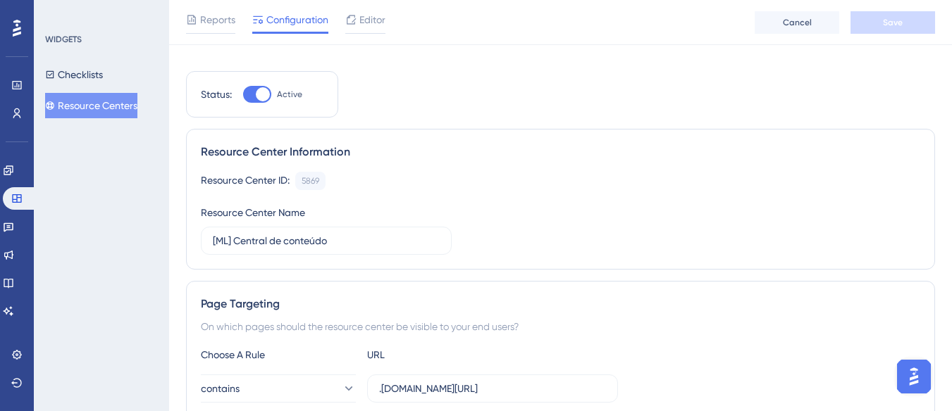
scroll to position [141, 0]
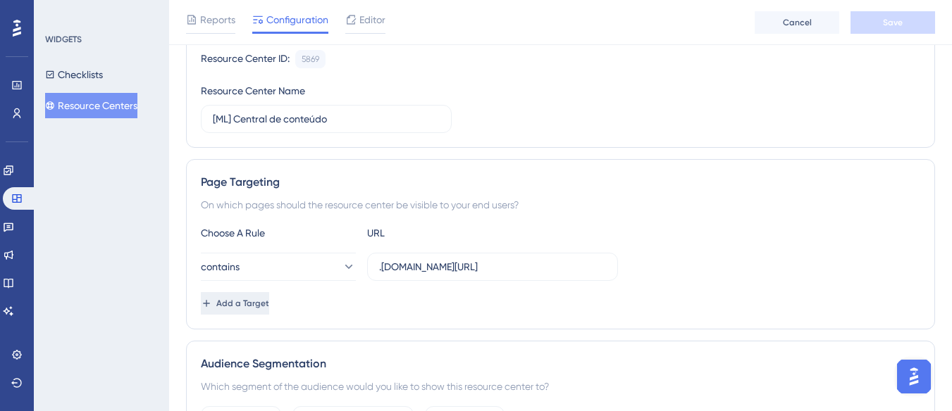
click at [269, 302] on span "Add a Target" at bounding box center [242, 303] width 53 height 11
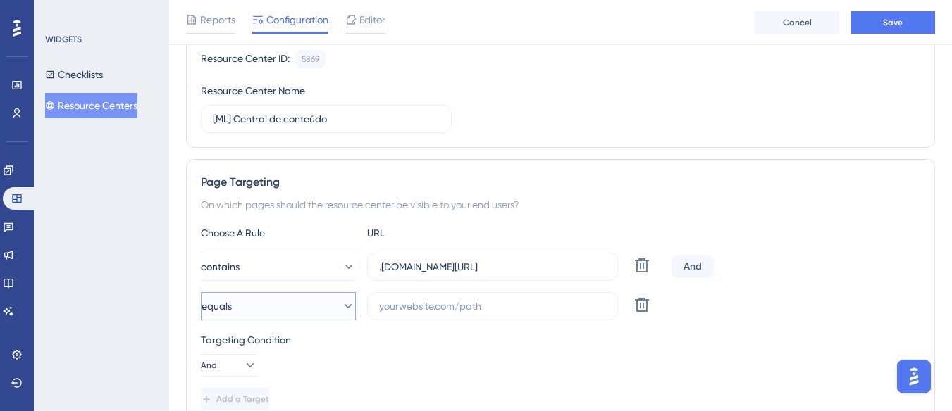
click at [280, 309] on button "equals" at bounding box center [278, 306] width 155 height 28
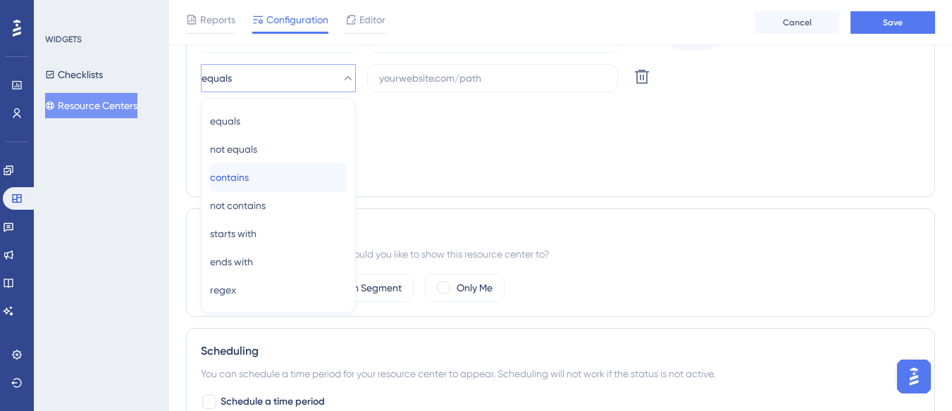
click at [298, 173] on div "contains contains" at bounding box center [278, 177] width 137 height 28
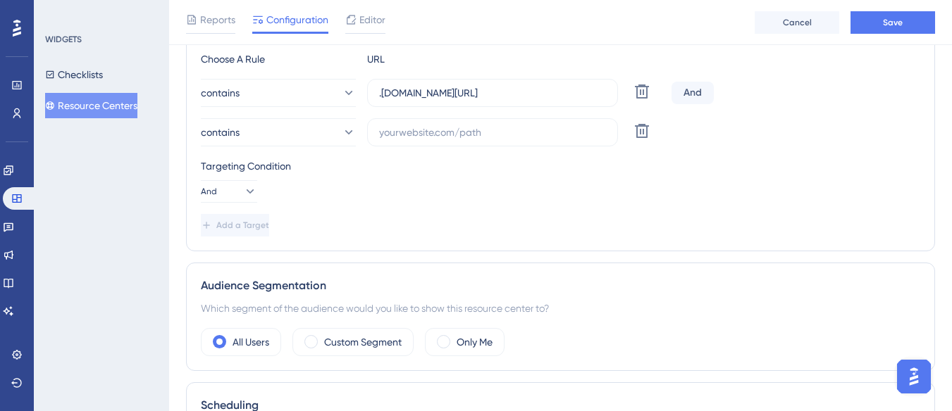
scroll to position [228, 0]
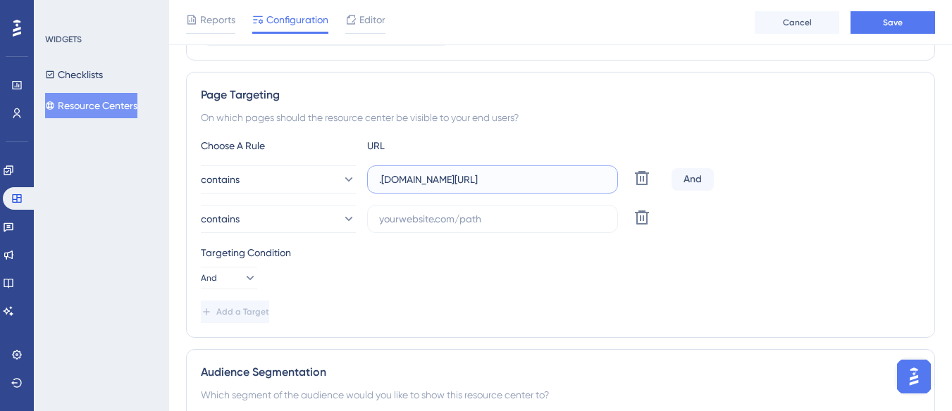
click at [440, 183] on input ".[DOMAIN_NAME][URL]" at bounding box center [492, 179] width 227 height 15
click at [413, 218] on input "text" at bounding box center [492, 218] width 227 height 15
paste input ".[DOMAIN_NAME][URL]"
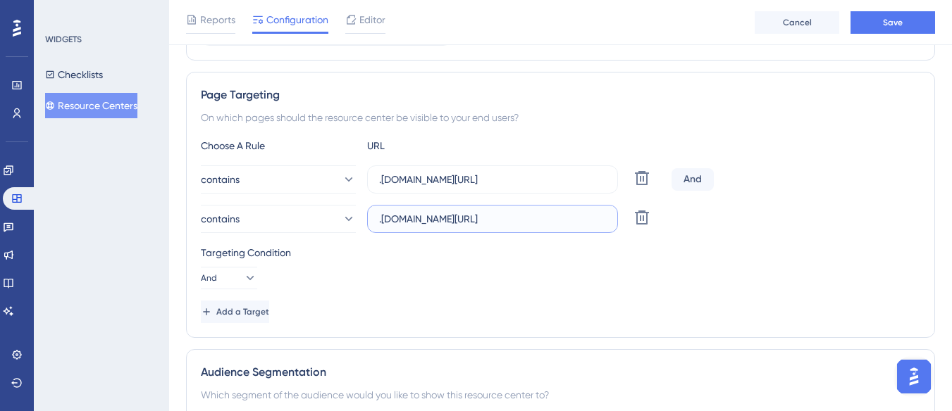
scroll to position [0, 0]
drag, startPoint x: 446, startPoint y: 220, endPoint x: 419, endPoint y: 240, distance: 32.8
click at [419, 240] on div "Choose A Rule URL contains .[DOMAIN_NAME][URL] Delete And contains .[DOMAIN_NAM…" at bounding box center [560, 230] width 719 height 186
type input ".[DOMAIN_NAME][URL]"
click at [918, 28] on button "Save" at bounding box center [892, 22] width 85 height 23
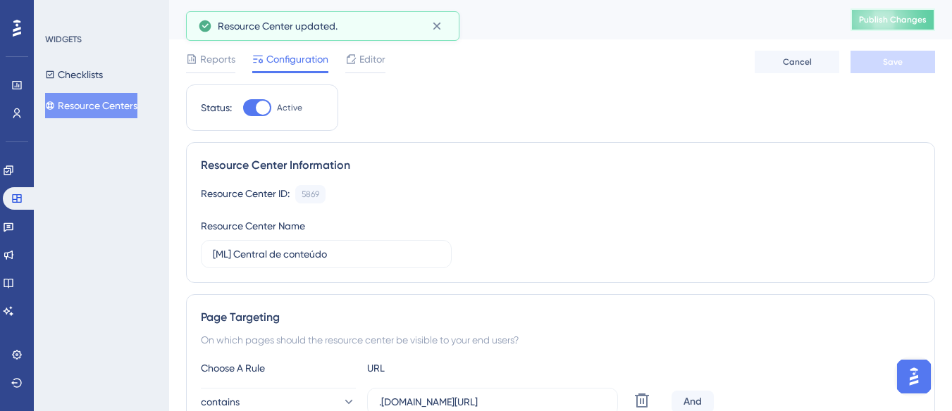
click at [908, 29] on button "Publish Changes" at bounding box center [892, 19] width 85 height 23
click at [89, 111] on button "Resource Centers" at bounding box center [91, 105] width 92 height 25
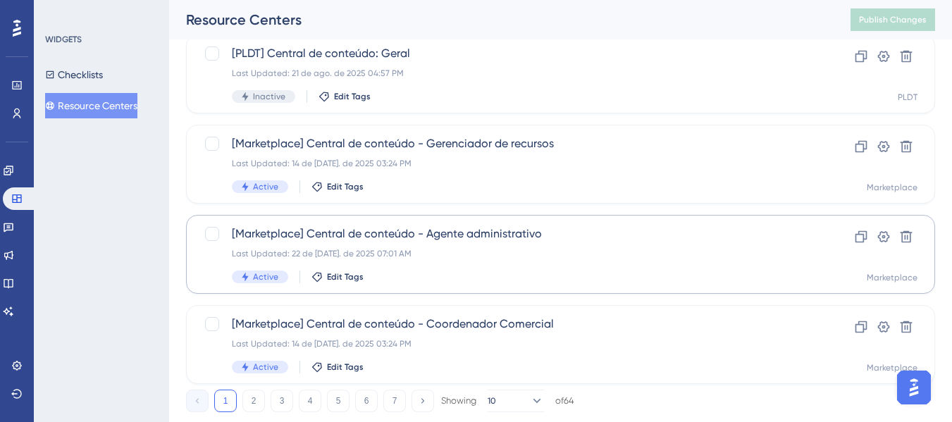
scroll to position [671, 0]
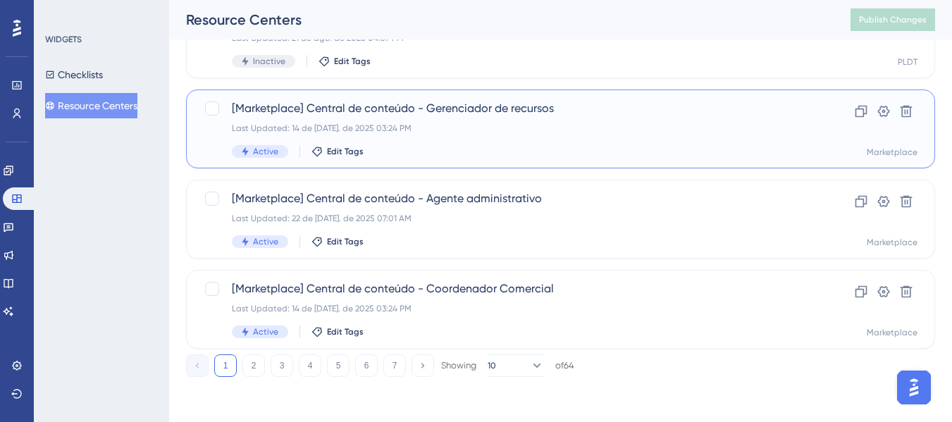
click at [475, 120] on div "[Marketplace] Central de conteúdo - Gerenciador de recursos Last Updated: 14 de…" at bounding box center [504, 129] width 545 height 58
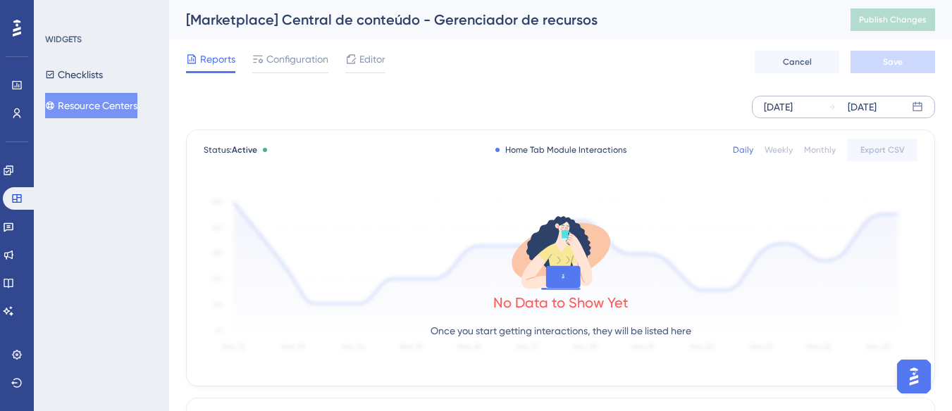
click at [792, 104] on div "[DATE]" at bounding box center [778, 107] width 29 height 17
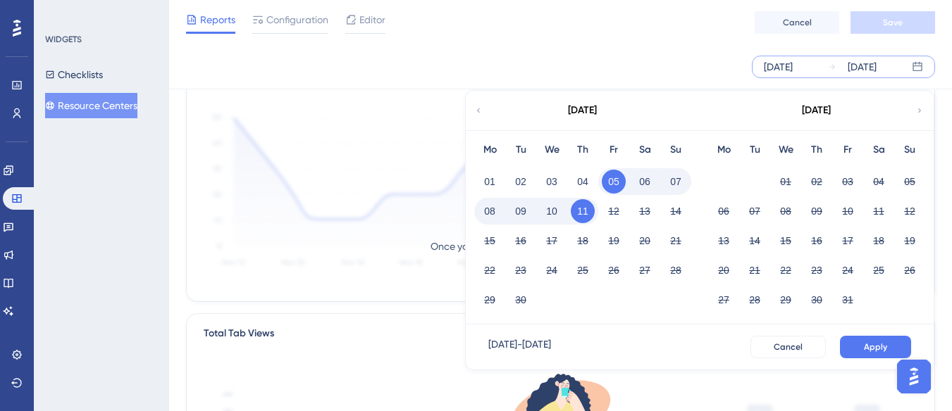
scroll to position [141, 0]
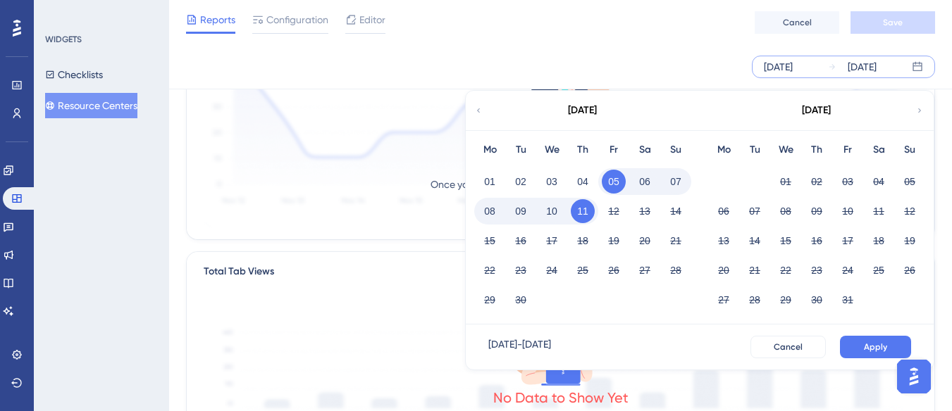
click at [477, 111] on icon at bounding box center [478, 110] width 8 height 13
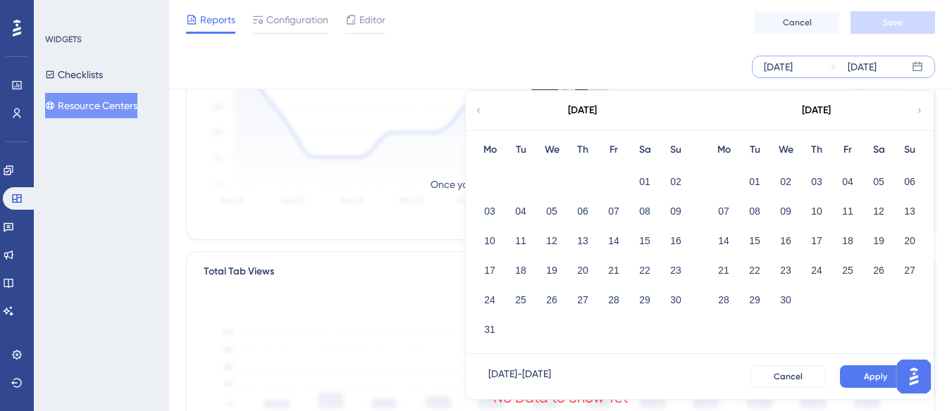
click at [480, 111] on icon at bounding box center [478, 110] width 8 height 13
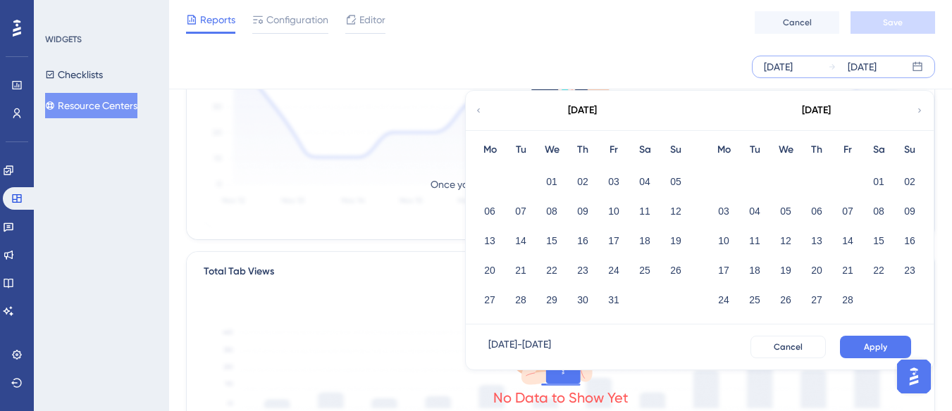
click at [480, 111] on icon at bounding box center [478, 110] width 8 height 13
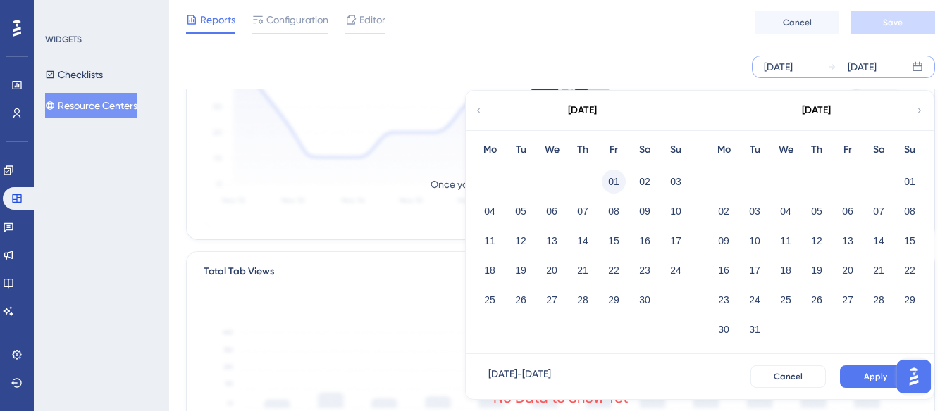
click at [616, 175] on button "01" at bounding box center [614, 182] width 24 height 24
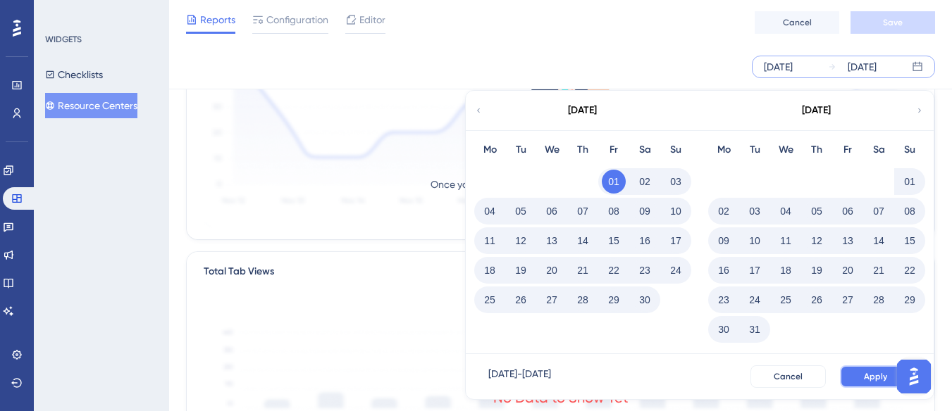
click at [885, 381] on span "Apply" at bounding box center [875, 376] width 23 height 11
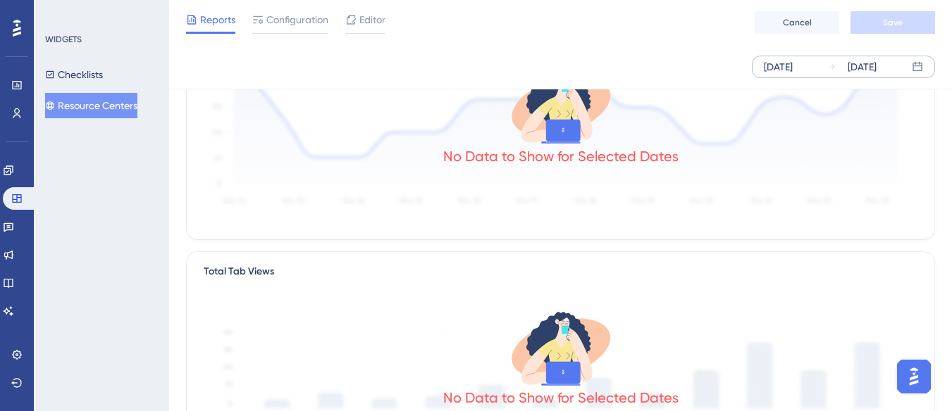
scroll to position [0, 0]
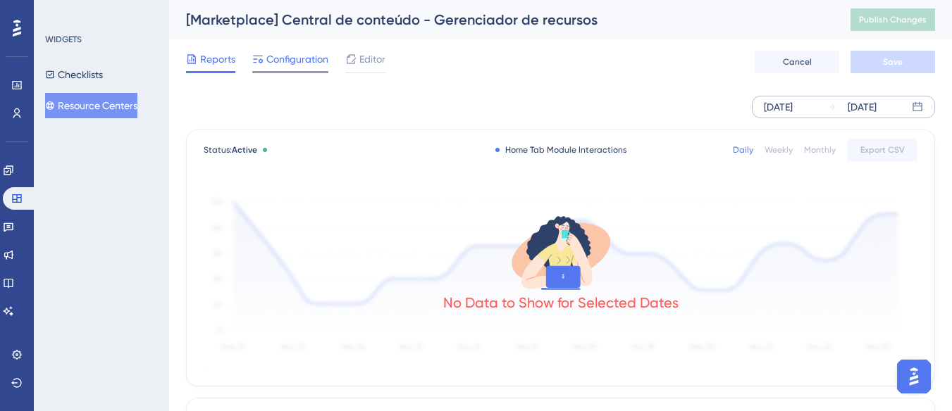
click at [271, 53] on span "Configuration" at bounding box center [297, 59] width 62 height 17
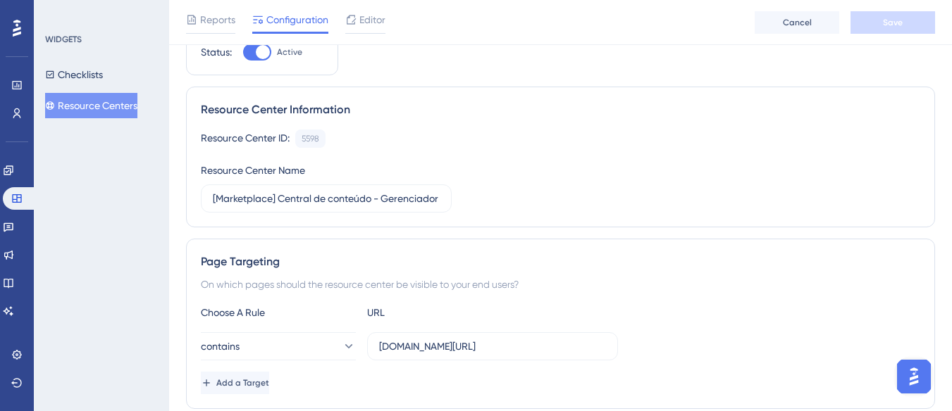
scroll to position [141, 0]
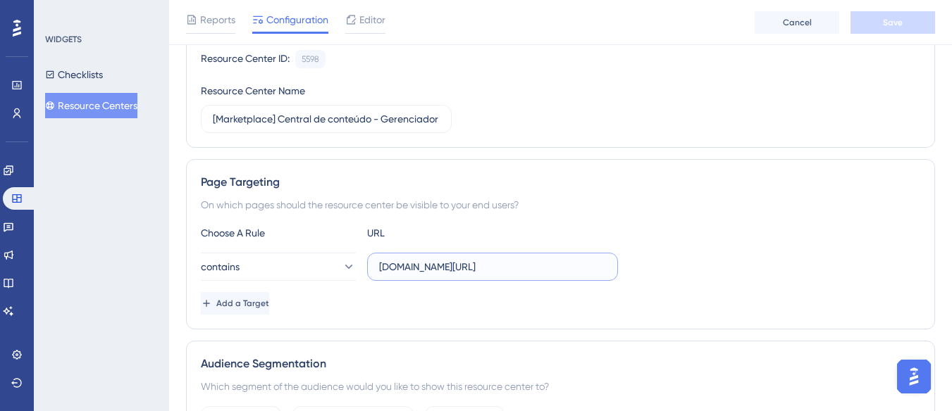
drag, startPoint x: 423, startPoint y: 268, endPoint x: 568, endPoint y: 273, distance: 145.2
click at [568, 273] on input "[DOMAIN_NAME][URL]" at bounding box center [492, 266] width 227 height 15
click at [725, 249] on div "Choose A Rule URL contains [DOMAIN_NAME][URL] Add a Target" at bounding box center [560, 270] width 719 height 90
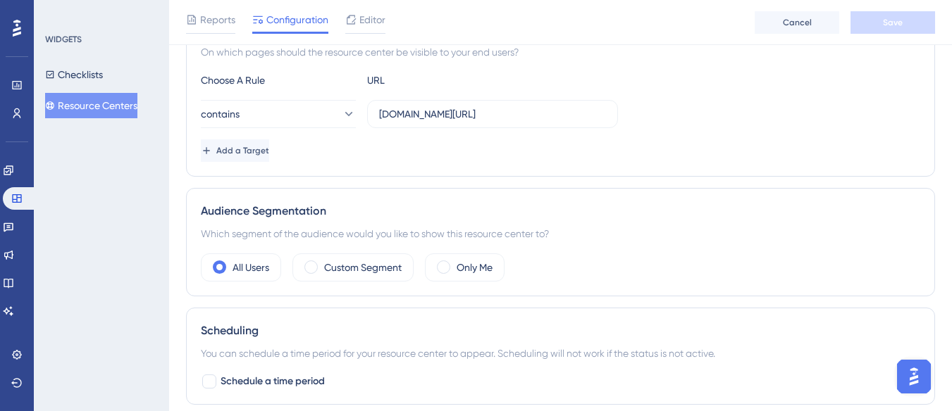
scroll to position [492, 0]
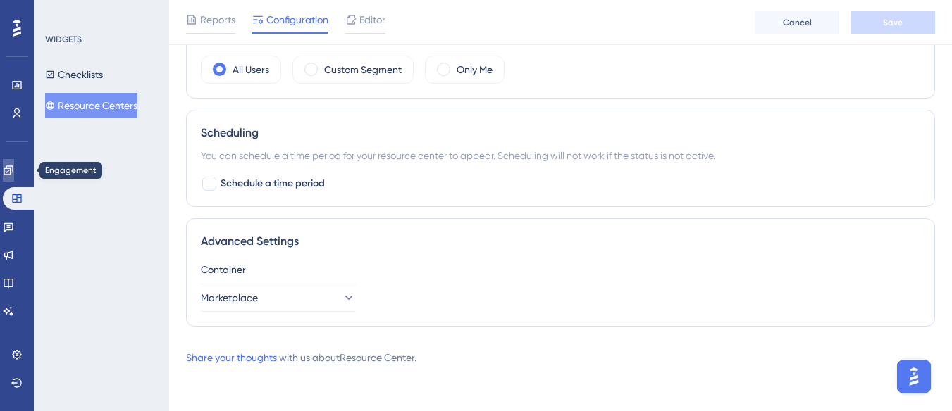
drag, startPoint x: 18, startPoint y: 168, endPoint x: 46, endPoint y: 157, distance: 30.1
click at [14, 168] on icon at bounding box center [8, 170] width 11 height 11
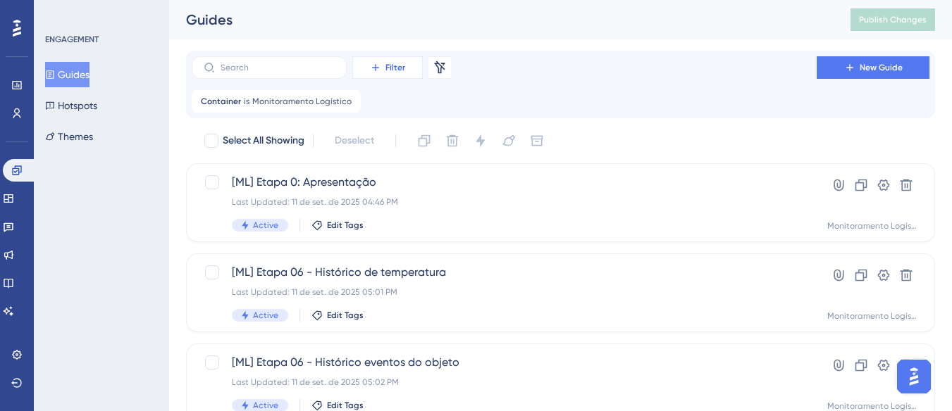
click at [374, 66] on icon at bounding box center [375, 67] width 11 height 11
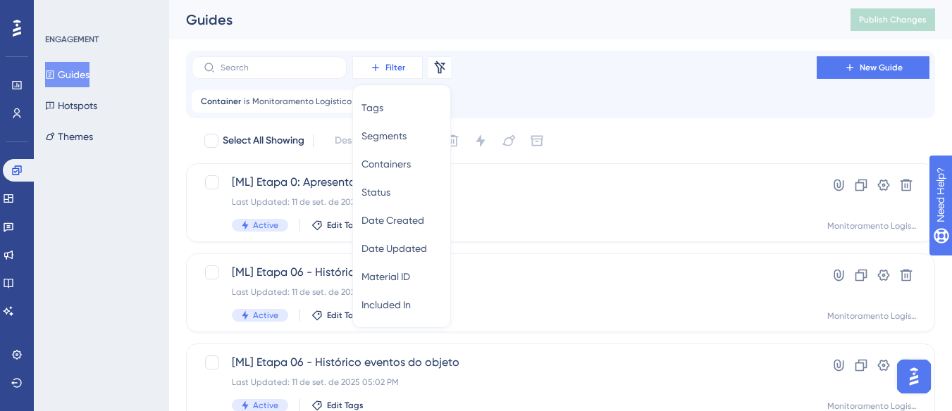
scroll to position [1, 0]
click at [305, 67] on input "text" at bounding box center [277, 67] width 114 height 10
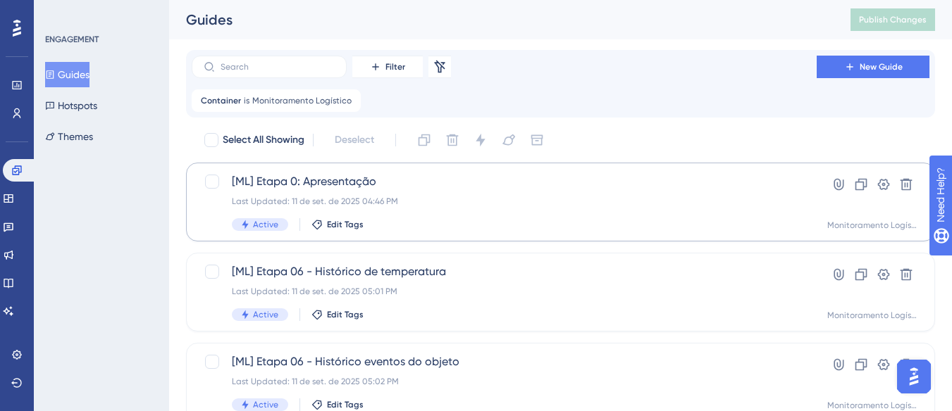
scroll to position [0, 0]
click at [298, 104] on span "Monitoramento Logístico" at bounding box center [301, 101] width 99 height 11
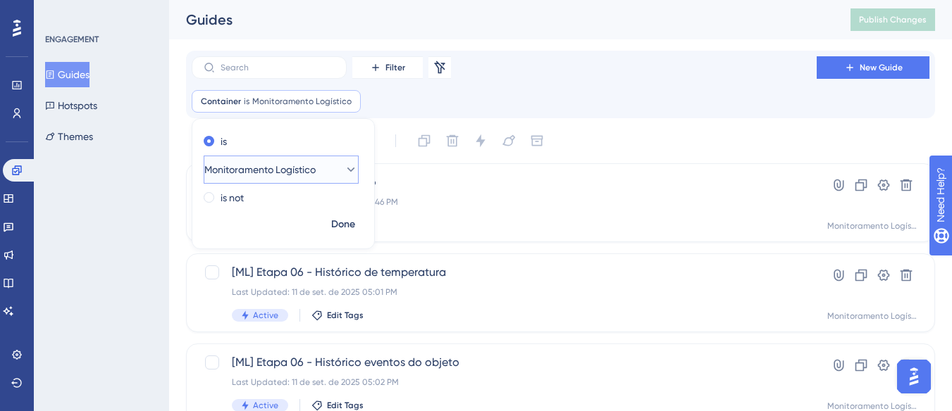
click at [300, 164] on span "Monitoramento Logístico" at bounding box center [259, 169] width 111 height 17
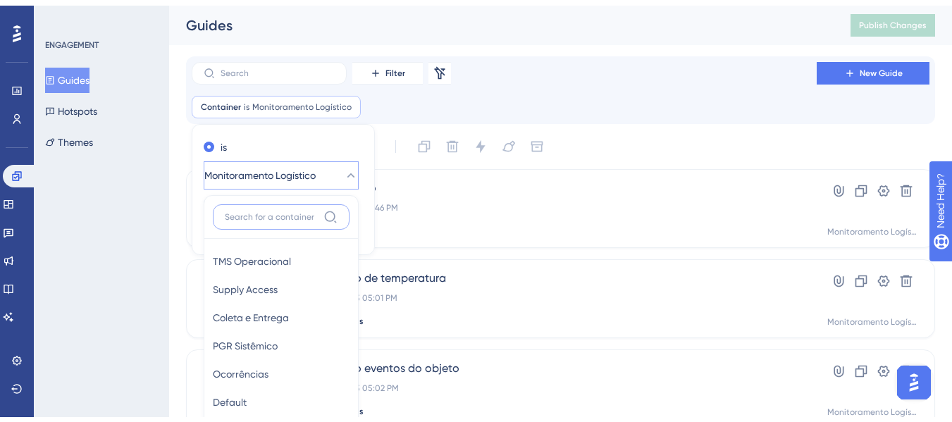
scroll to position [125, 0]
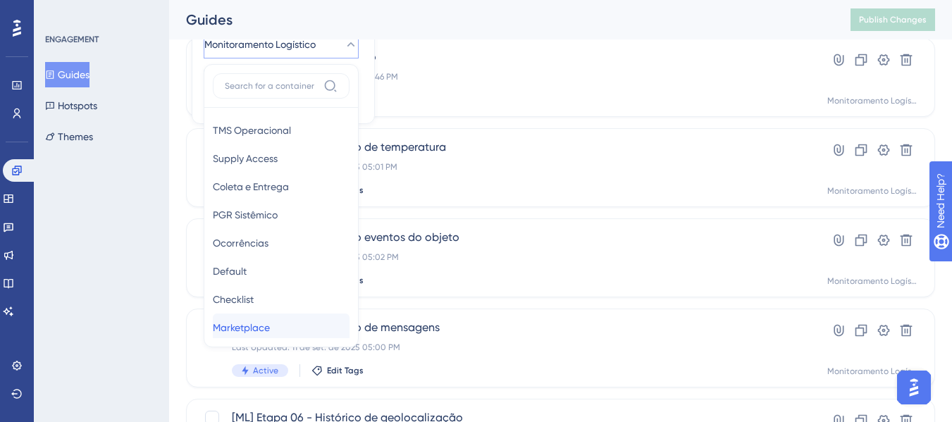
click at [270, 327] on span "Marketplace" at bounding box center [241, 327] width 57 height 17
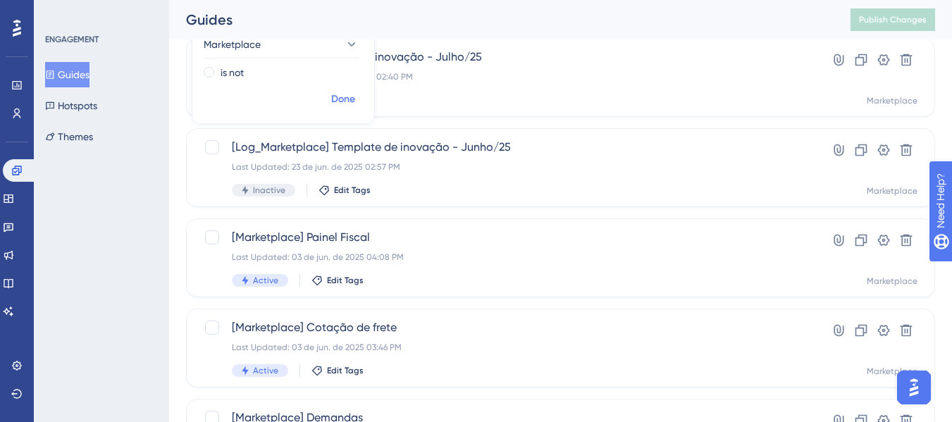
click at [344, 104] on span "Done" at bounding box center [343, 99] width 24 height 17
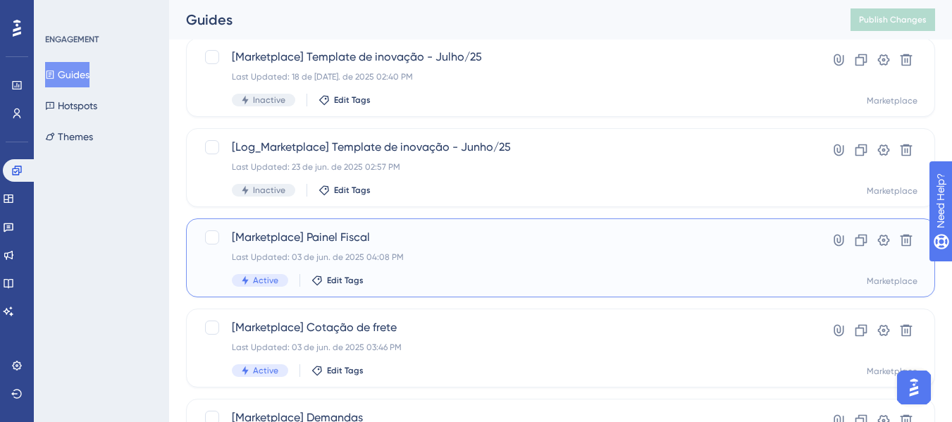
click at [421, 240] on span "[Marketplace] Painel Fiscal" at bounding box center [504, 237] width 545 height 17
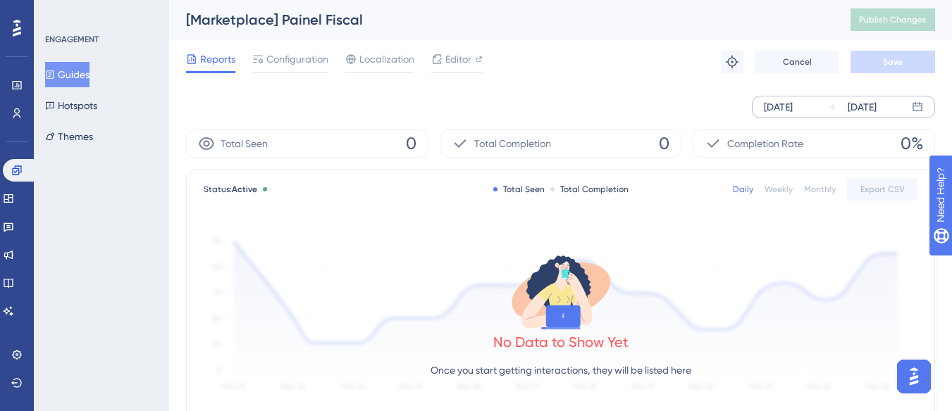
click at [790, 102] on div "[DATE]" at bounding box center [778, 107] width 29 height 17
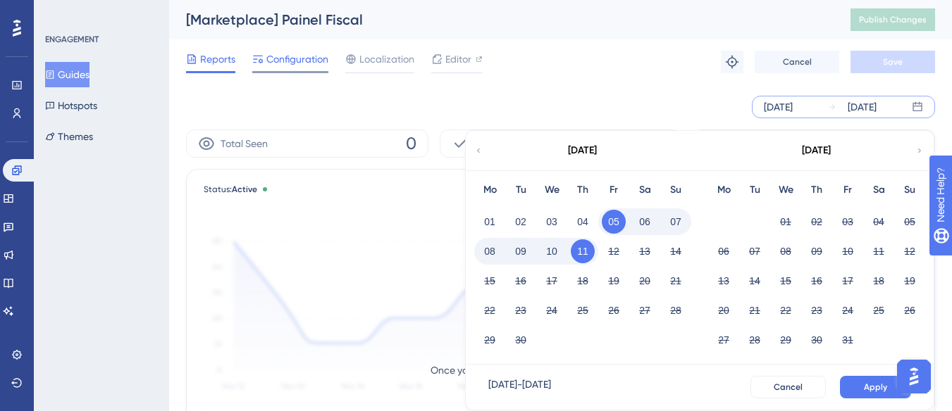
click at [304, 56] on span "Configuration" at bounding box center [297, 59] width 62 height 17
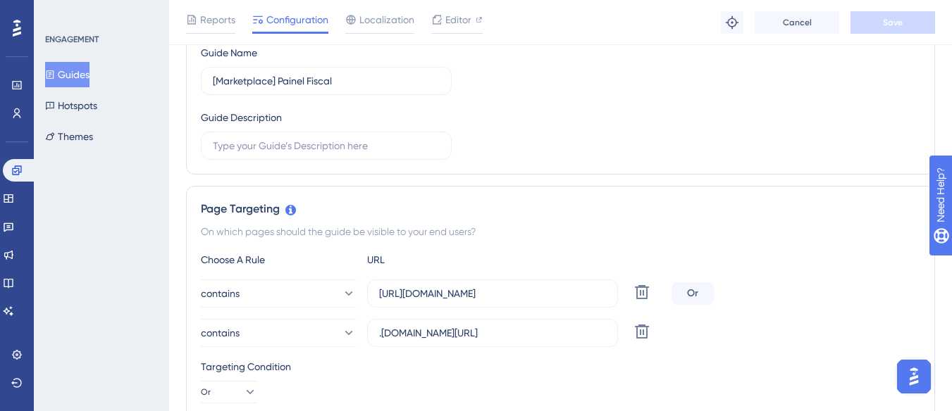
scroll to position [120, 0]
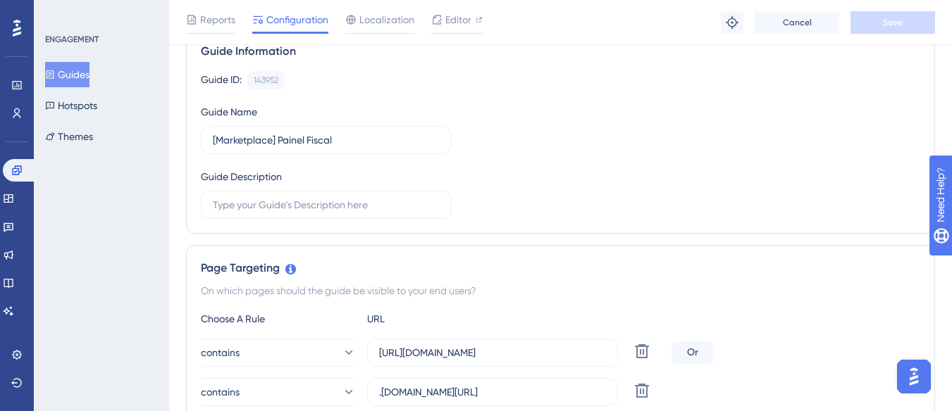
click at [76, 64] on button "Guides" at bounding box center [67, 74] width 44 height 25
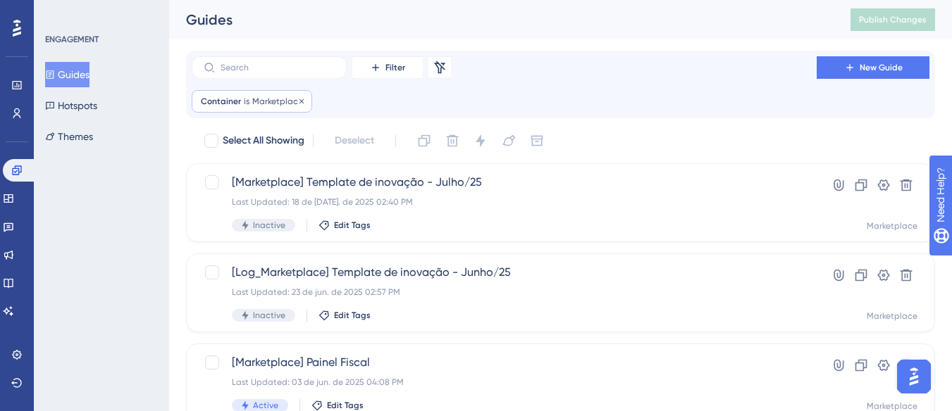
click at [246, 105] on span "is" at bounding box center [247, 101] width 6 height 11
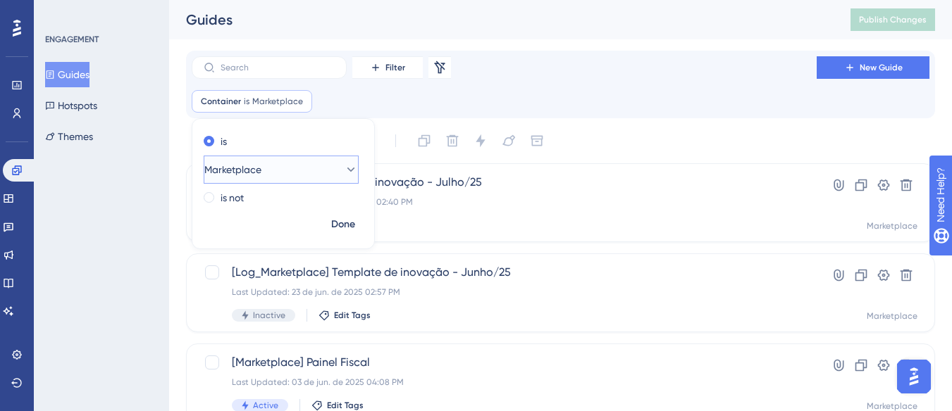
click at [261, 168] on span "Marketplace" at bounding box center [232, 169] width 57 height 17
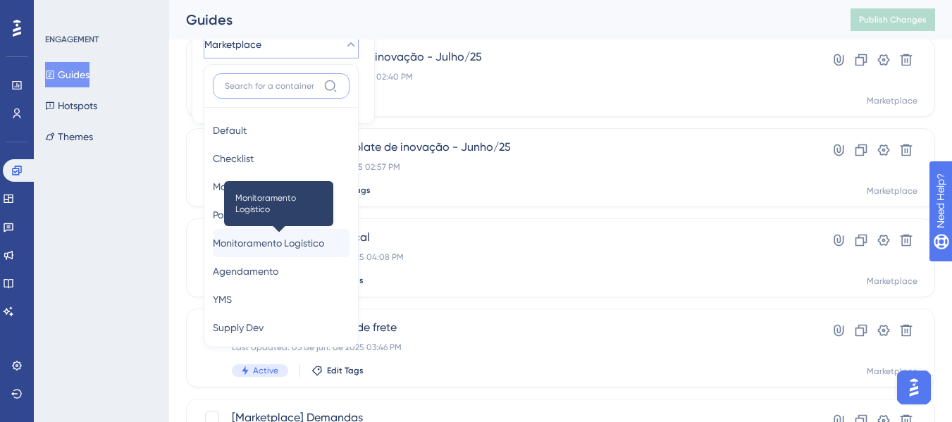
scroll to position [266, 0]
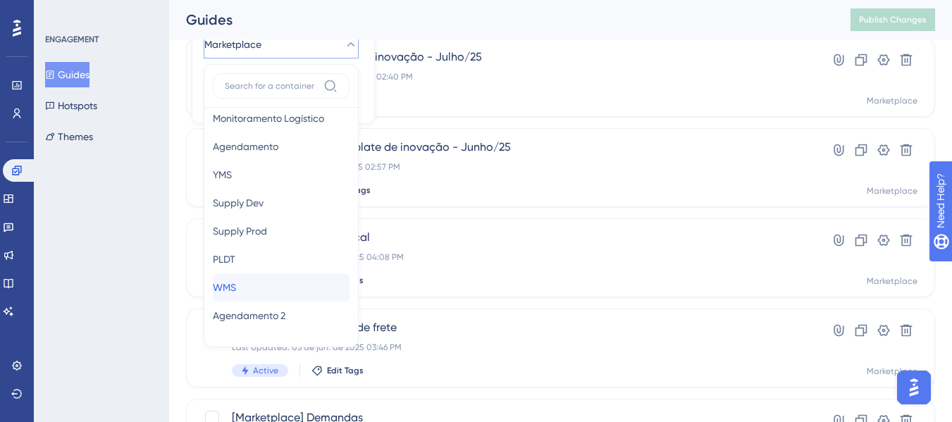
click at [259, 279] on div "WMS WMS" at bounding box center [281, 287] width 137 height 28
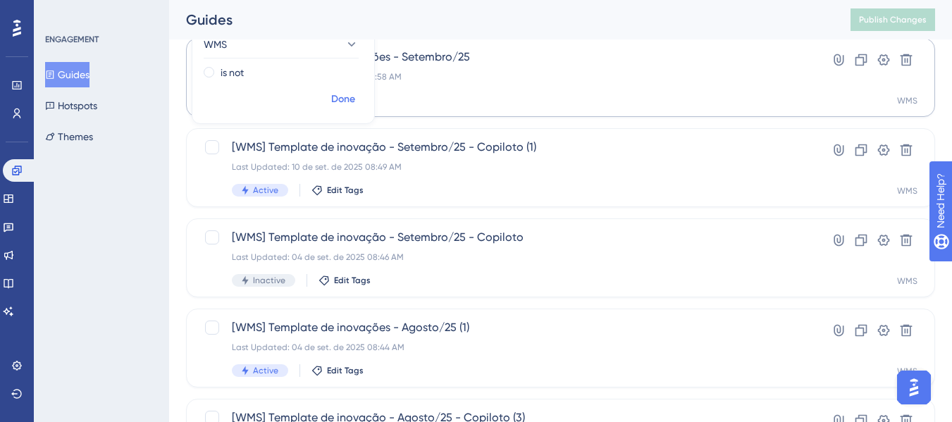
click at [345, 101] on span "Done" at bounding box center [343, 99] width 24 height 17
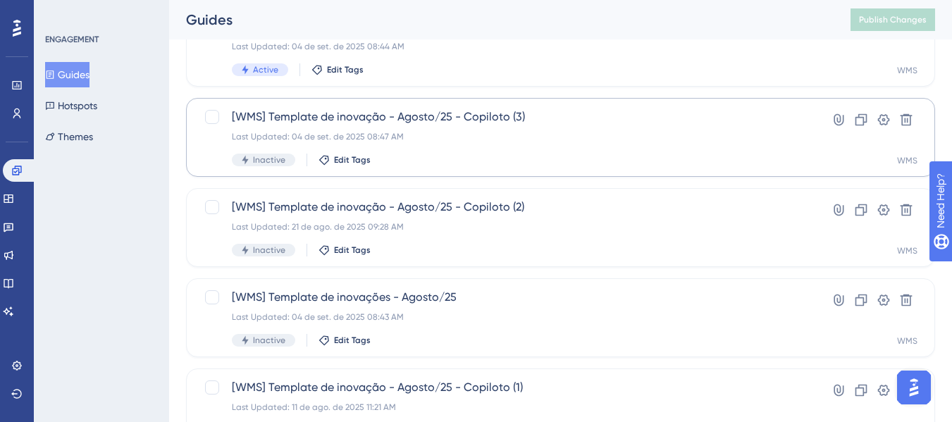
scroll to position [689, 0]
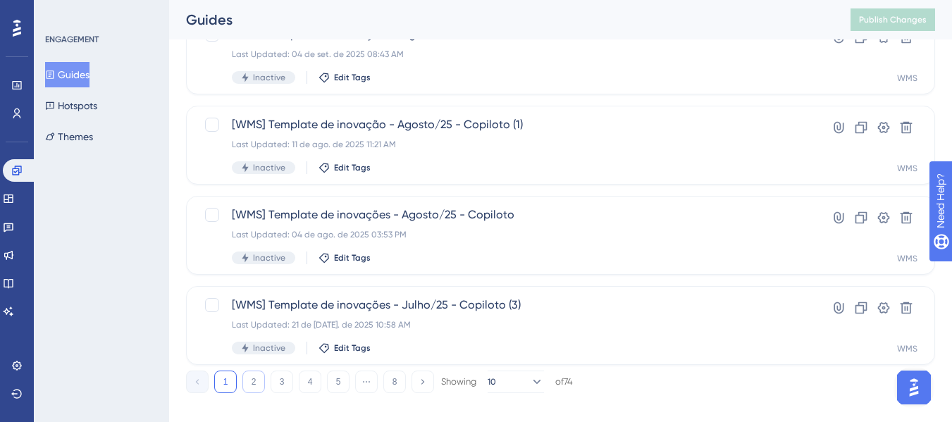
click at [249, 378] on button "2" at bounding box center [253, 382] width 23 height 23
click at [251, 379] on button "2" at bounding box center [253, 382] width 23 height 23
click at [294, 379] on div "1 2 3 4 5 ⋯ 8 Showing 10 of 74" at bounding box center [379, 382] width 387 height 23
click at [284, 380] on button "3" at bounding box center [282, 382] width 23 height 23
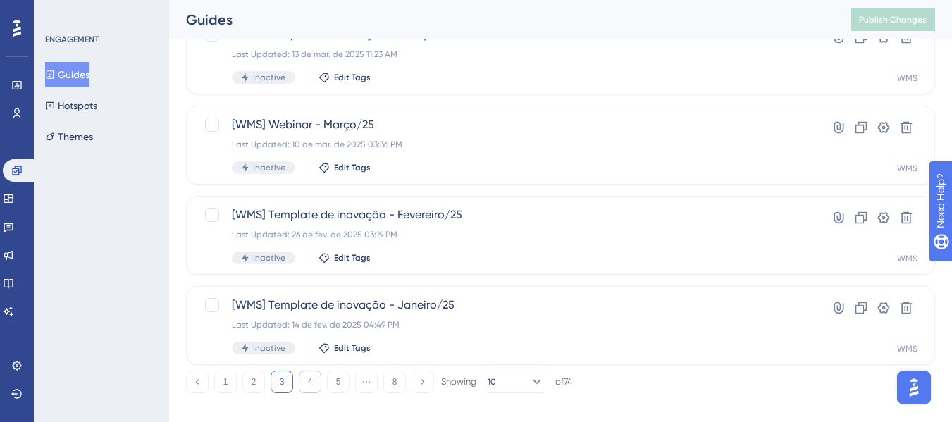
click at [313, 385] on button "4" at bounding box center [310, 382] width 23 height 23
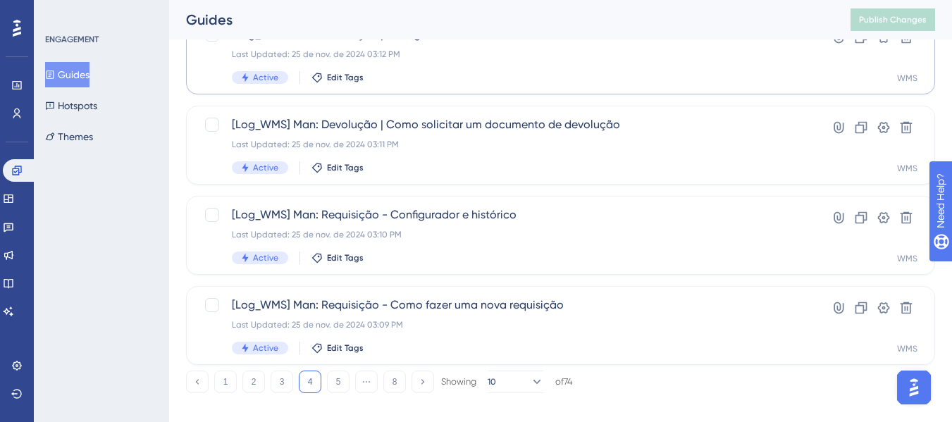
scroll to position [407, 0]
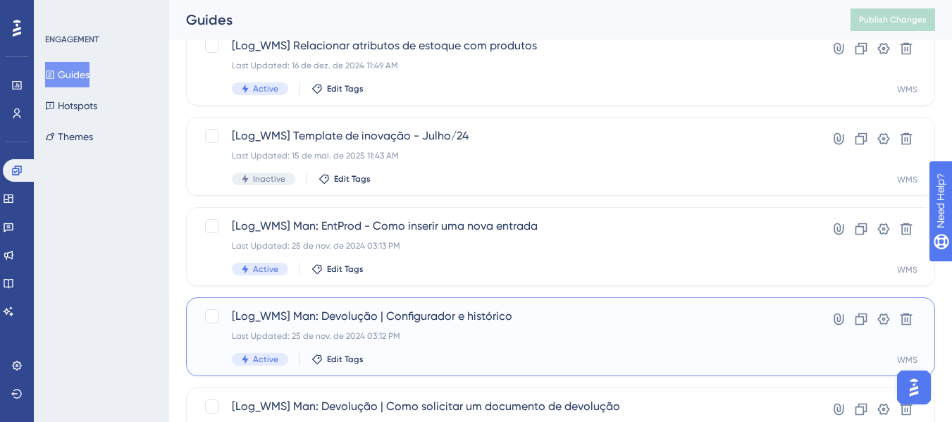
click at [432, 329] on div "[Log_WMS] Man: Devolução | Configurador e histórico Last Updated: 25 de nov. de…" at bounding box center [504, 337] width 545 height 58
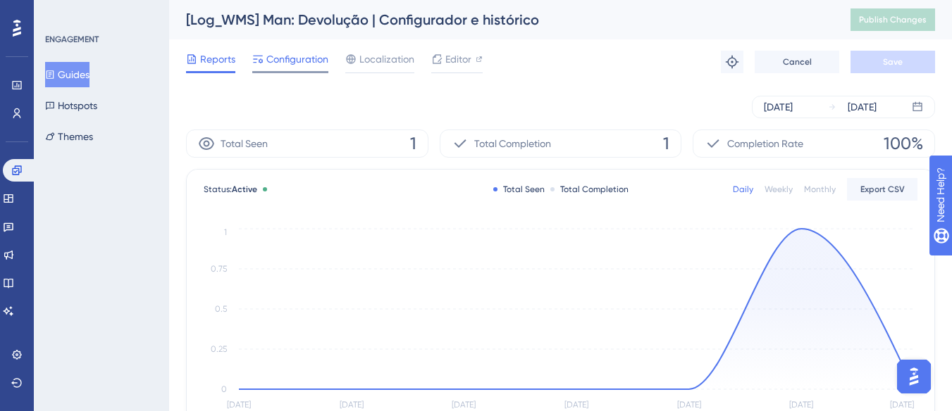
click at [285, 68] on div "Configuration" at bounding box center [290, 62] width 76 height 23
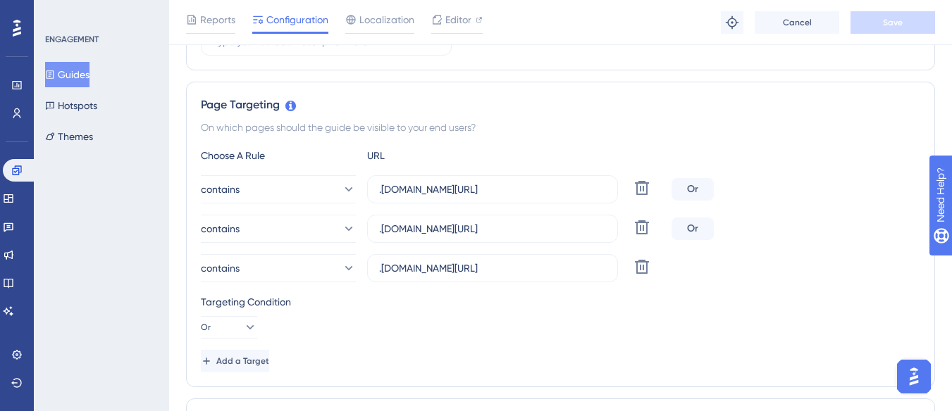
scroll to position [352, 0]
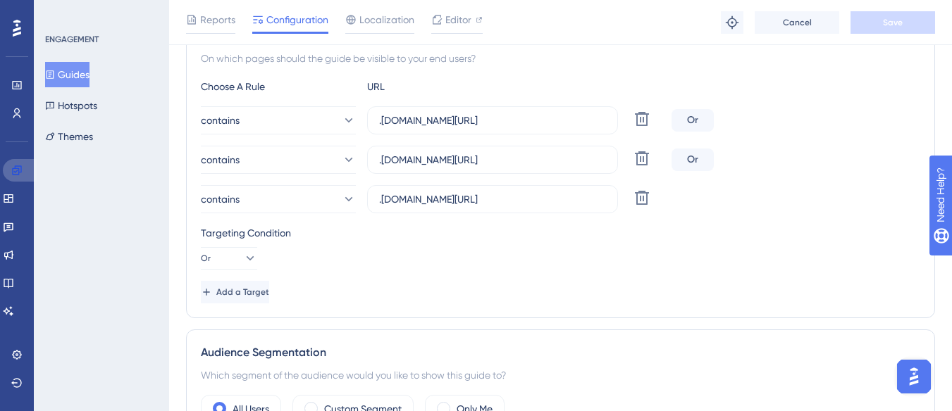
click at [23, 175] on link at bounding box center [20, 170] width 34 height 23
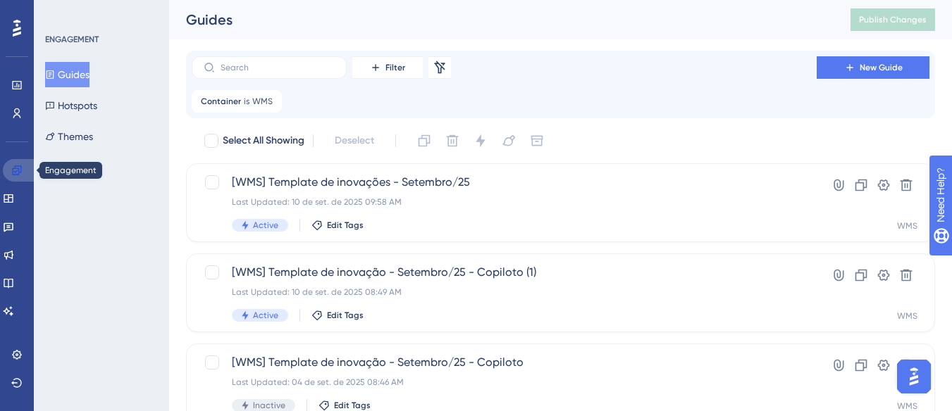
click at [15, 169] on icon at bounding box center [16, 170] width 9 height 9
click at [233, 100] on span "Container" at bounding box center [221, 101] width 40 height 11
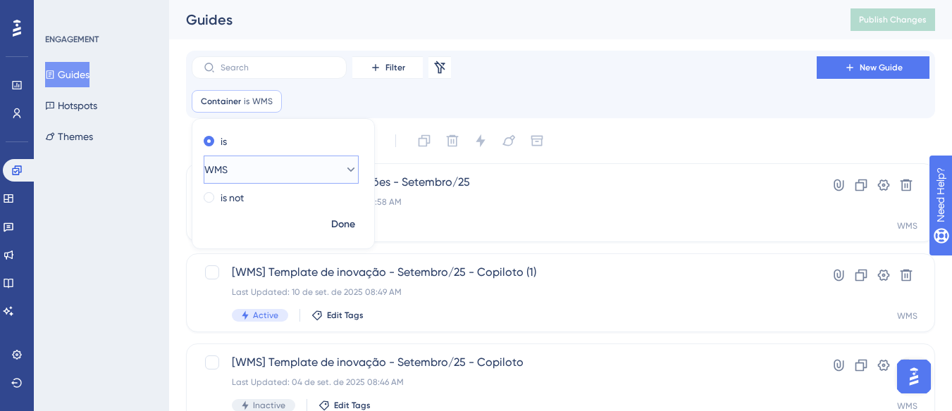
click at [262, 173] on button "WMS" at bounding box center [281, 170] width 155 height 28
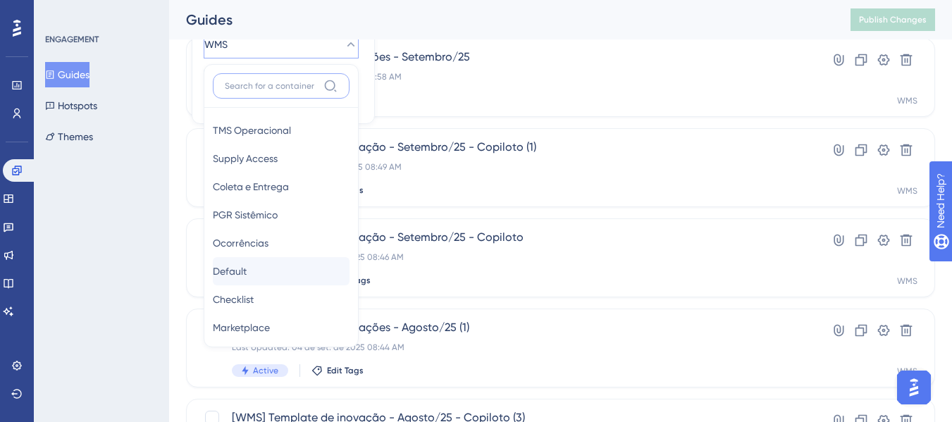
scroll to position [141, 0]
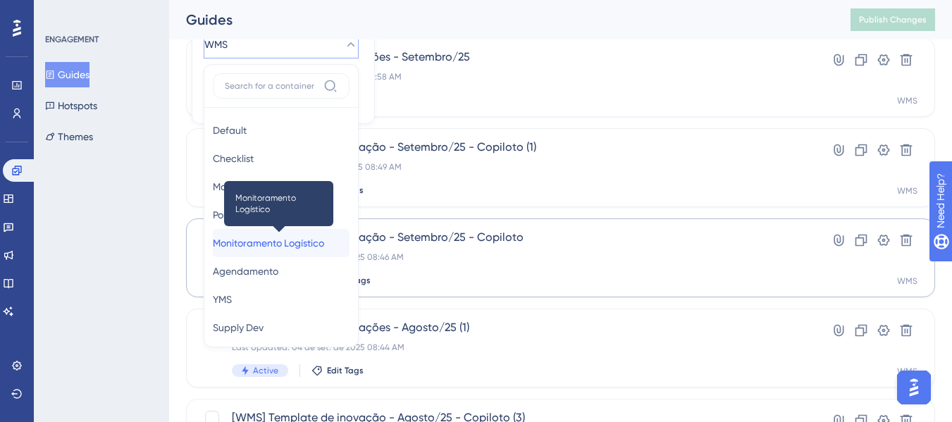
click at [291, 243] on span "Monitoramento Logístico" at bounding box center [268, 243] width 111 height 17
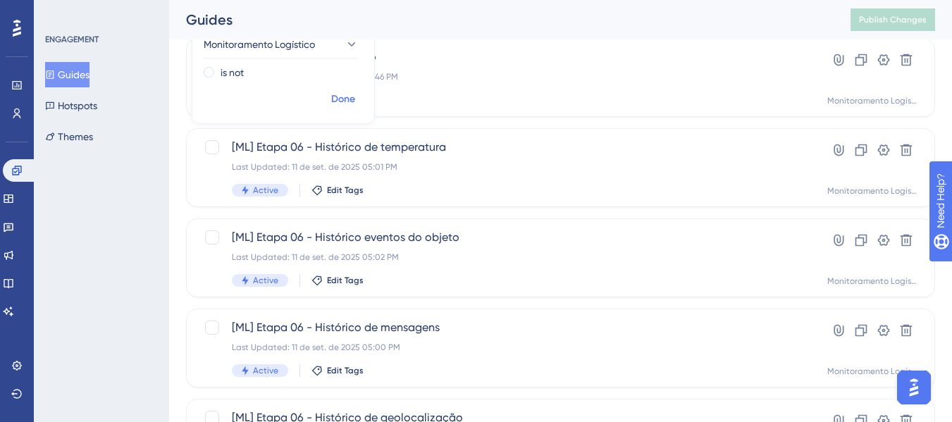
click at [333, 92] on span "Done" at bounding box center [343, 99] width 24 height 17
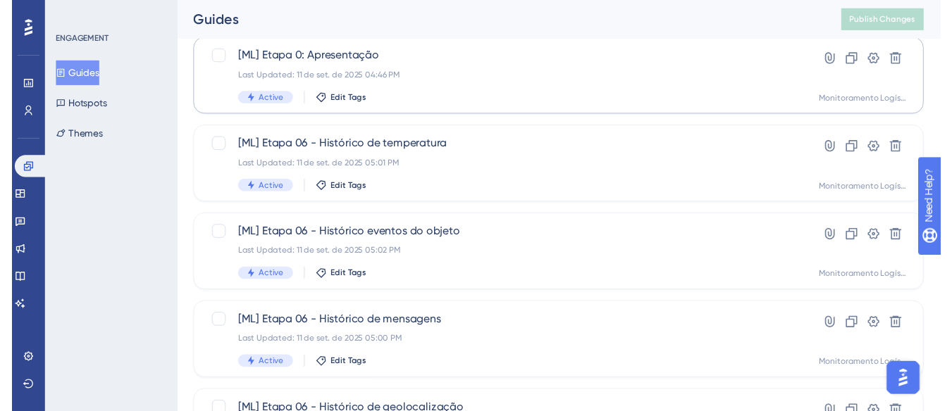
scroll to position [0, 0]
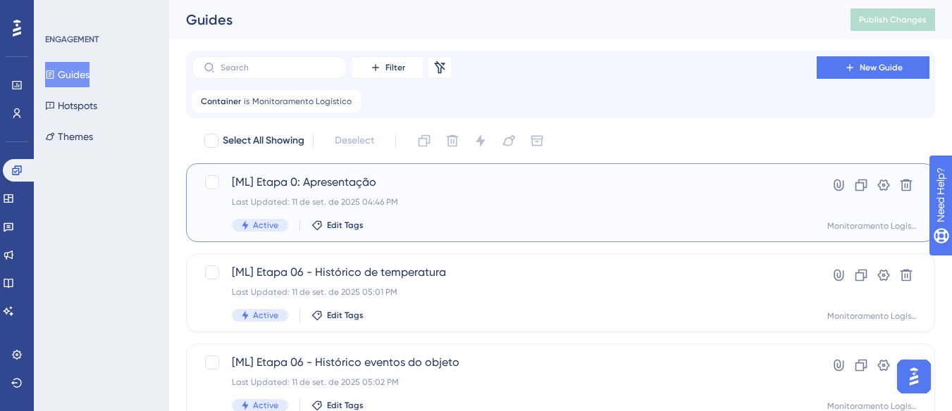
click at [495, 195] on div "[ML] Etapa 0: Apresentação Last Updated: 11 de set. de 2025 04:46 PM Active Edi…" at bounding box center [504, 203] width 545 height 58
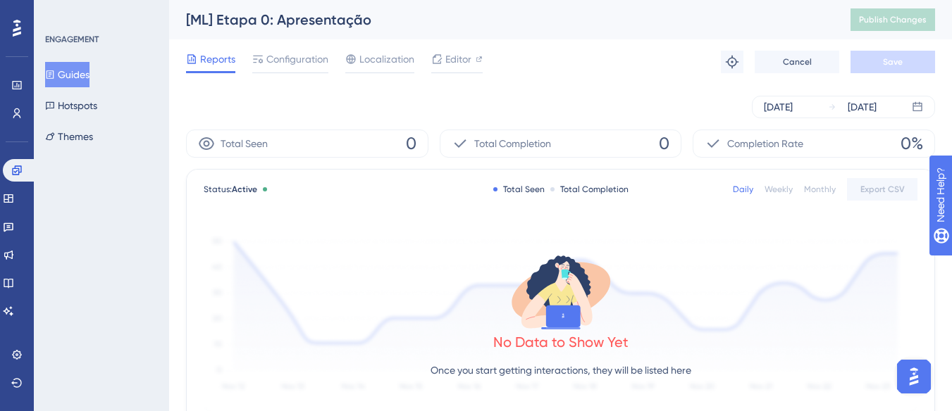
click at [278, 47] on div "Reports Configuration Localization Editor Troubleshoot Cancel Save" at bounding box center [560, 61] width 749 height 45
click at [279, 67] on span "Configuration" at bounding box center [297, 59] width 62 height 17
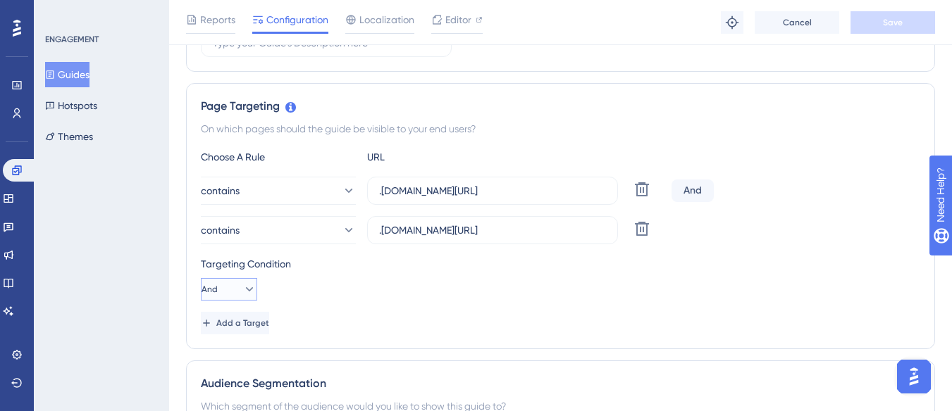
click at [230, 294] on button "And" at bounding box center [229, 289] width 56 height 23
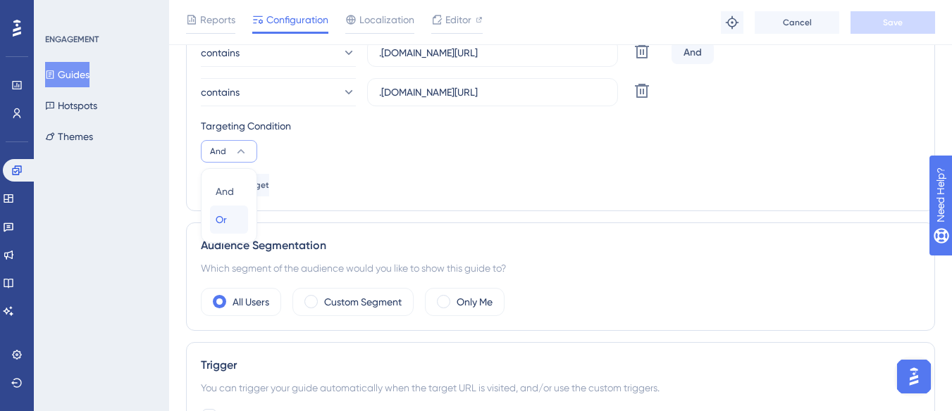
click at [233, 224] on div "Or Or" at bounding box center [229, 220] width 27 height 28
click at [882, 23] on button "Save" at bounding box center [892, 22] width 85 height 23
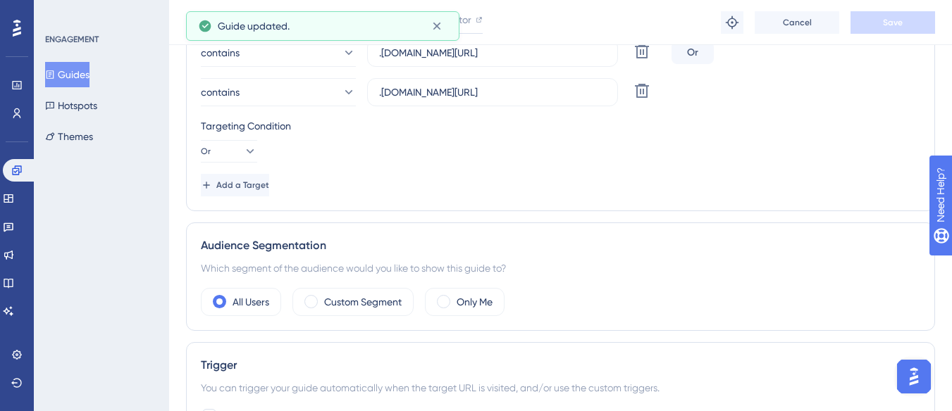
scroll to position [0, 0]
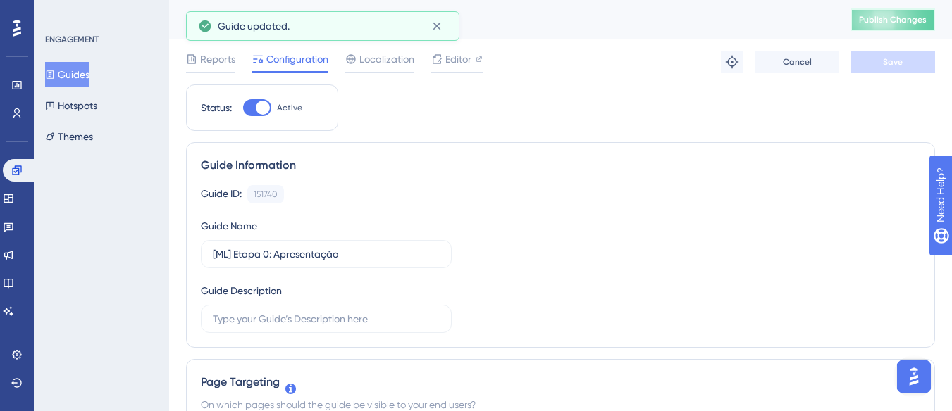
click at [890, 20] on span "Publish Changes" at bounding box center [893, 19] width 68 height 11
click at [84, 75] on button "Guides" at bounding box center [67, 74] width 44 height 25
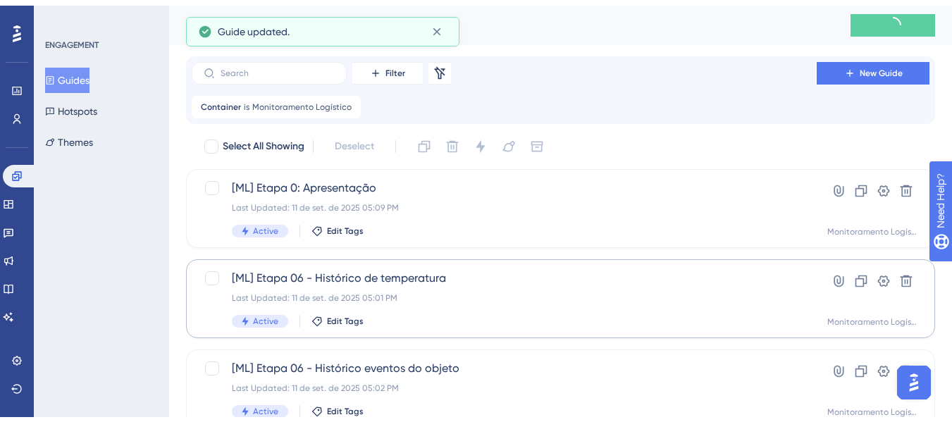
scroll to position [141, 0]
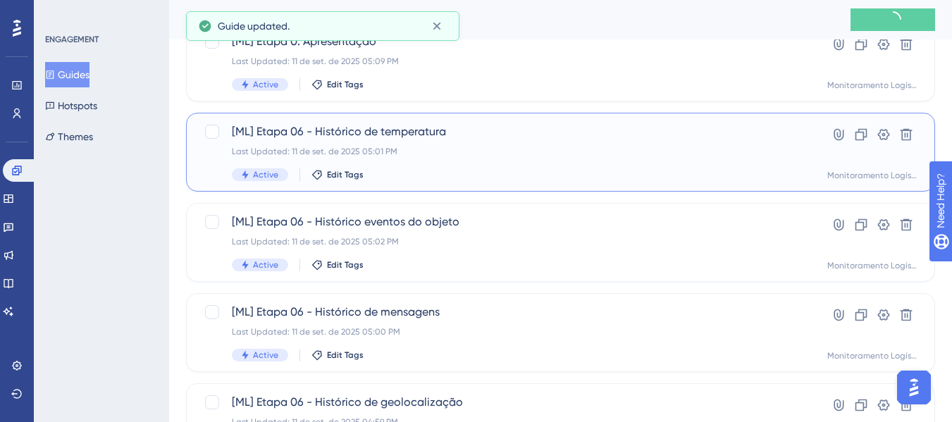
click at [502, 149] on div "Last Updated: 11 de set. de 2025 05:01 PM" at bounding box center [504, 151] width 545 height 11
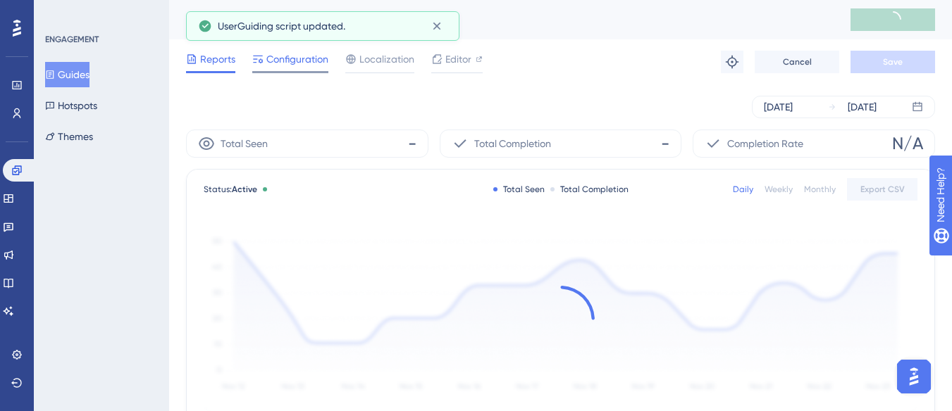
click at [305, 68] on div "Configuration" at bounding box center [290, 62] width 76 height 23
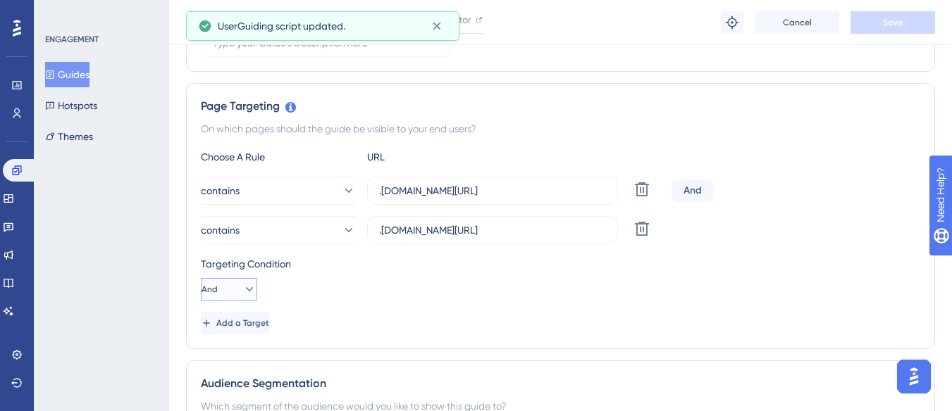
click at [242, 291] on icon at bounding box center [249, 289] width 14 height 14
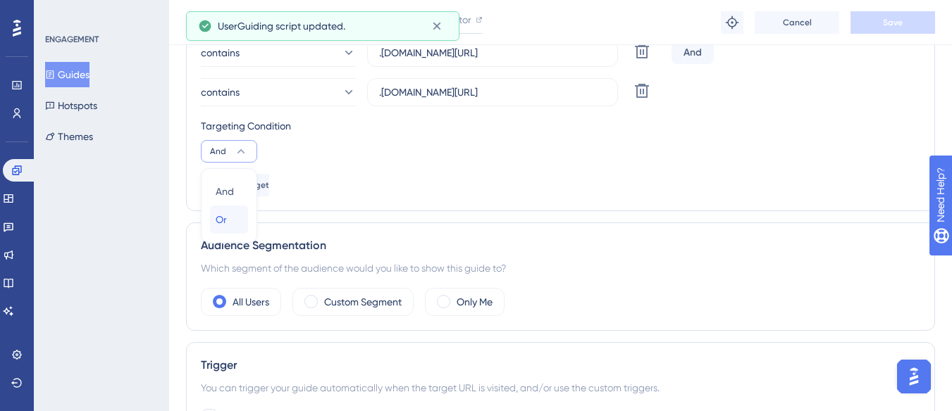
click at [240, 224] on div "Or Or" at bounding box center [229, 220] width 27 height 28
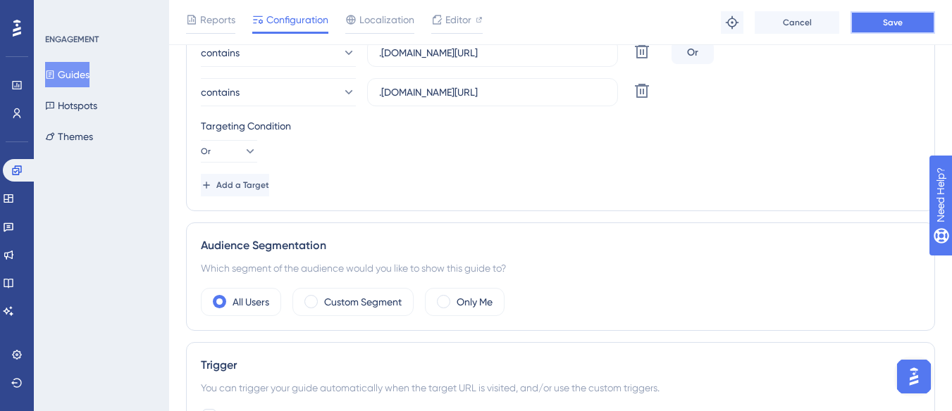
click at [893, 23] on span "Save" at bounding box center [893, 22] width 20 height 11
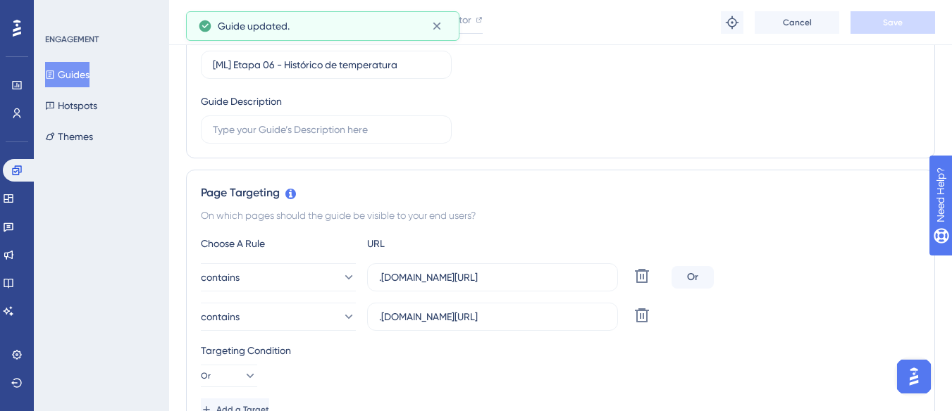
scroll to position [0, 0]
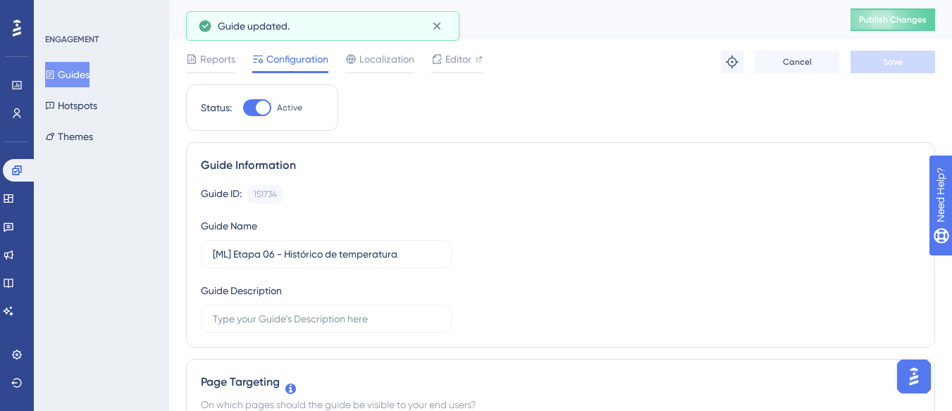
click at [72, 66] on button "Guides" at bounding box center [67, 74] width 44 height 25
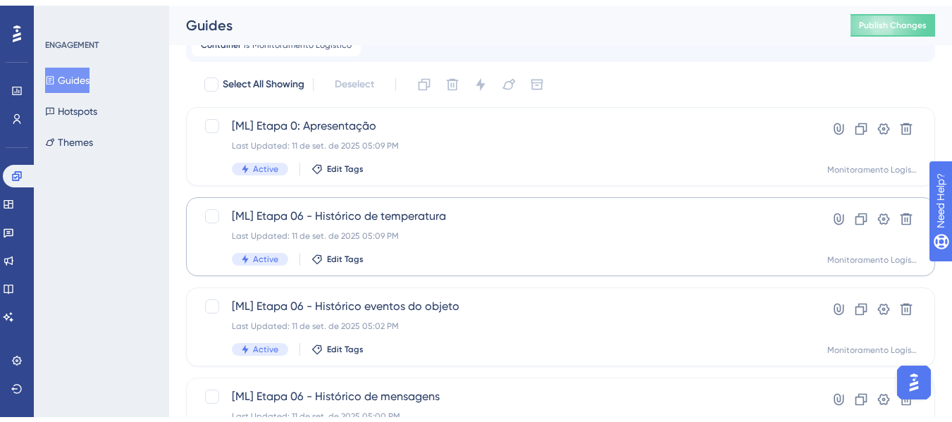
scroll to position [70, 0]
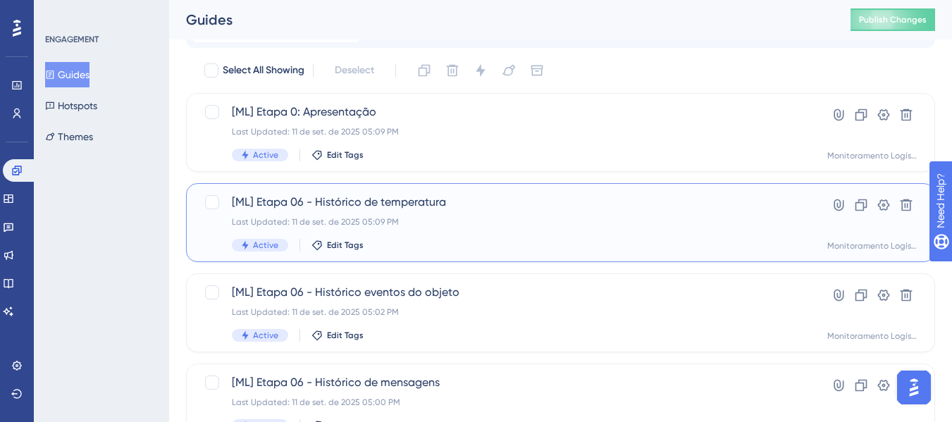
click at [422, 209] on span "[ML] Etapa 06 - Histórico de temperatura" at bounding box center [504, 202] width 545 height 17
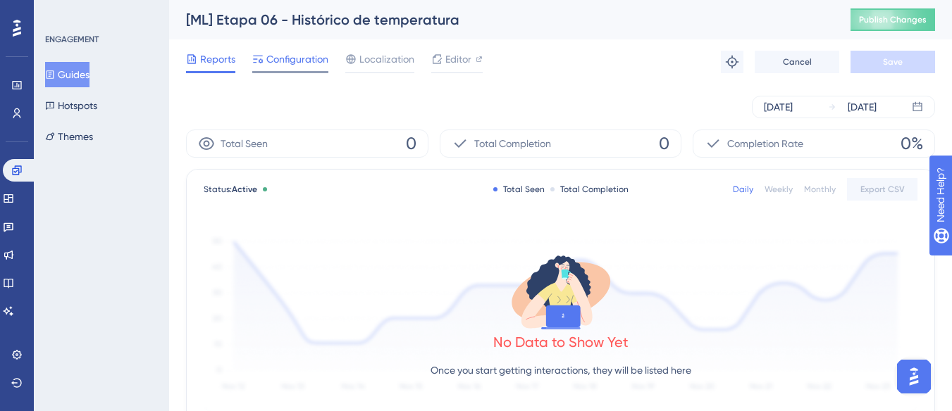
click at [310, 58] on span "Configuration" at bounding box center [297, 59] width 62 height 17
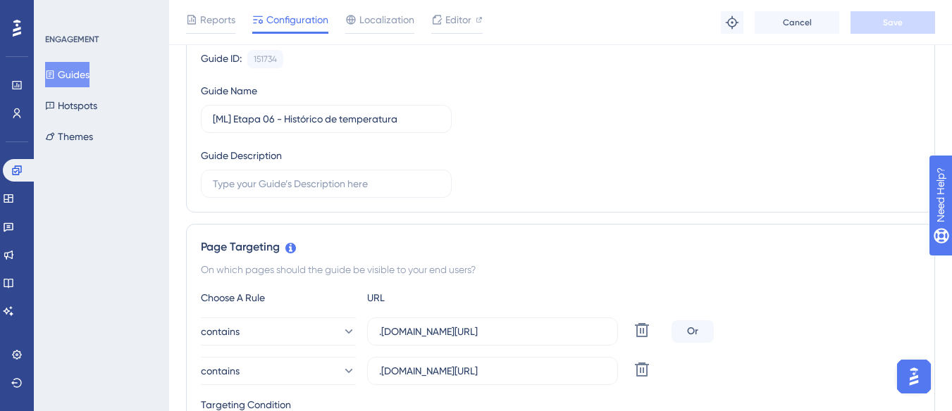
scroll to position [282, 0]
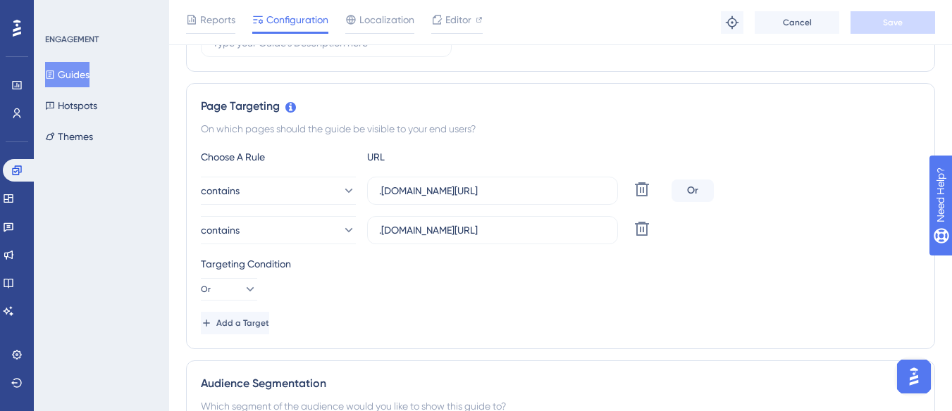
click at [82, 73] on button "Guides" at bounding box center [67, 74] width 44 height 25
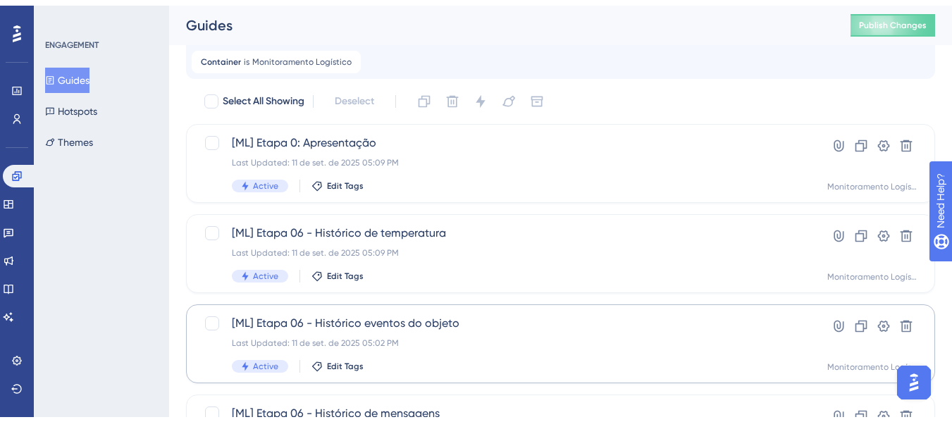
scroll to position [70, 0]
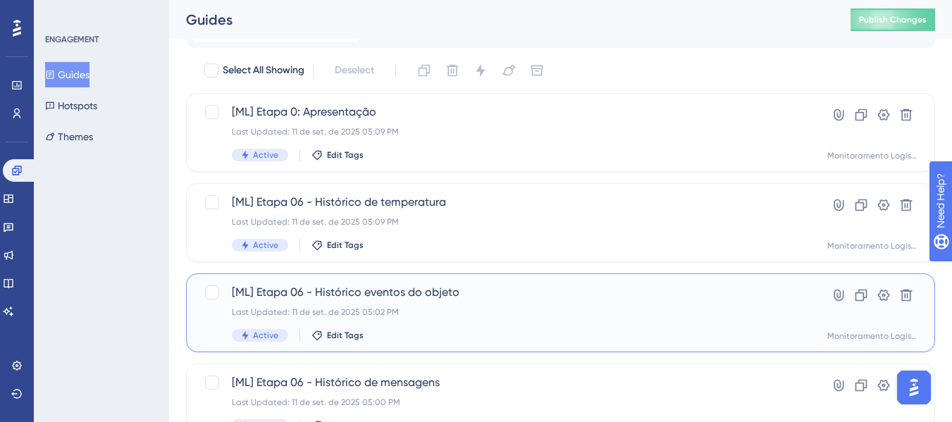
click at [523, 288] on span "[ML] Etapa 06 - Histórico eventos do objeto" at bounding box center [504, 292] width 545 height 17
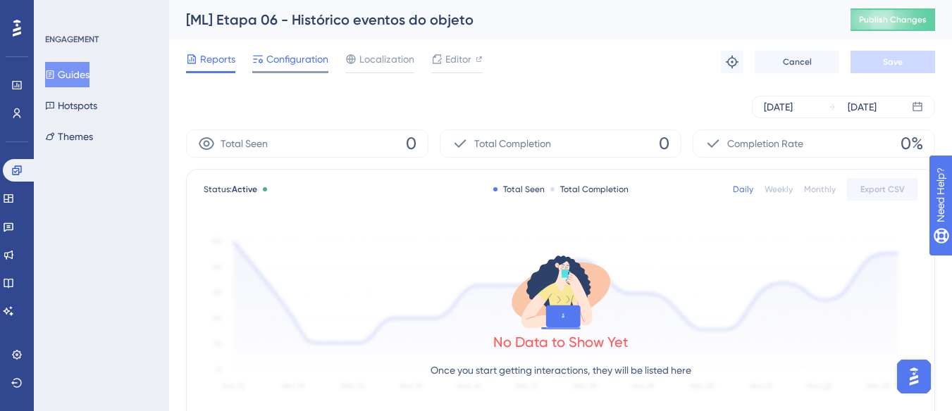
click at [303, 65] on span "Configuration" at bounding box center [297, 59] width 62 height 17
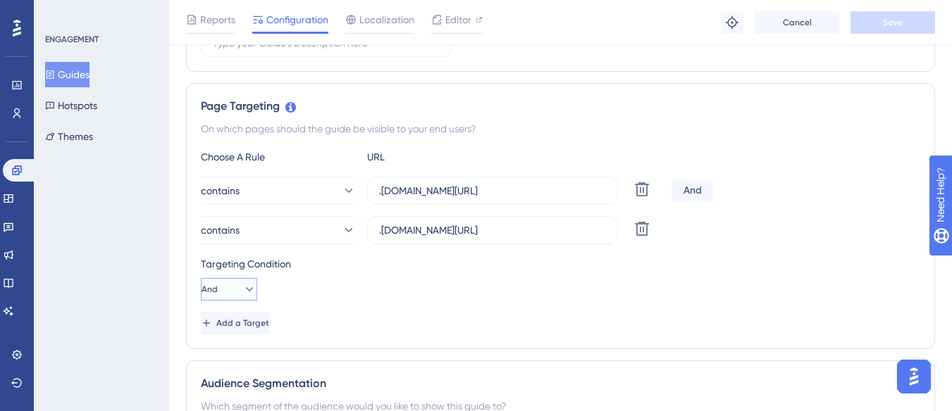
click at [227, 290] on button "And" at bounding box center [229, 289] width 56 height 23
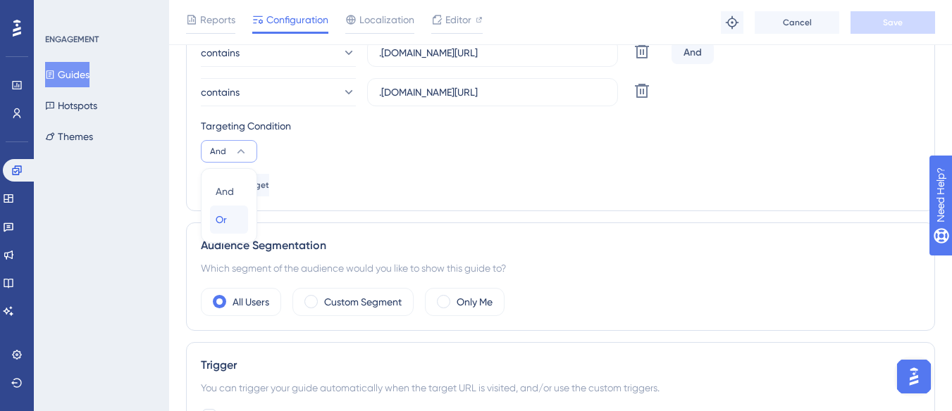
click at [228, 222] on div "Or Or" at bounding box center [229, 220] width 27 height 28
click at [883, 27] on span "Save" at bounding box center [893, 22] width 20 height 11
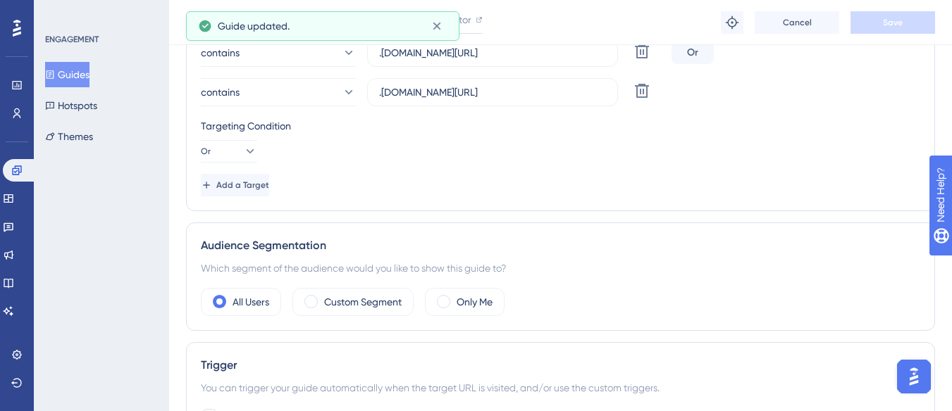
click at [89, 70] on button "Guides" at bounding box center [67, 74] width 44 height 25
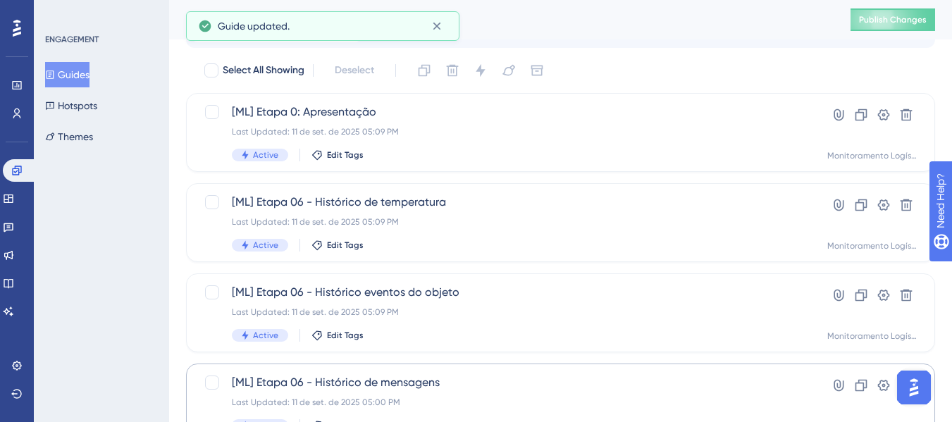
scroll to position [211, 0]
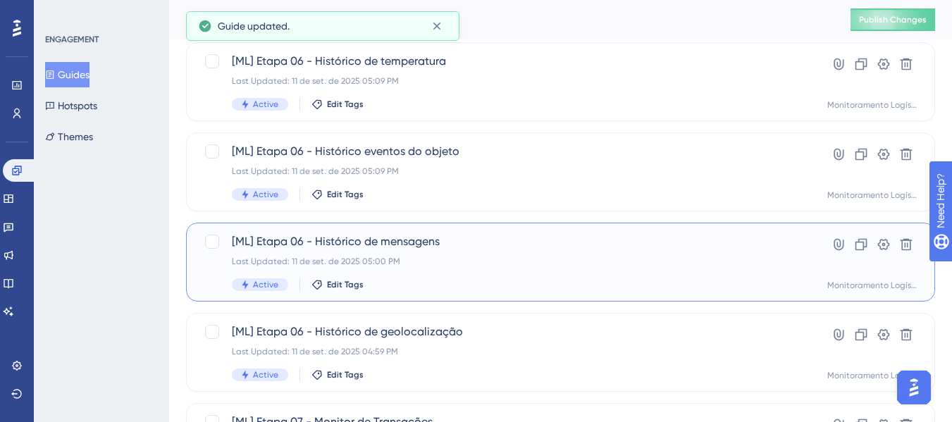
click at [445, 245] on span "[ML] Etapa 06 - Histórico de mensagens" at bounding box center [504, 241] width 545 height 17
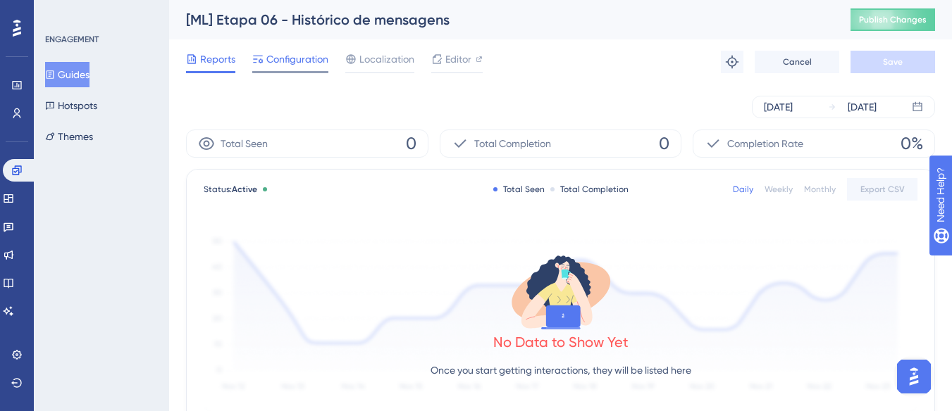
click at [268, 61] on span "Configuration" at bounding box center [297, 59] width 62 height 17
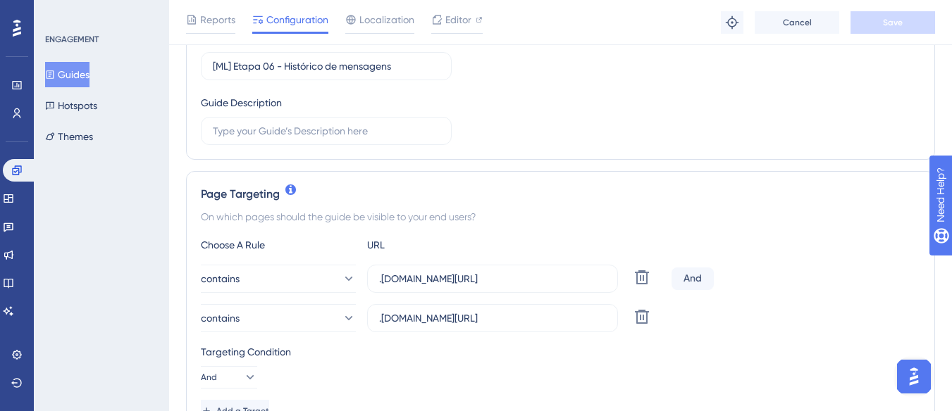
scroll to position [352, 0]
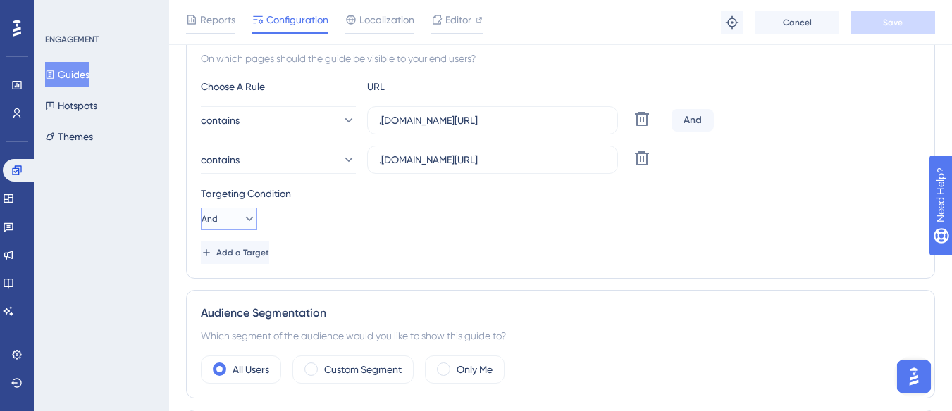
click at [246, 225] on icon at bounding box center [249, 219] width 14 height 14
click at [241, 291] on div "Or Or" at bounding box center [229, 287] width 27 height 28
click at [870, 26] on button "Save" at bounding box center [892, 22] width 85 height 23
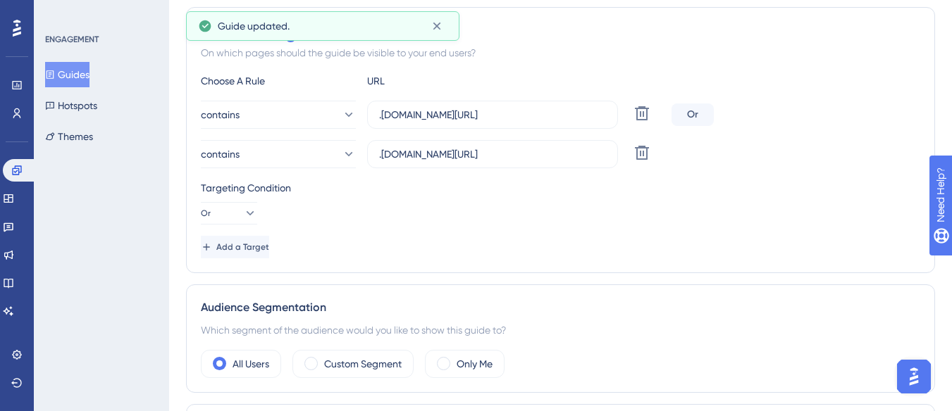
scroll to position [0, 0]
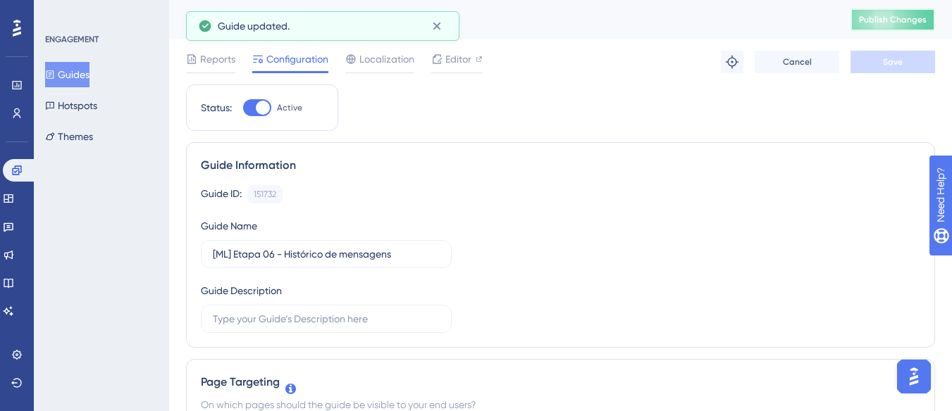
click at [901, 14] on span "Publish Changes" at bounding box center [893, 19] width 68 height 11
click at [89, 75] on button "Guides" at bounding box center [67, 74] width 44 height 25
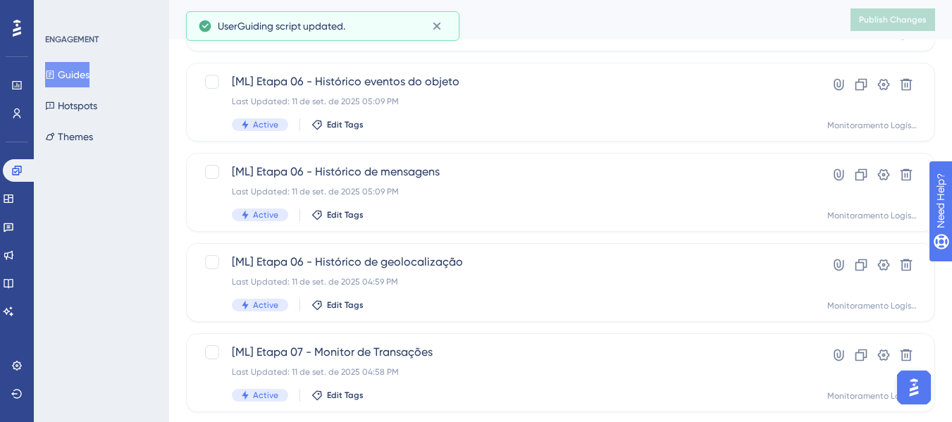
scroll to position [282, 0]
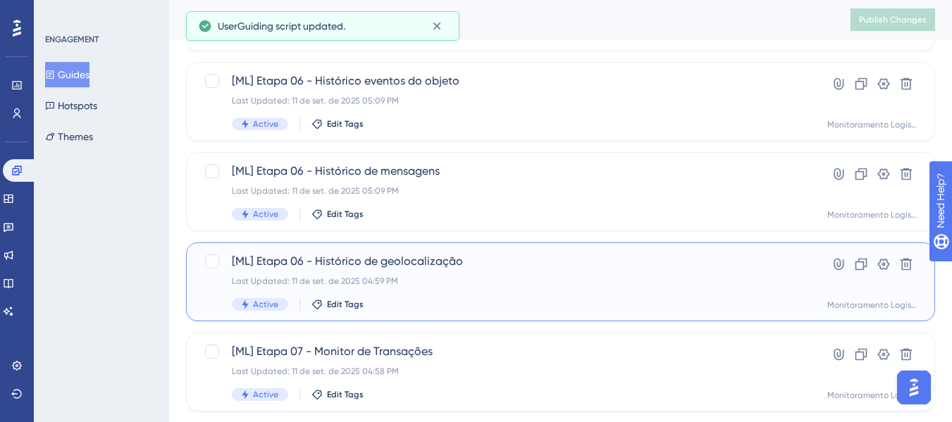
click at [485, 266] on span "[ML] Etapa 06 - Histórico de geolocalização" at bounding box center [504, 261] width 545 height 17
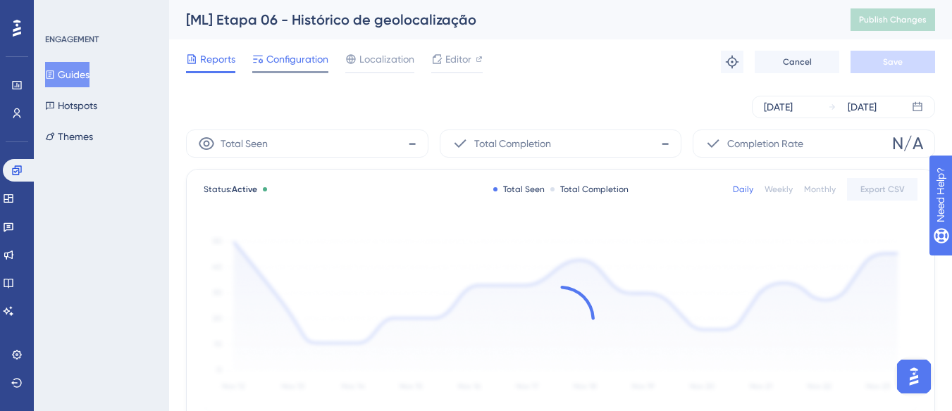
click at [282, 67] on span "Configuration" at bounding box center [297, 59] width 62 height 17
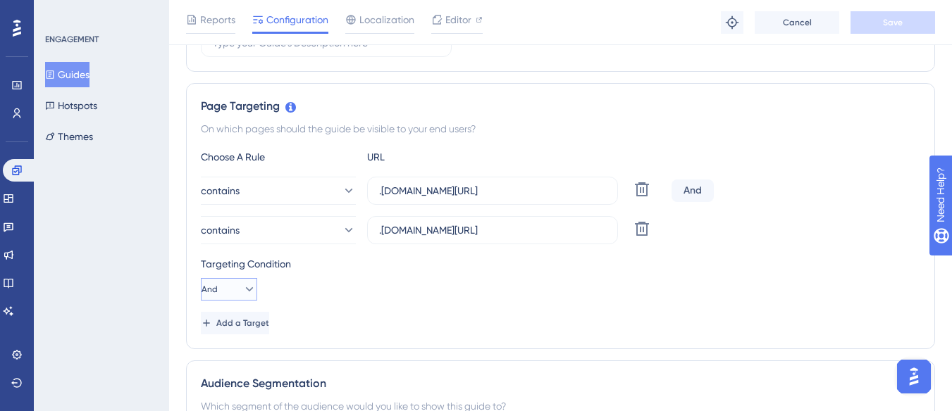
click at [217, 290] on span "And" at bounding box center [209, 289] width 16 height 11
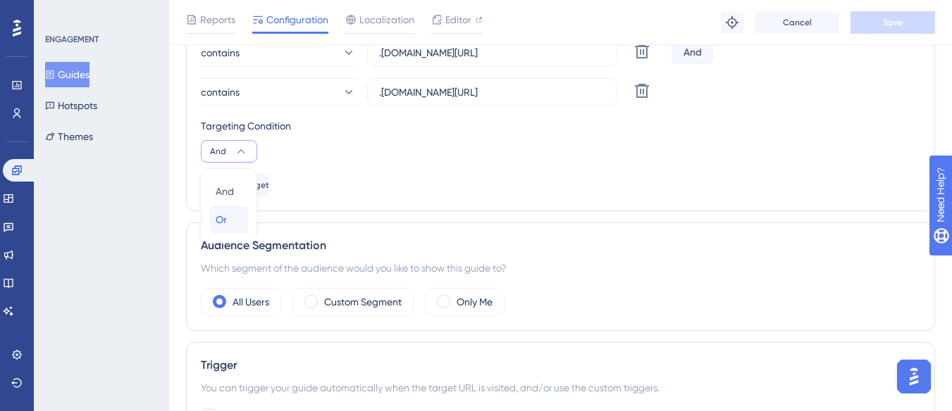
click at [235, 225] on div "Or Or" at bounding box center [229, 220] width 27 height 28
click at [873, 18] on button "Save" at bounding box center [892, 22] width 85 height 23
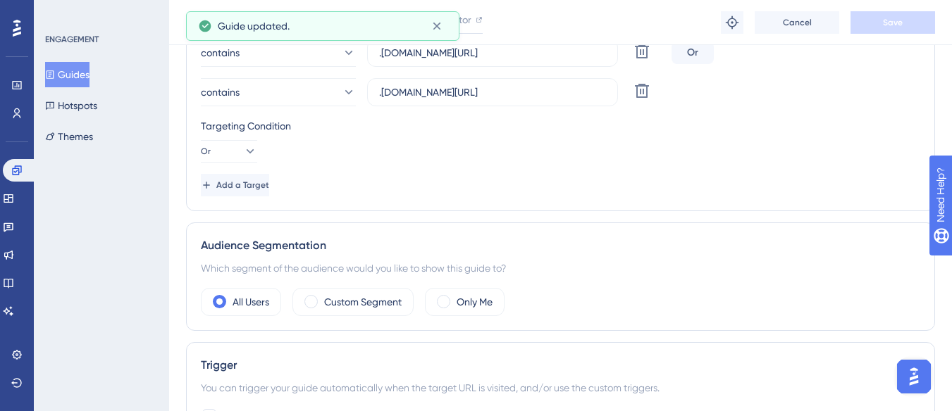
scroll to position [219, 0]
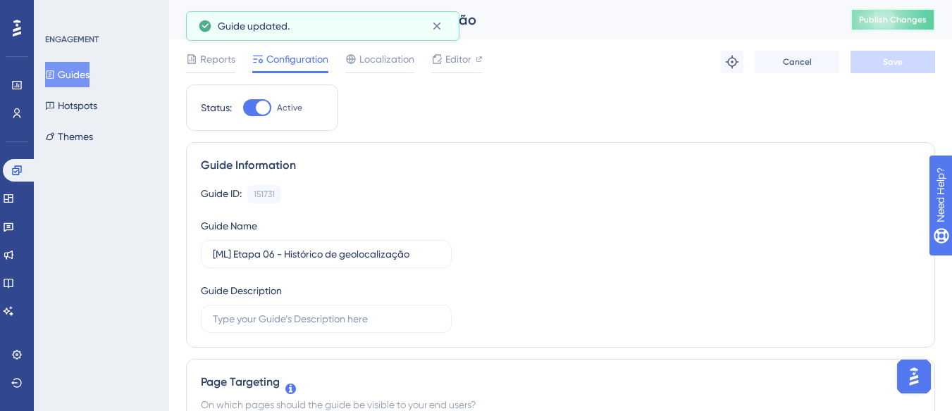
click at [873, 18] on span "Publish Changes" at bounding box center [893, 19] width 68 height 11
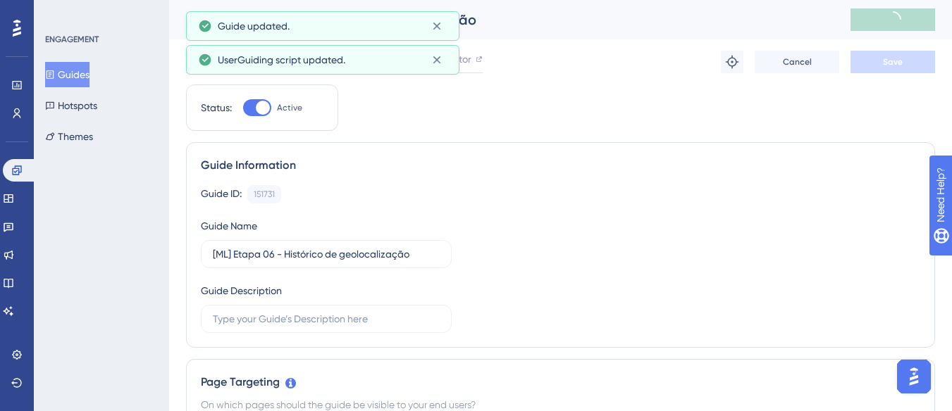
click at [87, 78] on button "Guides" at bounding box center [67, 74] width 44 height 25
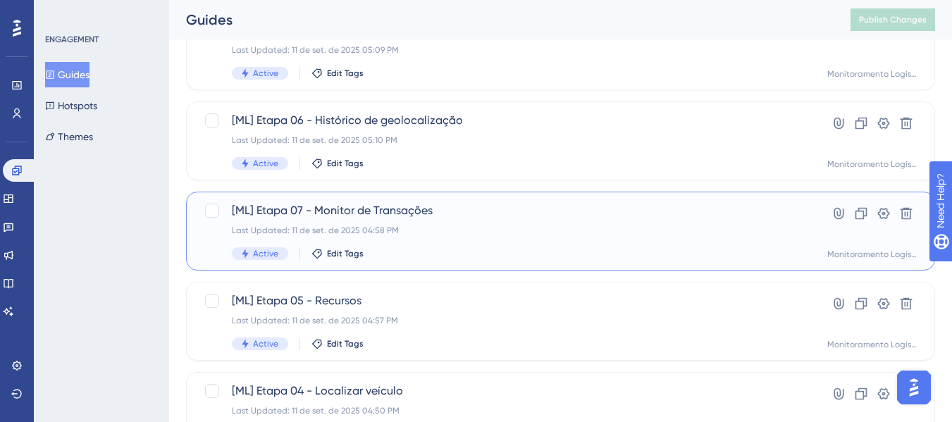
click at [494, 220] on div "[ML] Etapa 07 - Monitor de Transações Last Updated: 11 de set. de 2025 04:58 PM…" at bounding box center [504, 231] width 545 height 58
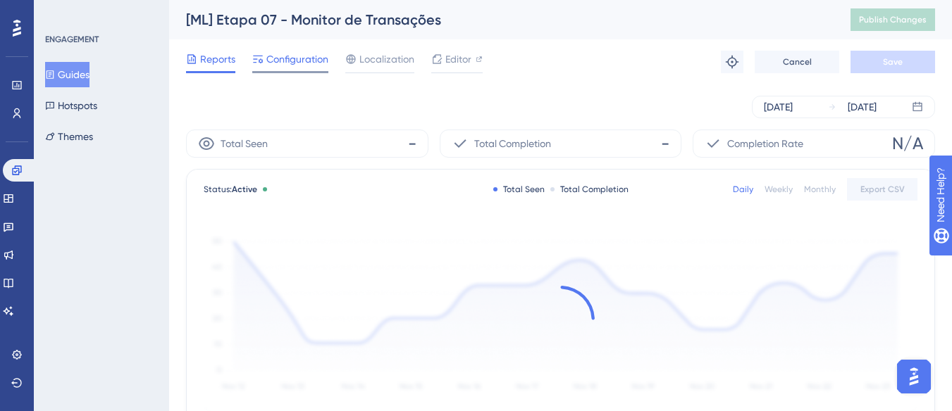
click at [276, 65] on span "Configuration" at bounding box center [297, 59] width 62 height 17
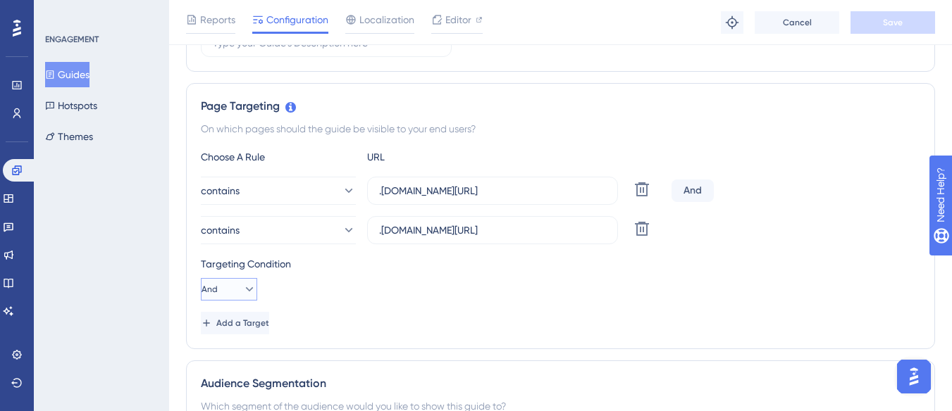
click at [230, 282] on button "And" at bounding box center [229, 289] width 56 height 23
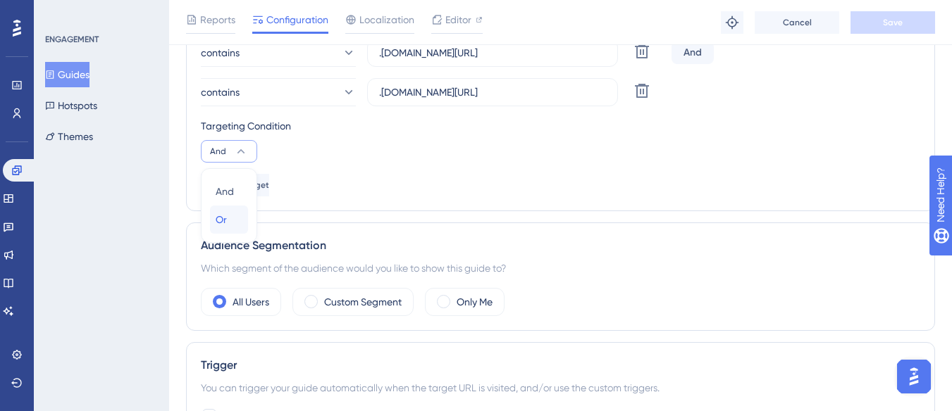
click at [237, 221] on div "Or Or" at bounding box center [229, 220] width 27 height 28
click at [888, 35] on div "Reports Configuration Localization Editor Troubleshoot Cancel Save" at bounding box center [560, 22] width 783 height 45
click at [886, 21] on span "Save" at bounding box center [893, 22] width 20 height 11
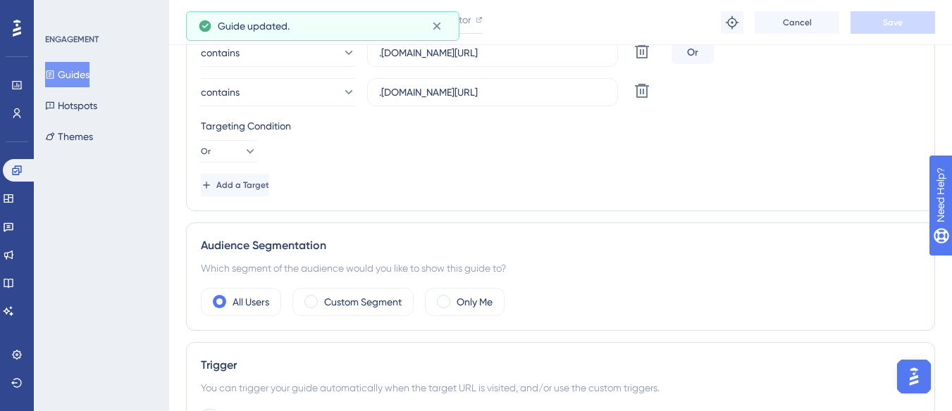
scroll to position [0, 0]
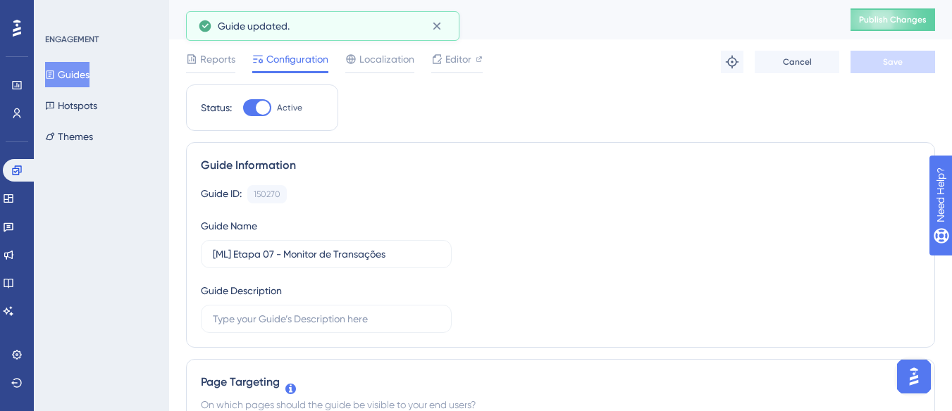
click at [886, 21] on span "Publish Changes" at bounding box center [893, 19] width 68 height 11
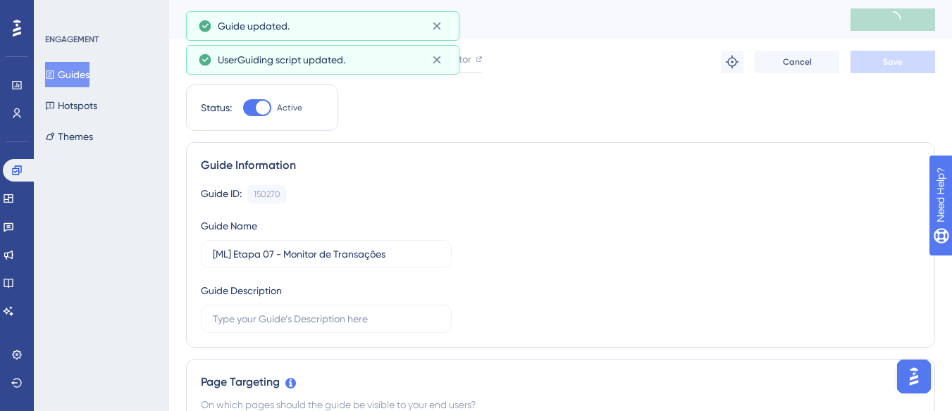
click at [82, 74] on button "Guides" at bounding box center [67, 74] width 44 height 25
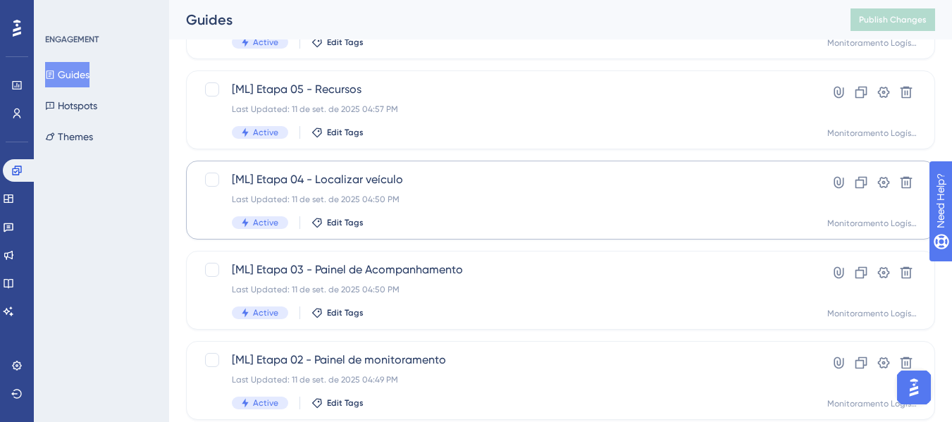
scroll to position [493, 0]
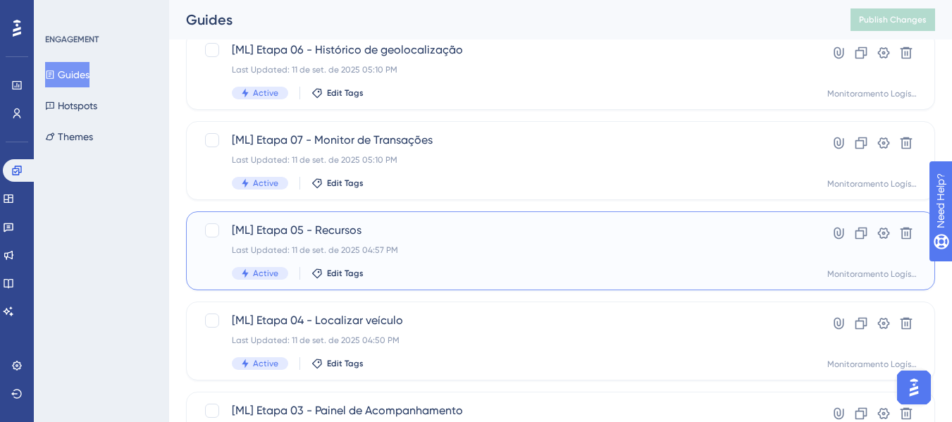
click at [476, 233] on span "[ML] Etapa 05 - Recursos" at bounding box center [504, 230] width 545 height 17
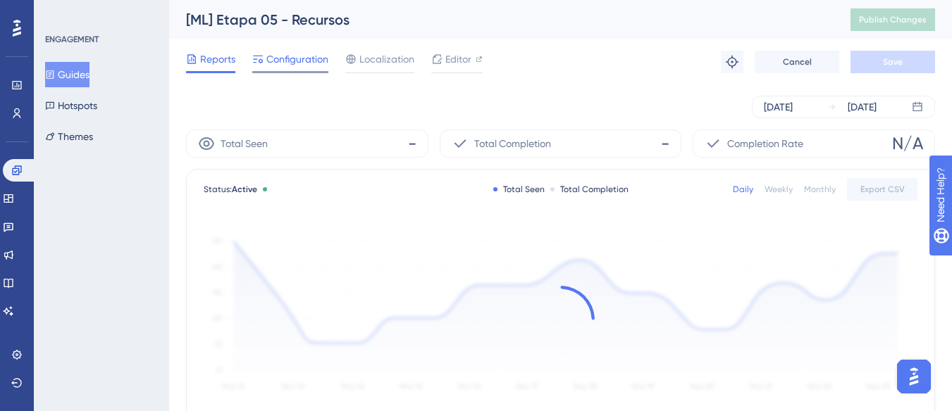
click at [283, 45] on div "Reports Configuration Localization Editor Troubleshoot Cancel Save" at bounding box center [560, 61] width 749 height 45
click at [286, 64] on span "Configuration" at bounding box center [297, 59] width 62 height 17
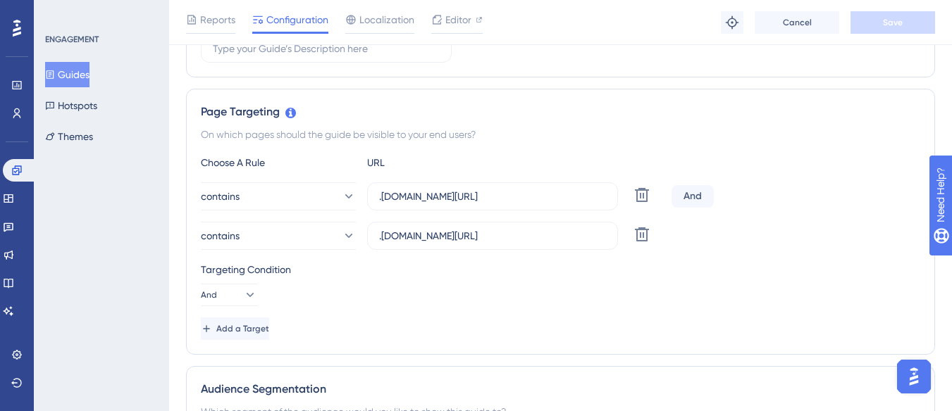
scroll to position [352, 0]
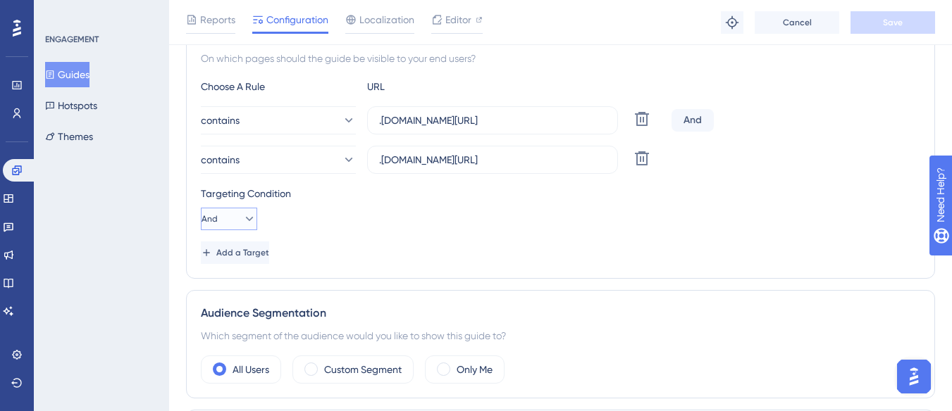
click at [240, 211] on button "And" at bounding box center [229, 219] width 56 height 23
click at [220, 283] on span "Or" at bounding box center [221, 287] width 11 height 17
click at [883, 26] on span "Save" at bounding box center [893, 22] width 20 height 11
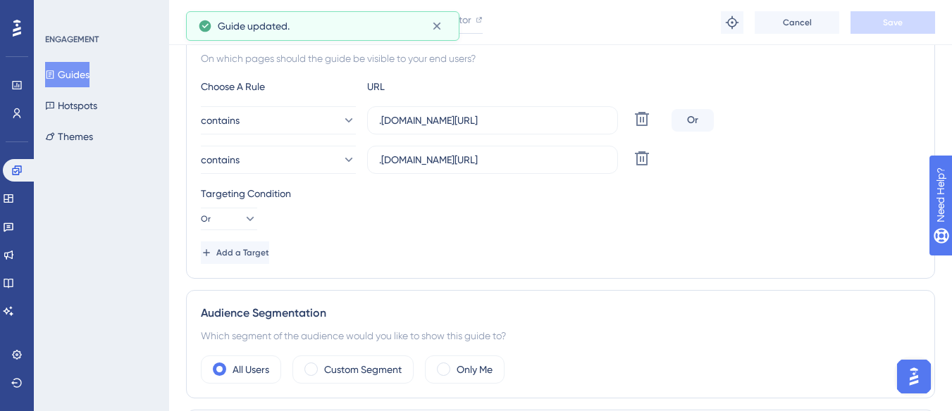
click at [82, 77] on button "Guides" at bounding box center [67, 74] width 44 height 25
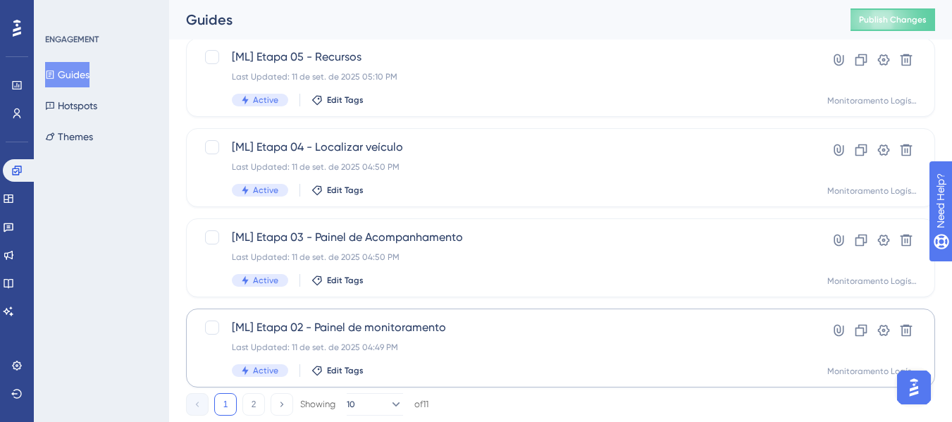
scroll to position [564, 0]
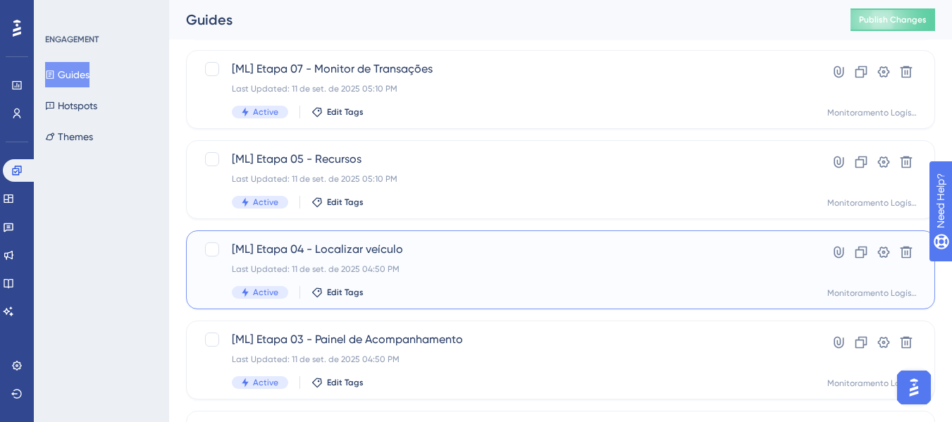
click at [509, 261] on div "[ML] [GEOGRAPHIC_DATA] 04 - Localizar veículo Last Updated: 11 de set. de 2025 …" at bounding box center [504, 270] width 545 height 58
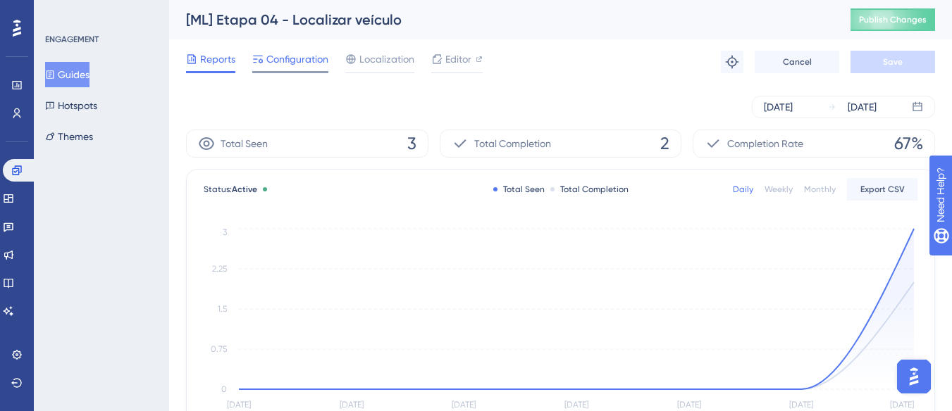
click at [277, 59] on span "Configuration" at bounding box center [297, 59] width 62 height 17
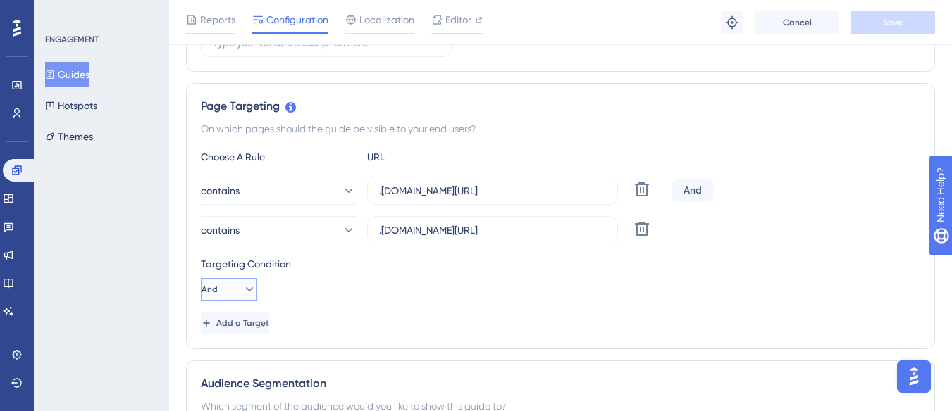
click at [242, 284] on icon at bounding box center [249, 289] width 14 height 14
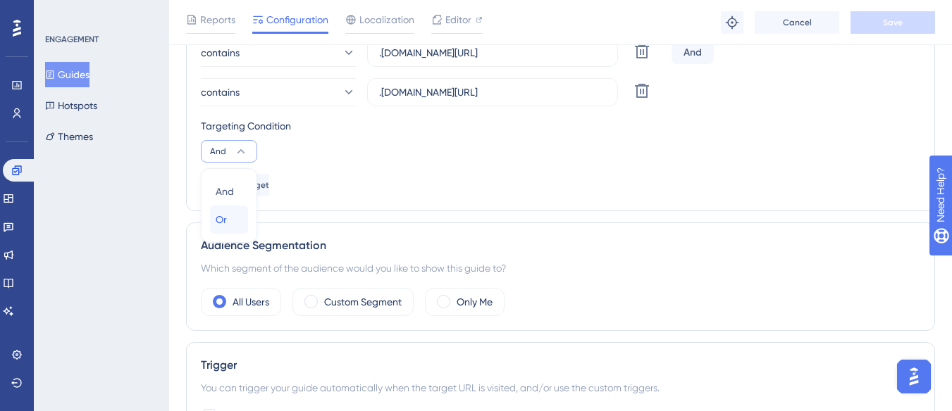
click at [231, 222] on div "Or Or" at bounding box center [229, 220] width 27 height 28
click at [874, 30] on button "Save" at bounding box center [892, 22] width 85 height 23
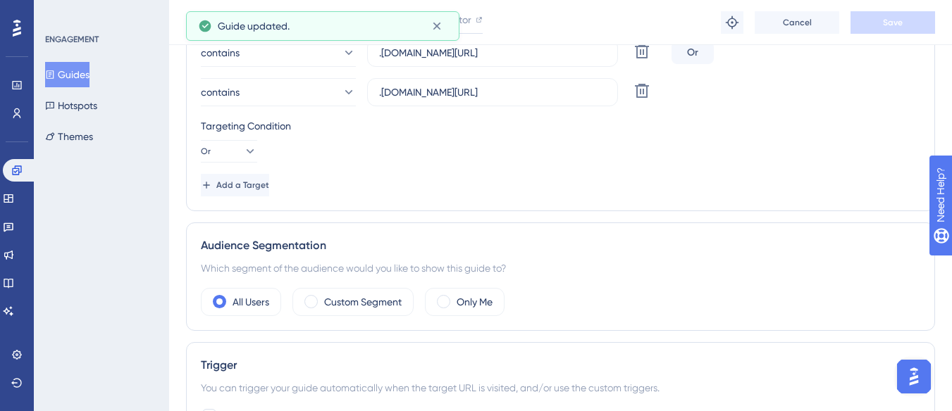
click at [54, 71] on icon at bounding box center [50, 74] width 8 height 8
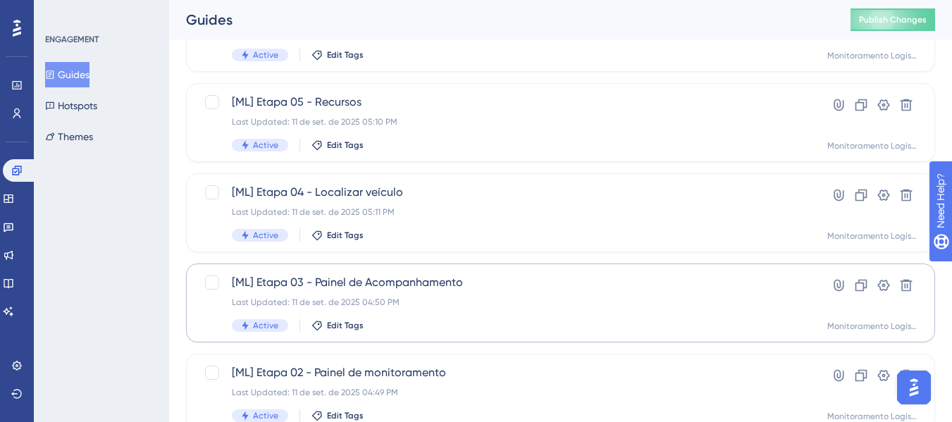
scroll to position [635, 0]
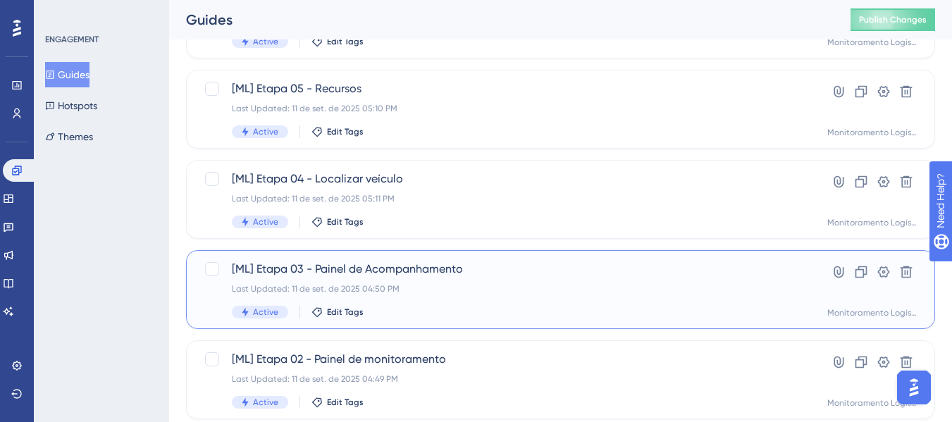
click at [450, 275] on span "[ML] Etapa 03 - Painel de Acompanhamento" at bounding box center [504, 269] width 545 height 17
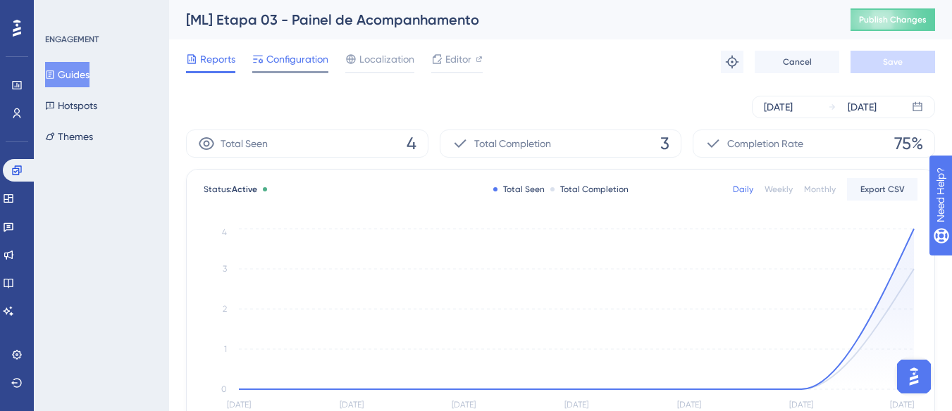
click at [285, 59] on span "Configuration" at bounding box center [297, 59] width 62 height 17
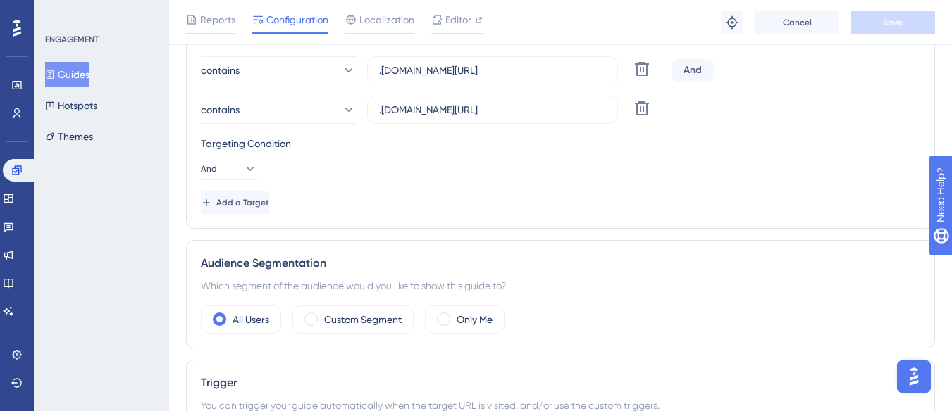
scroll to position [423, 0]
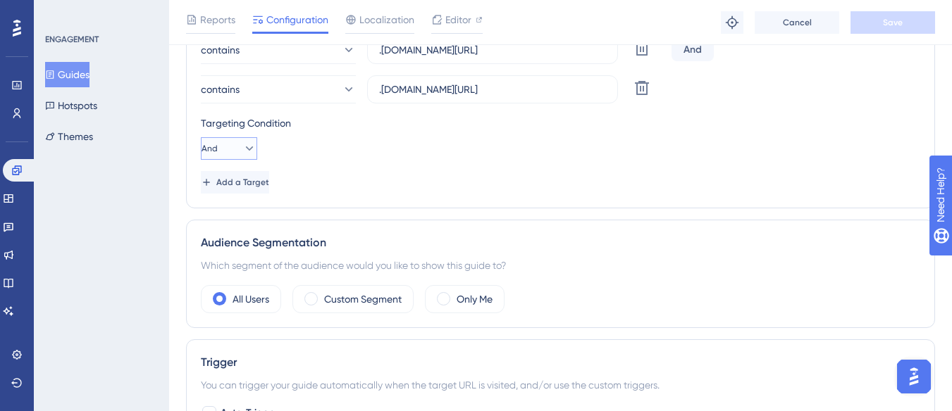
click at [247, 147] on icon at bounding box center [249, 149] width 14 height 14
click at [233, 216] on div "Or Or" at bounding box center [229, 217] width 27 height 28
click at [869, 24] on button "Save" at bounding box center [892, 22] width 85 height 23
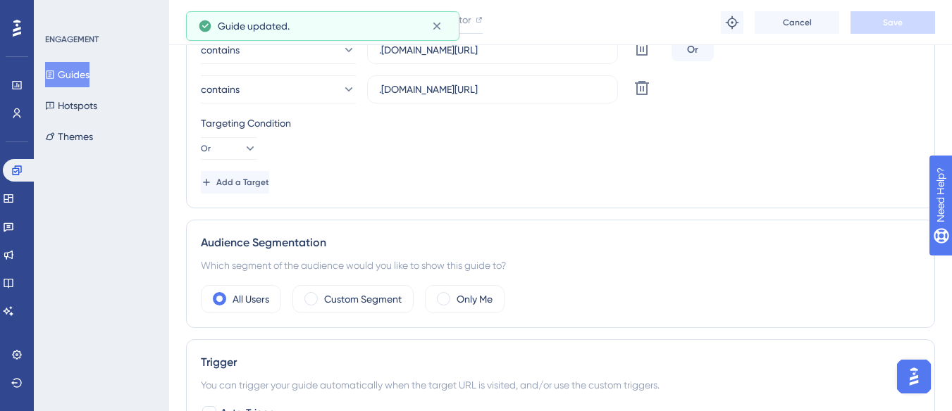
click at [73, 69] on button "Guides" at bounding box center [67, 74] width 44 height 25
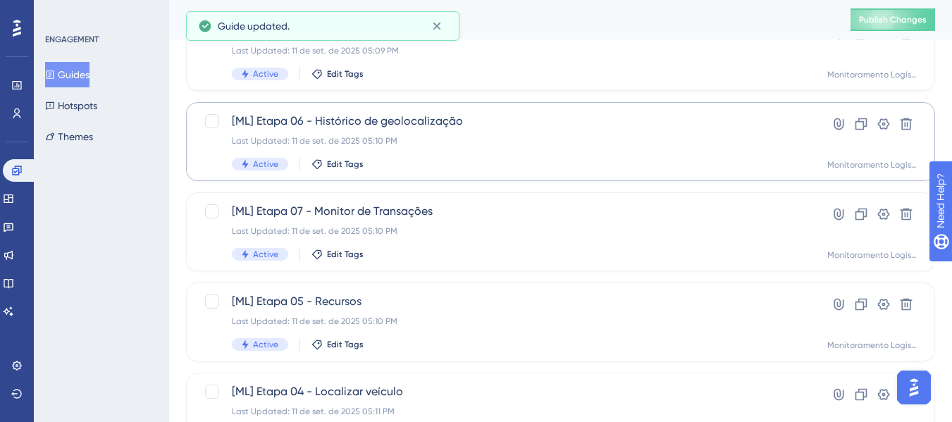
scroll to position [705, 0]
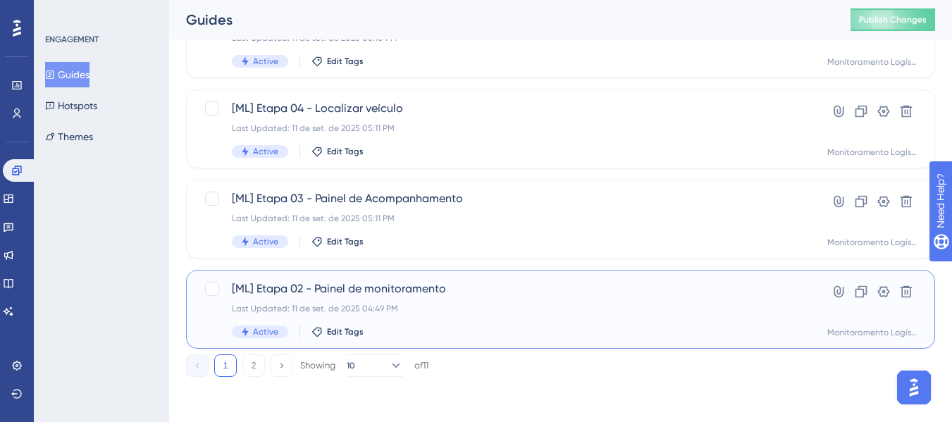
click at [479, 300] on div "[ML] Etapa 02 - Painel de monitoramento Last Updated: 11 de set. de 2025 04:49 …" at bounding box center [504, 309] width 545 height 58
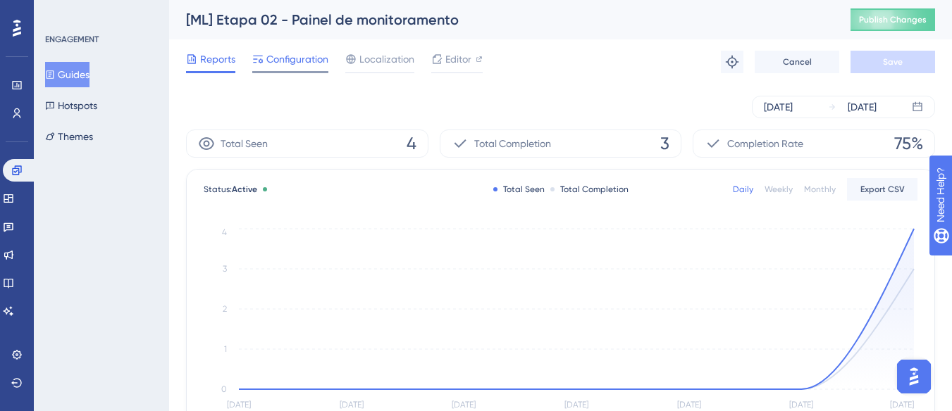
click at [294, 56] on span "Configuration" at bounding box center [297, 59] width 62 height 17
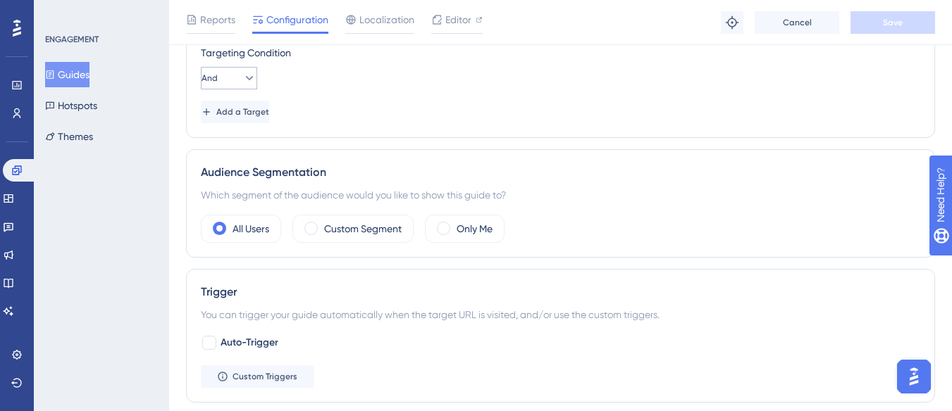
scroll to position [423, 0]
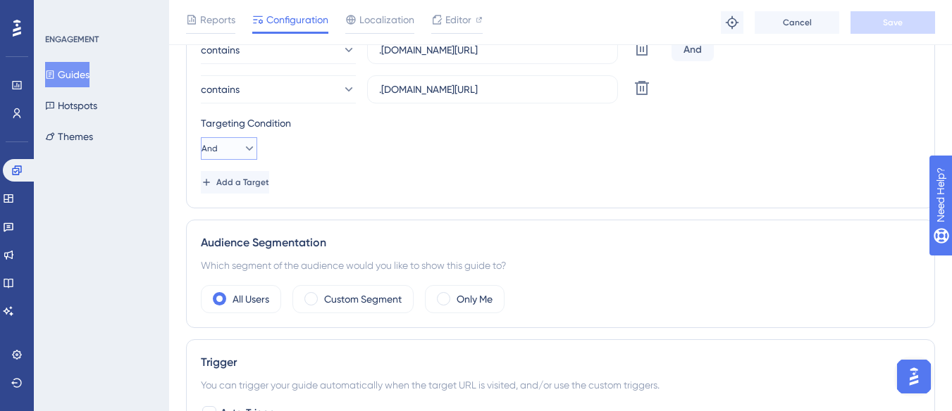
click at [228, 145] on button "And" at bounding box center [229, 148] width 56 height 23
click at [221, 220] on span "Or" at bounding box center [221, 217] width 11 height 17
click at [887, 23] on span "Save" at bounding box center [893, 22] width 20 height 11
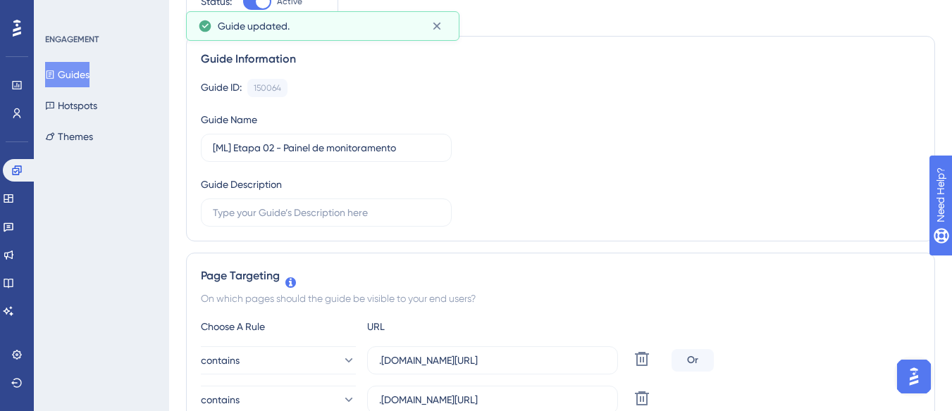
scroll to position [0, 0]
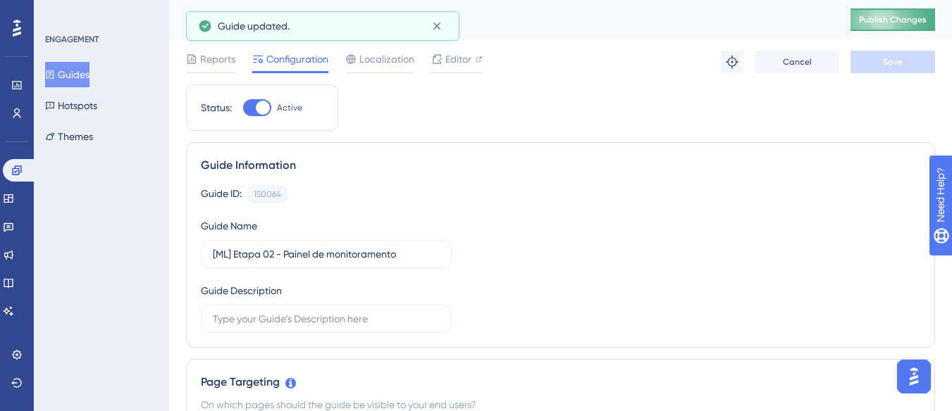
click at [902, 18] on span "Publish Changes" at bounding box center [893, 19] width 68 height 11
click at [441, 25] on icon at bounding box center [437, 26] width 14 height 14
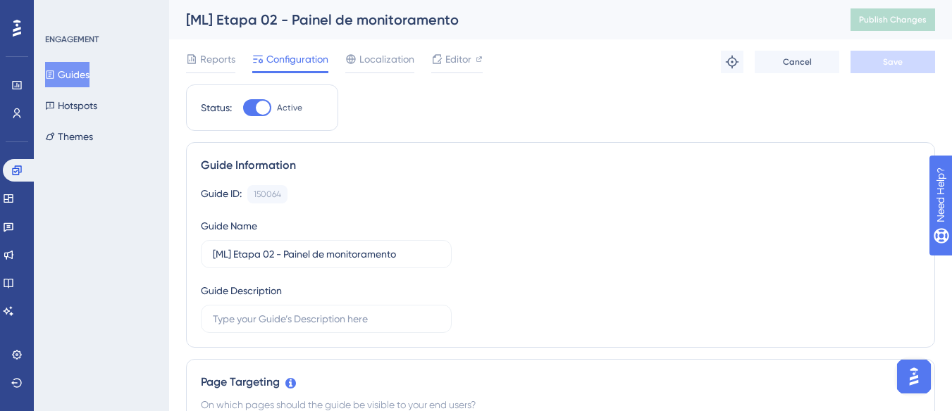
click at [89, 72] on button "Guides" at bounding box center [67, 74] width 44 height 25
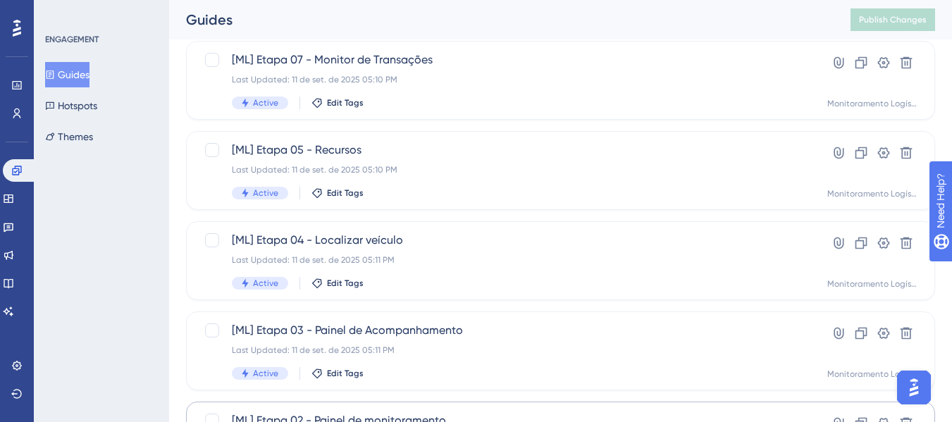
scroll to position [705, 0]
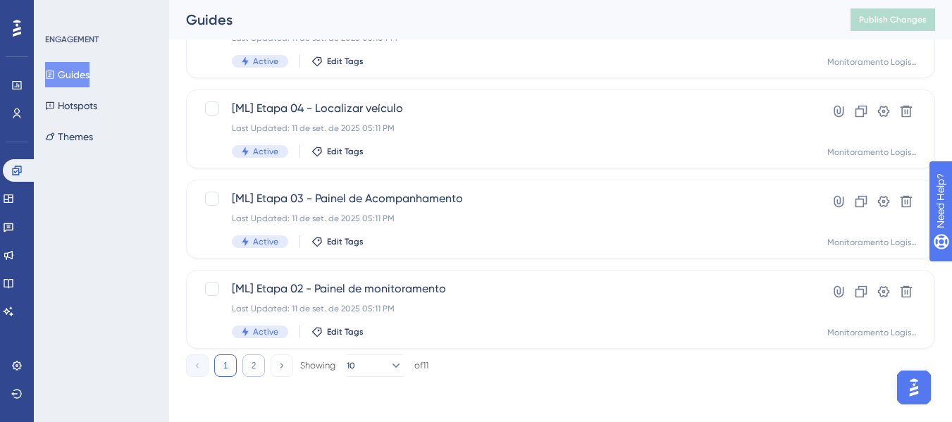
click at [247, 359] on button "2" at bounding box center [253, 365] width 23 height 23
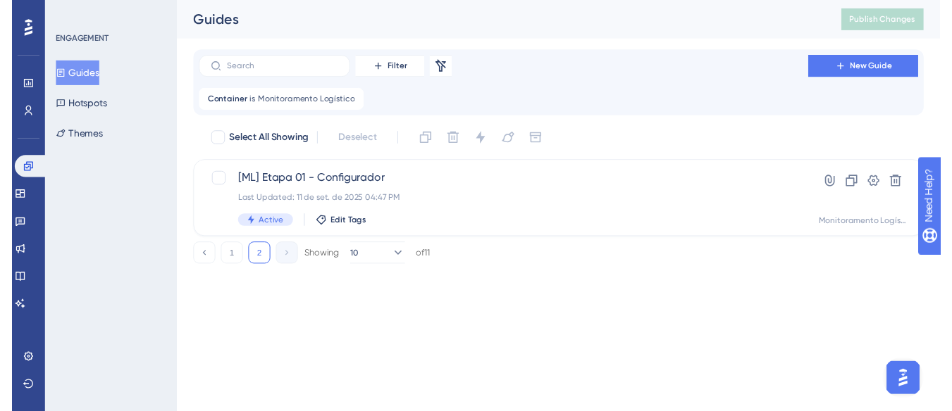
scroll to position [0, 0]
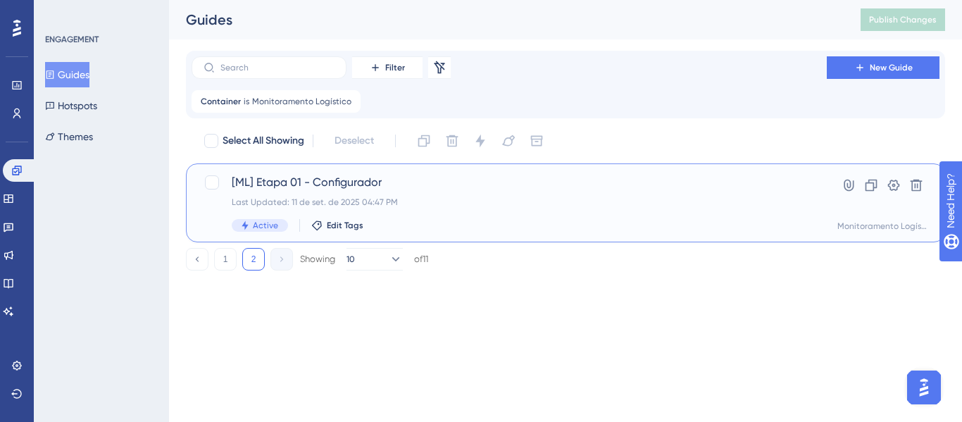
click at [399, 187] on span "[ML] Etapa 01 - Configurador" at bounding box center [509, 182] width 555 height 17
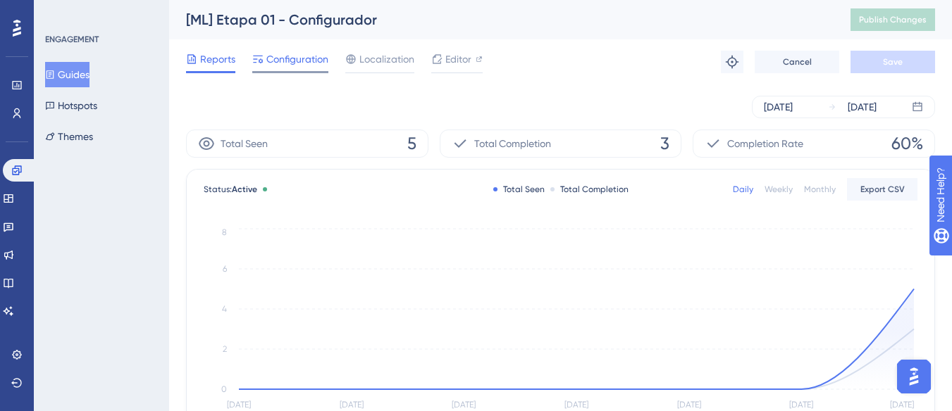
click at [302, 62] on span "Configuration" at bounding box center [297, 59] width 62 height 17
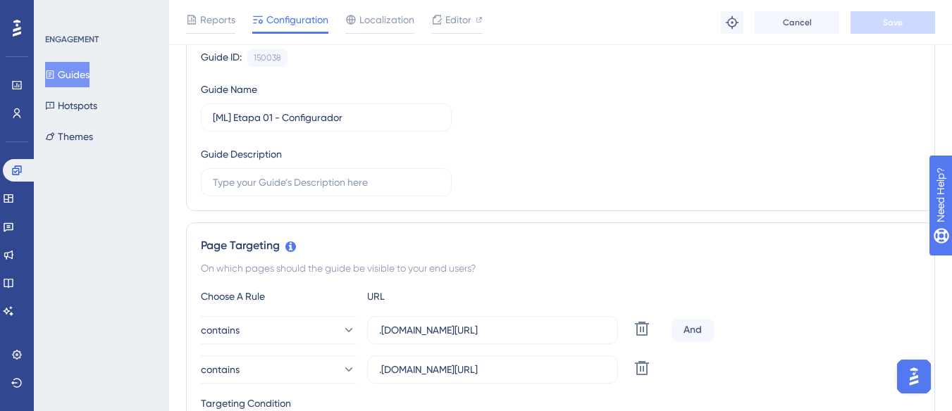
scroll to position [352, 0]
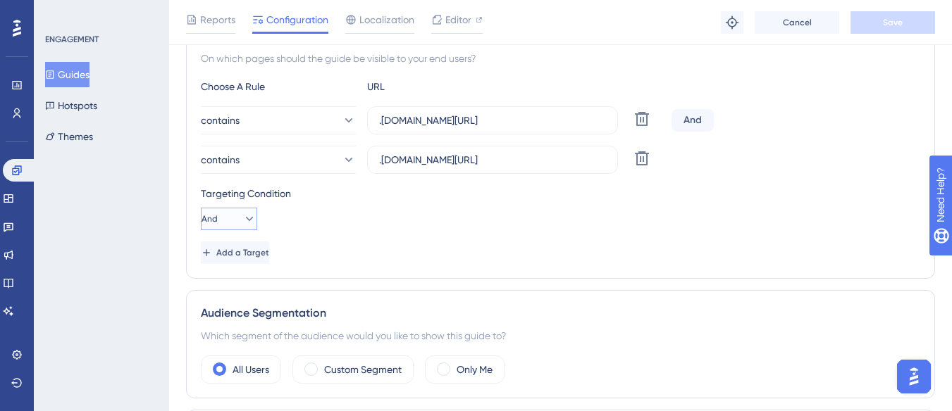
click at [231, 216] on button "And" at bounding box center [229, 219] width 56 height 23
click at [232, 282] on div "Or Or" at bounding box center [229, 287] width 27 height 28
click at [888, 23] on span "Save" at bounding box center [893, 22] width 20 height 11
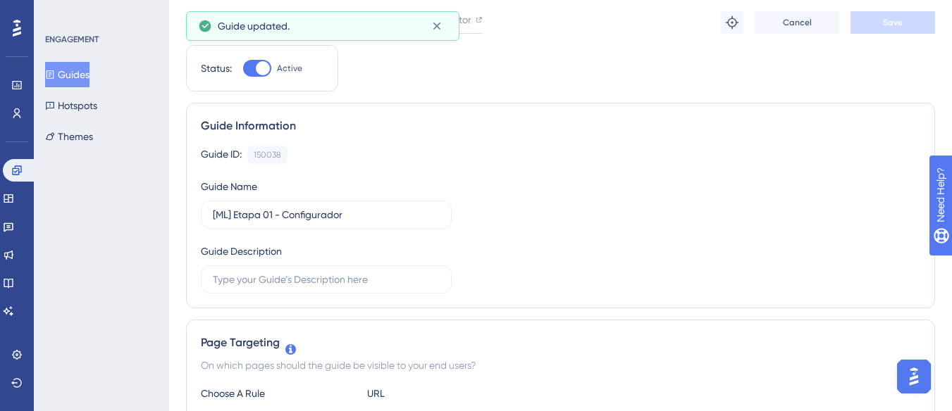
scroll to position [0, 0]
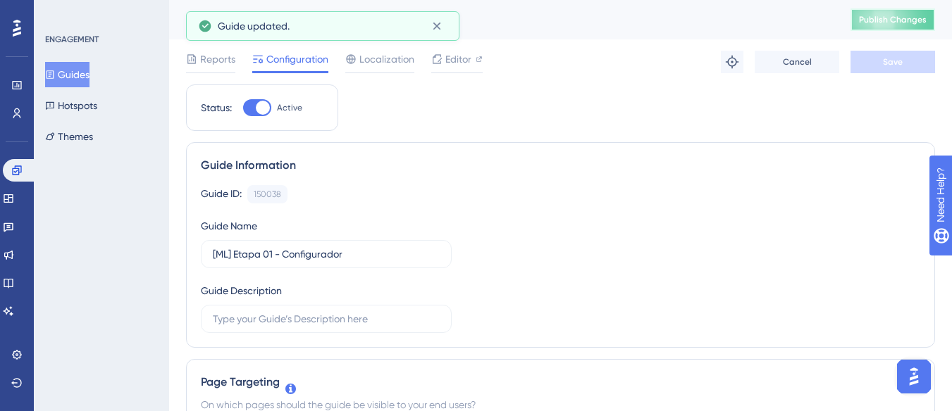
click at [890, 21] on span "Publish Changes" at bounding box center [893, 19] width 68 height 11
click at [70, 75] on button "Guides" at bounding box center [67, 74] width 44 height 25
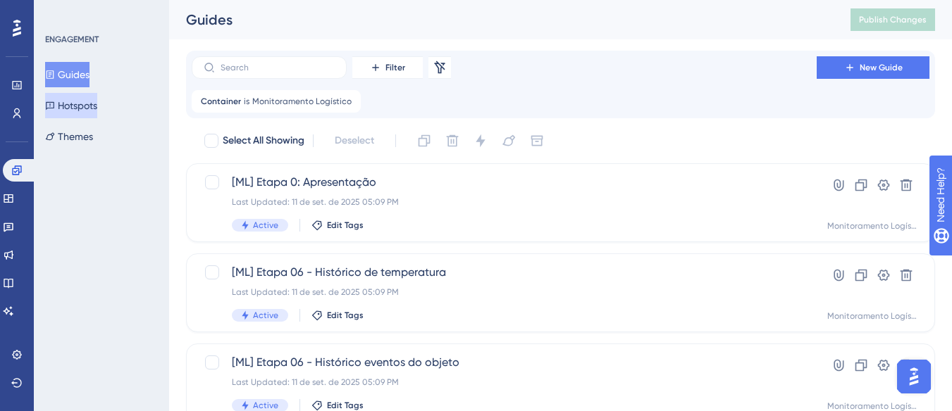
click at [97, 108] on button "Hotspots" at bounding box center [71, 105] width 52 height 25
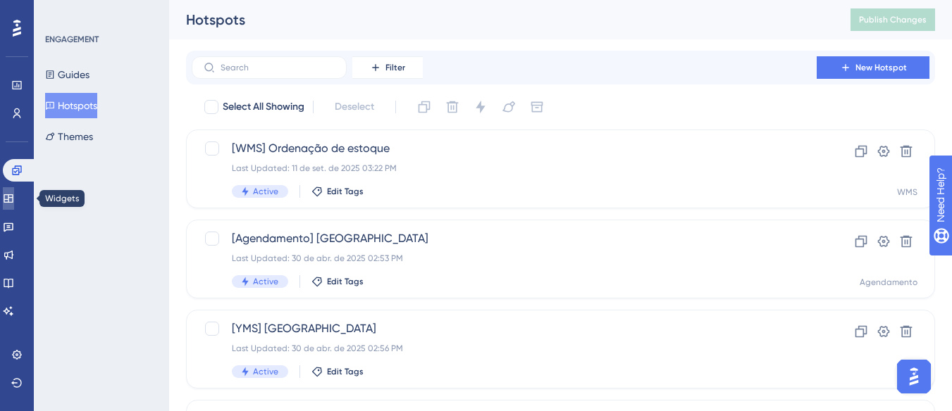
click at [9, 192] on link at bounding box center [8, 198] width 11 height 23
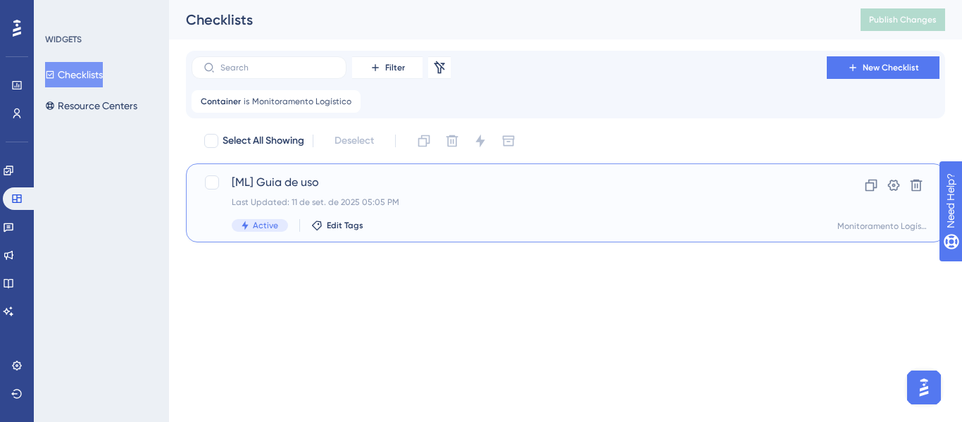
click at [449, 189] on span "[ML] Guia de uso" at bounding box center [509, 182] width 555 height 17
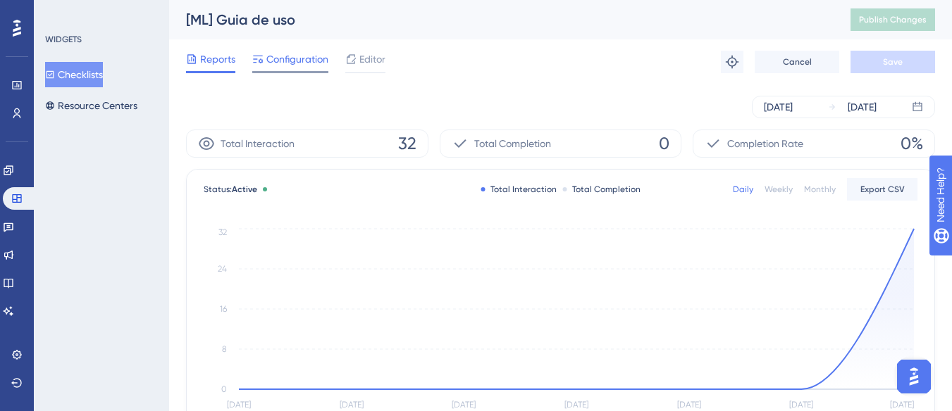
click at [276, 51] on span "Configuration" at bounding box center [297, 59] width 62 height 17
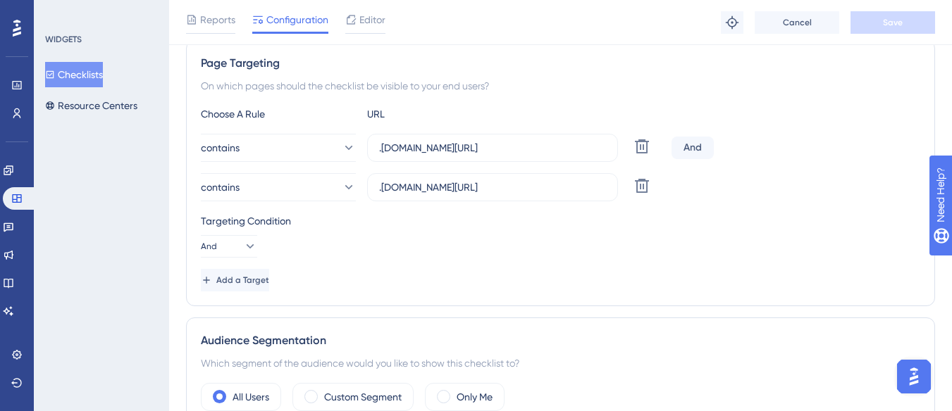
scroll to position [282, 0]
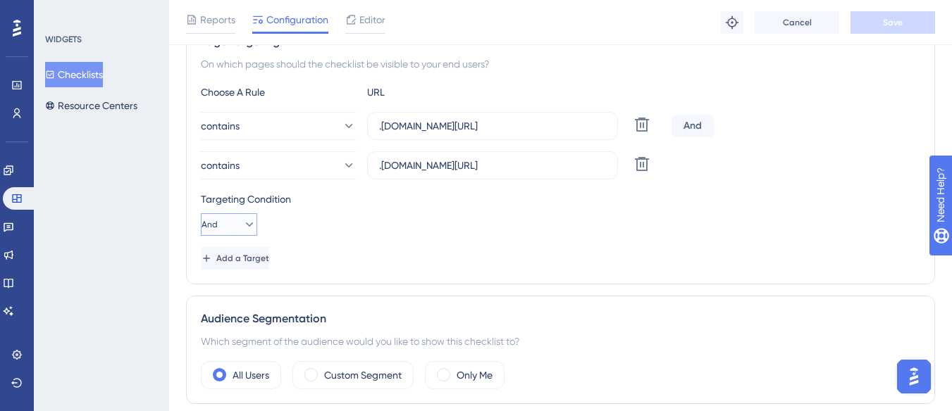
click at [235, 215] on button "And" at bounding box center [229, 224] width 56 height 23
click at [225, 294] on span "Or" at bounding box center [221, 293] width 11 height 17
click at [910, 27] on button "Save" at bounding box center [892, 22] width 85 height 23
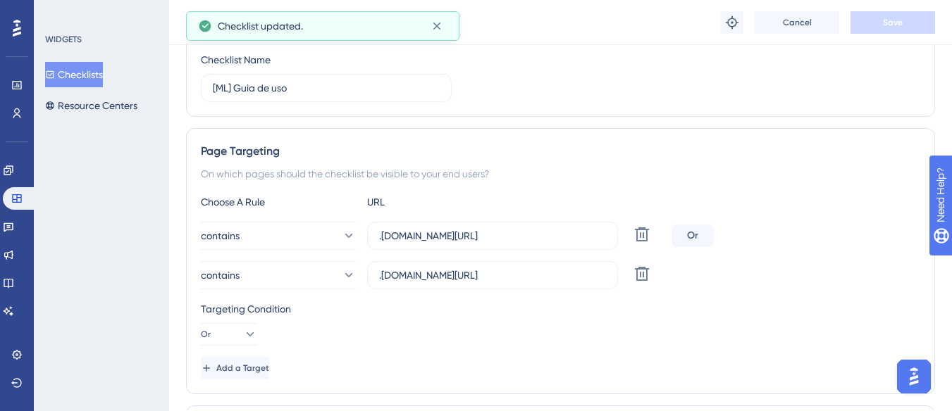
scroll to position [0, 0]
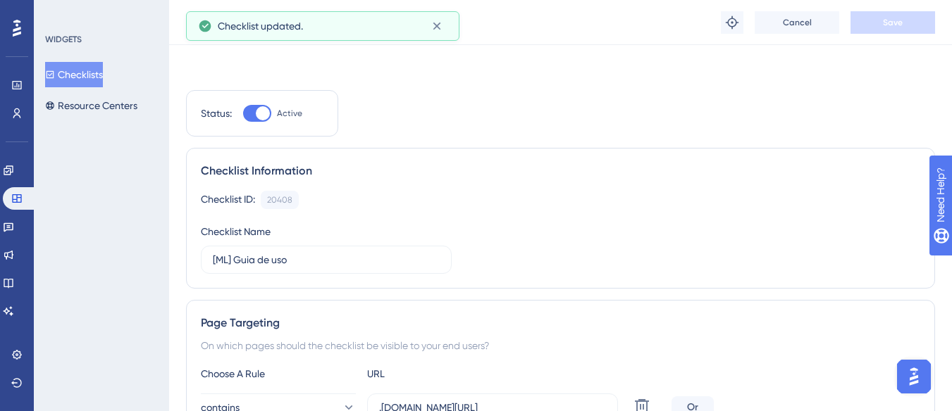
click at [899, 26] on button "Publish Changes" at bounding box center [892, 19] width 85 height 23
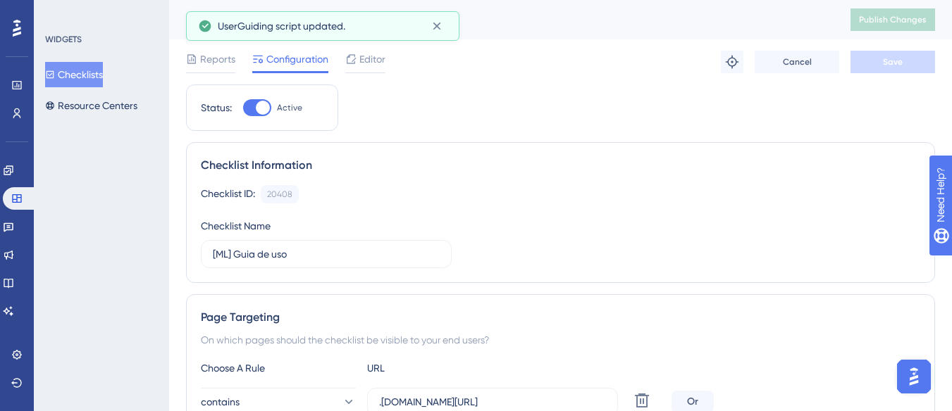
click at [92, 118] on div "WIDGETS Checklists Resource Centers" at bounding box center [101, 205] width 135 height 411
click at [103, 105] on button "Resource Centers" at bounding box center [91, 105] width 92 height 25
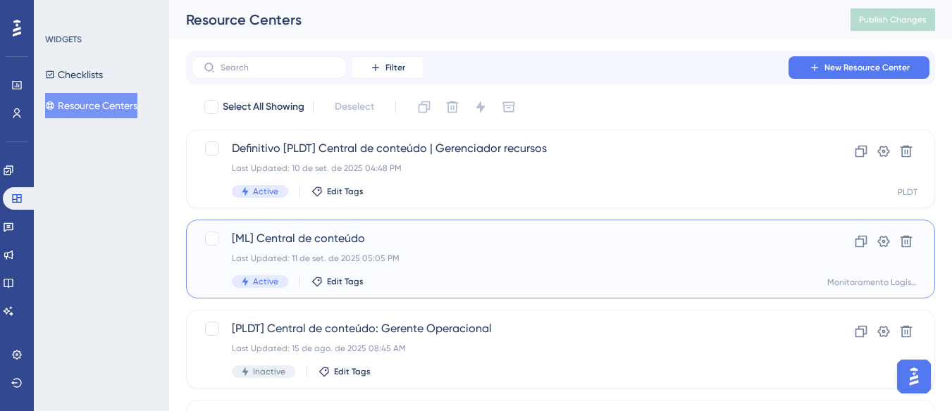
click at [399, 242] on span "[ML] Central de conteúdo" at bounding box center [504, 238] width 545 height 17
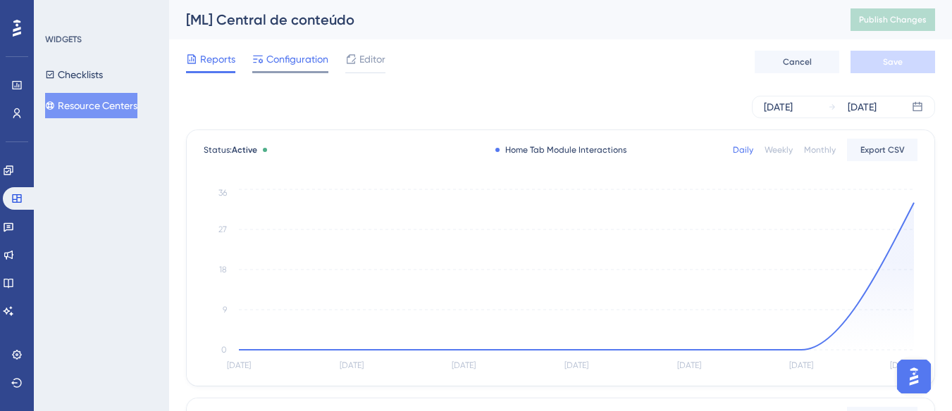
click at [295, 54] on span "Configuration" at bounding box center [297, 59] width 62 height 17
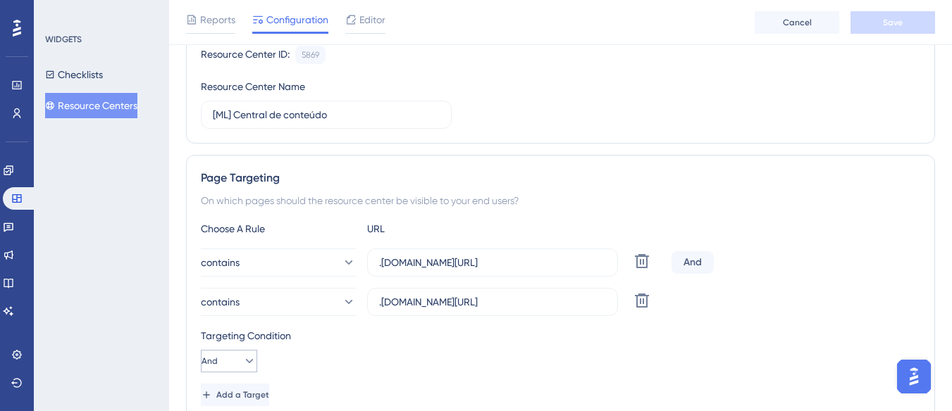
scroll to position [282, 0]
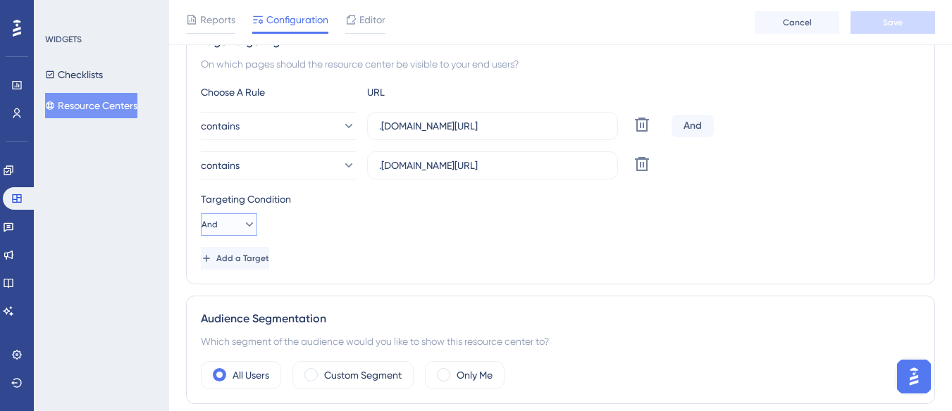
click at [232, 216] on button "And" at bounding box center [229, 224] width 56 height 23
click at [227, 294] on div "Or Or" at bounding box center [229, 293] width 27 height 28
click at [856, 30] on button "Save" at bounding box center [892, 22] width 85 height 23
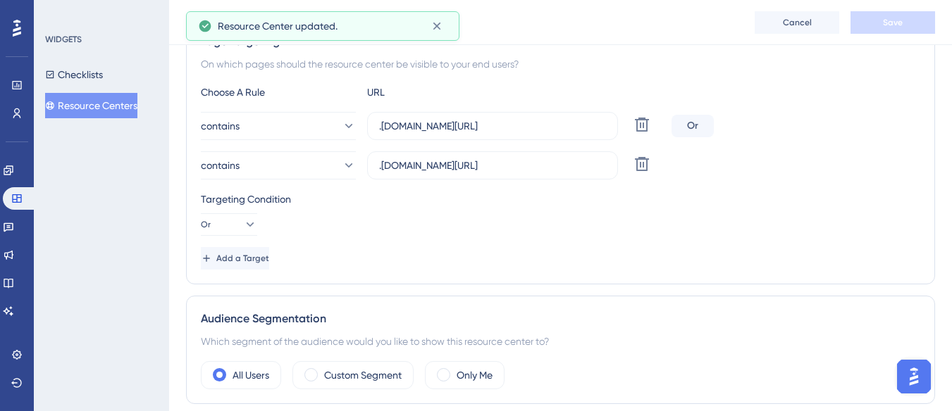
scroll to position [0, 0]
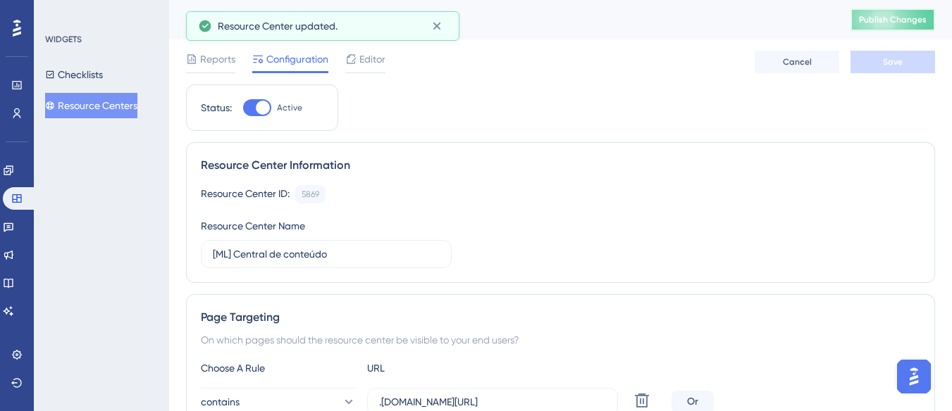
click at [904, 30] on button "Publish Changes" at bounding box center [892, 19] width 85 height 23
